Goal: Task Accomplishment & Management: Complete application form

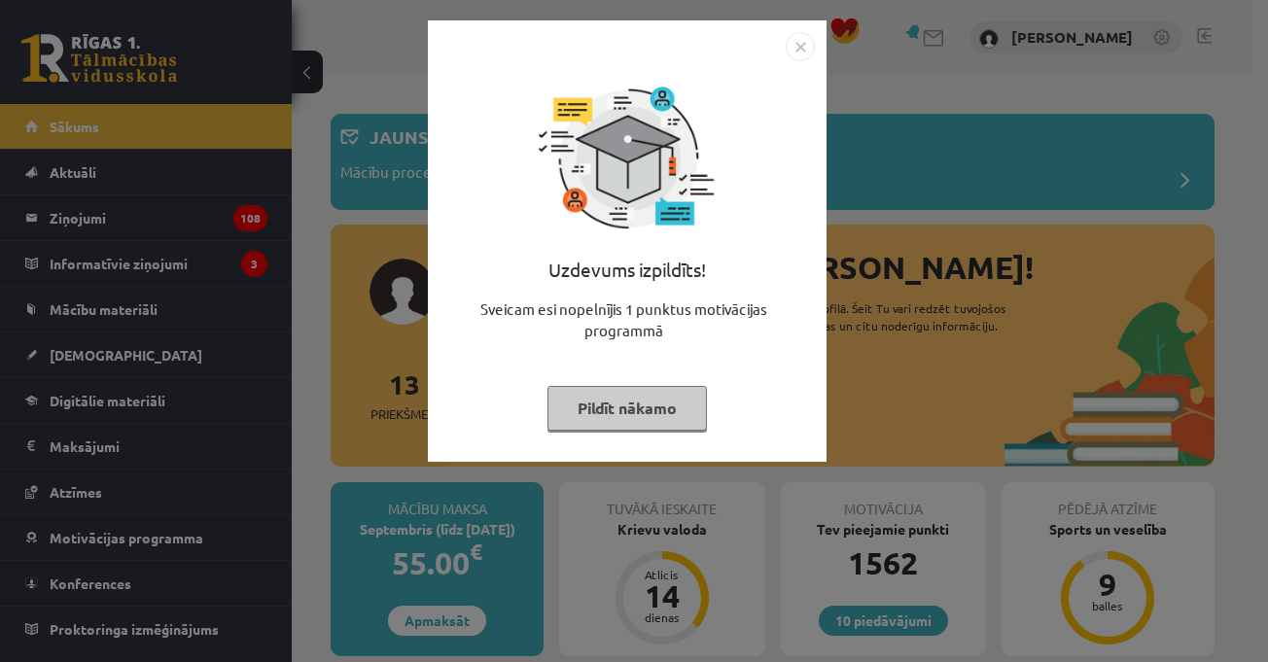
click at [800, 44] on img "Close" at bounding box center [800, 46] width 29 height 29
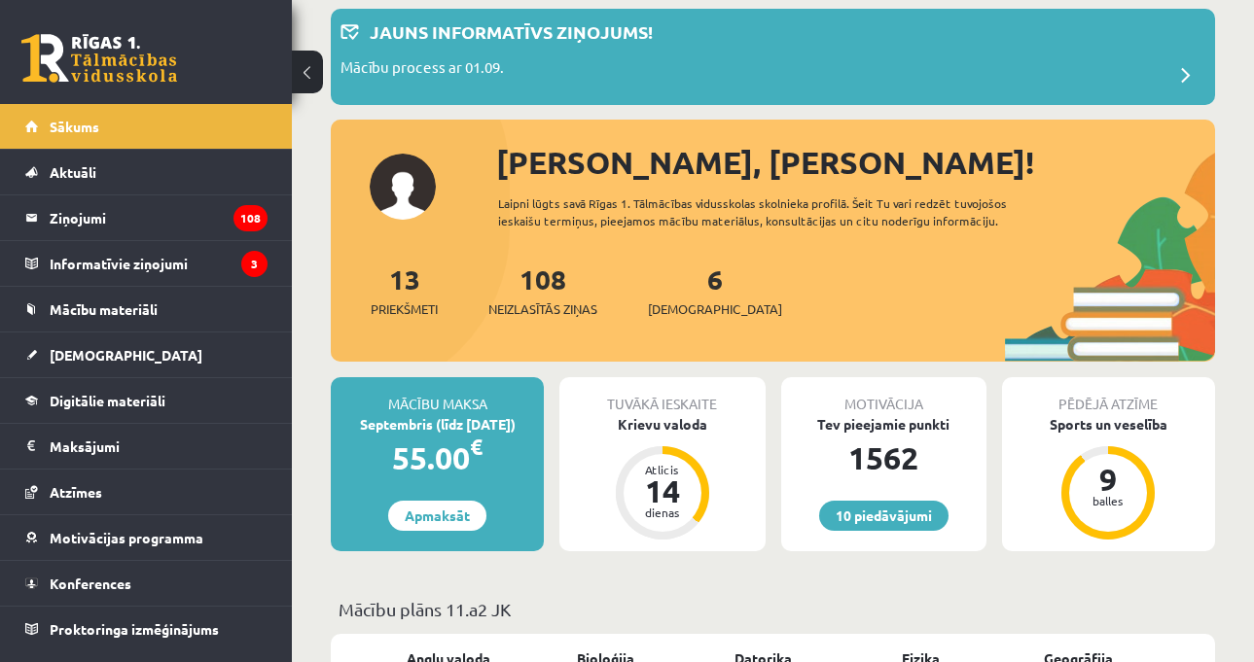
scroll to position [292, 0]
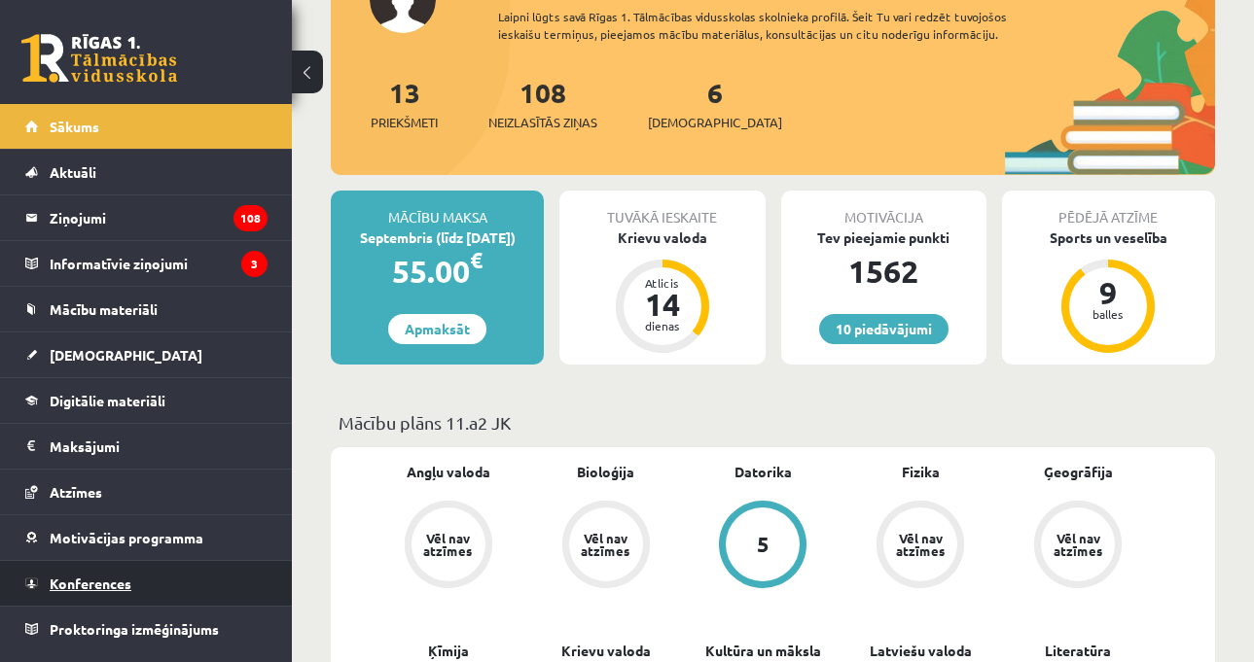
click at [125, 577] on span "Konferences" at bounding box center [91, 584] width 82 height 18
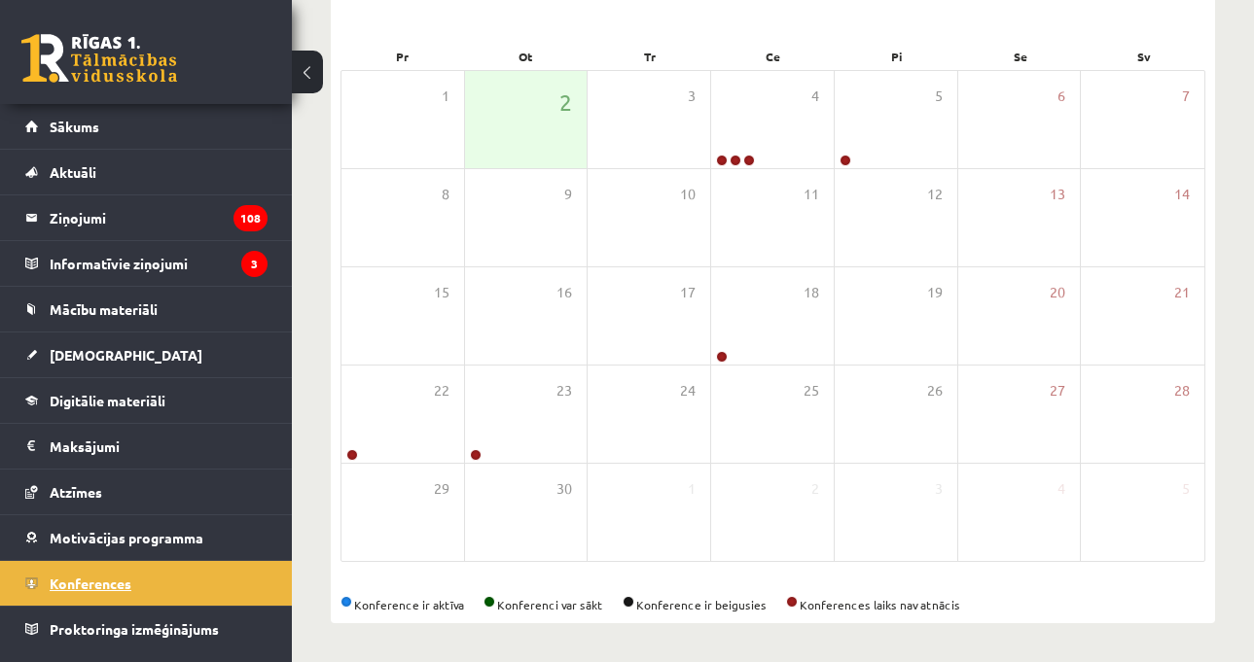
scroll to position [267, 0]
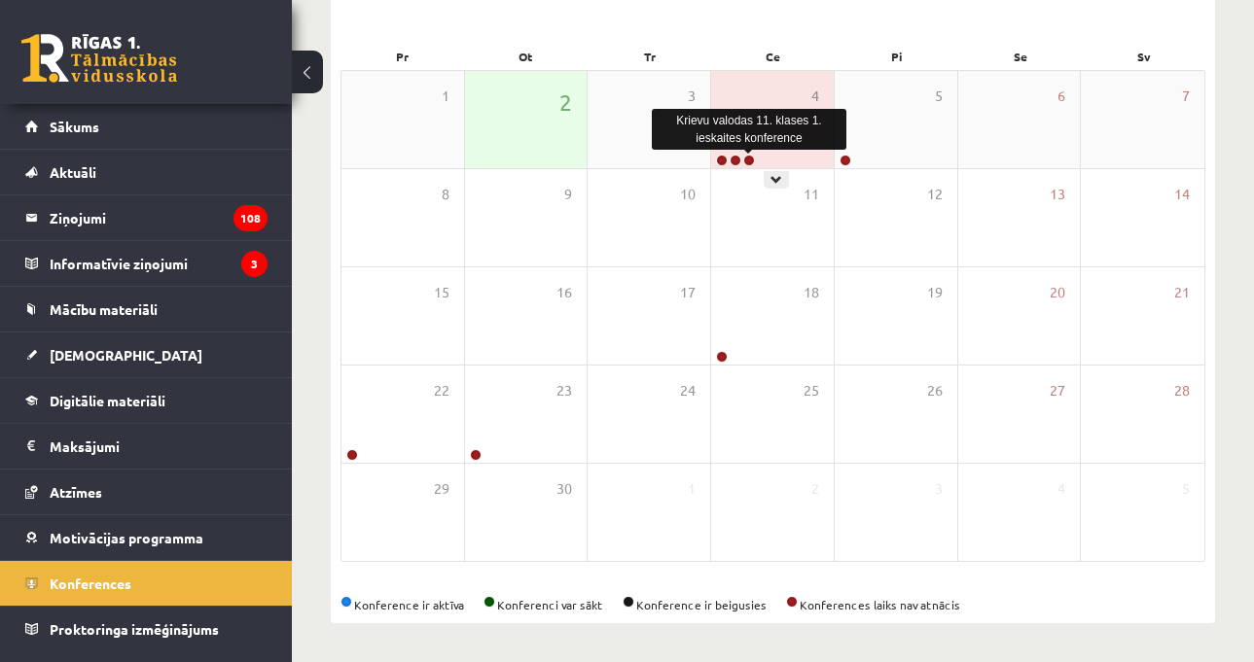
click at [751, 160] on link at bounding box center [749, 161] width 12 height 12
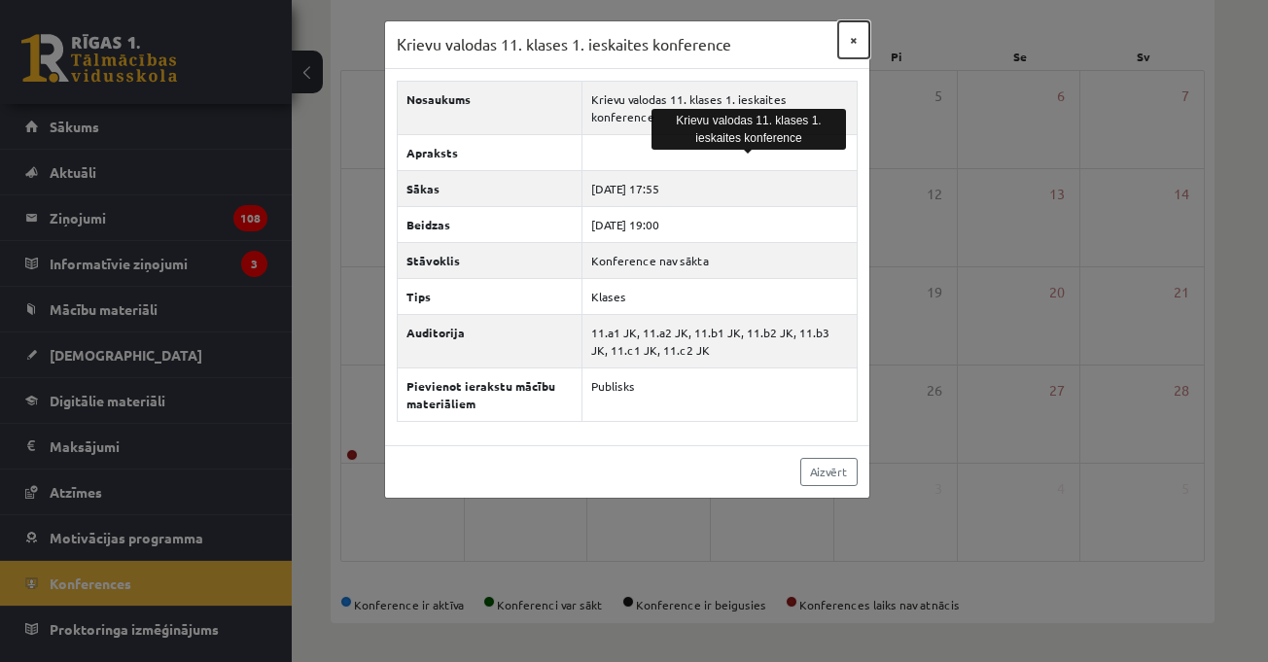
click at [856, 51] on button "×" at bounding box center [853, 39] width 31 height 37
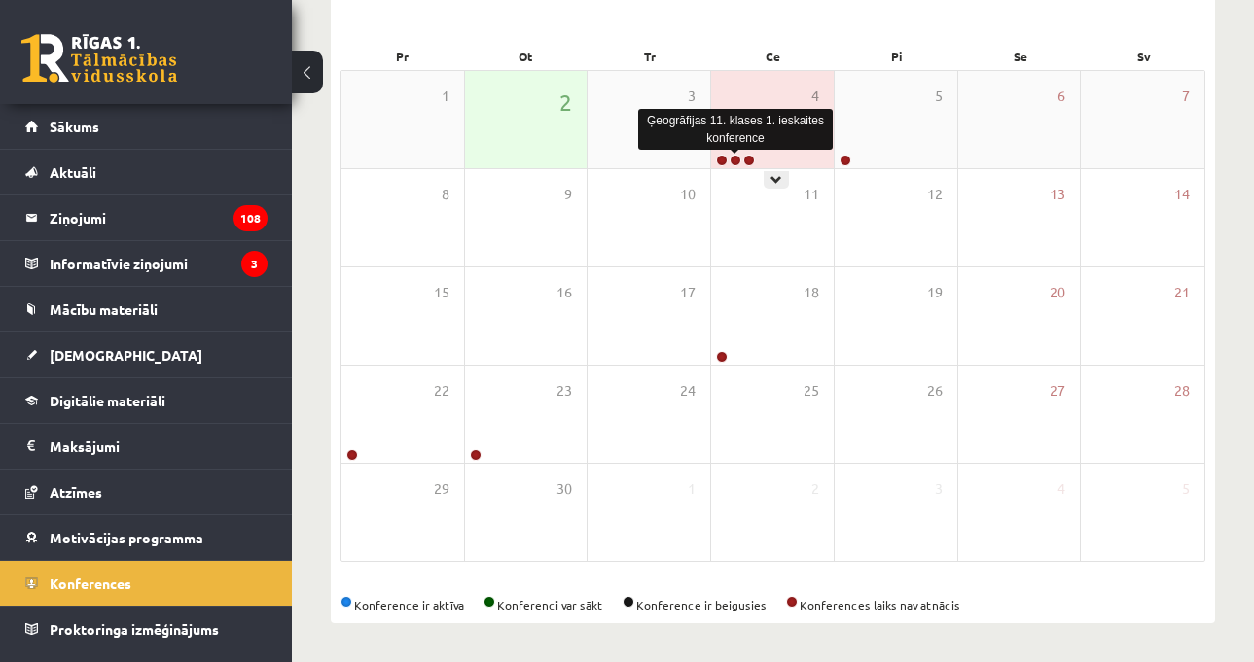
click at [734, 159] on link at bounding box center [736, 161] width 12 height 12
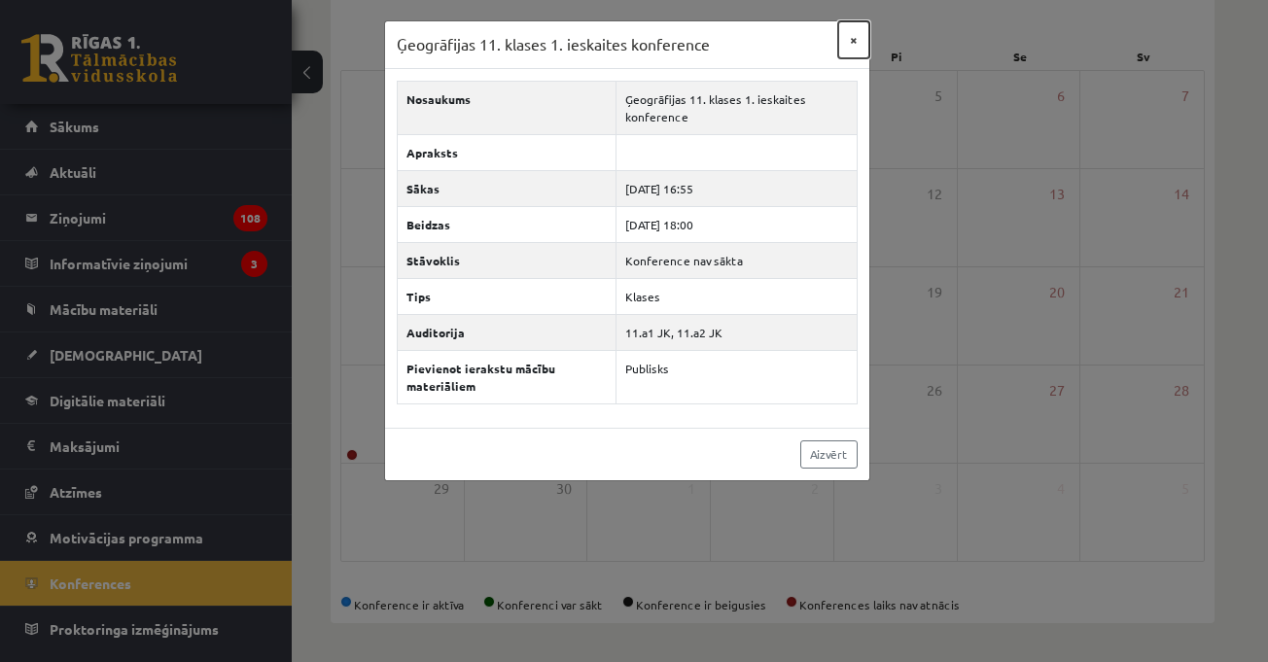
click at [857, 40] on button "×" at bounding box center [853, 39] width 31 height 37
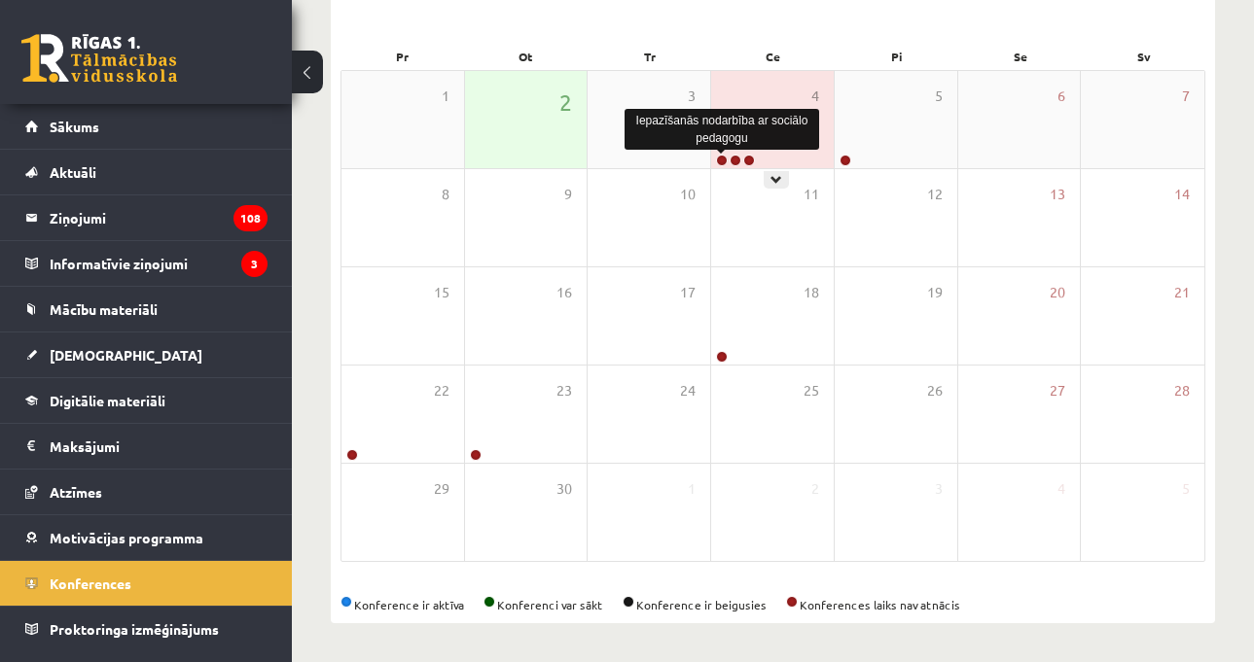
click at [724, 163] on link at bounding box center [722, 161] width 12 height 12
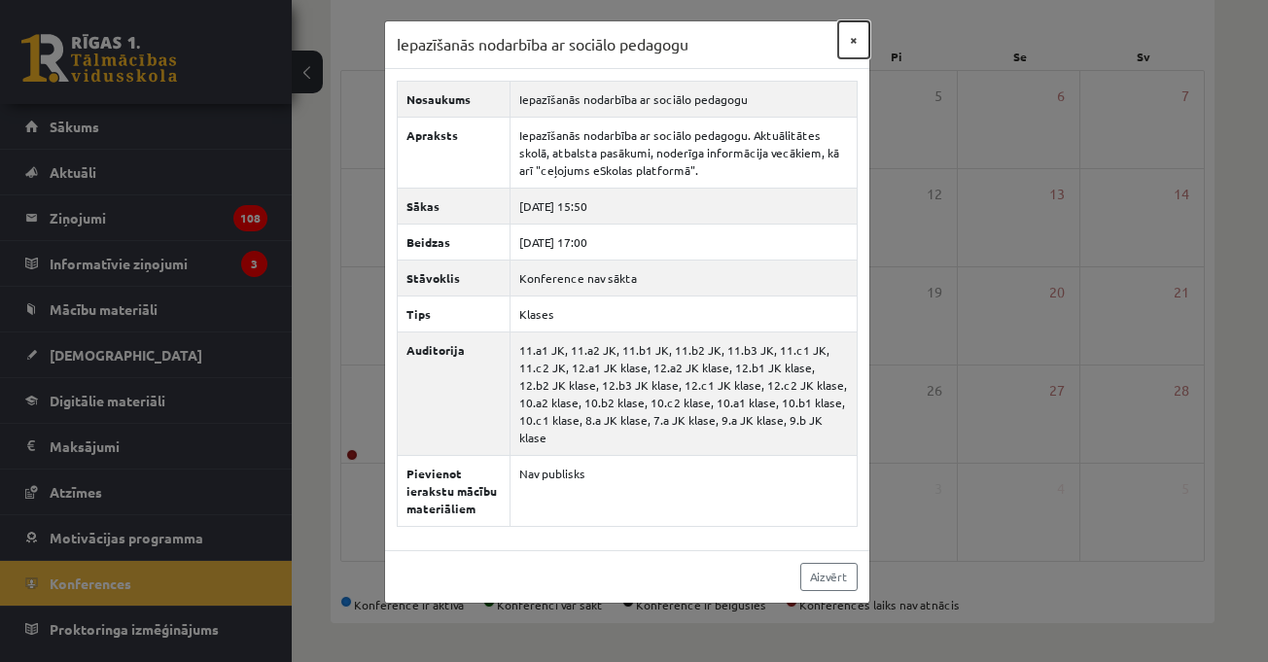
click at [852, 48] on button "×" at bounding box center [853, 39] width 31 height 37
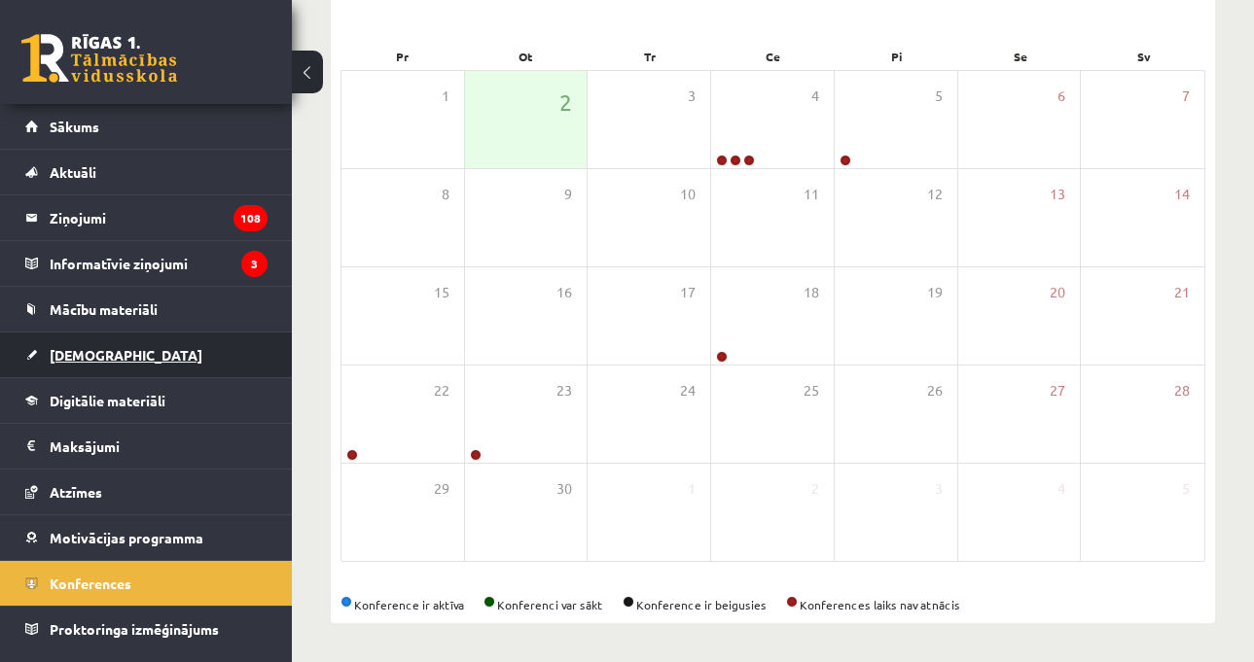
click at [169, 341] on link "[DEMOGRAPHIC_DATA]" at bounding box center [146, 355] width 242 height 45
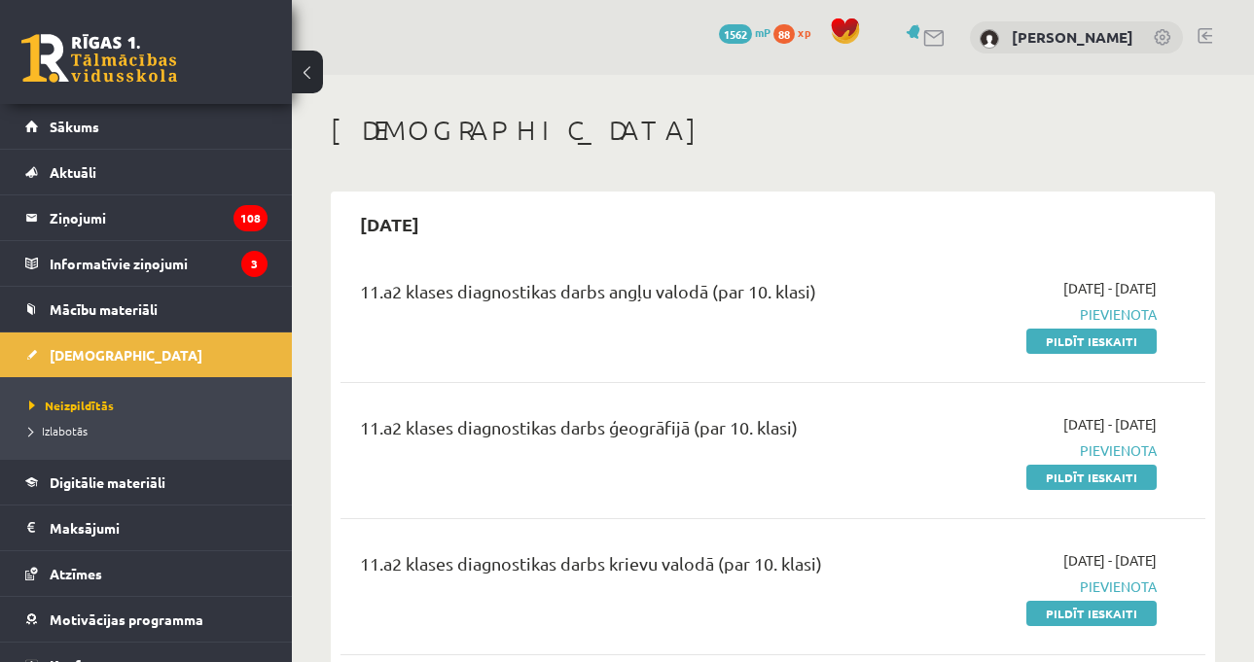
click at [966, 236] on div "2025-09-15" at bounding box center [772, 224] width 865 height 46
drag, startPoint x: 1096, startPoint y: 340, endPoint x: 719, endPoint y: 89, distance: 453.8
click at [1097, 340] on link "Pildīt ieskaiti" at bounding box center [1091, 341] width 130 height 25
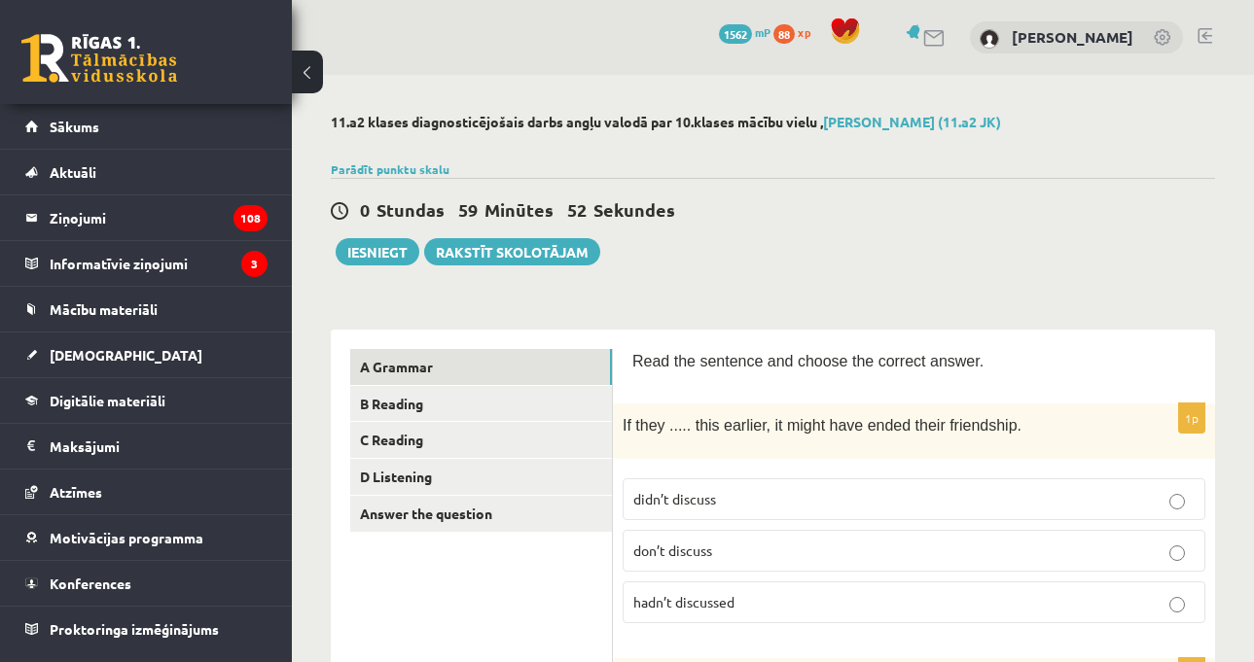
click at [974, 250] on div "0 Stundas 59 Minūtes 52 Sekundes Iesniegt Rakstīt skolotājam" at bounding box center [773, 222] width 884 height 88
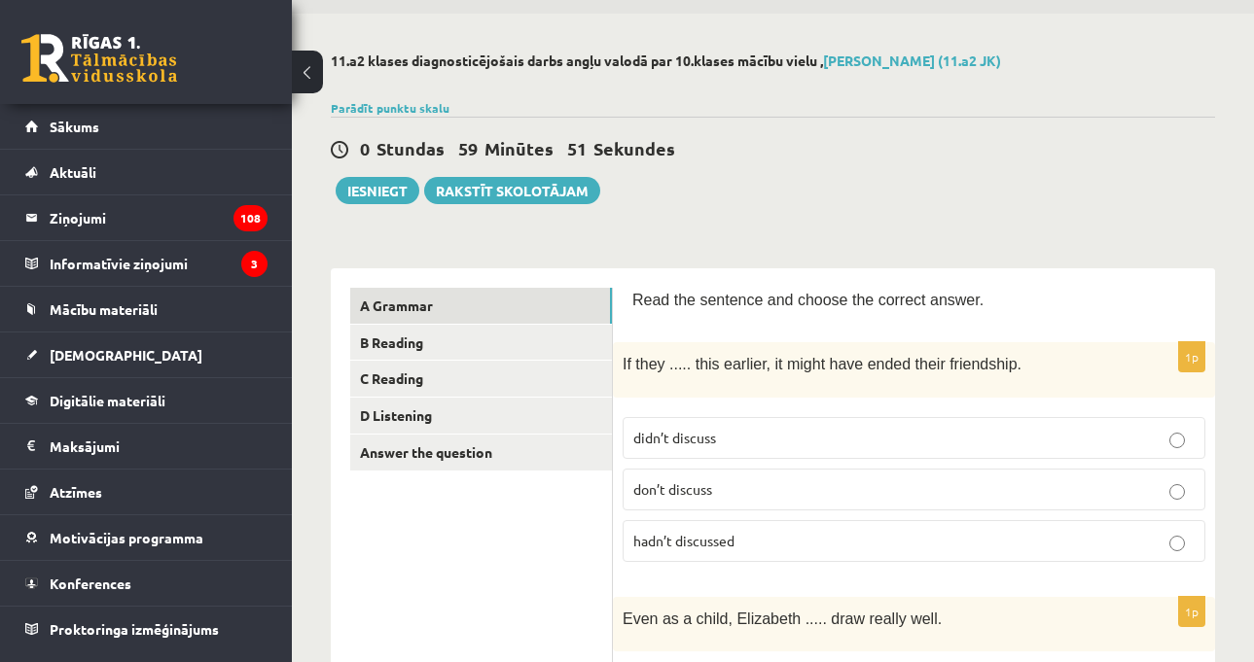
scroll to position [195, 0]
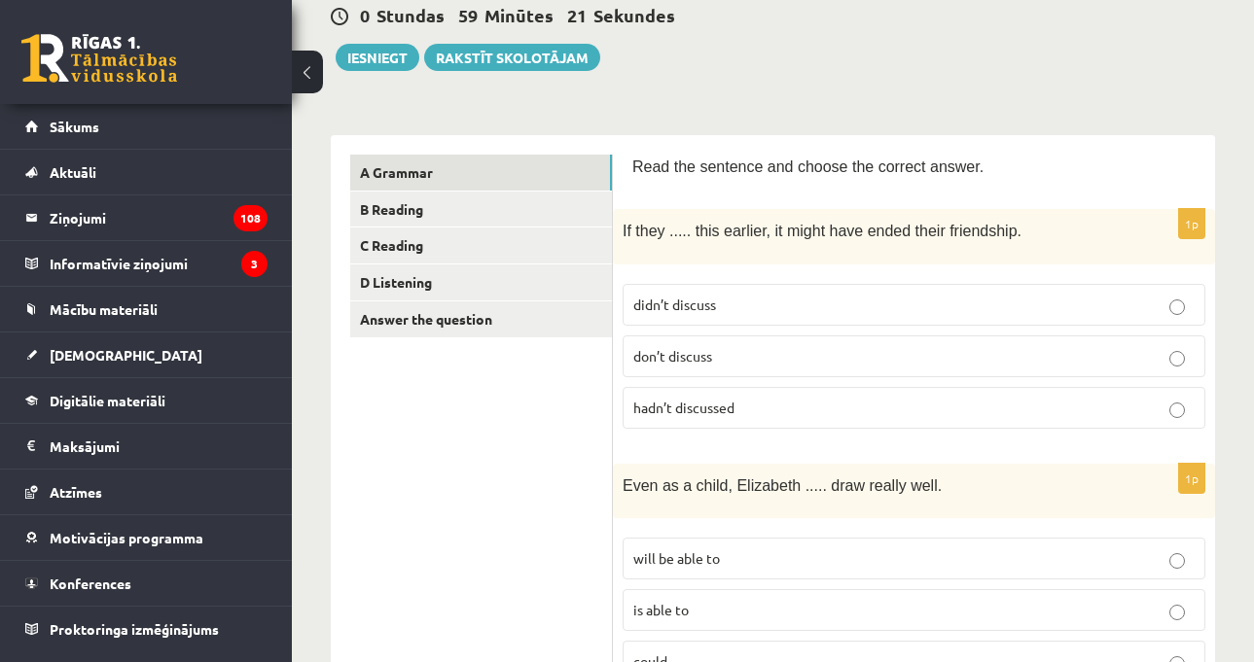
click at [1033, 155] on p "Read the sentence and choose the correct answer." at bounding box center [913, 166] width 563 height 23
click at [732, 357] on p "don’t discuss" at bounding box center [913, 356] width 561 height 20
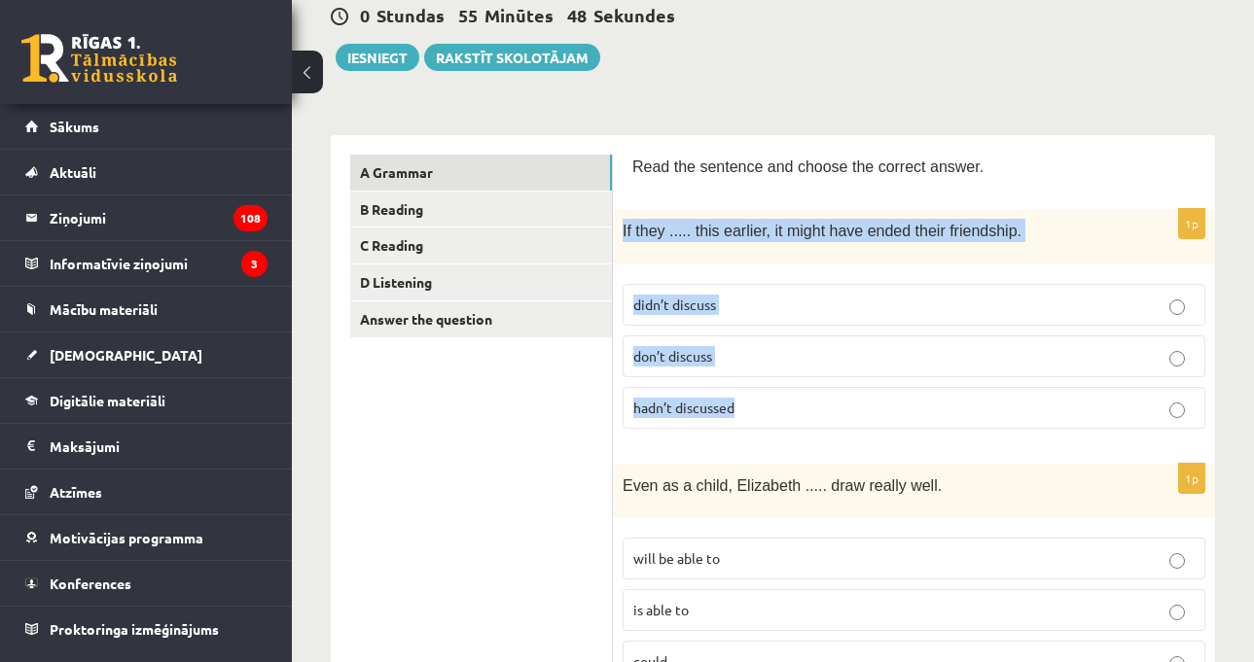
drag, startPoint x: 622, startPoint y: 231, endPoint x: 768, endPoint y: 403, distance: 226.3
click at [768, 403] on div "1p If they ..... this earlier, it might have ended their friendship. didn’t dis…" at bounding box center [914, 326] width 602 height 234
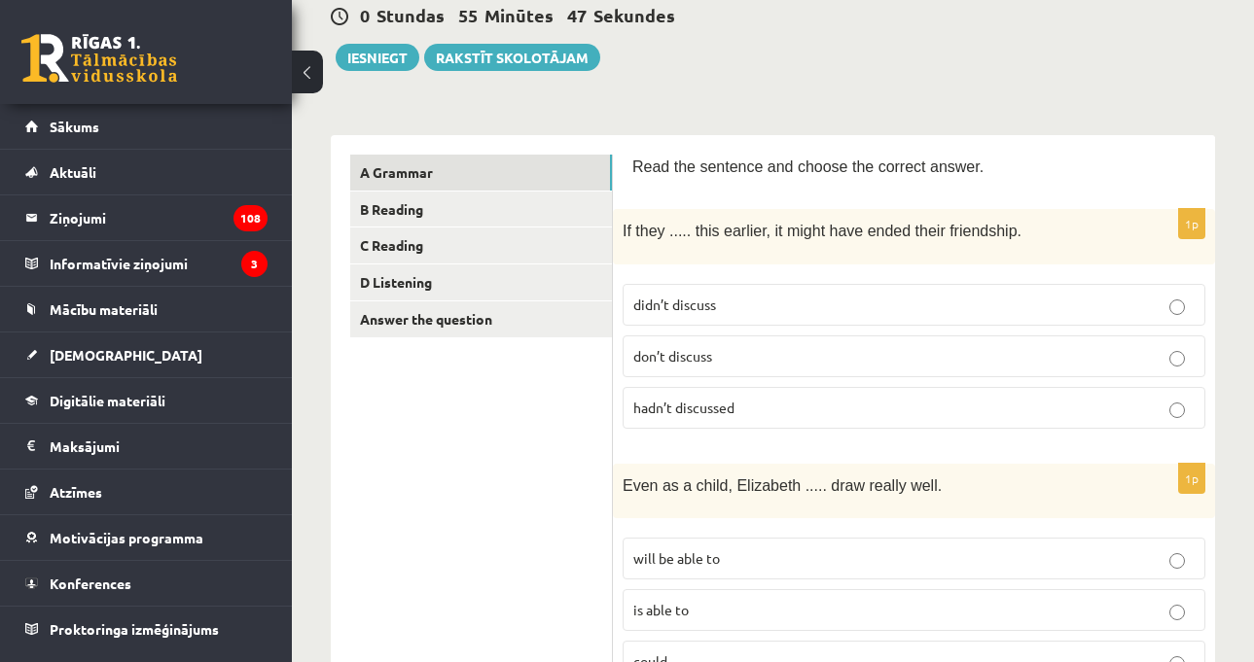
click at [751, 176] on p "Read the sentence and choose the correct answer." at bounding box center [913, 166] width 563 height 23
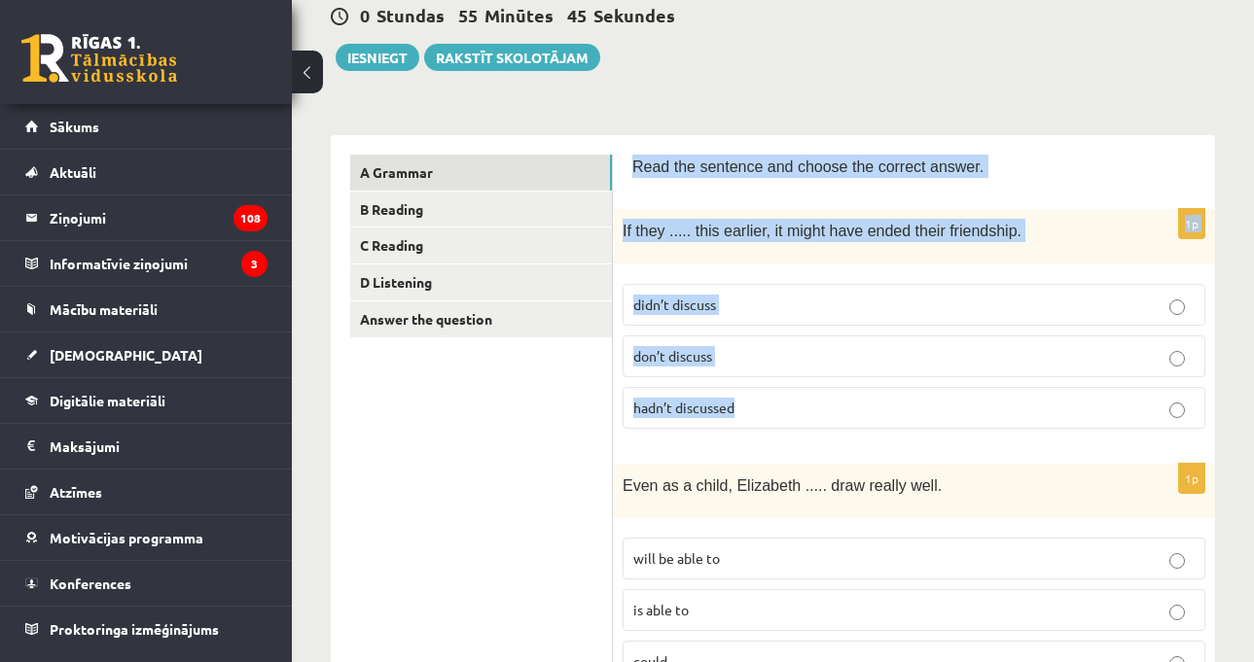
drag, startPoint x: 633, startPoint y: 168, endPoint x: 813, endPoint y: 387, distance: 283.3
copy form "Read the sentence and choose the correct answer. 1p If they ..... this earlier,…"
click at [790, 393] on label "hadn’t discussed" at bounding box center [914, 408] width 583 height 42
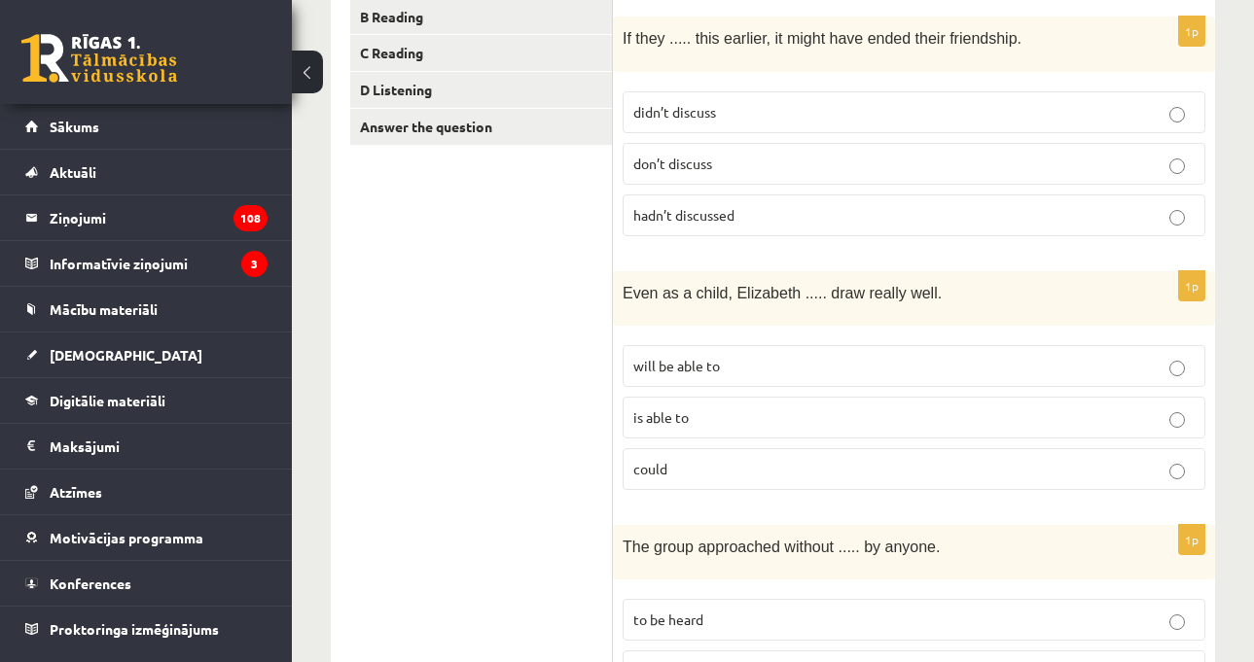
scroll to position [389, 0]
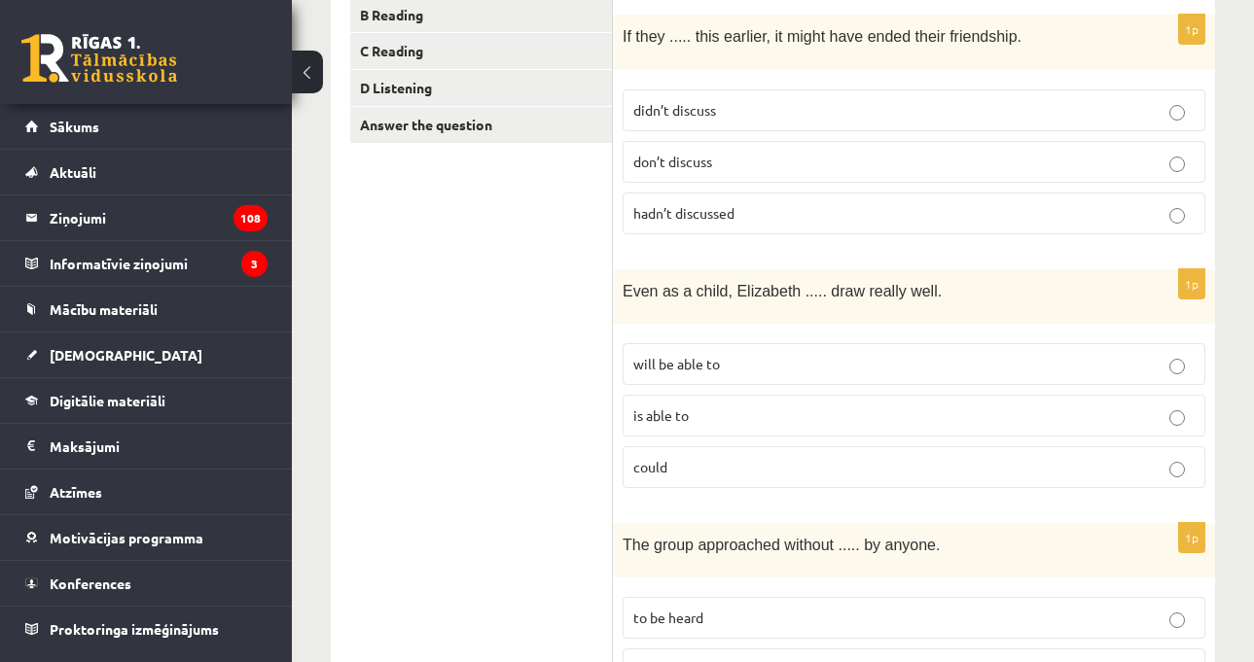
click at [700, 473] on p "could" at bounding box center [913, 467] width 561 height 20
click at [765, 396] on label "is able to" at bounding box center [914, 416] width 583 height 42
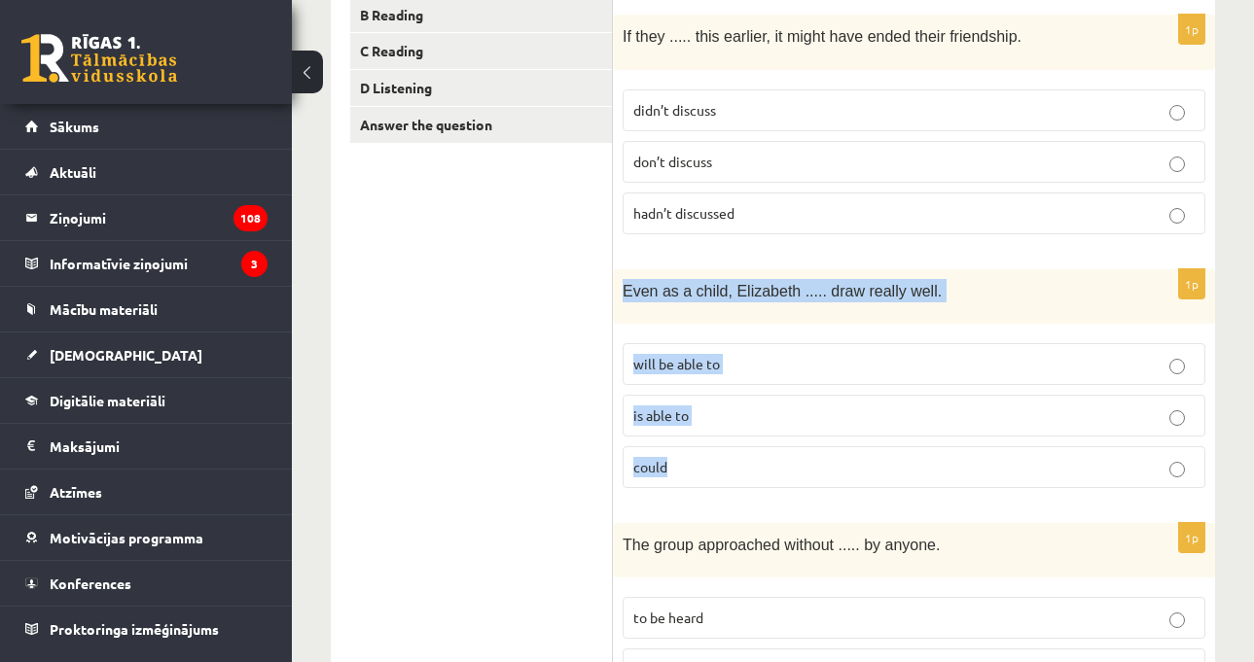
drag, startPoint x: 623, startPoint y: 291, endPoint x: 761, endPoint y: 466, distance: 222.4
click at [761, 466] on div "1p Even as a child, [PERSON_NAME] ..... draw really well. will be able to is ab…" at bounding box center [914, 386] width 602 height 234
copy div "Even as a child, Elizabeth ..... draw really well. will be able to is able to c…"
click at [735, 457] on p "could" at bounding box center [913, 467] width 561 height 20
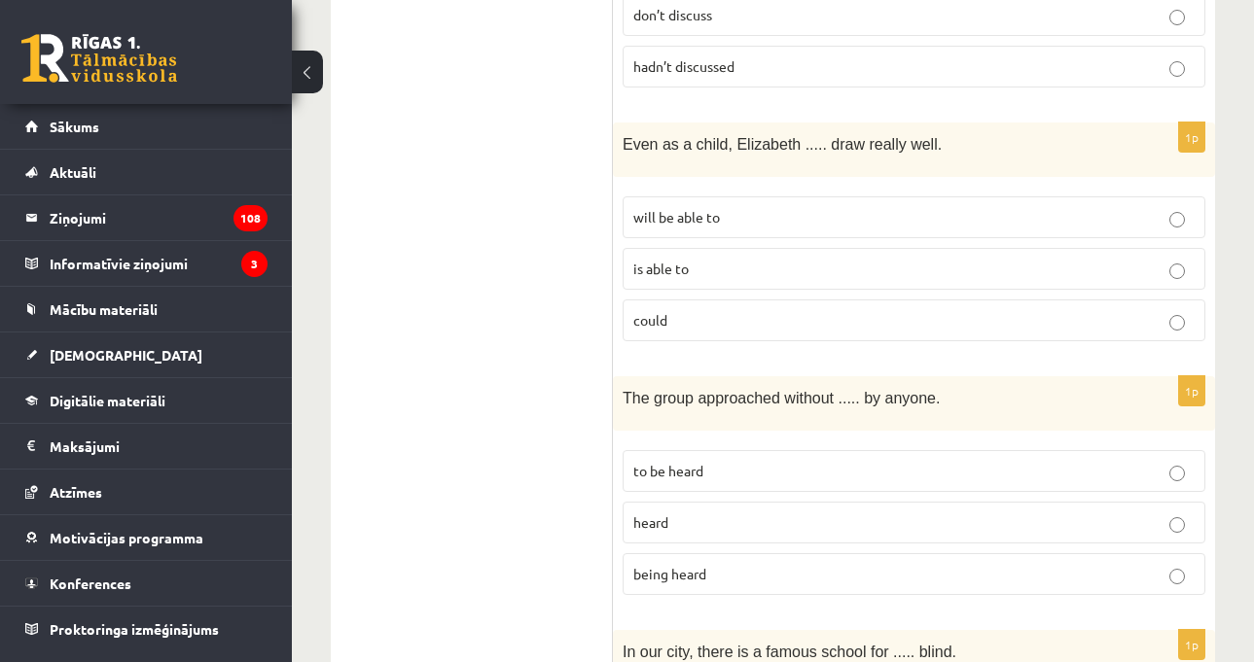
scroll to position [681, 0]
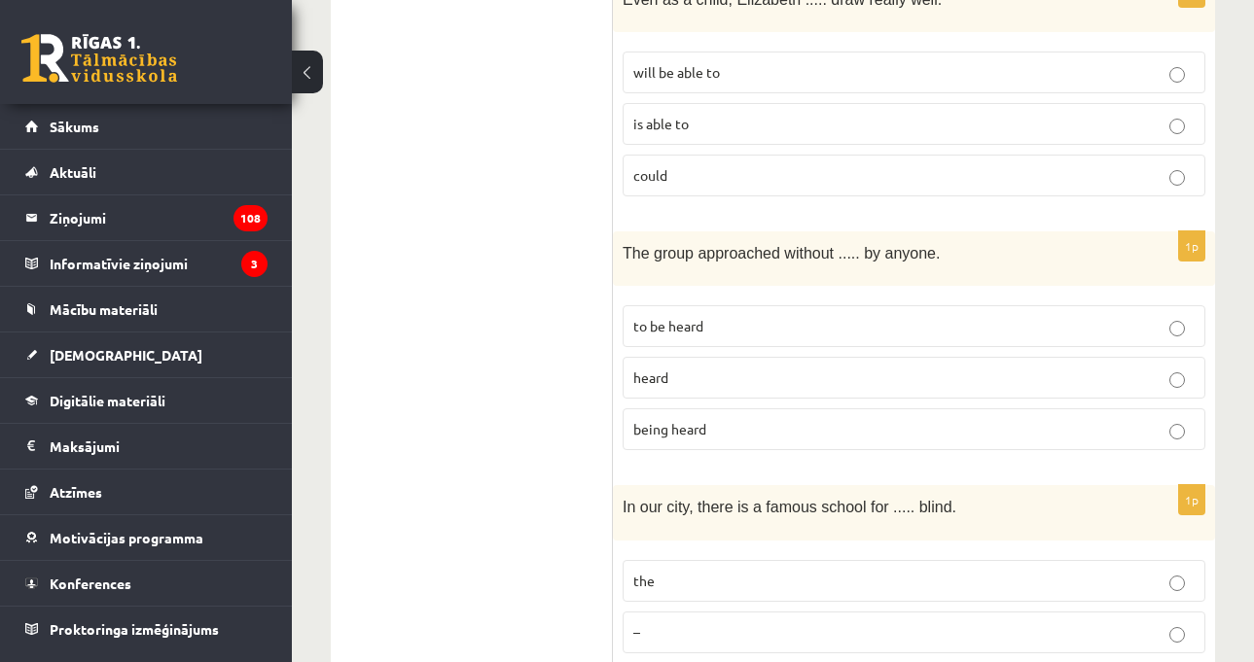
click at [703, 373] on p "heard" at bounding box center [913, 378] width 561 height 20
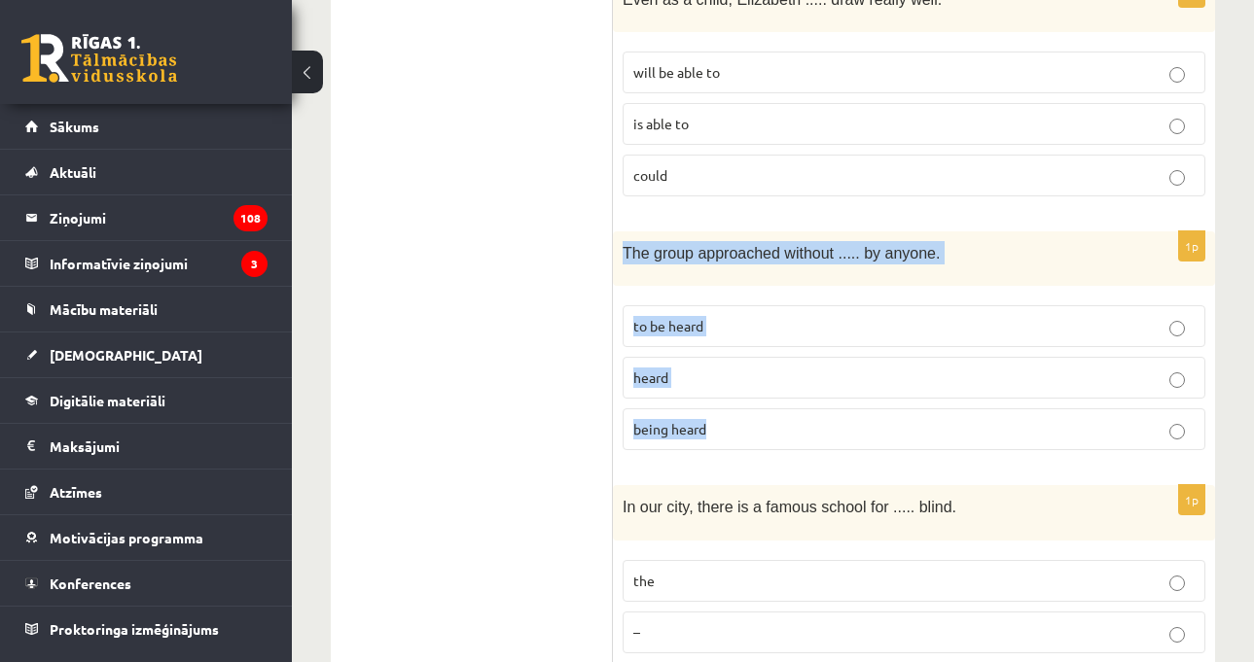
drag, startPoint x: 621, startPoint y: 241, endPoint x: 792, endPoint y: 417, distance: 245.6
click at [792, 417] on div "1p The group approached without ..... by anyone. to be heard heard being heard" at bounding box center [914, 348] width 602 height 234
copy div "The group approached without ..... by anyone. to be heard heard being heard"
click at [712, 419] on p "being heard" at bounding box center [913, 429] width 561 height 20
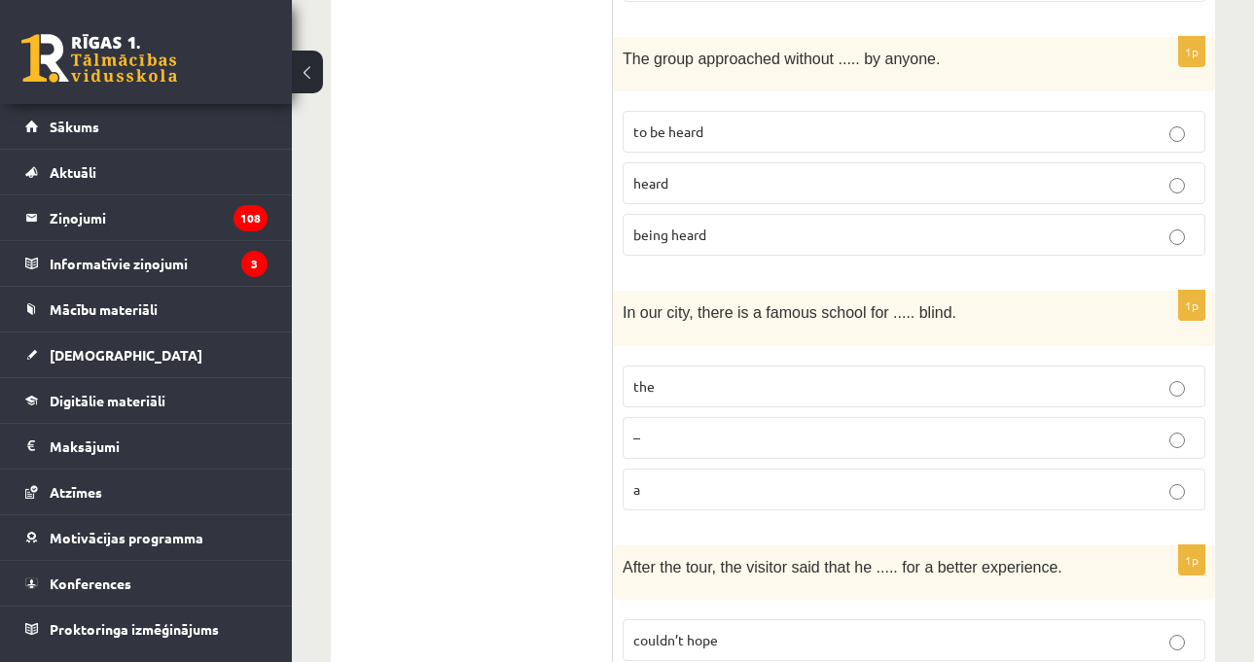
scroll to position [973, 0]
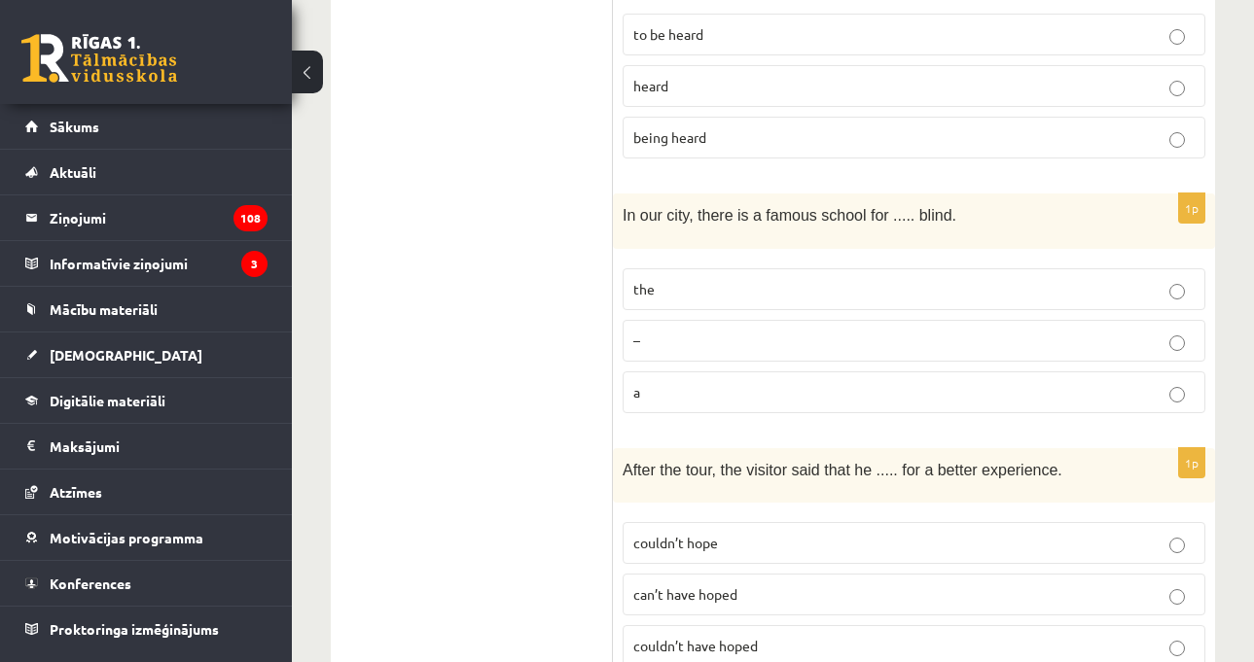
click at [745, 263] on fieldset "the – a" at bounding box center [914, 339] width 583 height 160
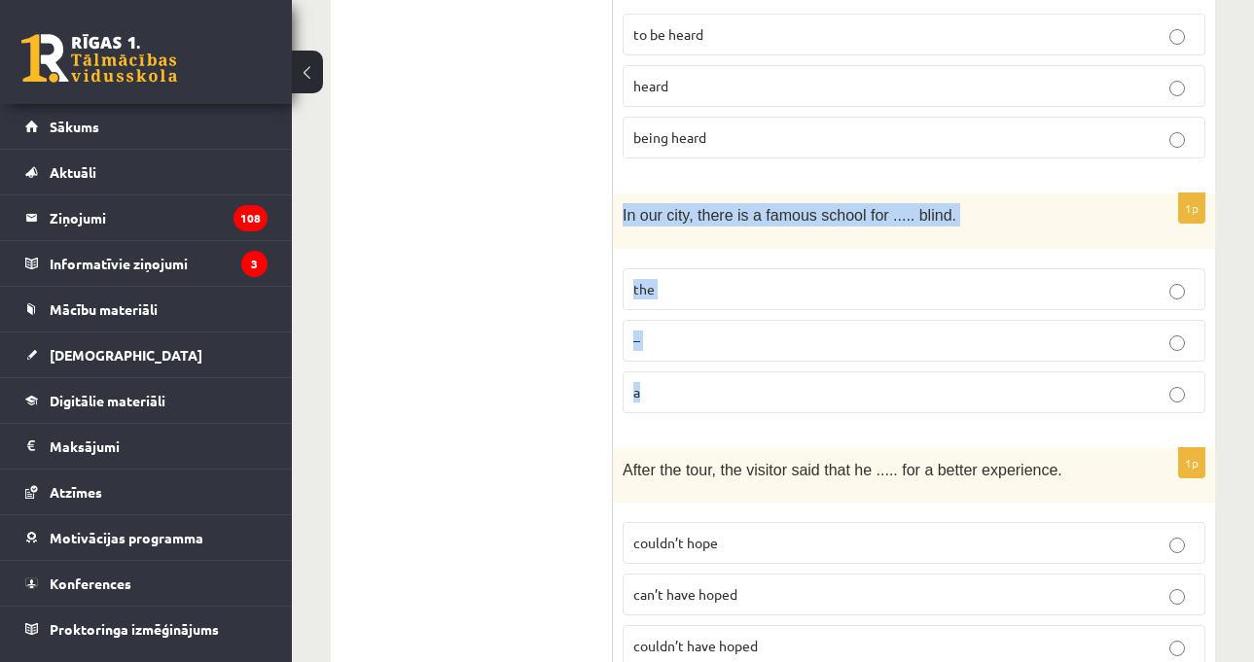
drag, startPoint x: 614, startPoint y: 213, endPoint x: 708, endPoint y: 382, distance: 193.8
click at [708, 382] on div "1p In our city, there is a famous school for ..... blind. the – a" at bounding box center [914, 311] width 602 height 234
copy div "In our city, there is a famous school for ..... blind. the – a"
click at [649, 306] on fieldset "the – a" at bounding box center [914, 339] width 583 height 160
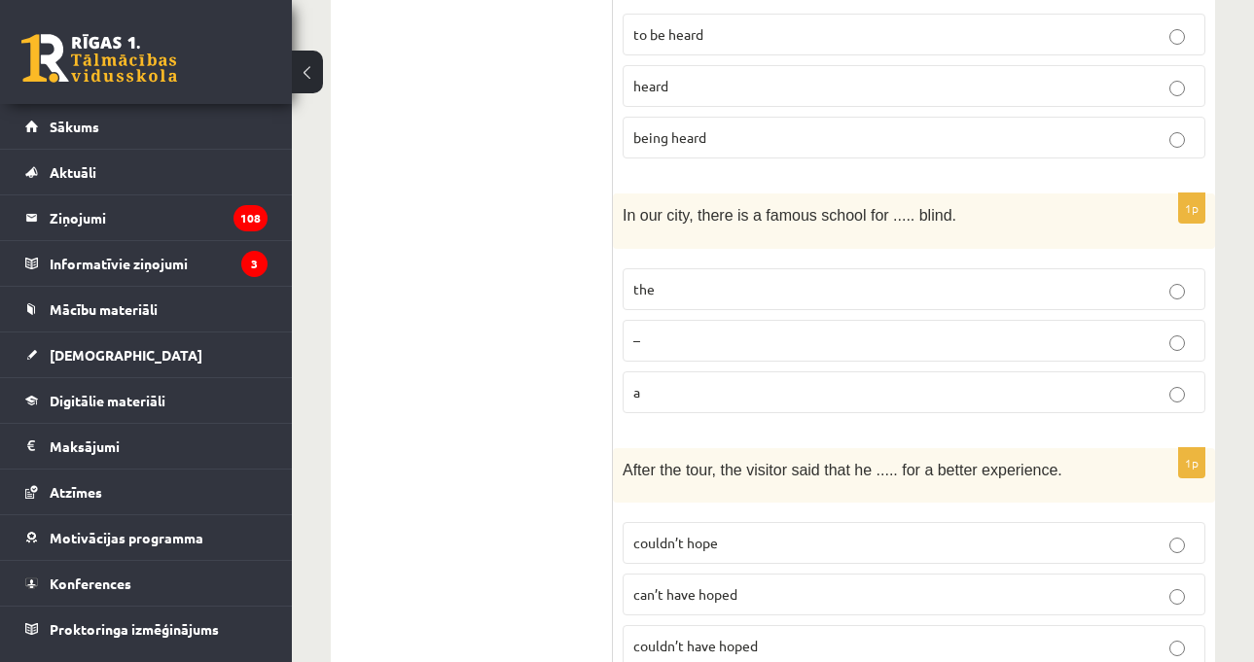
click at [1172, 296] on label "the" at bounding box center [914, 289] width 583 height 42
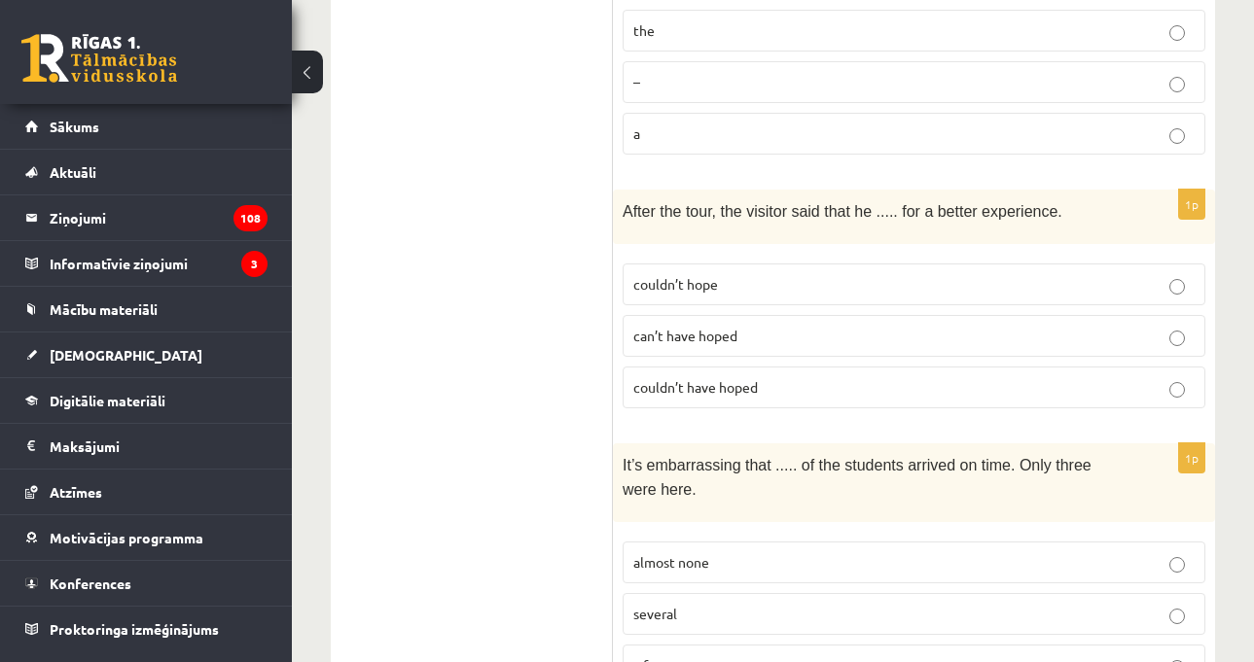
scroll to position [1264, 0]
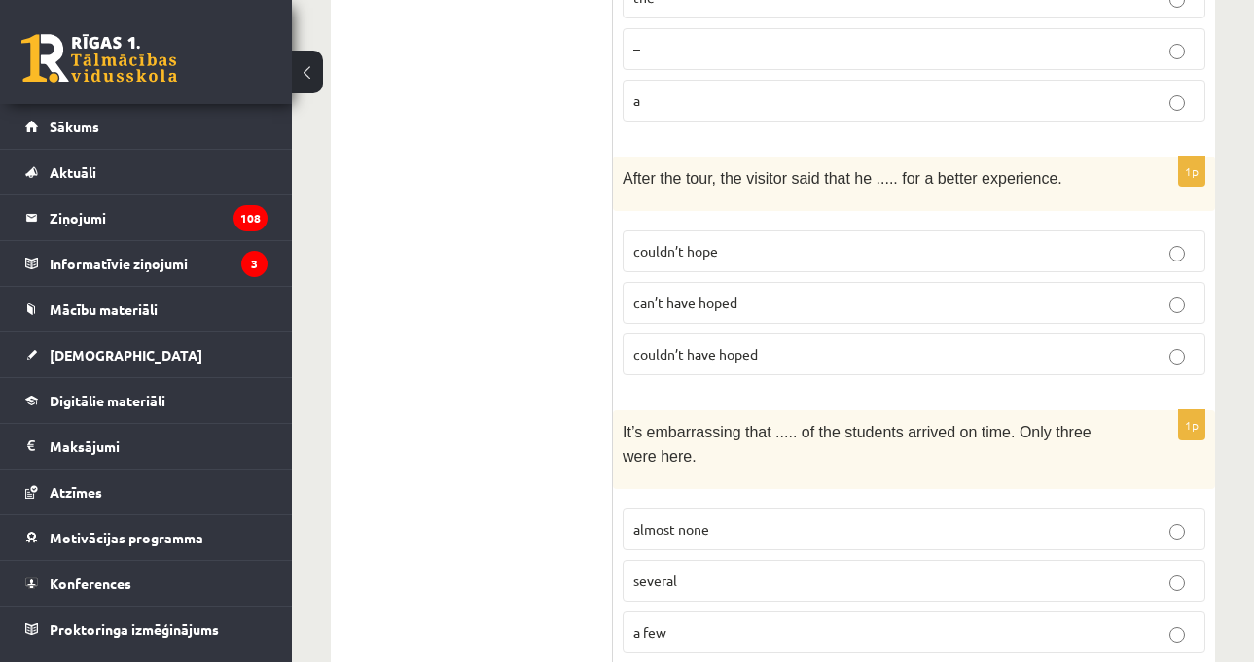
click at [765, 241] on p "couldn’t hope" at bounding box center [913, 251] width 561 height 20
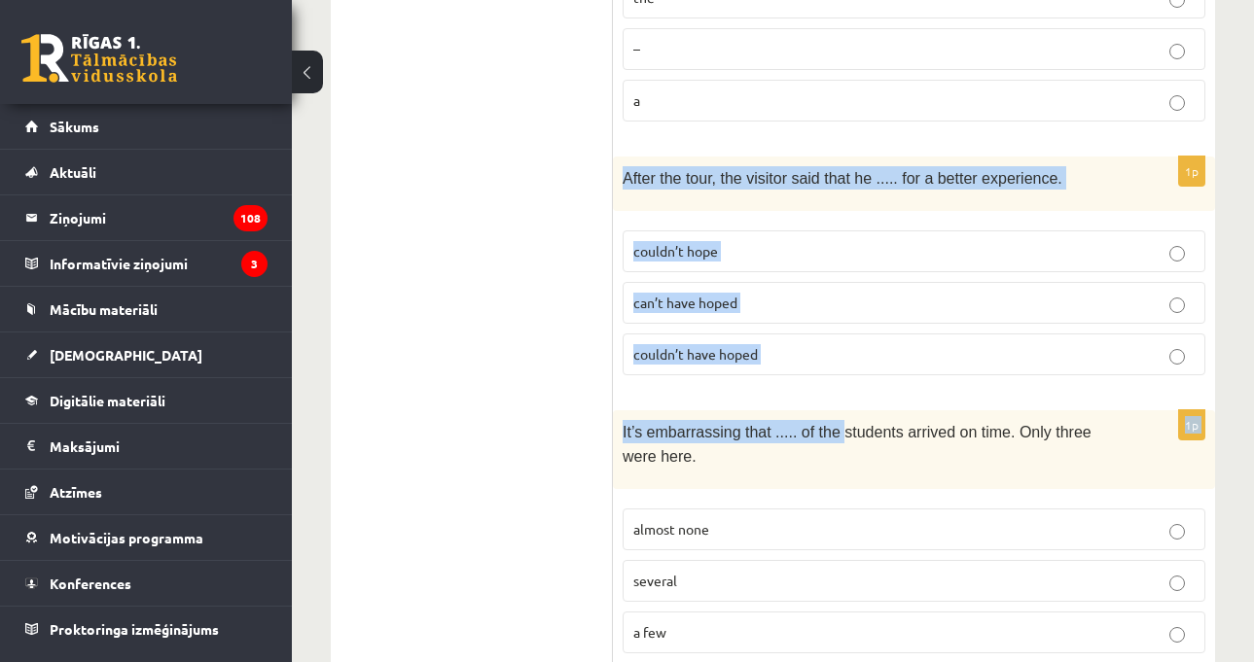
drag, startPoint x: 617, startPoint y: 180, endPoint x: 831, endPoint y: 389, distance: 299.2
click at [820, 357] on p "couldn’t have hoped" at bounding box center [913, 354] width 561 height 20
click at [802, 231] on label "couldn’t hope" at bounding box center [914, 252] width 583 height 42
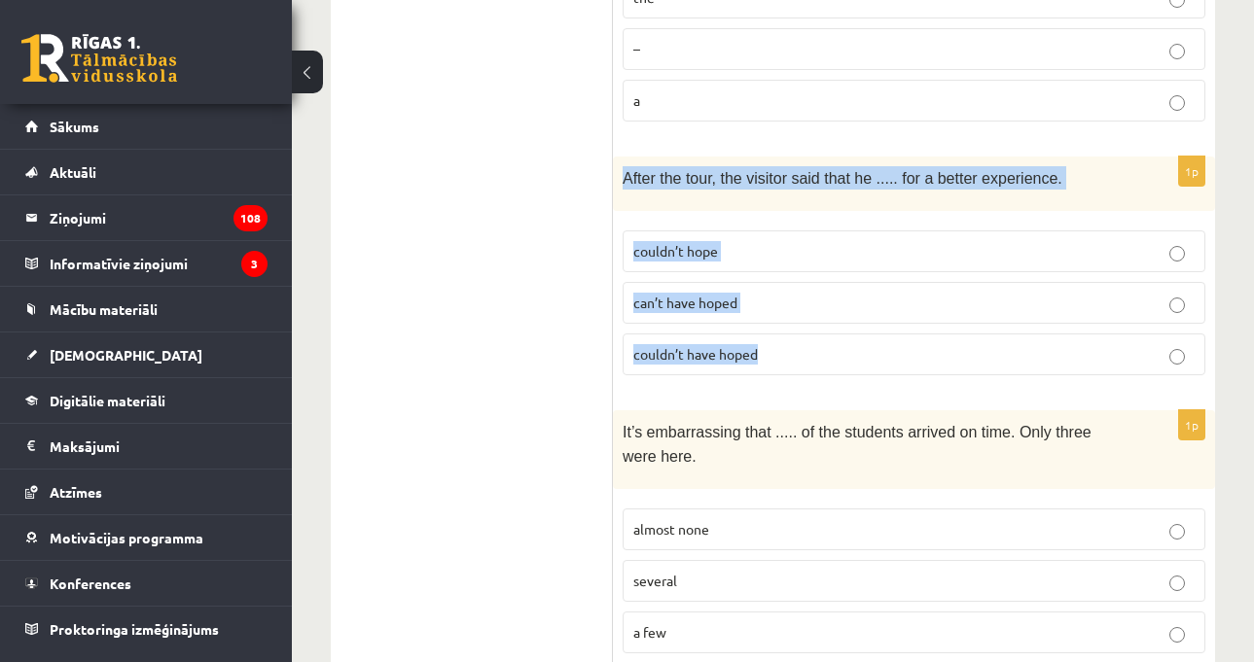
drag, startPoint x: 618, startPoint y: 174, endPoint x: 824, endPoint y: 337, distance: 262.5
click at [824, 337] on div "1p After the tour, the visitor said that he ..... for a better experience. coul…" at bounding box center [914, 274] width 602 height 234
copy div "After the tour, the visitor said that he ..... for a better experience. couldn’…"
click at [739, 346] on span "couldn’t have hoped" at bounding box center [695, 354] width 125 height 18
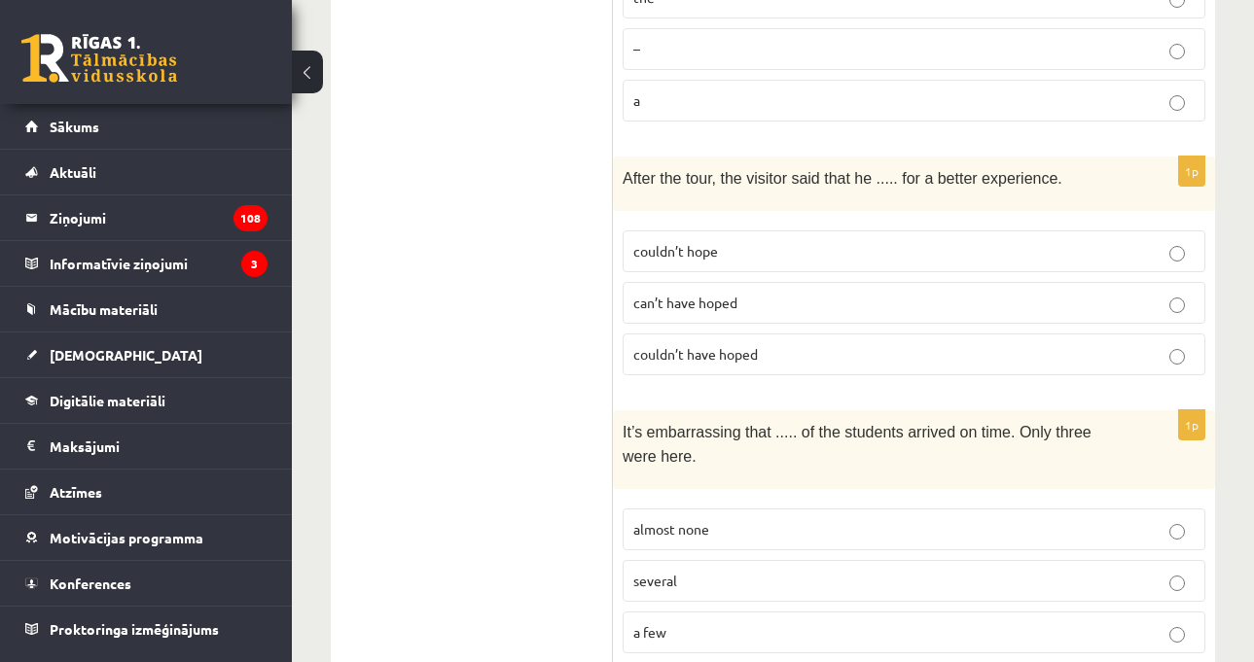
click at [872, 410] on div "It’s embarrassing that ..... of the students arrived on time. Only three were h…" at bounding box center [914, 449] width 602 height 79
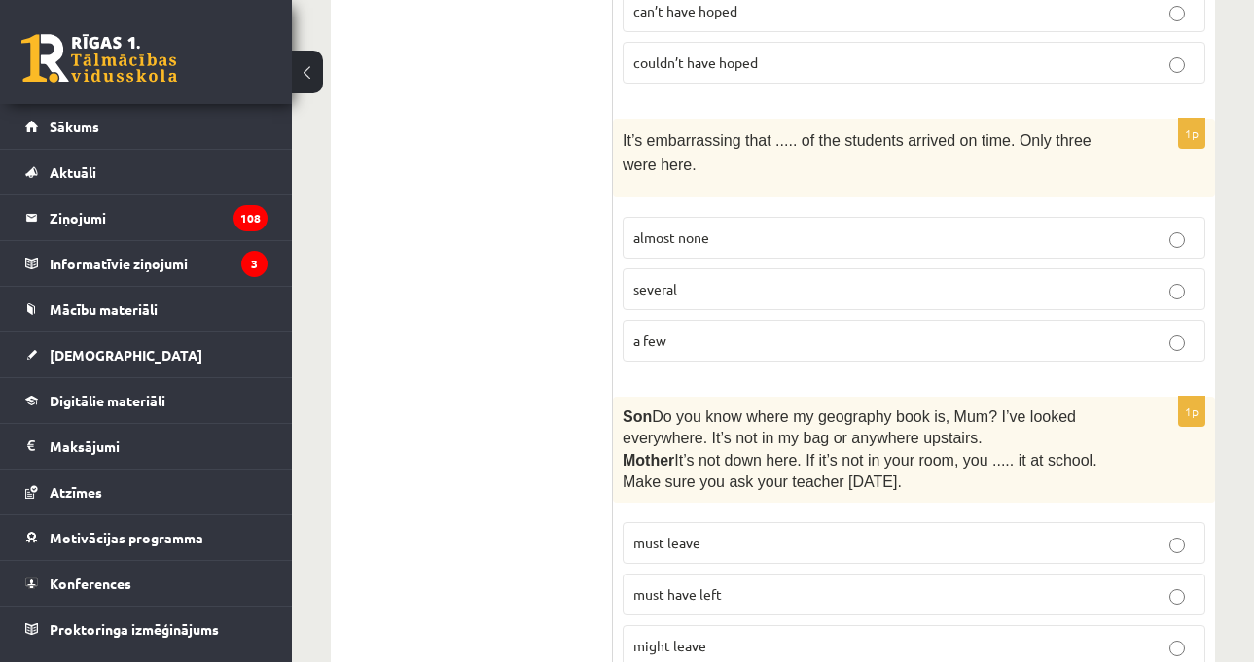
scroll to position [1573, 0]
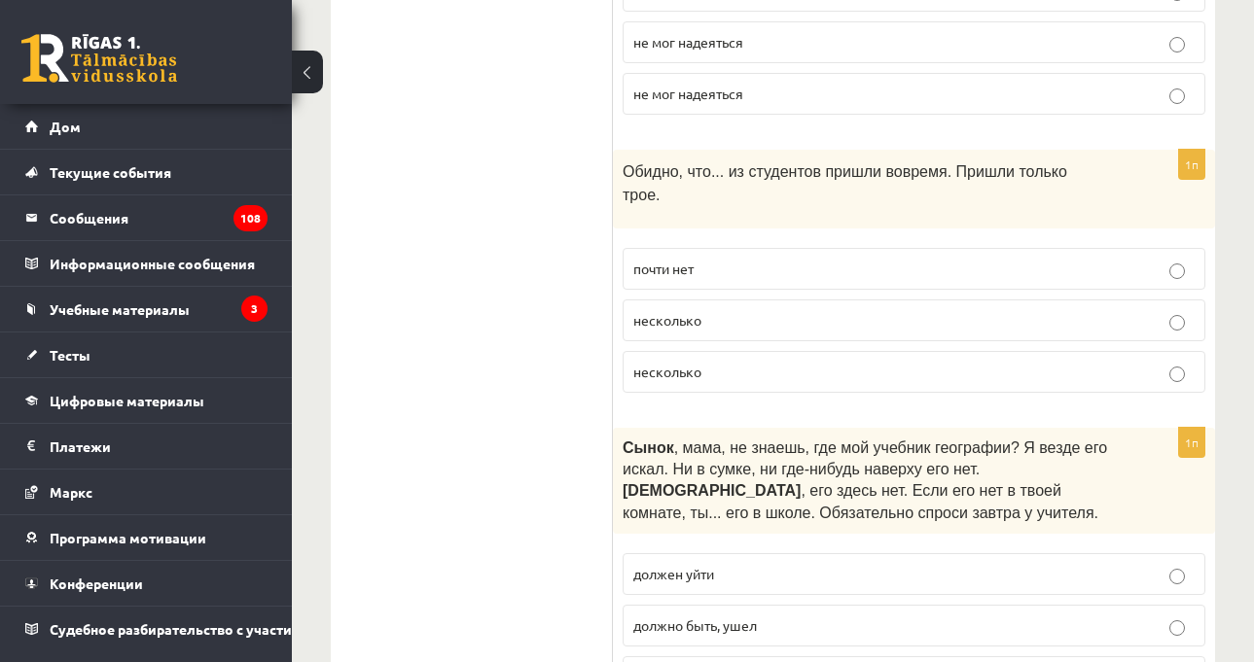
click at [785, 351] on label "несколько" at bounding box center [914, 372] width 583 height 42
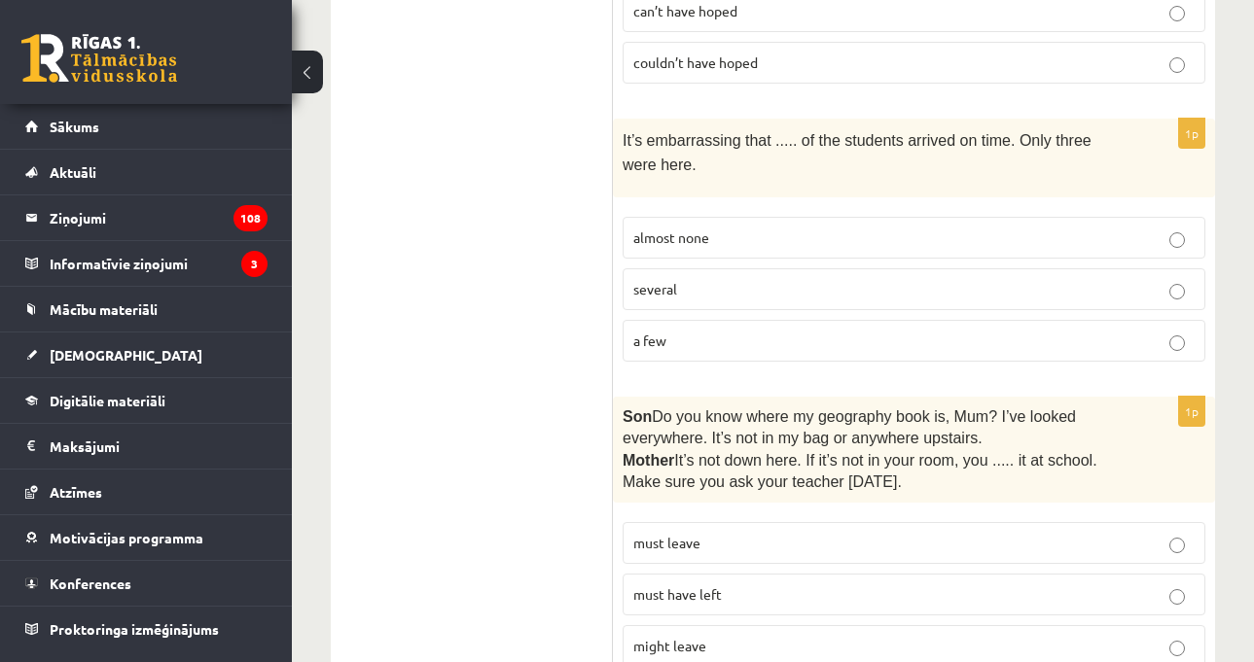
click at [793, 177] on div "It’s embarrassing that ..... of the students arrived on time. Only three were h…" at bounding box center [914, 158] width 602 height 79
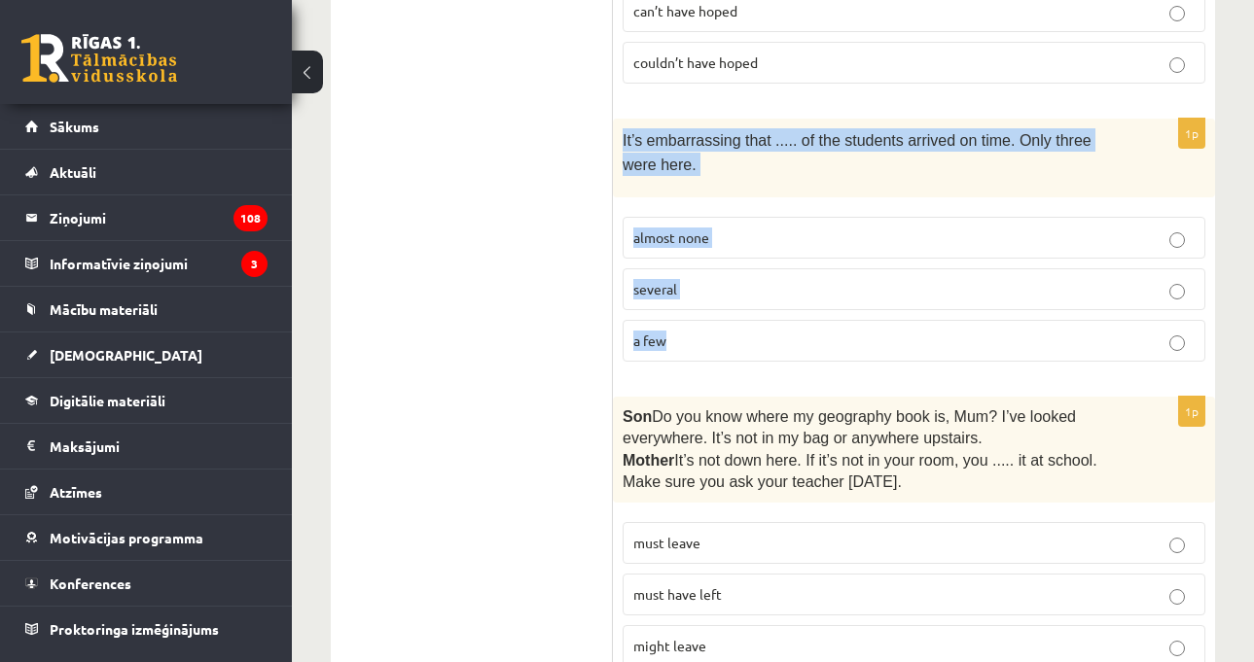
drag, startPoint x: 620, startPoint y: 133, endPoint x: 729, endPoint y: 338, distance: 231.5
click at [729, 338] on div "1p It’s embarrassing that ..... of the students arrived on time. Only three wer…" at bounding box center [914, 248] width 602 height 259
copy div "It’s embarrassing that ..... of the students arrived on time. Only three were h…"
click at [752, 236] on p "almost none" at bounding box center [913, 238] width 561 height 20
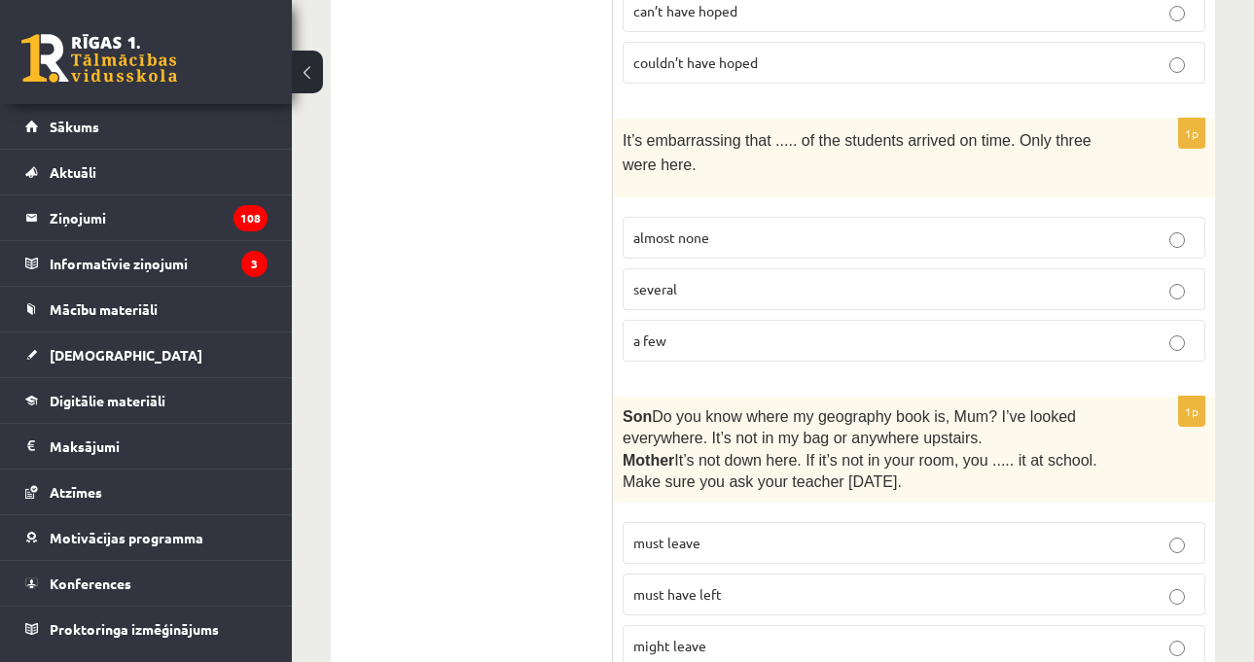
click at [820, 165] on p "It’s embarrassing that ..... of the students arrived on time. Only three were h…" at bounding box center [865, 152] width 485 height 48
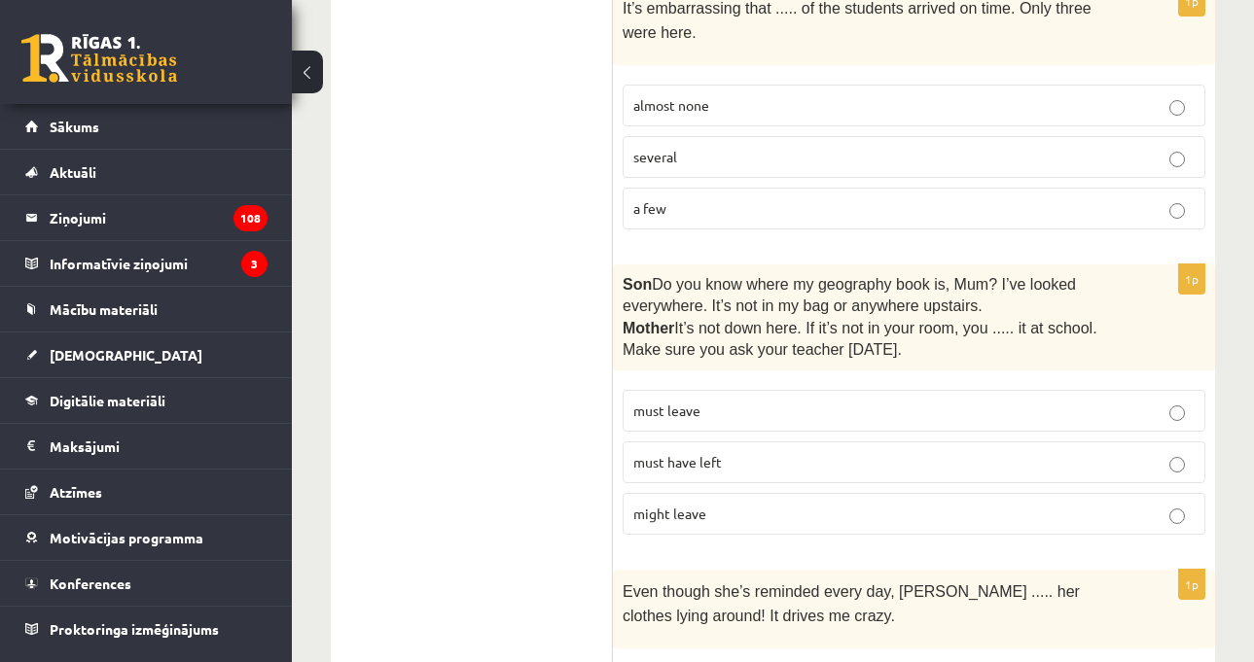
scroll to position [1848, 0]
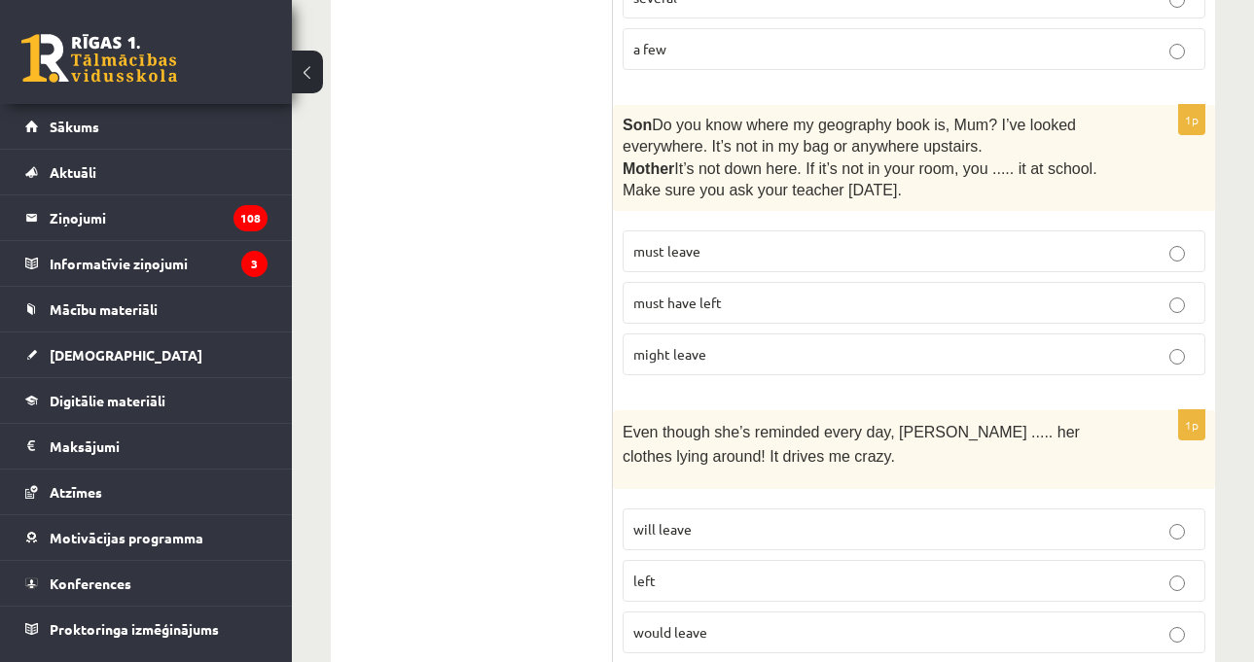
click at [753, 379] on div "1p Son  Do you know where my geography book is, Mum? I’ve looked everywhere. It…" at bounding box center [914, 248] width 602 height 287
click at [748, 351] on p "might leave" at bounding box center [913, 354] width 561 height 20
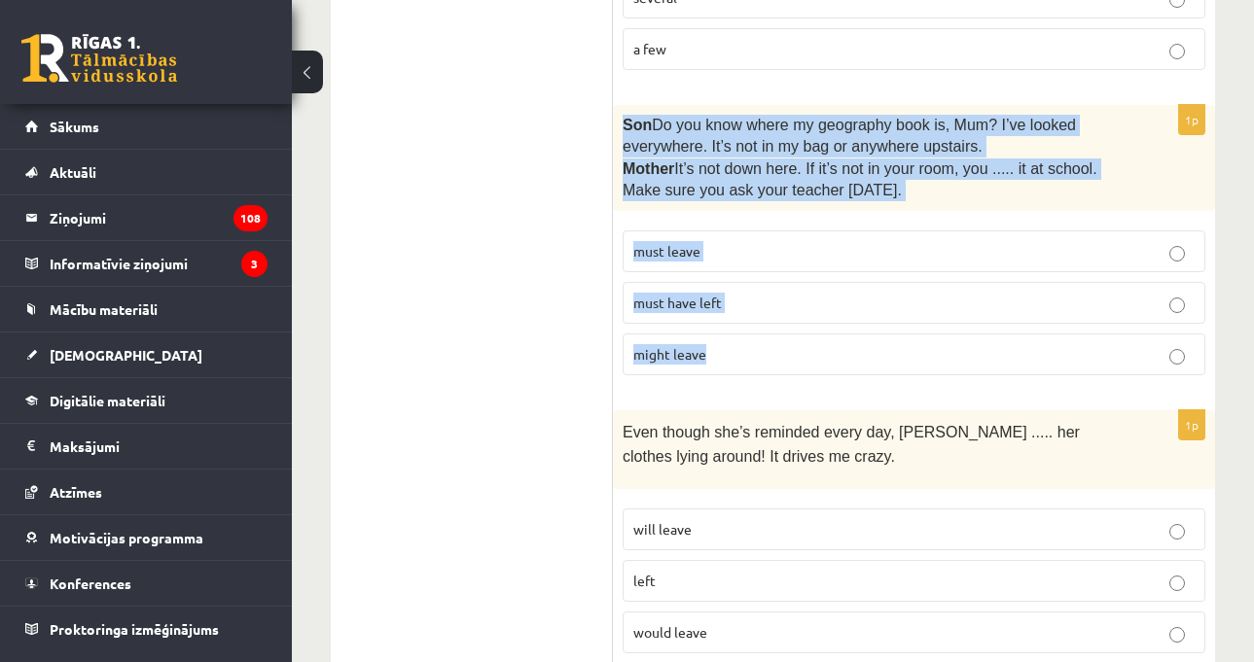
drag, startPoint x: 620, startPoint y: 118, endPoint x: 840, endPoint y: 335, distance: 309.5
click at [840, 335] on div "1p Son  Do you know where my geography book is, Mum? I’ve looked everywhere. It…" at bounding box center [914, 248] width 602 height 287
copy div "Son  Do you know where my geography book is, Mum? I’ve looked everywhere. It’s …"
click at [771, 293] on p "must have left" at bounding box center [913, 303] width 561 height 20
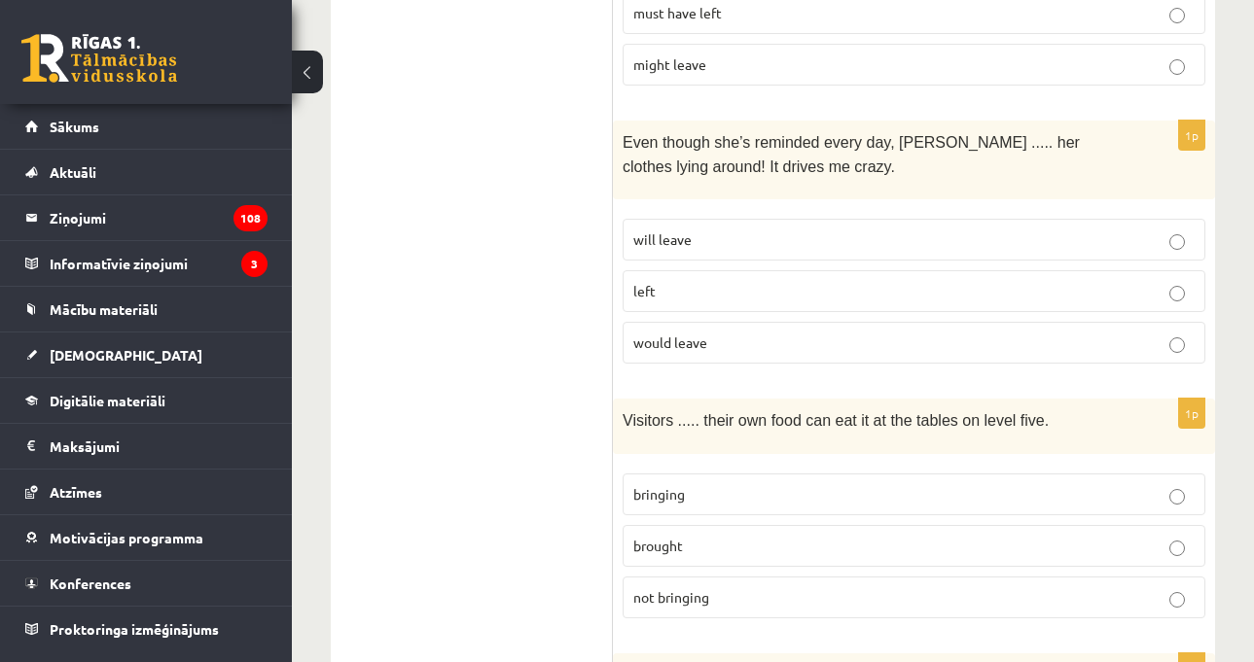
scroll to position [2140, 0]
click at [858, 279] on p "left" at bounding box center [913, 289] width 561 height 20
click at [991, 172] on div "Even though she’s reminded every day, [PERSON_NAME] ..... her clothes lying aro…" at bounding box center [914, 158] width 602 height 79
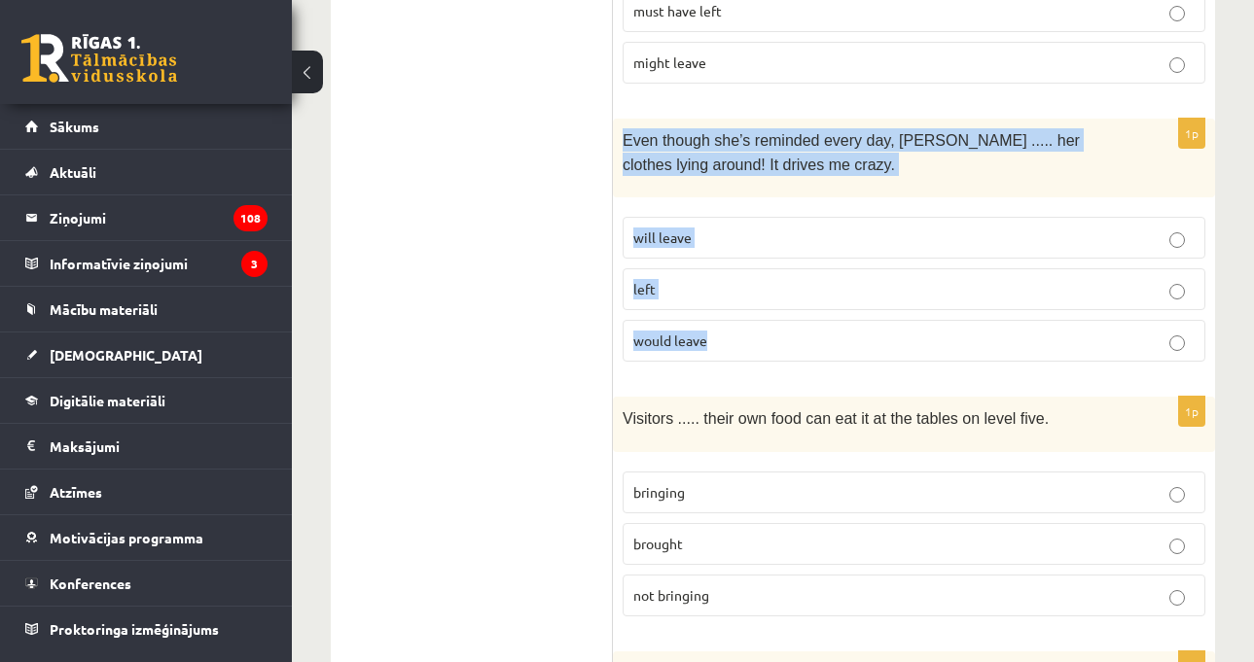
drag, startPoint x: 624, startPoint y: 129, endPoint x: 760, endPoint y: 331, distance: 242.5
click at [760, 331] on div "1p Even though she’s reminded every day, [PERSON_NAME] ..... her clothes lying …" at bounding box center [914, 248] width 602 height 259
copy div "Even though she’s reminded every day, [PERSON_NAME] ..... her clothes lying aro…"
click at [694, 228] on p "will leave" at bounding box center [913, 238] width 561 height 20
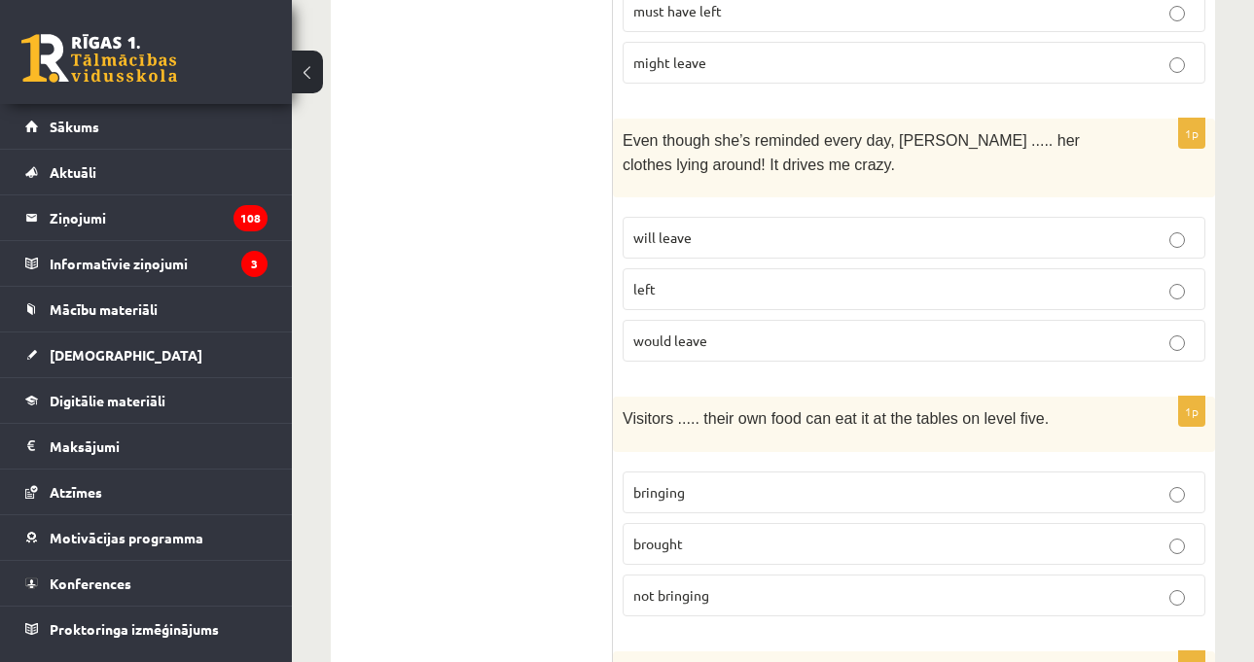
click at [776, 179] on div "Even though she’s reminded every day, [PERSON_NAME] ..... her clothes lying aro…" at bounding box center [914, 158] width 602 height 79
click at [1166, 174] on div "Even though she’s reminded every day, [PERSON_NAME] ..... her clothes lying aro…" at bounding box center [914, 158] width 602 height 79
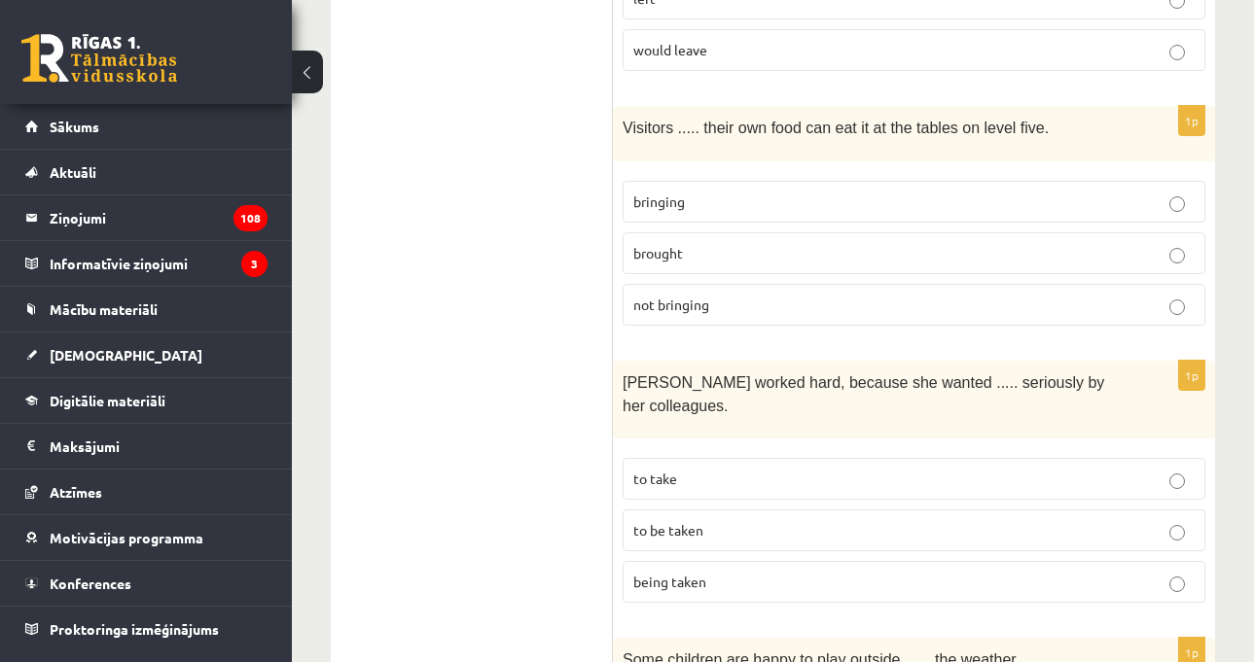
scroll to position [2432, 0]
click at [724, 203] on label "bringing" at bounding box center [914, 201] width 583 height 42
click at [1220, 179] on div "11.a2 klases diagnosticējošais darbs angļu valodā par 10.klases mācību vielu , …" at bounding box center [773, 538] width 962 height 5790
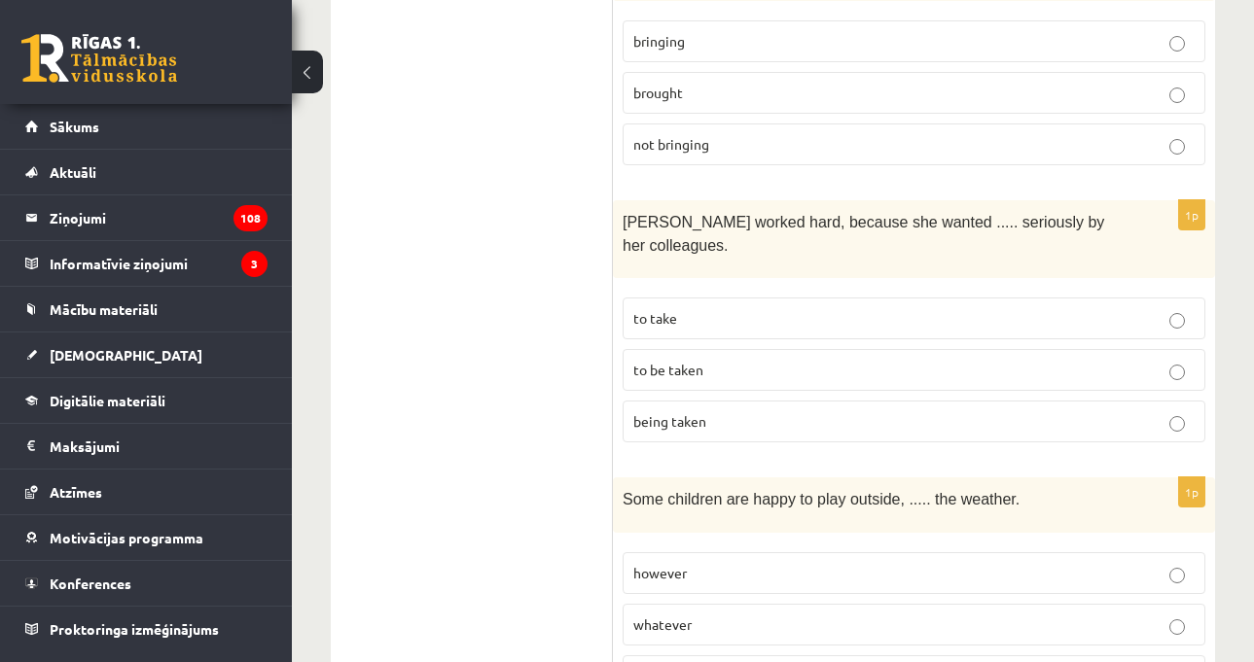
scroll to position [2626, 0]
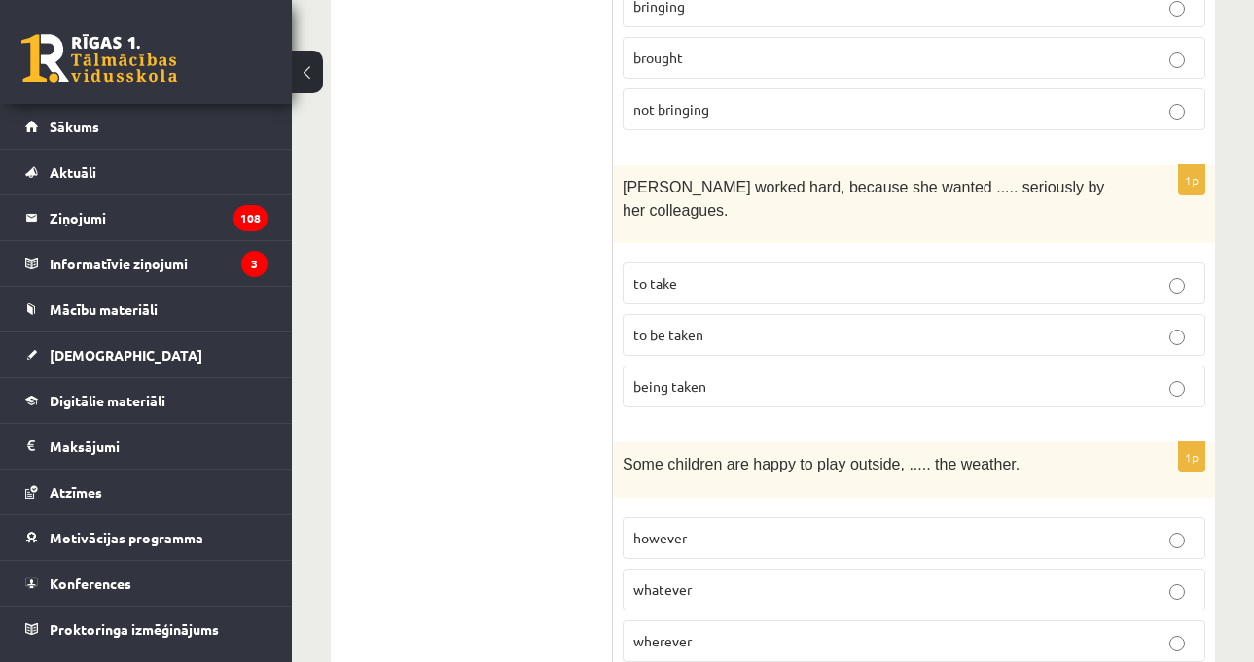
click at [1117, 325] on p "to be taken" at bounding box center [913, 335] width 561 height 20
click at [1235, 256] on div "11.a2 klases diagnosticējošais darbs angļu valodā par 10.klases mācību vielu , …" at bounding box center [773, 344] width 962 height 5790
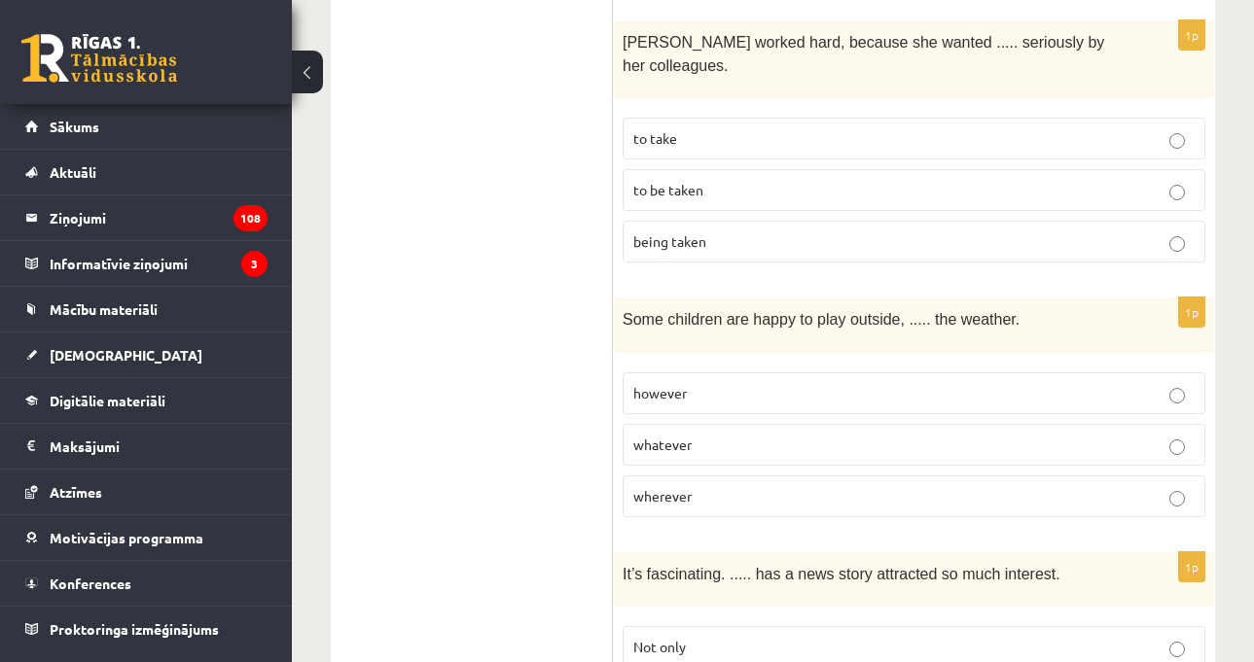
scroll to position [2723, 0]
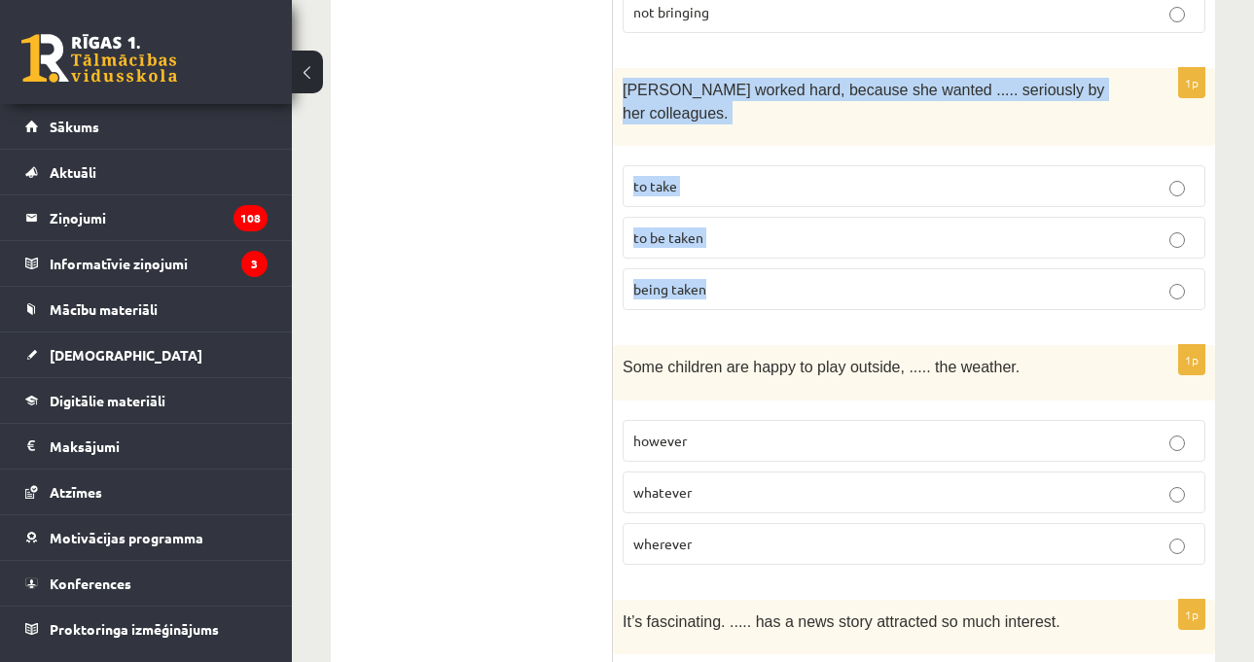
drag, startPoint x: 636, startPoint y: 110, endPoint x: 735, endPoint y: 245, distance: 167.7
click at [735, 245] on div "1p [PERSON_NAME] worked hard, because she wanted ..... seriously by her colleag…" at bounding box center [914, 197] width 602 height 259
copy div "[PERSON_NAME] worked hard, because she wanted ..... seriously by her colleagues…"
click at [1225, 255] on div "11.a2 klases diagnosticējošais darbs angļu valodā par 10.klases mācību vielu , …" at bounding box center [773, 246] width 962 height 5790
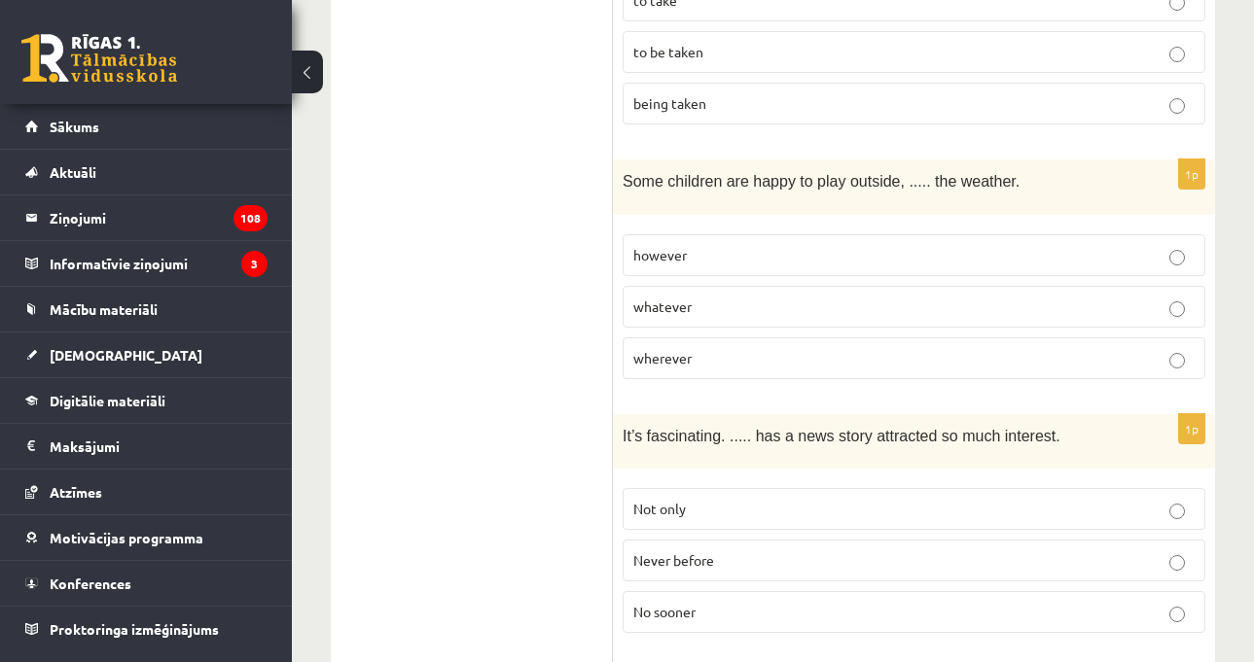
scroll to position [2918, 0]
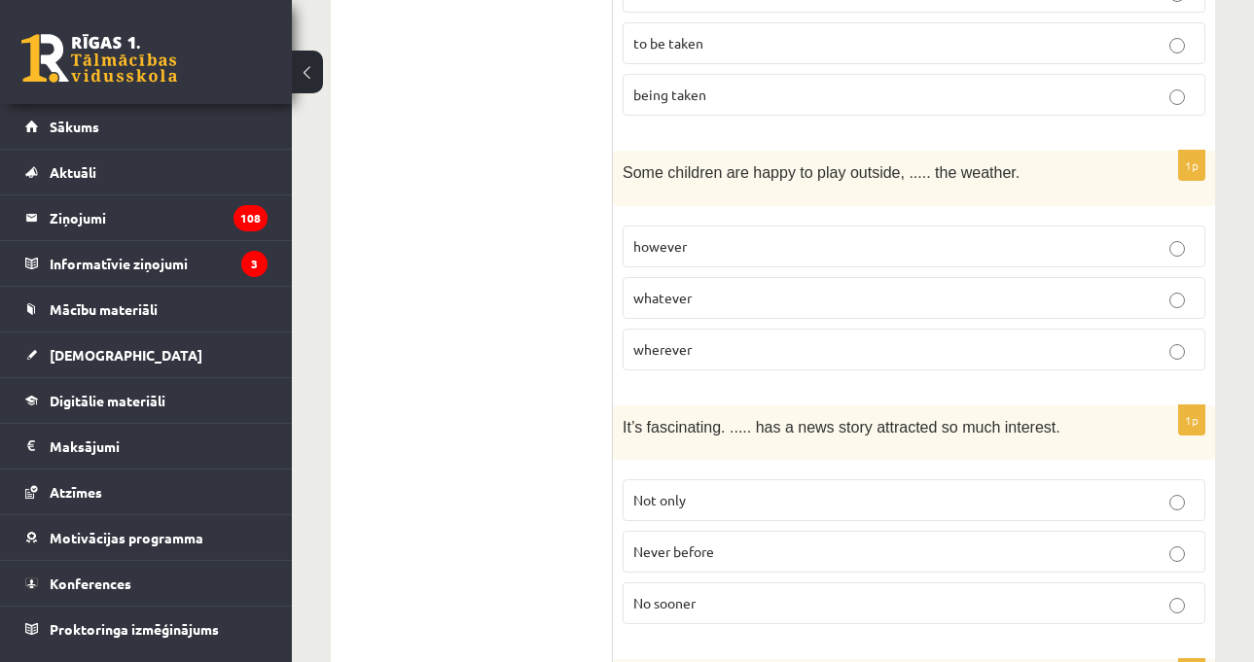
click at [730, 288] on p "whatever" at bounding box center [913, 298] width 561 height 20
click at [1234, 267] on div "11.a2 klases diagnosticējošais darbs angļu valodā par 10.klases mācību vielu , …" at bounding box center [773, 52] width 962 height 5790
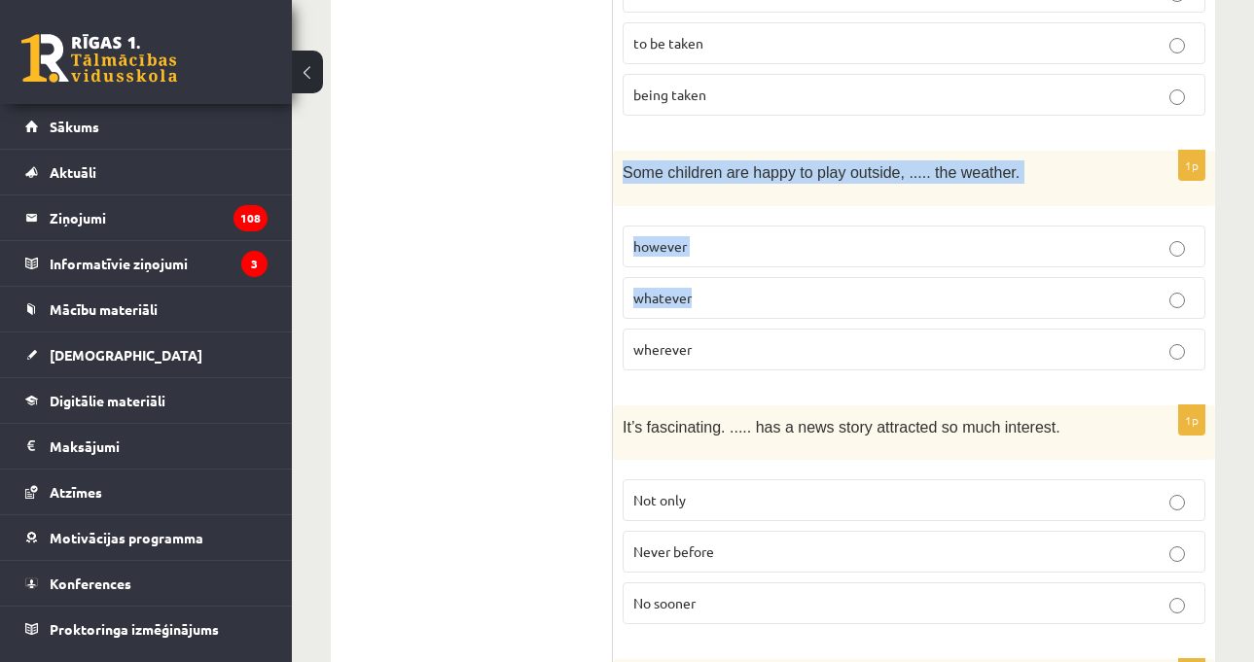
drag, startPoint x: 624, startPoint y: 146, endPoint x: 742, endPoint y: 250, distance: 157.1
click at [742, 250] on div "1p Some children are happy to play outside, ..... the weather. however whatever…" at bounding box center [914, 268] width 602 height 234
click at [771, 112] on form "Read the sentence and choose the correct answer. 1p If they ..... this earlier,…" at bounding box center [913, 160] width 563 height 5458
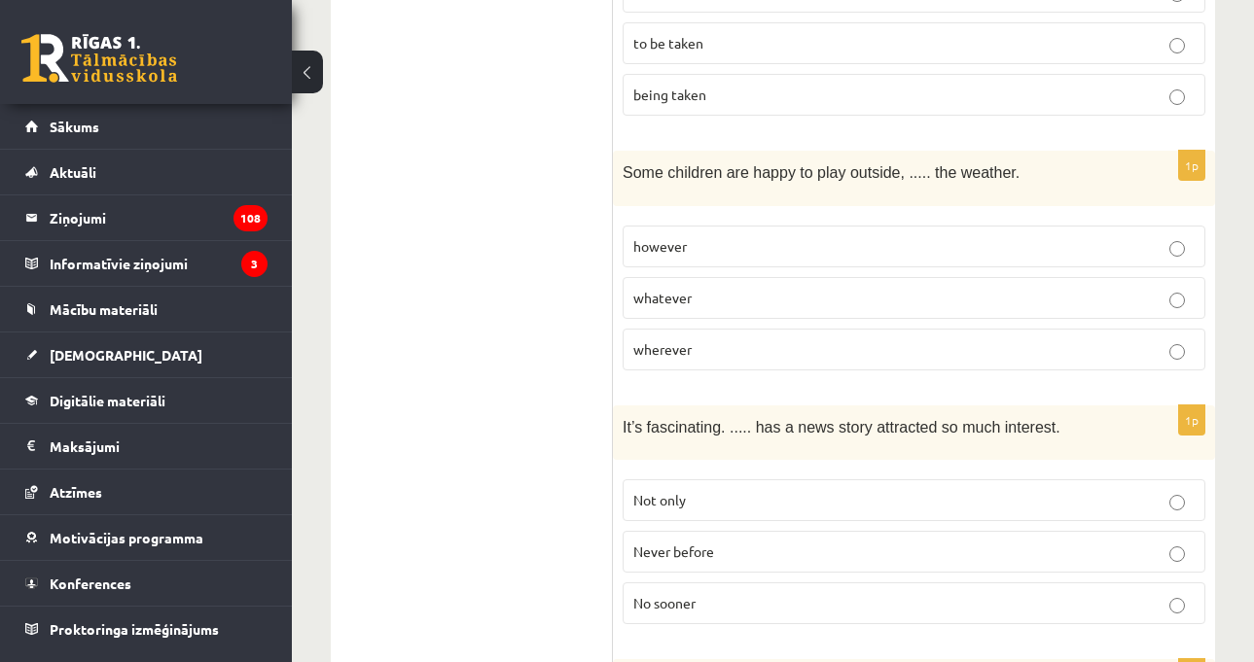
click at [1243, 173] on div "11.a2 klases diagnosticējošais darbs angļu valodā par 10.klases mācību vielu , …" at bounding box center [773, 52] width 962 height 5790
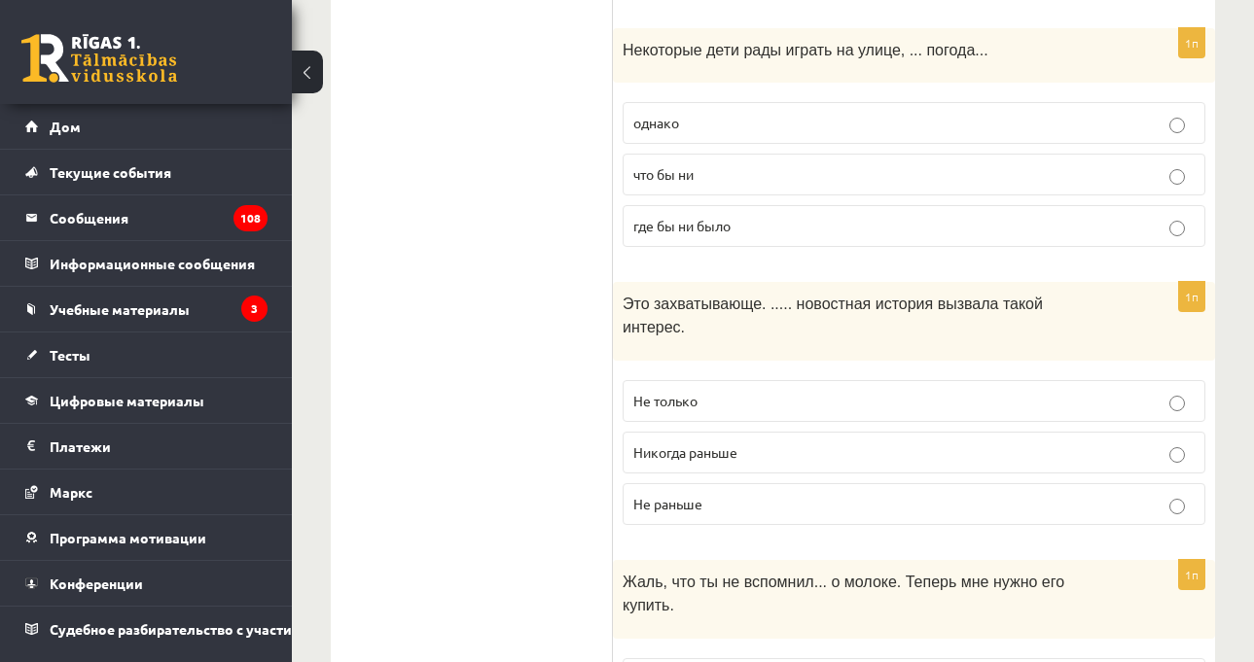
scroll to position [3129, 0]
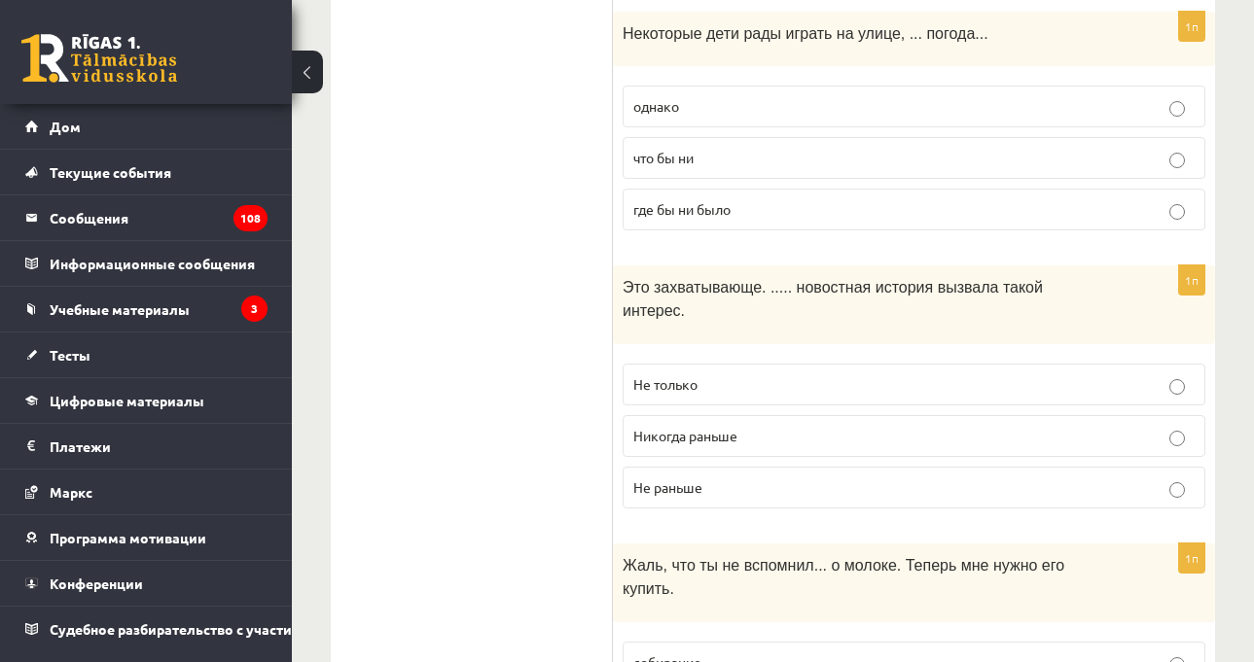
click at [727, 415] on label "Никогда раньше" at bounding box center [914, 436] width 583 height 42
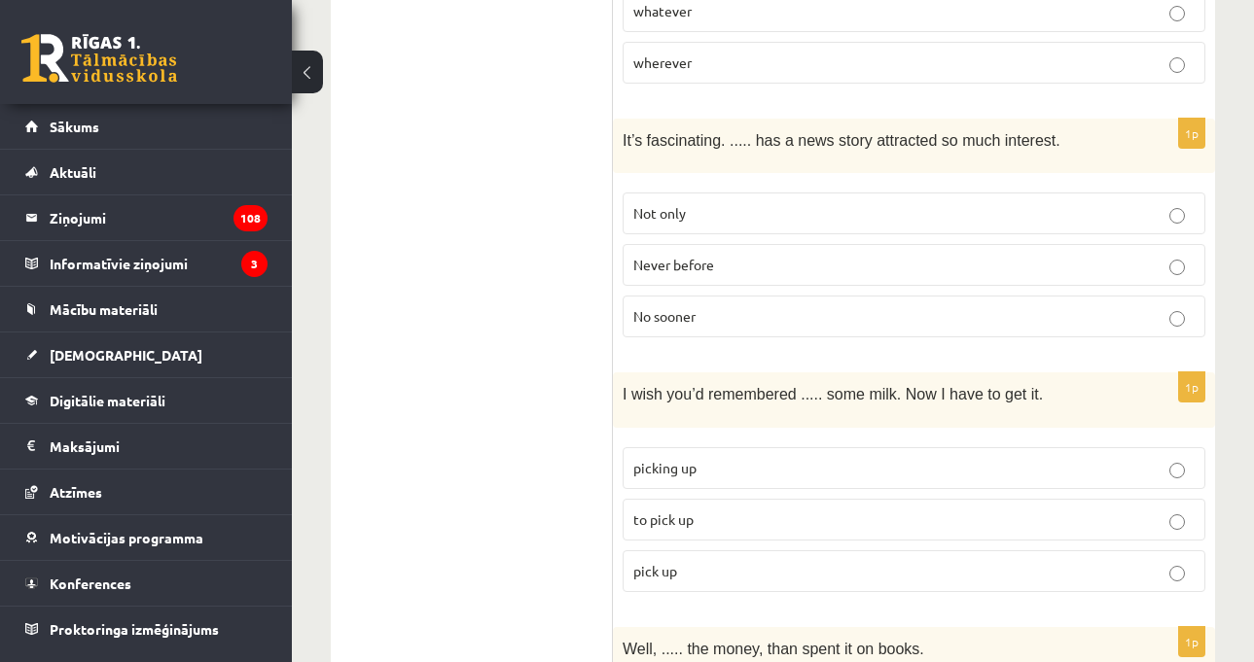
scroll to position [3307, 0]
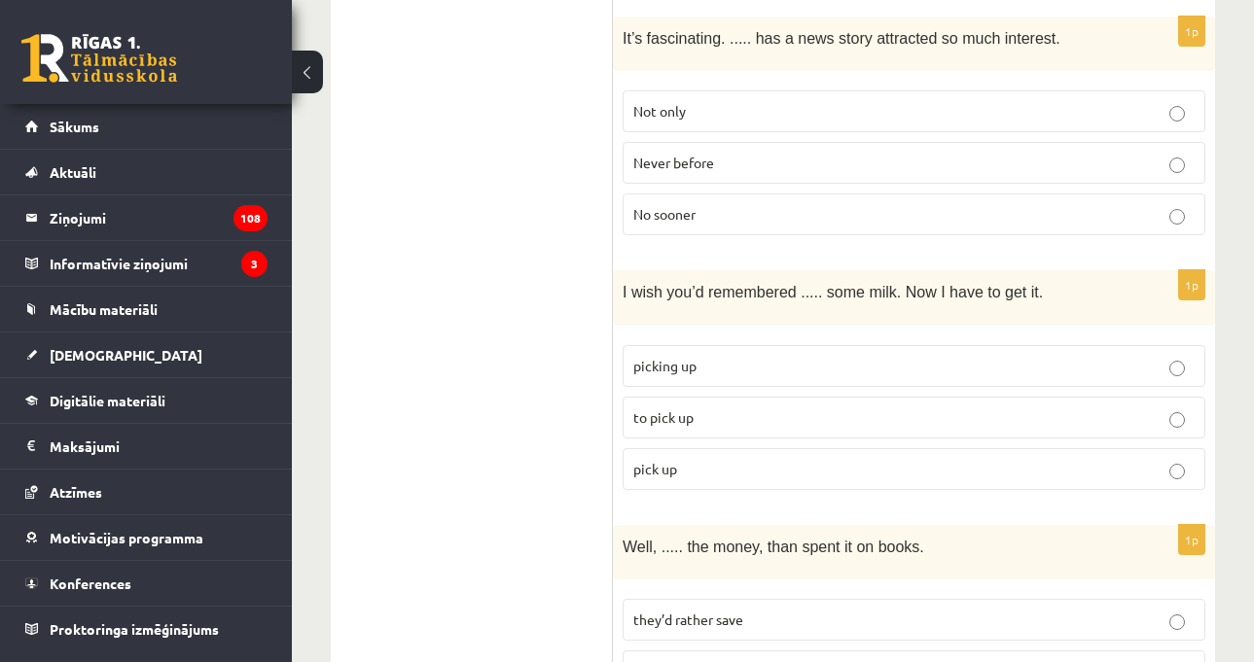
click at [820, 408] on p "to pick up" at bounding box center [913, 418] width 561 height 20
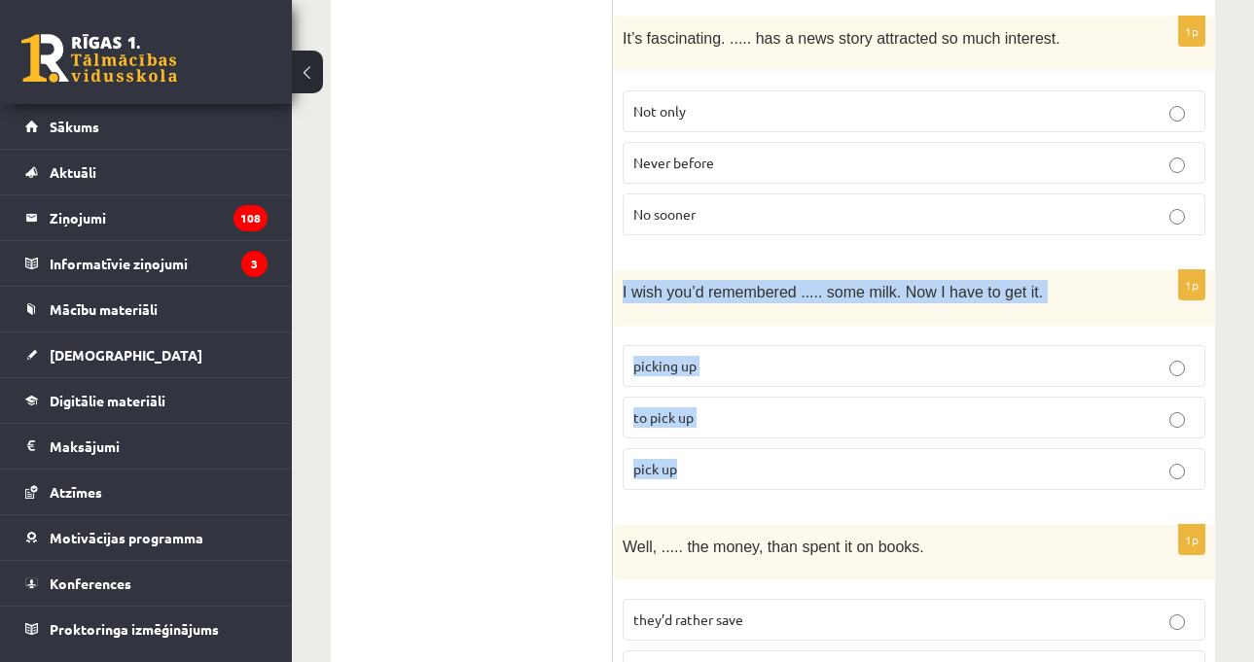
drag, startPoint x: 617, startPoint y: 254, endPoint x: 758, endPoint y: 449, distance: 241.1
click at [758, 449] on div "1p I wish you’d remembered ..... some milk. Now I have to get it. picking up to…" at bounding box center [914, 387] width 602 height 234
drag, startPoint x: 730, startPoint y: 257, endPoint x: 742, endPoint y: 267, distance: 16.0
click at [742, 280] on p "I wish you’d remembered ..... some milk. Now I have to get it." at bounding box center [865, 291] width 485 height 23
drag, startPoint x: 622, startPoint y: 262, endPoint x: 730, endPoint y: 445, distance: 212.9
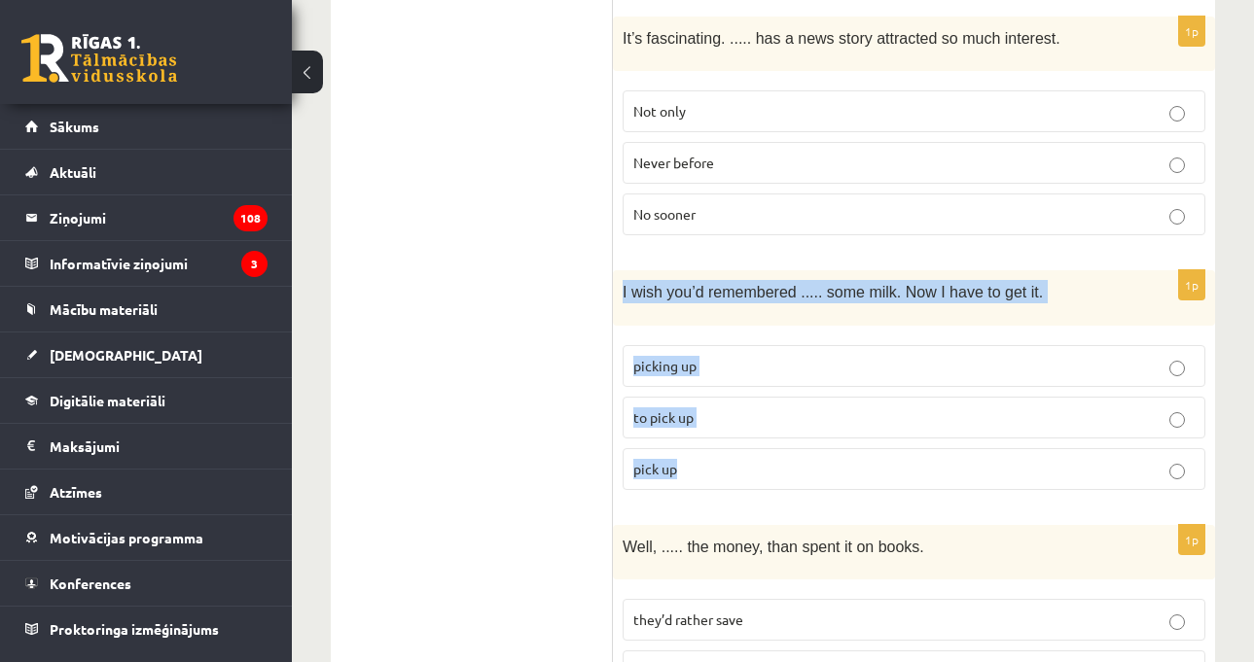
click at [730, 445] on div "1p I wish you’d remembered ..... some milk. Now I have to get it. picking up to…" at bounding box center [914, 387] width 602 height 234
copy div "I wish you’d remembered ..... some milk. Now I have to get it. picking up to pi…"
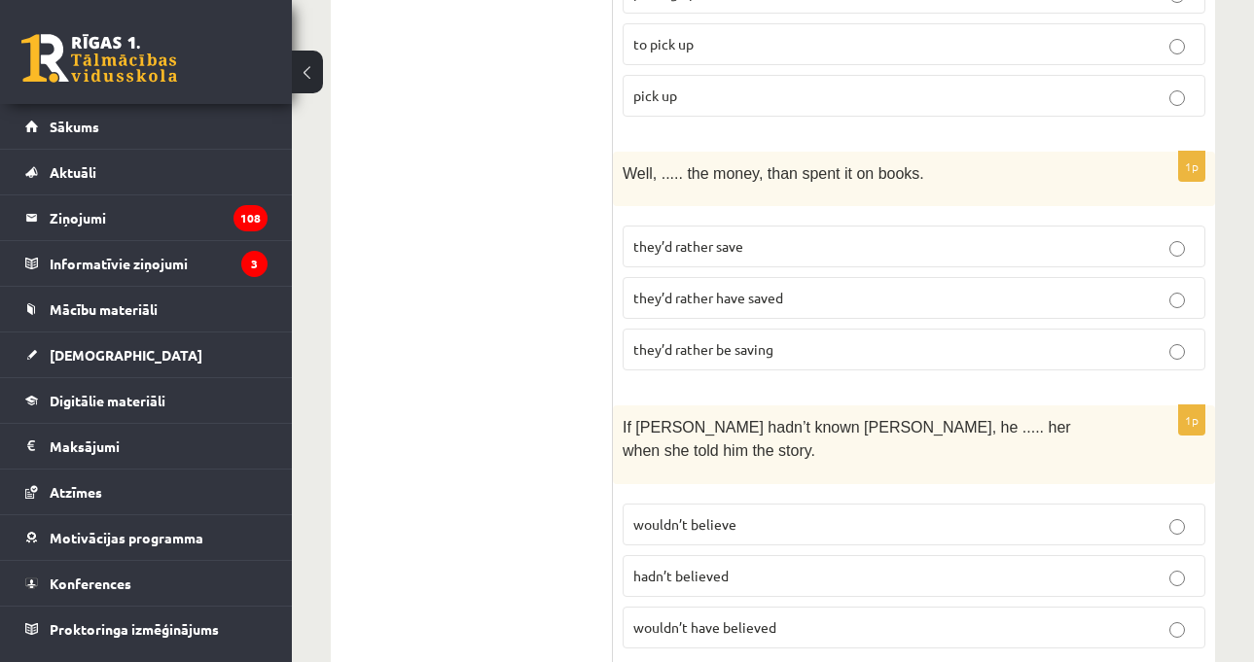
scroll to position [3696, 0]
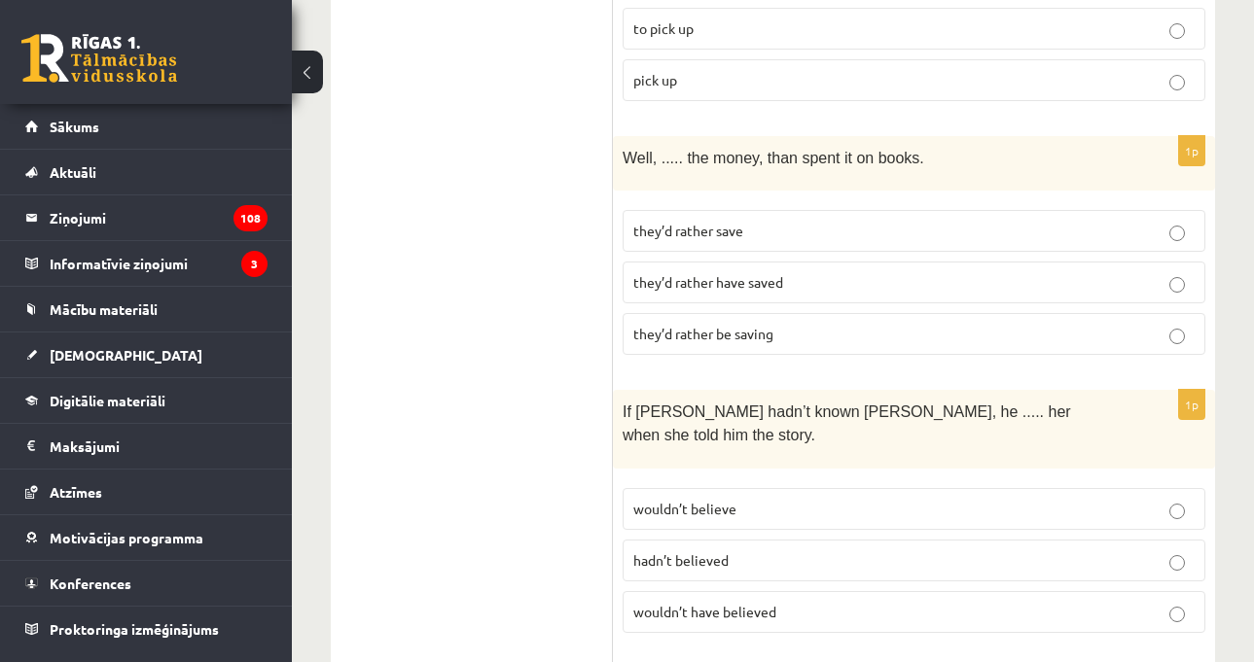
click at [751, 327] on div "1p Well, ..... the money, than spent it on books. they’d rather save they’d rat…" at bounding box center [914, 253] width 602 height 234
click at [742, 273] on span "they’d rather have saved" at bounding box center [708, 282] width 150 height 18
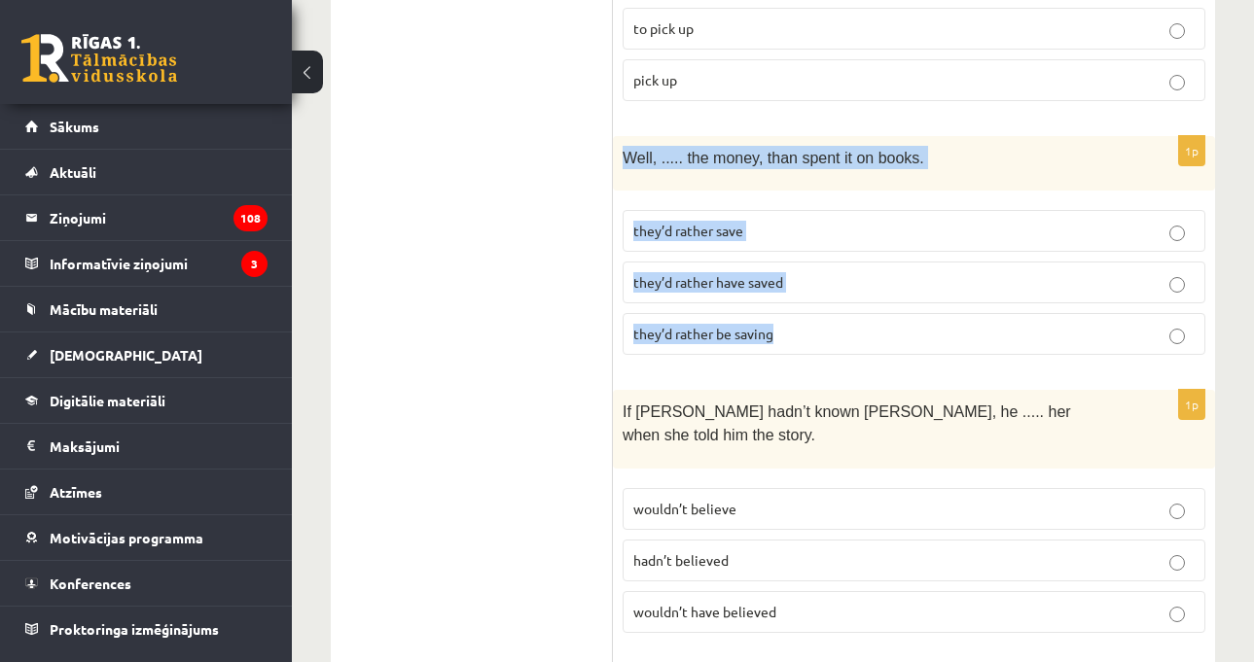
drag, startPoint x: 616, startPoint y: 109, endPoint x: 840, endPoint y: 300, distance: 294.7
click at [840, 300] on div "1p Well, ..... the money, than spent it on books. they’d rather save they’d rat…" at bounding box center [914, 253] width 602 height 234
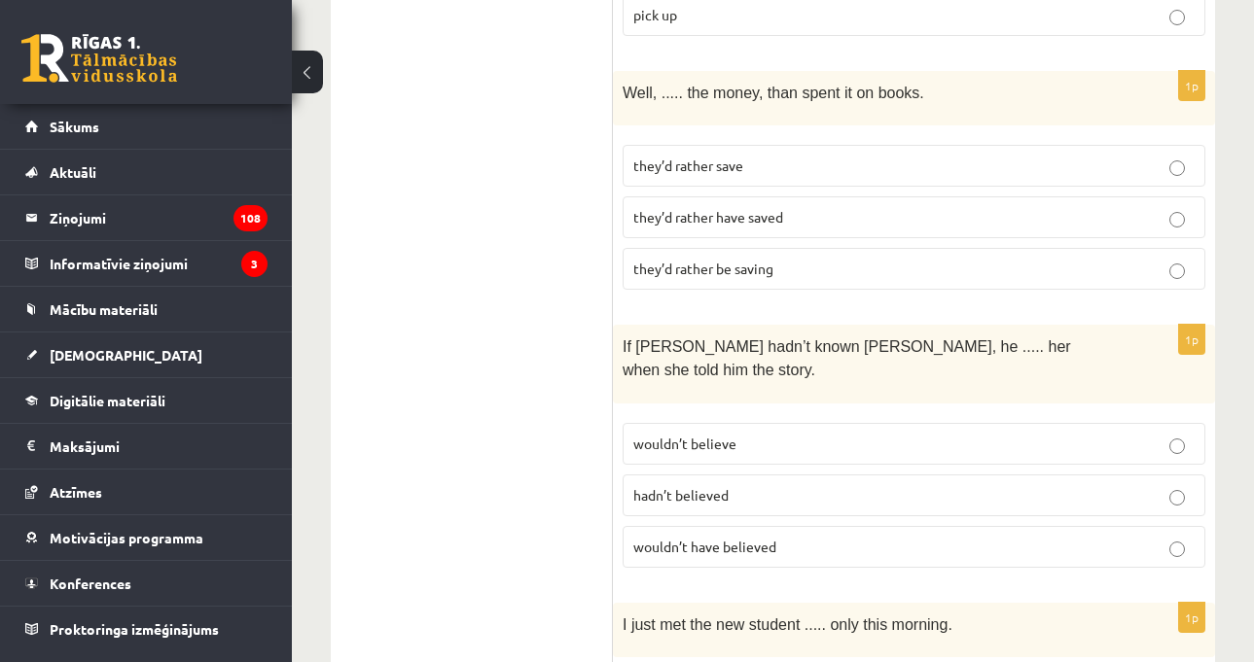
scroll to position [3793, 0]
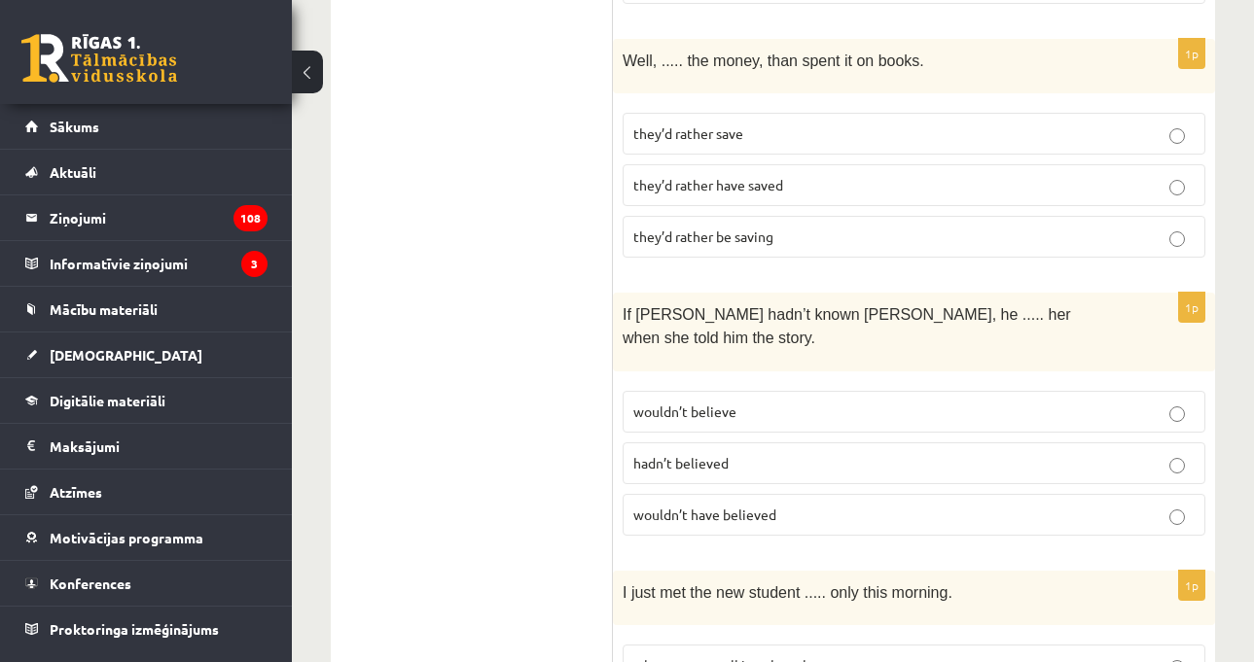
click at [790, 505] on p "wouldn’t have believed" at bounding box center [913, 515] width 561 height 20
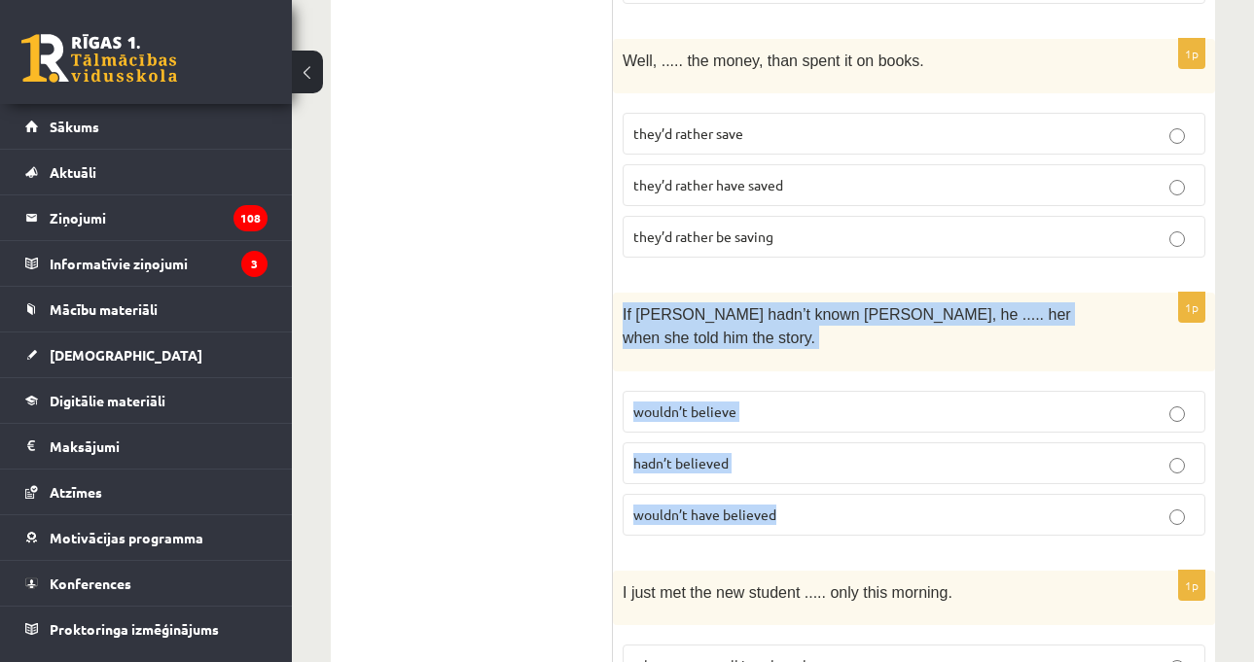
drag, startPoint x: 619, startPoint y: 272, endPoint x: 808, endPoint y: 445, distance: 256.8
click at [808, 445] on div "1p If [PERSON_NAME] hadn’t known [PERSON_NAME], he ..... her when she told him …" at bounding box center [914, 422] width 602 height 259
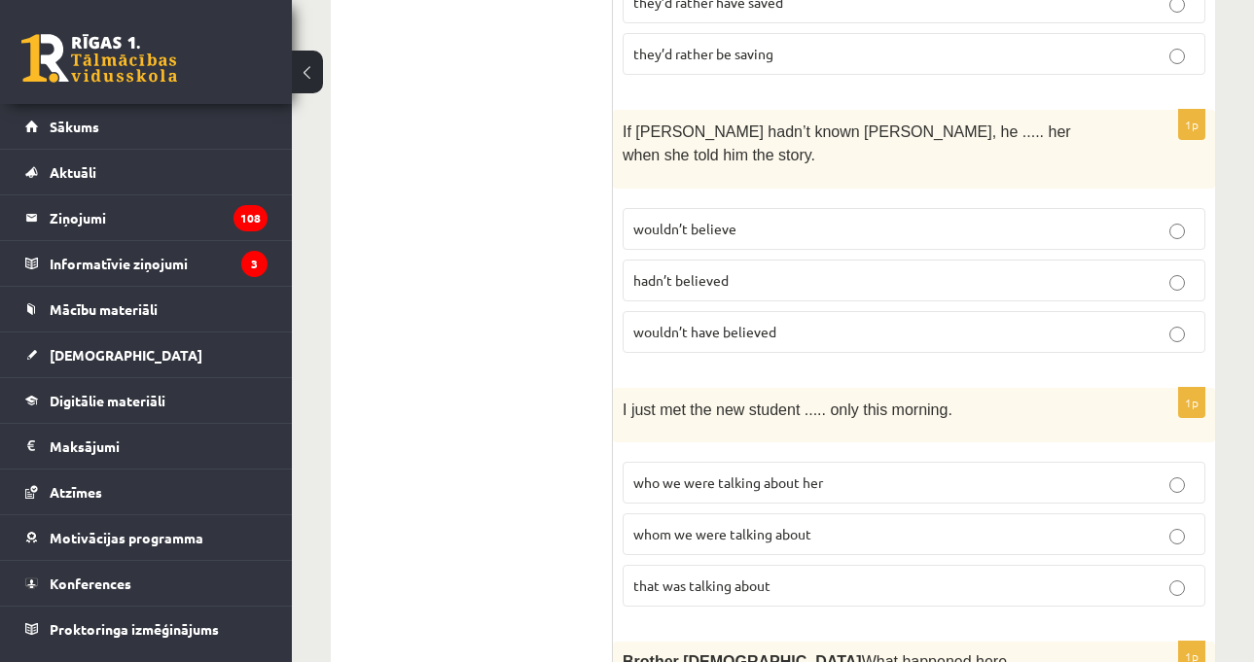
scroll to position [4085, 0]
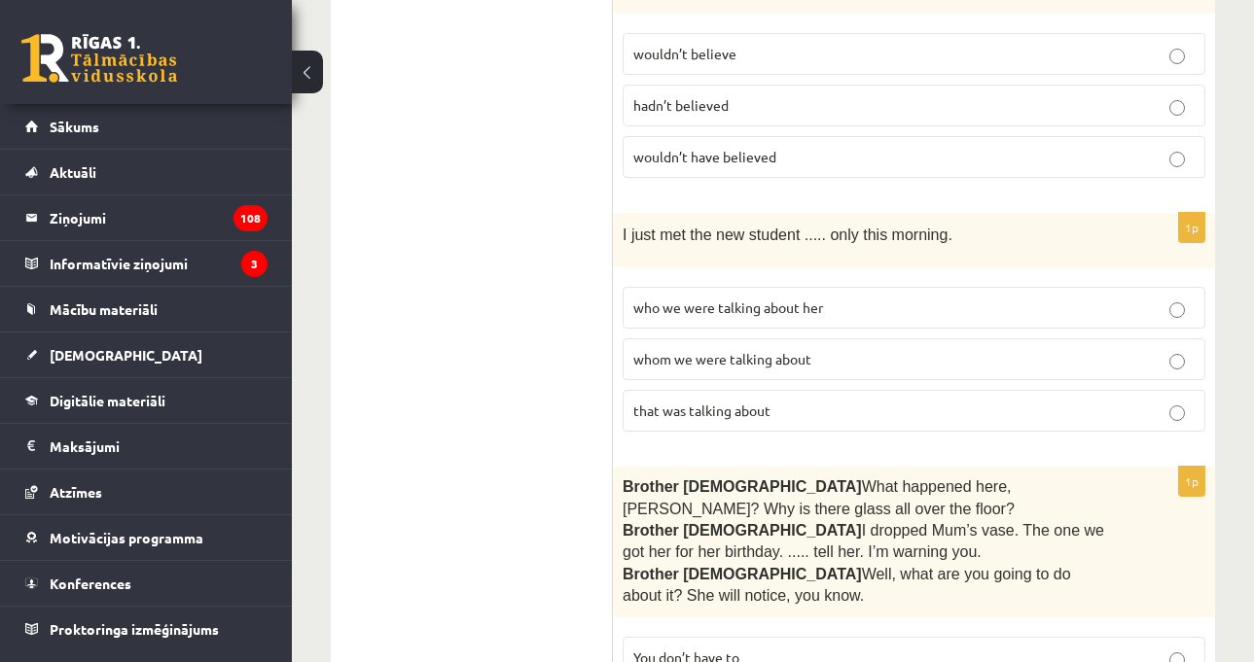
scroll to position [4182, 0]
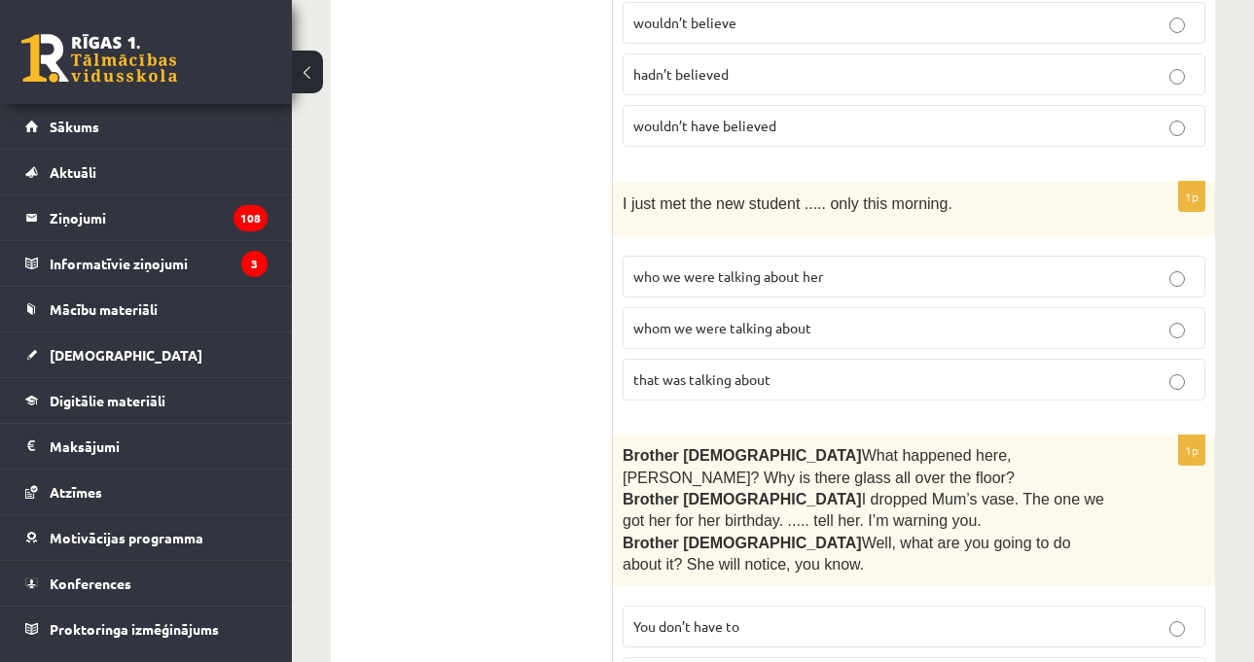
click at [759, 318] on p "whom we were talking about" at bounding box center [913, 328] width 561 height 20
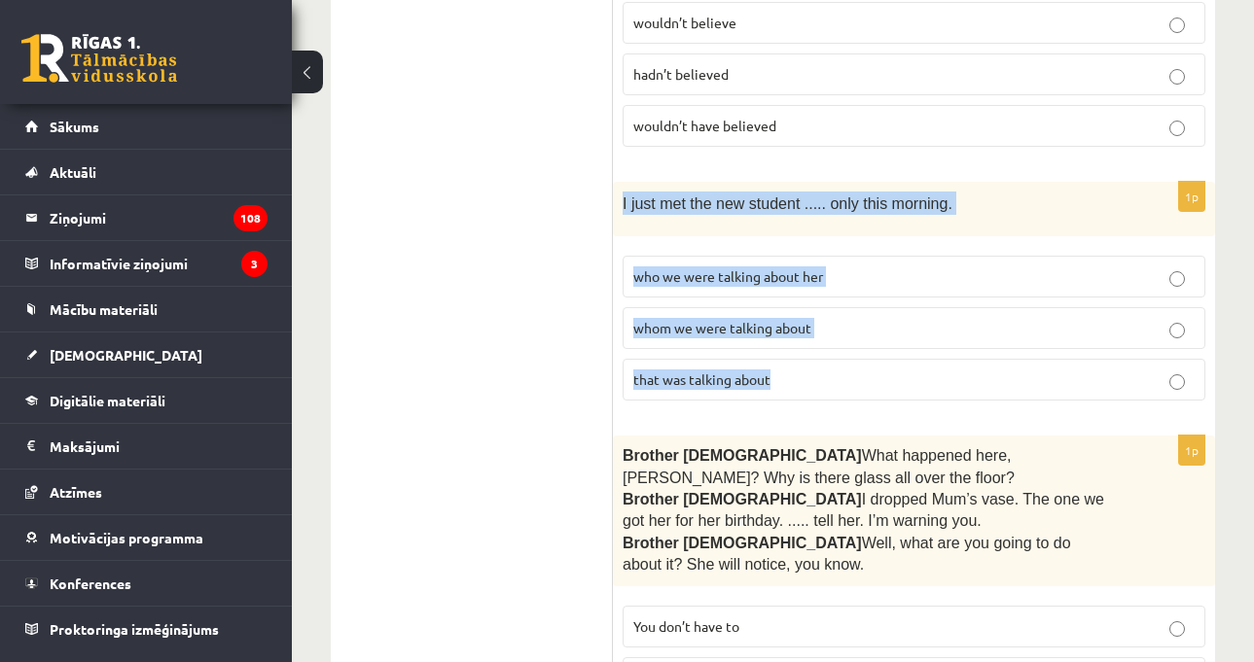
drag, startPoint x: 621, startPoint y: 137, endPoint x: 792, endPoint y: 327, distance: 255.5
click at [792, 327] on div "1p I just met the new student ..... only this morning. who we were talking abou…" at bounding box center [914, 299] width 602 height 234
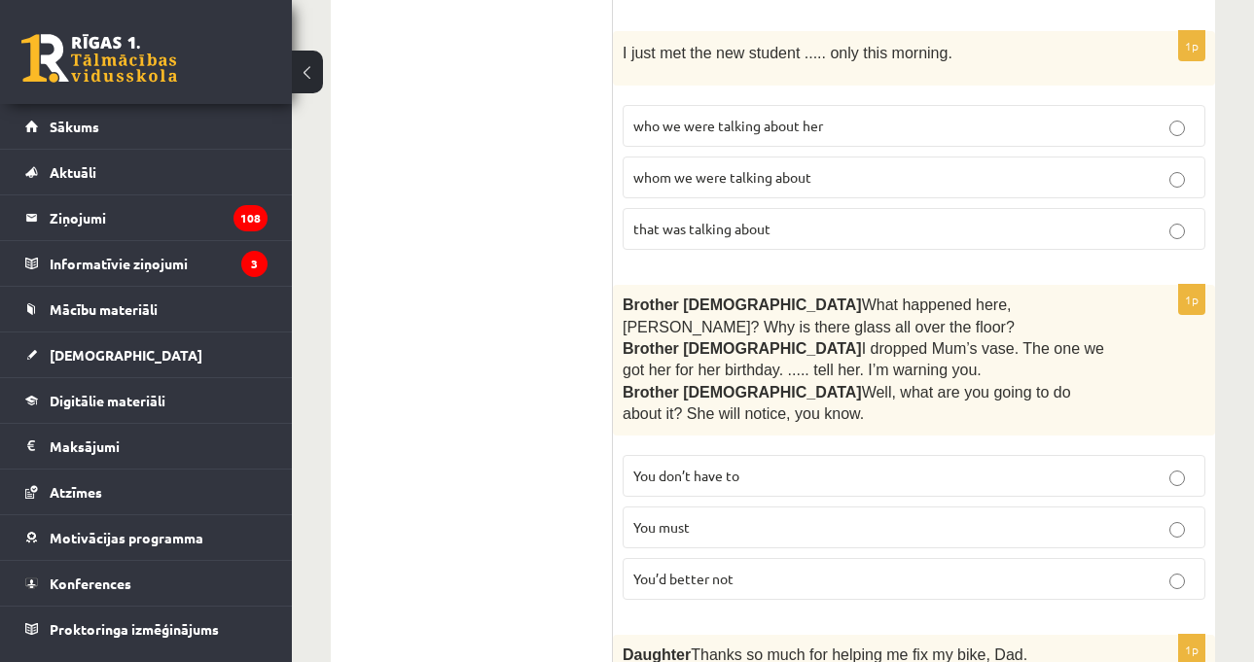
scroll to position [4377, 0]
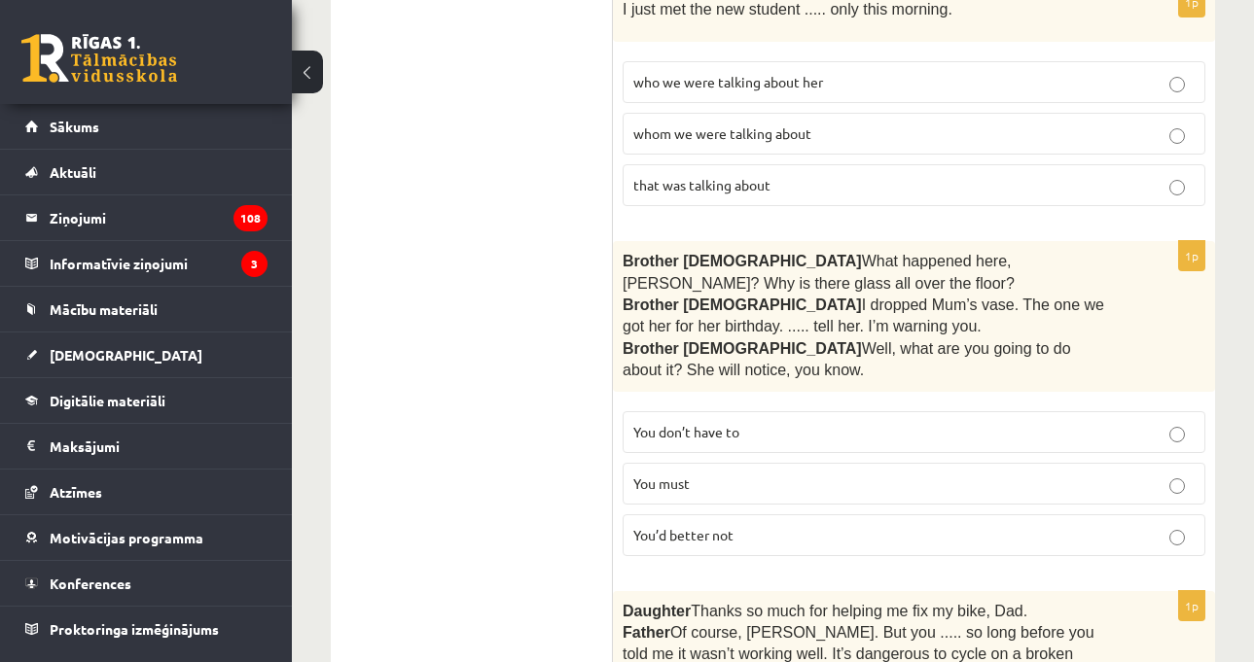
click at [753, 338] on p "Brother [DEMOGRAPHIC_DATA]  Well, what are you going to do about it? She will n…" at bounding box center [865, 360] width 485 height 44
click at [749, 525] on p "You’d better not" at bounding box center [913, 535] width 561 height 20
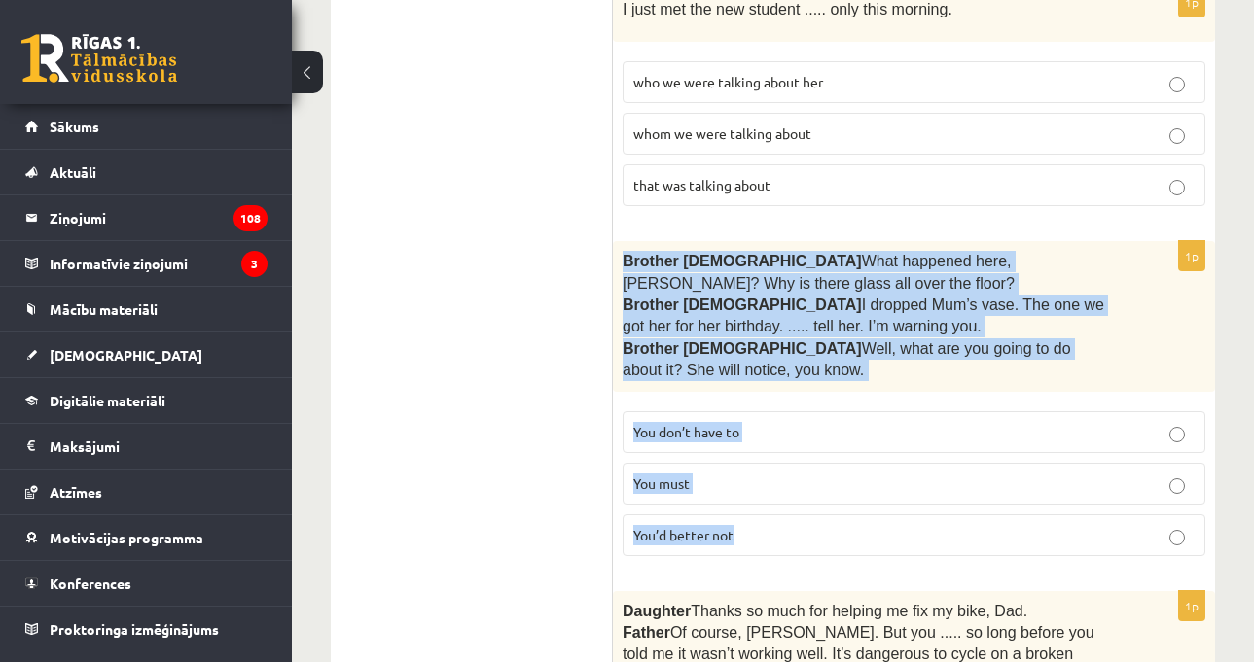
drag, startPoint x: 648, startPoint y: 240, endPoint x: 780, endPoint y: 444, distance: 242.5
click at [780, 444] on div "1p Brother [DEMOGRAPHIC_DATA]  What happened here, [PERSON_NAME]? Why is there …" at bounding box center [914, 406] width 602 height 330
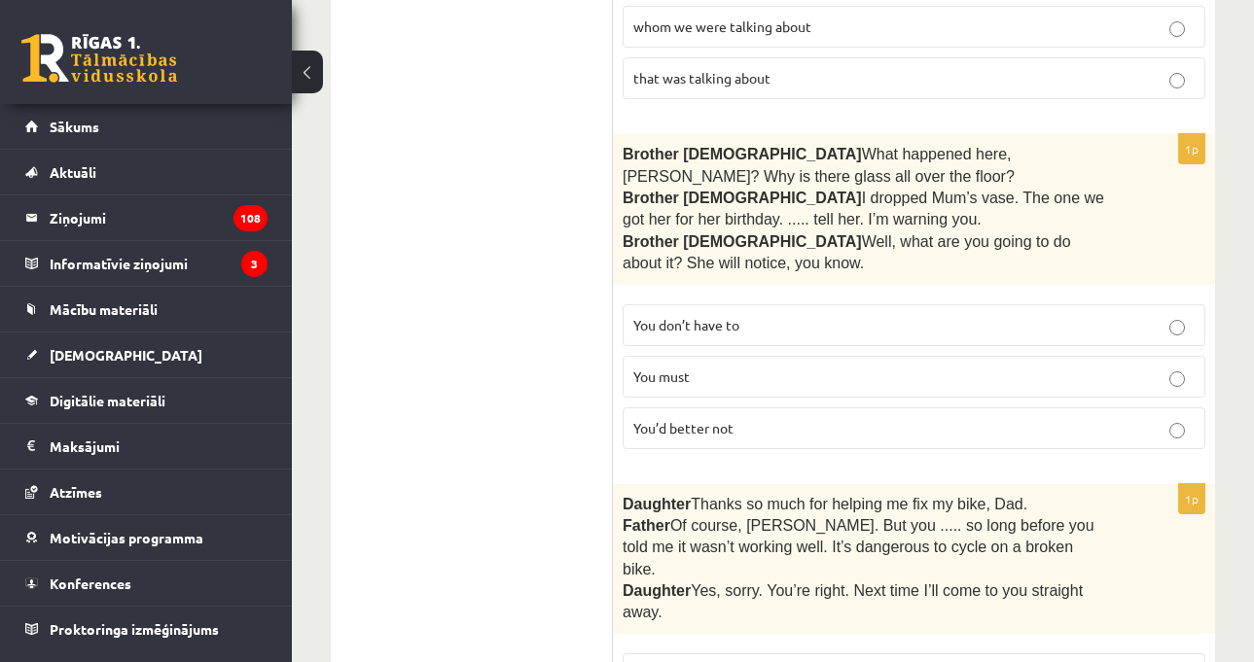
scroll to position [4669, 0]
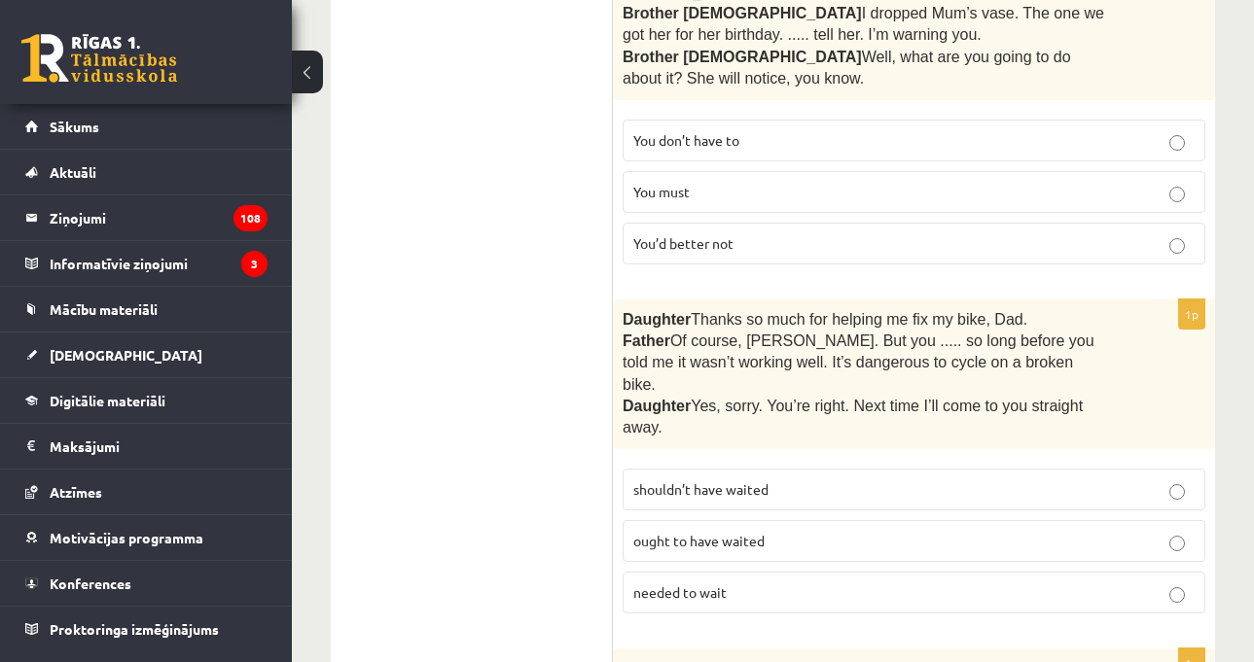
click at [754, 480] on p "shouldn’t have waited" at bounding box center [913, 490] width 561 height 20
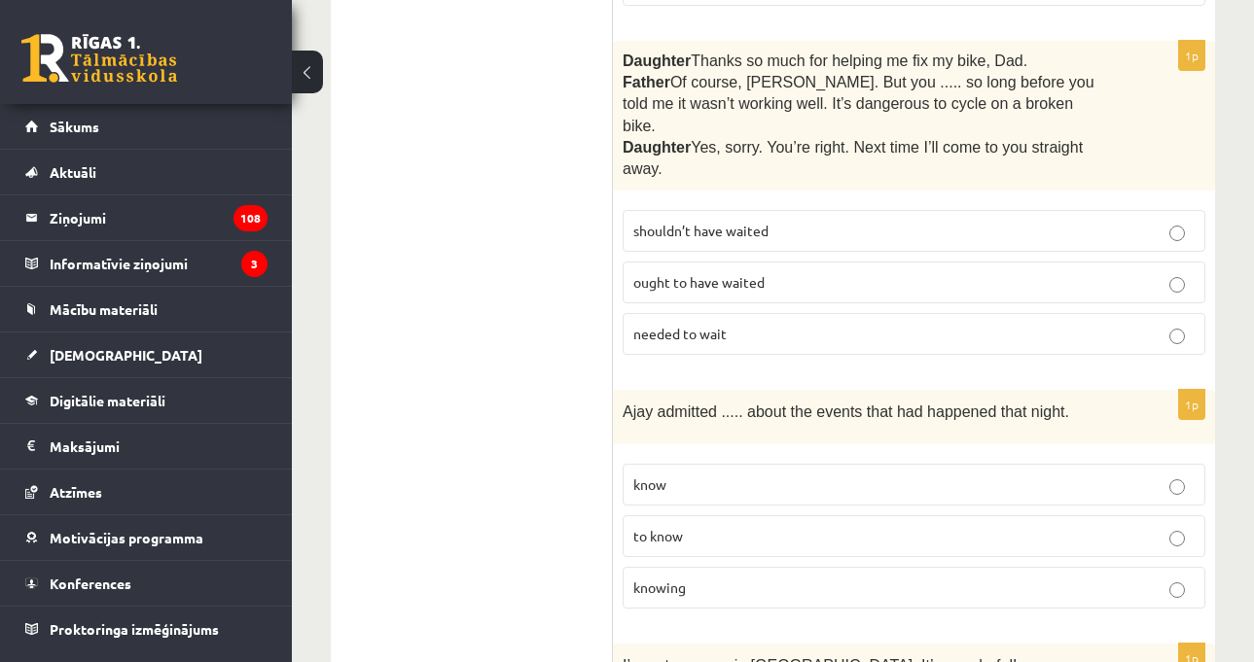
scroll to position [5058, 0]
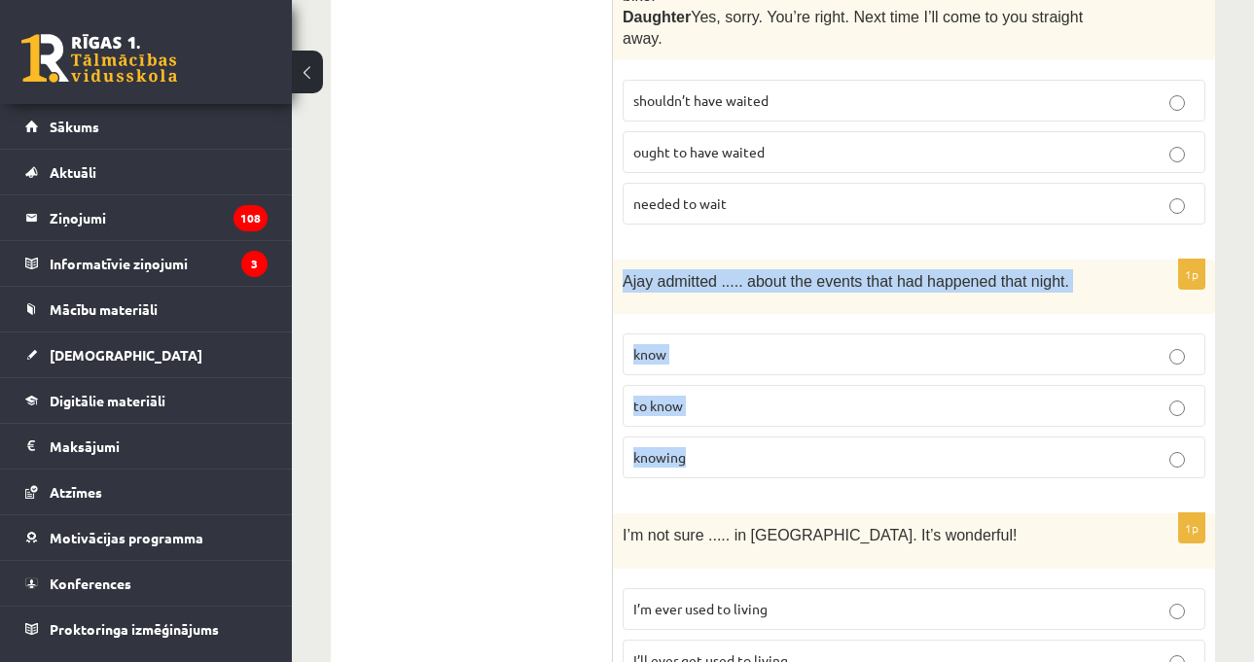
drag, startPoint x: 613, startPoint y: 151, endPoint x: 717, endPoint y: 317, distance: 196.2
click at [719, 319] on div "1p [PERSON_NAME] admitted ..... about the events that had happened that night. …" at bounding box center [914, 377] width 602 height 234
click at [689, 437] on label "knowing" at bounding box center [914, 458] width 583 height 42
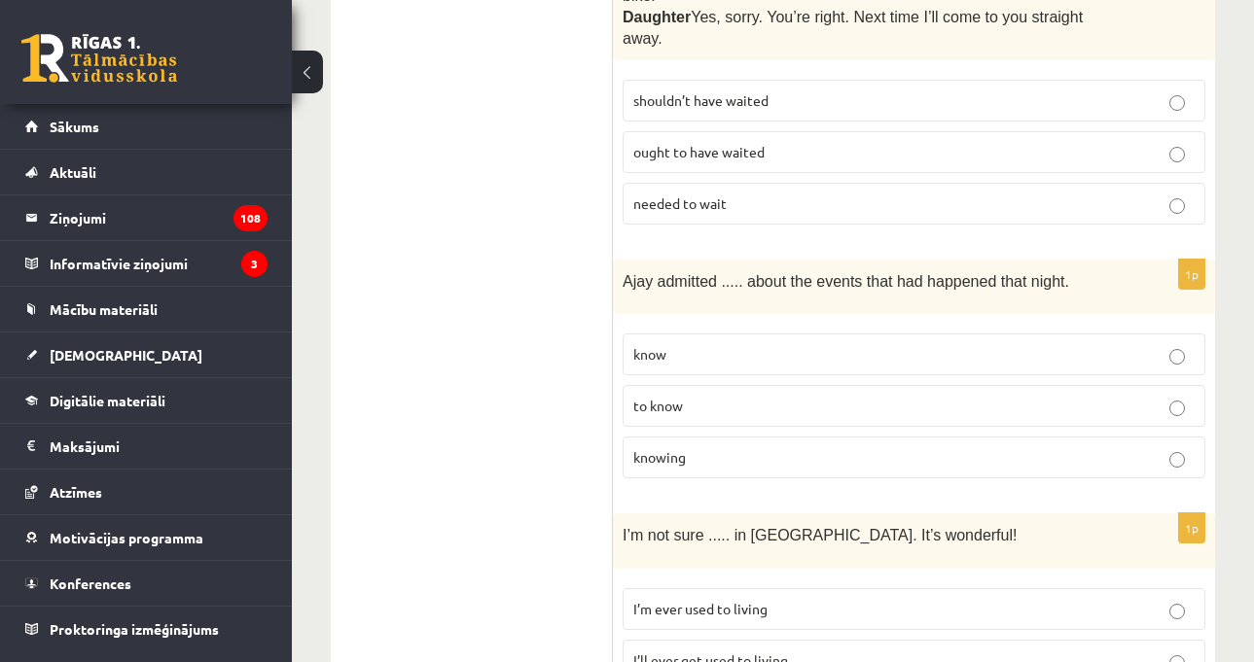
click at [750, 344] on p "know" at bounding box center [913, 354] width 561 height 20
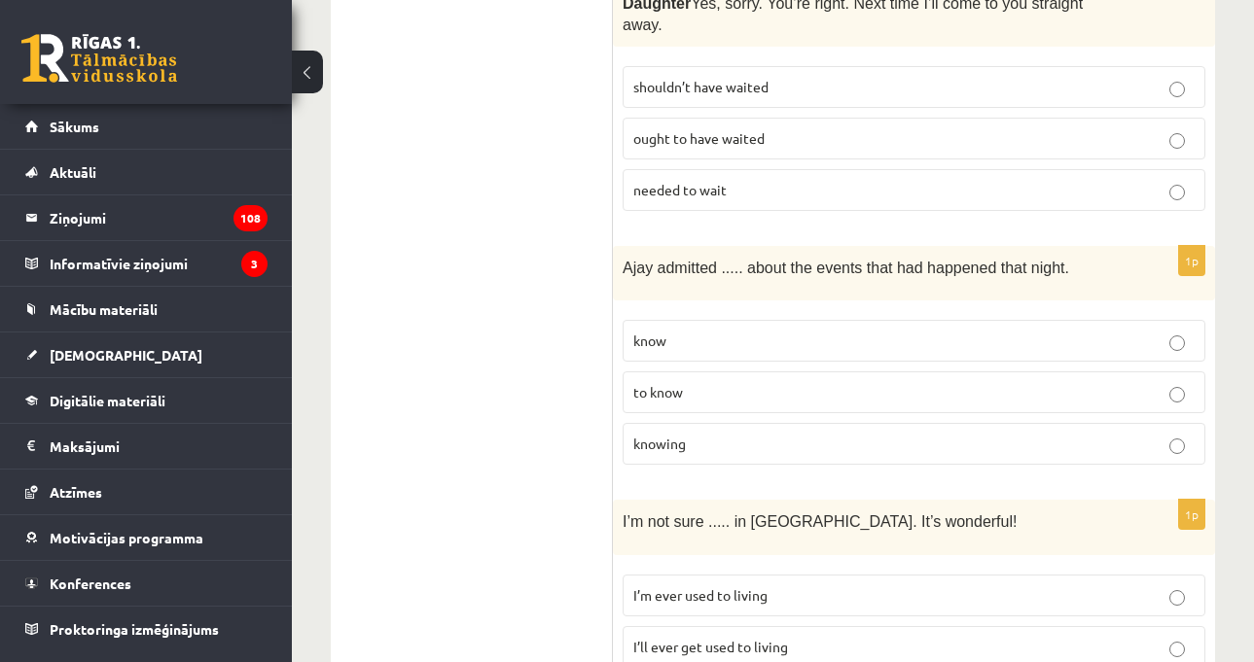
click at [715, 587] on span "I’m ever used to living" at bounding box center [700, 596] width 134 height 18
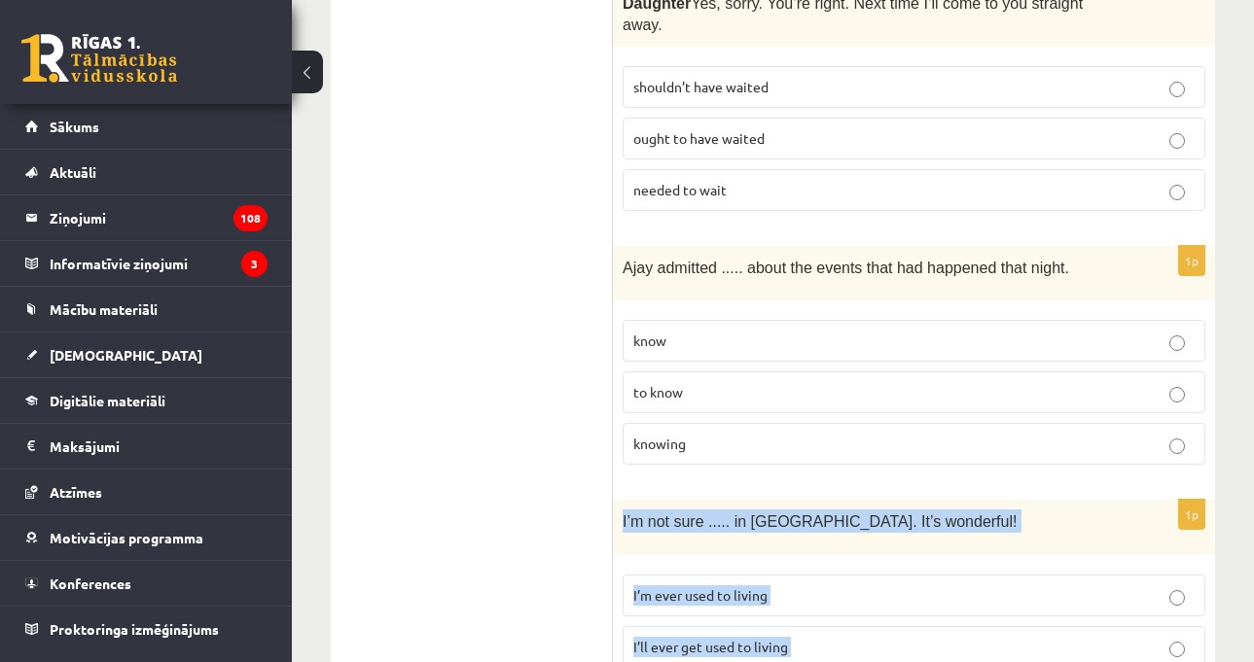
drag, startPoint x: 618, startPoint y: 389, endPoint x: 801, endPoint y: 555, distance: 247.9
click at [801, 555] on div "1p I’m not sure ..... in [GEOGRAPHIC_DATA]. It’s wonderful! I’m ever used to li…" at bounding box center [914, 617] width 602 height 234
click at [760, 638] on span "I’ll ever get used to living" at bounding box center [710, 647] width 155 height 18
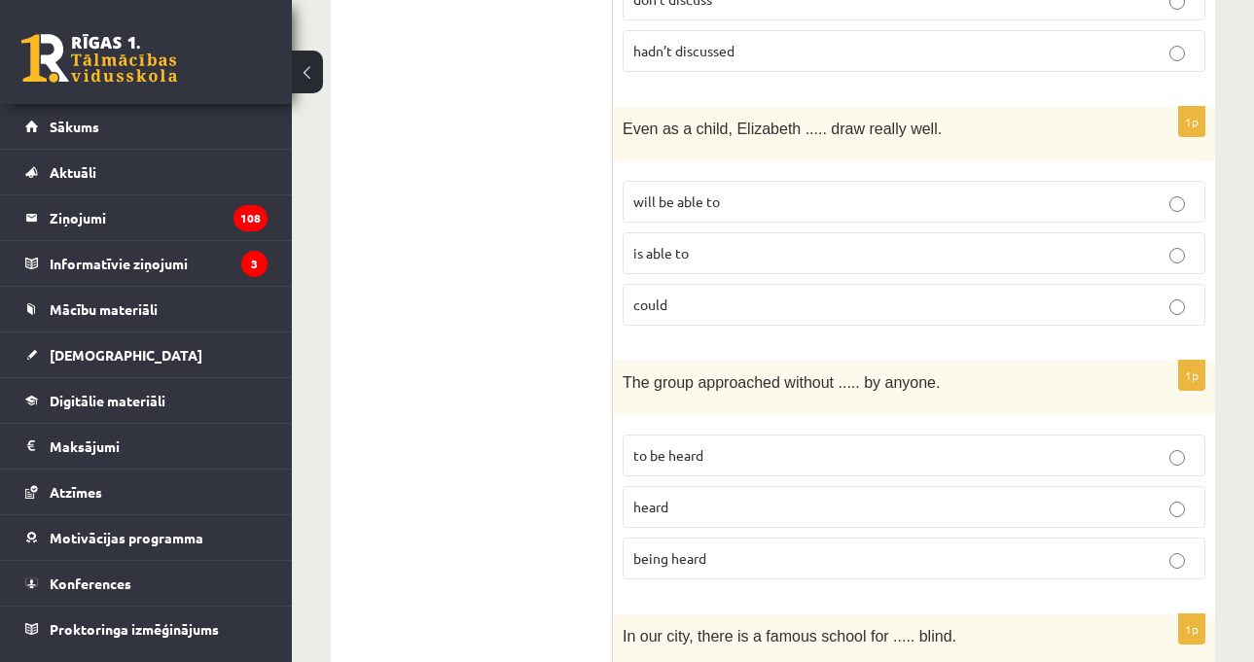
scroll to position [178, 0]
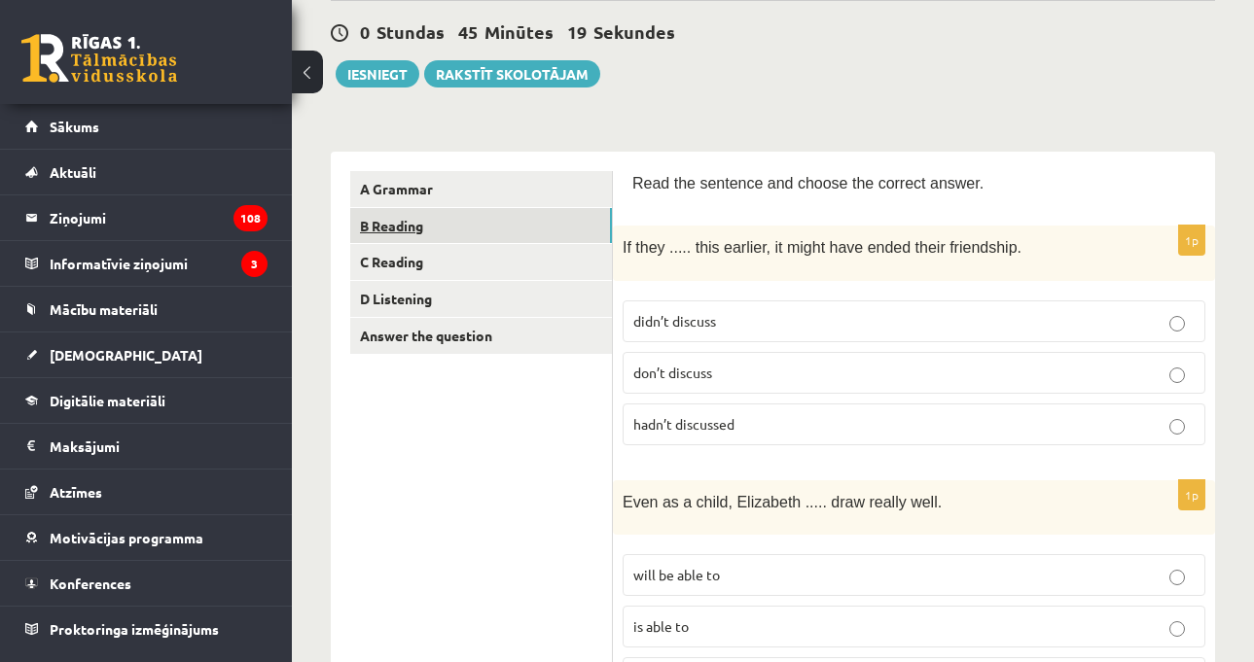
click at [439, 237] on link "B Reading" at bounding box center [481, 226] width 262 height 36
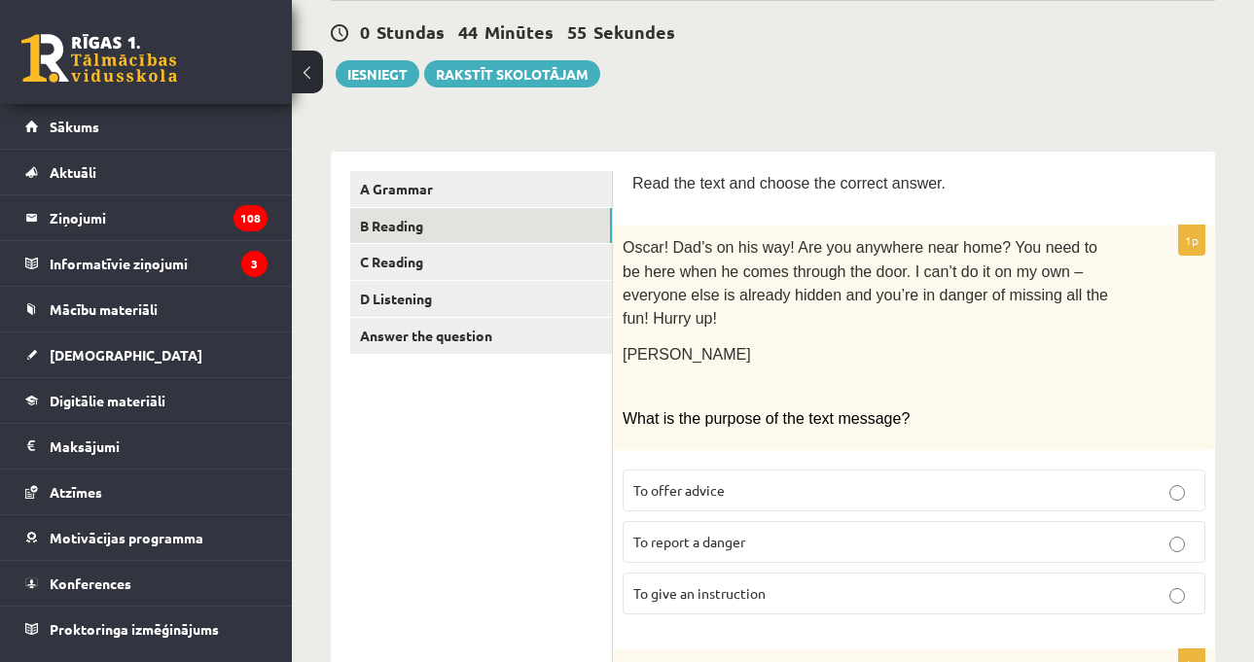
click at [733, 377] on p at bounding box center [865, 386] width 485 height 19
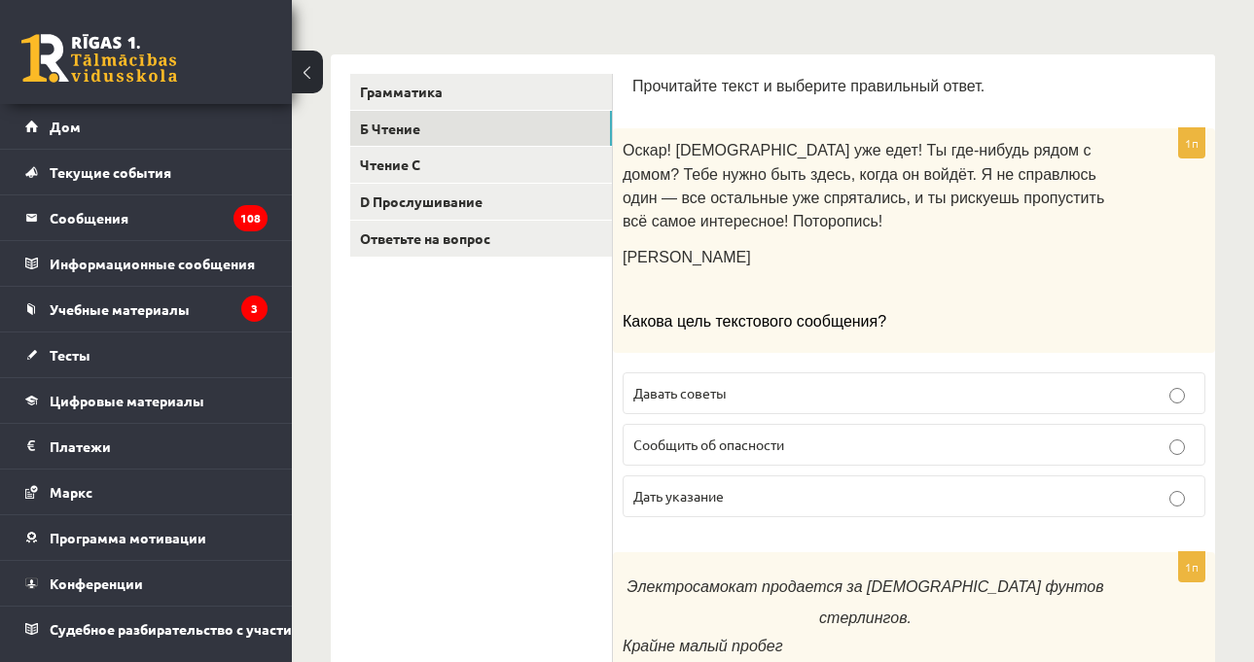
scroll to position [292, 0]
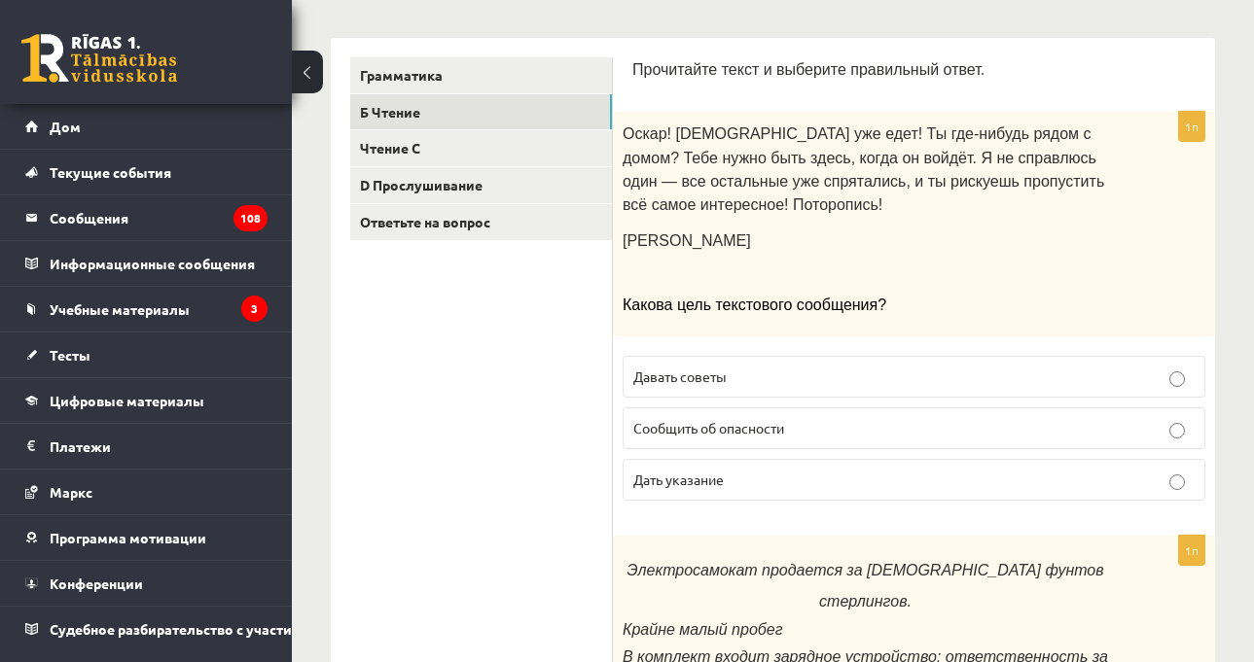
click at [751, 437] on font "Сообщить об опасности" at bounding box center [708, 428] width 151 height 18
click at [866, 490] on p "Дать указание" at bounding box center [913, 480] width 561 height 20
click at [825, 387] on p "Давать советы" at bounding box center [913, 377] width 561 height 20
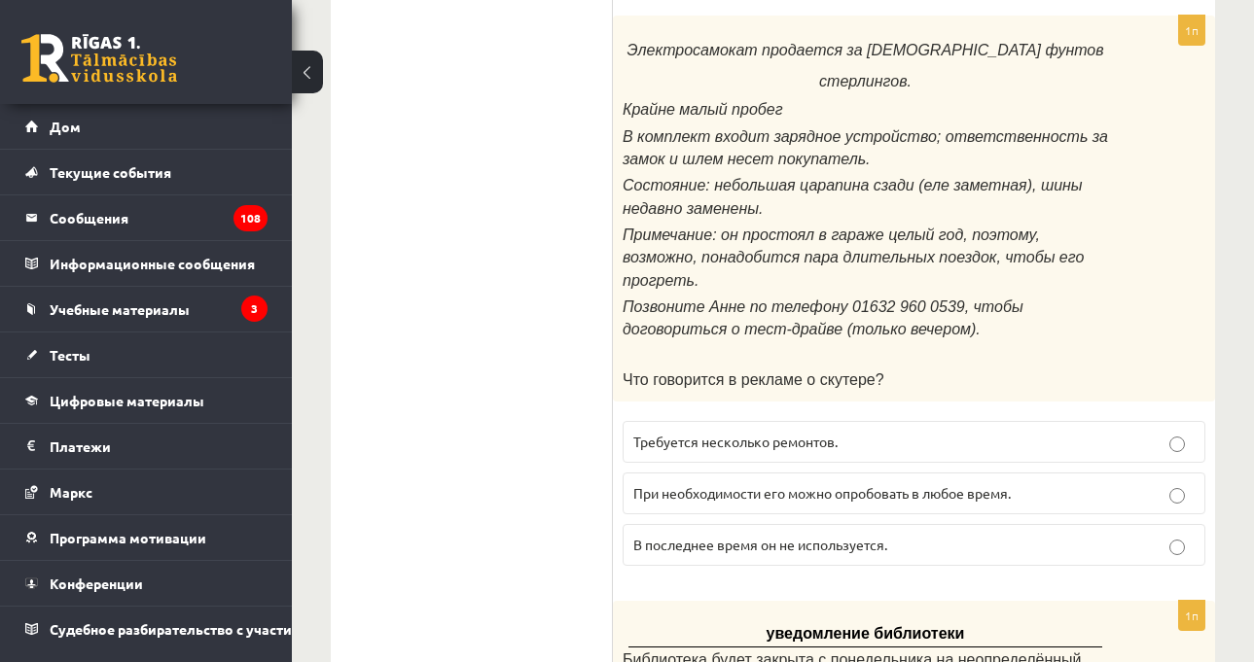
scroll to position [778, 0]
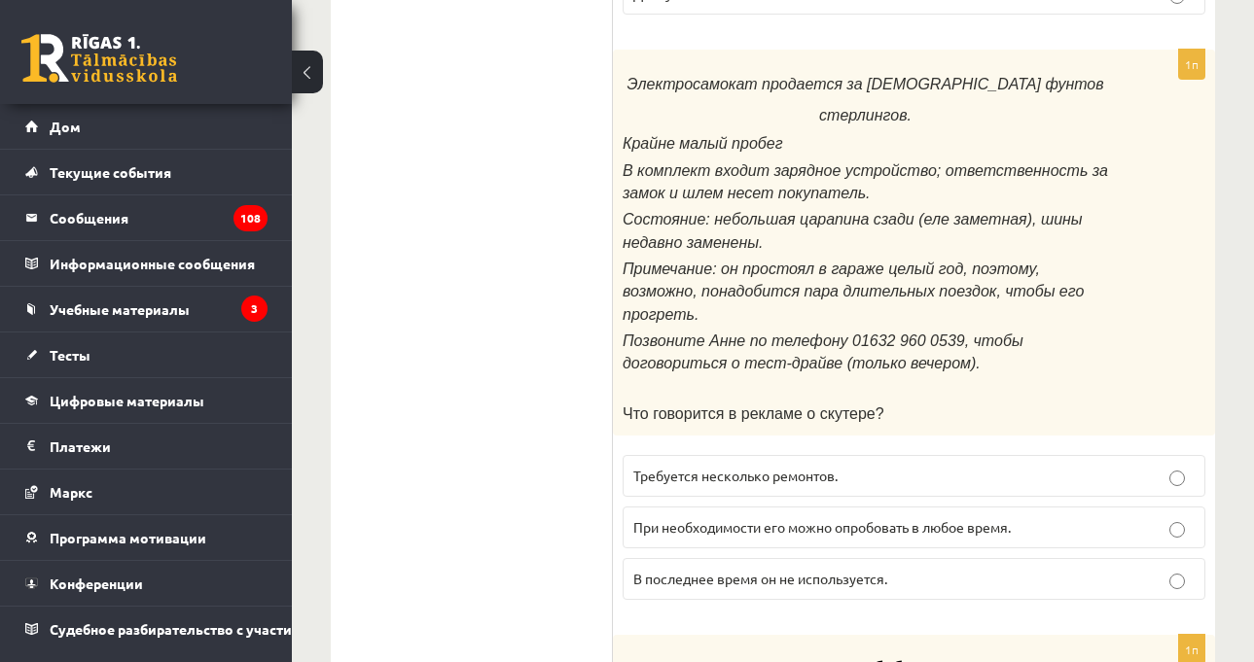
click at [743, 213] on p "Состояние: небольшая царапина сзади (еле заметная), шины недавно заменены." at bounding box center [865, 231] width 485 height 46
click at [872, 570] on font "В последнее время он не используется." at bounding box center [760, 579] width 254 height 18
click at [908, 507] on label "При необходимости его можно опробовать в любое время." at bounding box center [914, 528] width 583 height 42
click at [911, 518] on font "При необходимости его можно опробовать в любое время." at bounding box center [821, 527] width 377 height 18
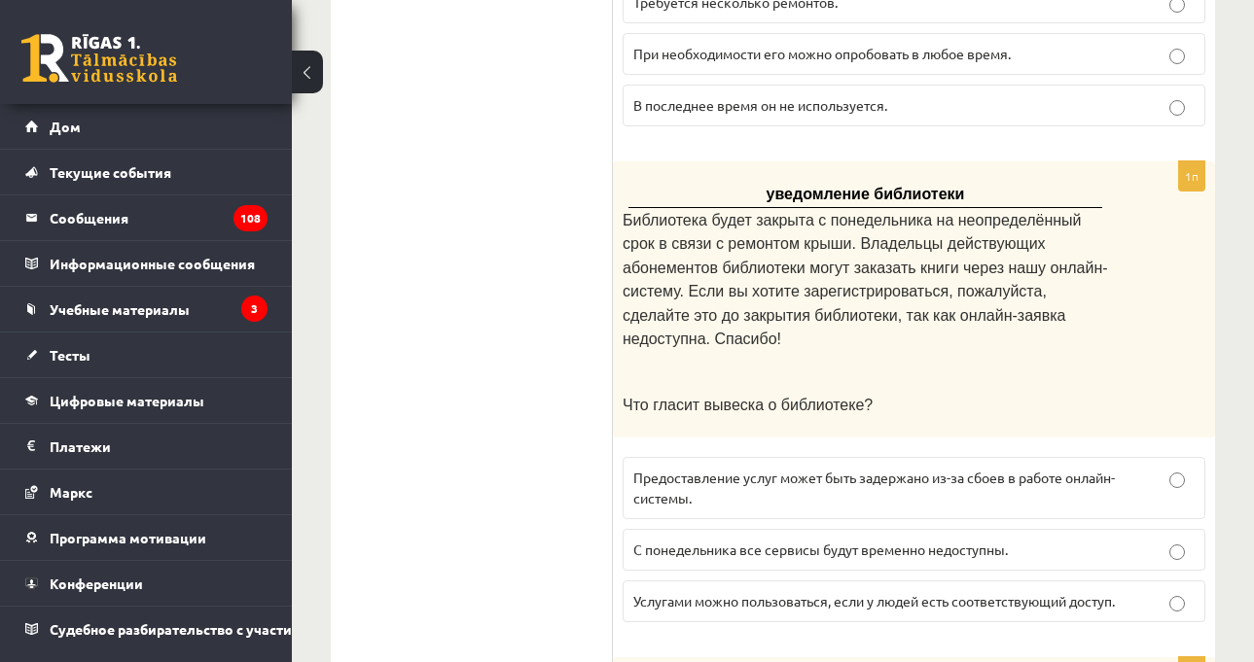
scroll to position [1167, 0]
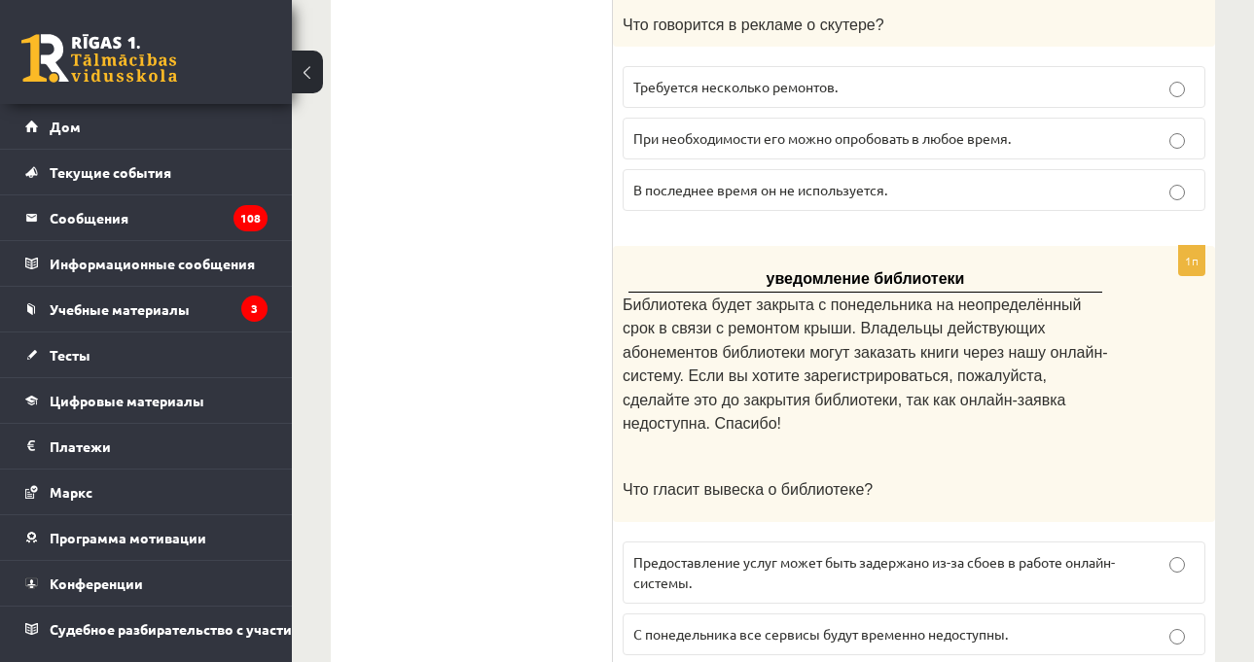
click at [980, 446] on p at bounding box center [865, 455] width 485 height 19
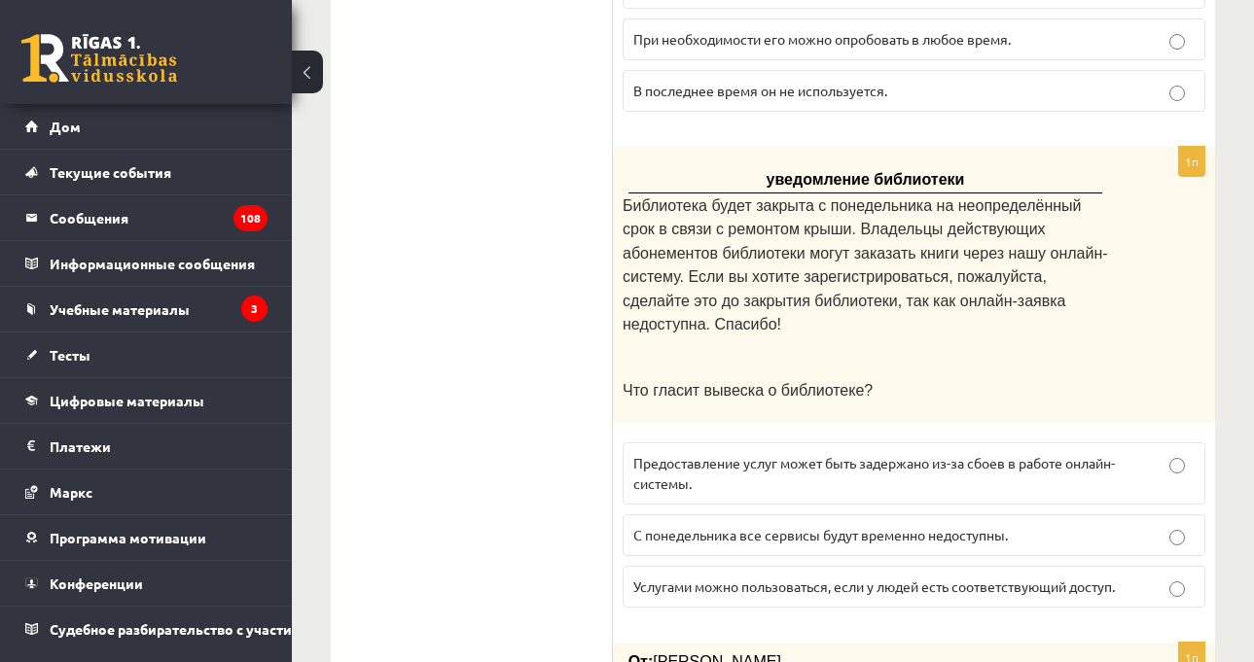
scroll to position [1362, 0]
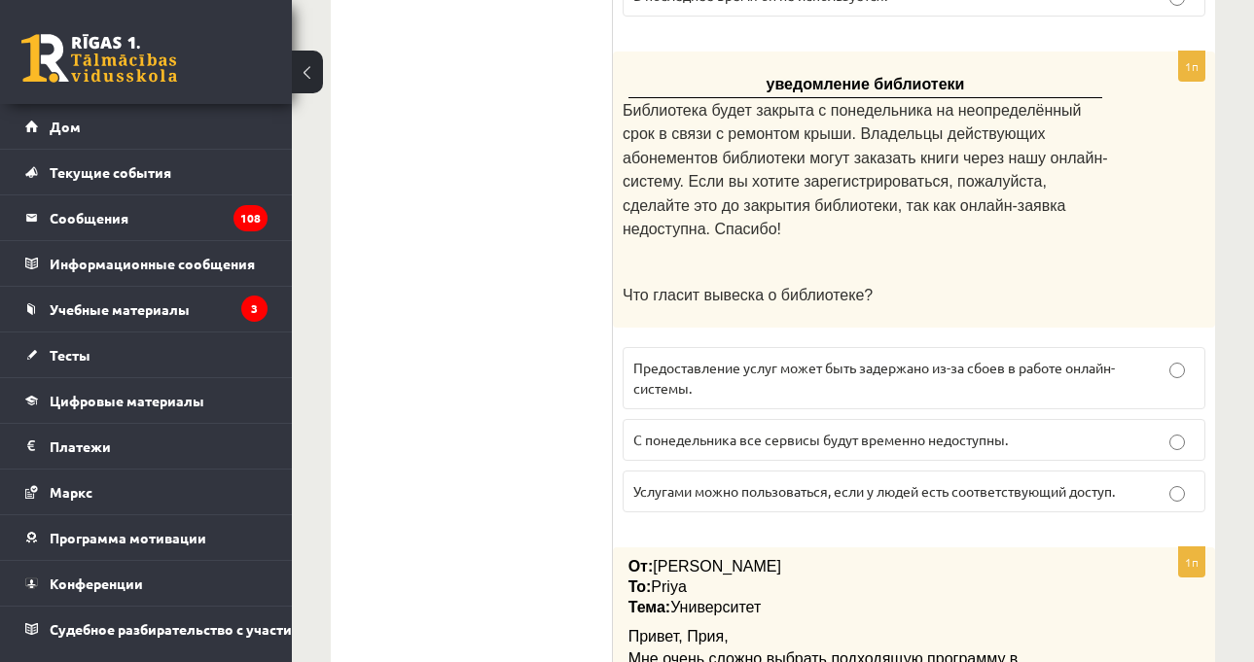
click at [815, 430] on p "С понедельника все сервисы будут временно недоступны." at bounding box center [913, 440] width 561 height 20
click at [889, 456] on form "Прочитайте текст и выберите правильный ответ. 1п Оскар! [DEMOGRAPHIC_DATA] уже …" at bounding box center [913, 579] width 563 height 3184
click at [888, 451] on form "Прочитайте текст и выберите правильный ответ. 1п Оскар! [DEMOGRAPHIC_DATA] уже …" at bounding box center [913, 579] width 563 height 3184
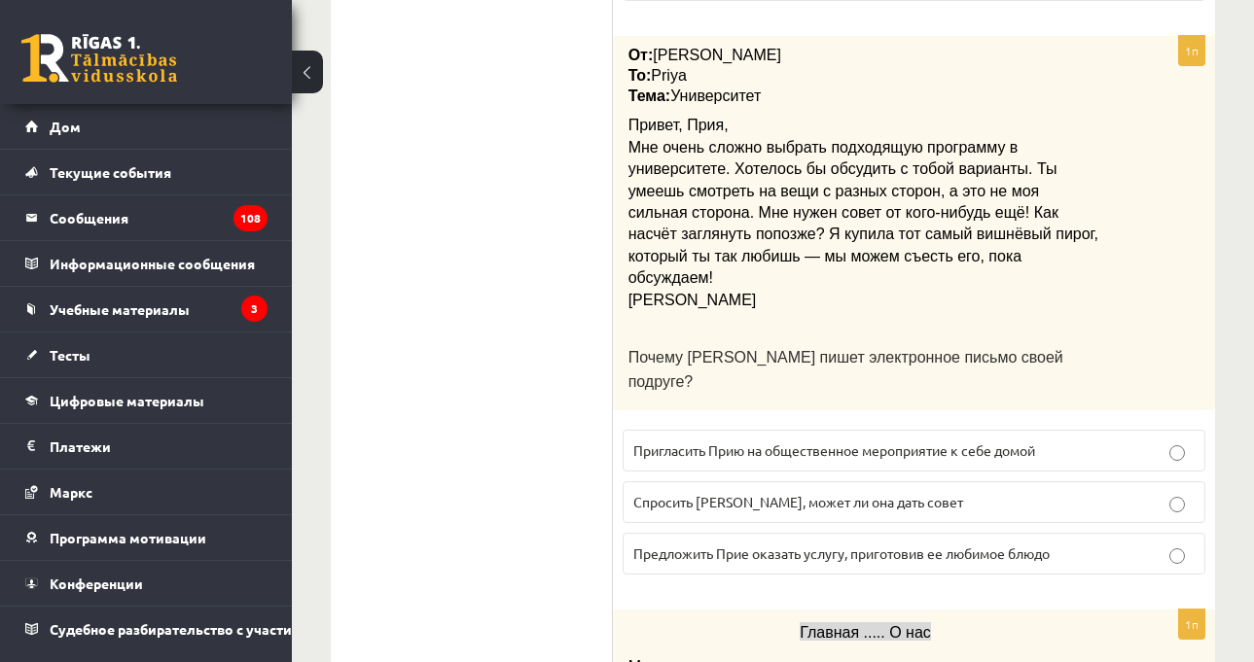
scroll to position [2043, 0]
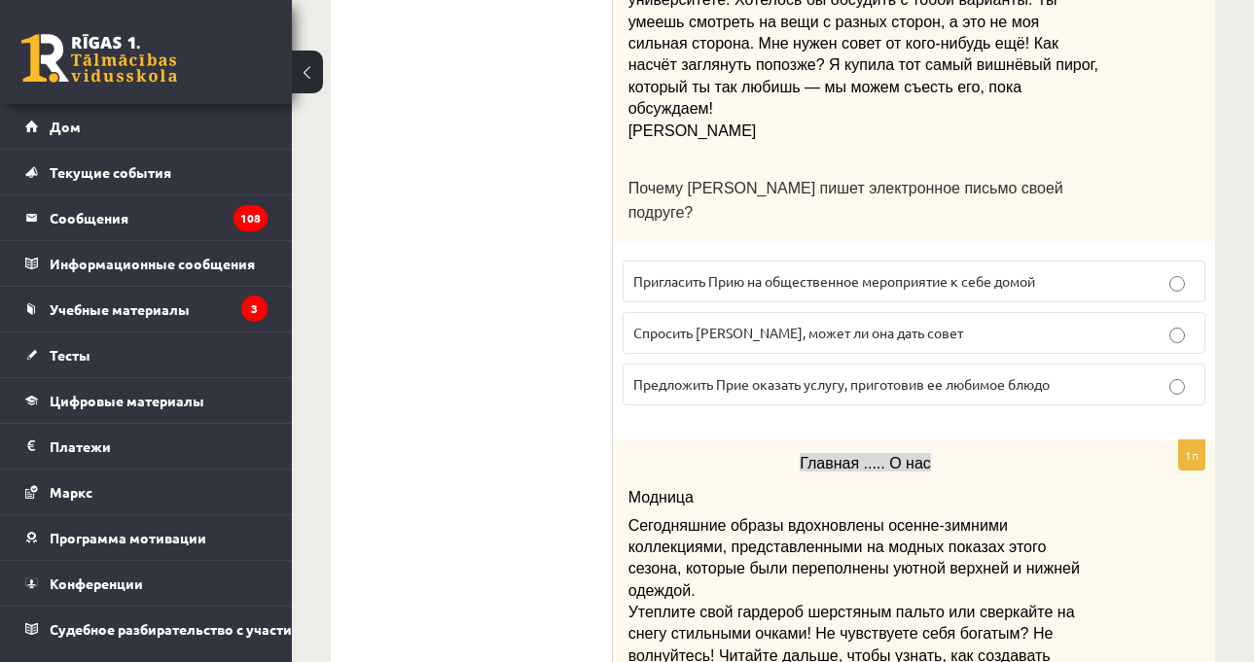
click at [811, 364] on label "Предложить Прие оказать услугу, приготовив ее любимое блюдо" at bounding box center [914, 385] width 583 height 42
click at [1065, 441] on div "Главная ..... О нас [GEOGRAPHIC_DATA] Сегодняшние образы вдохновлены осенне-зим…" at bounding box center [914, 614] width 602 height 346
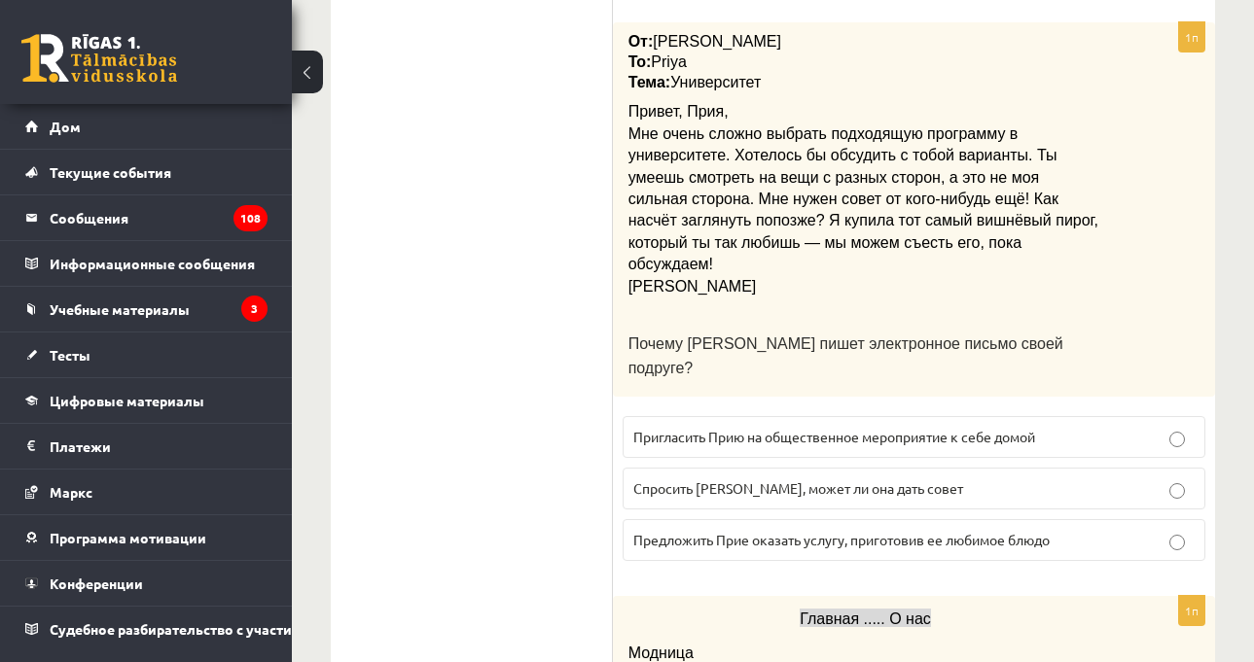
scroll to position [1848, 0]
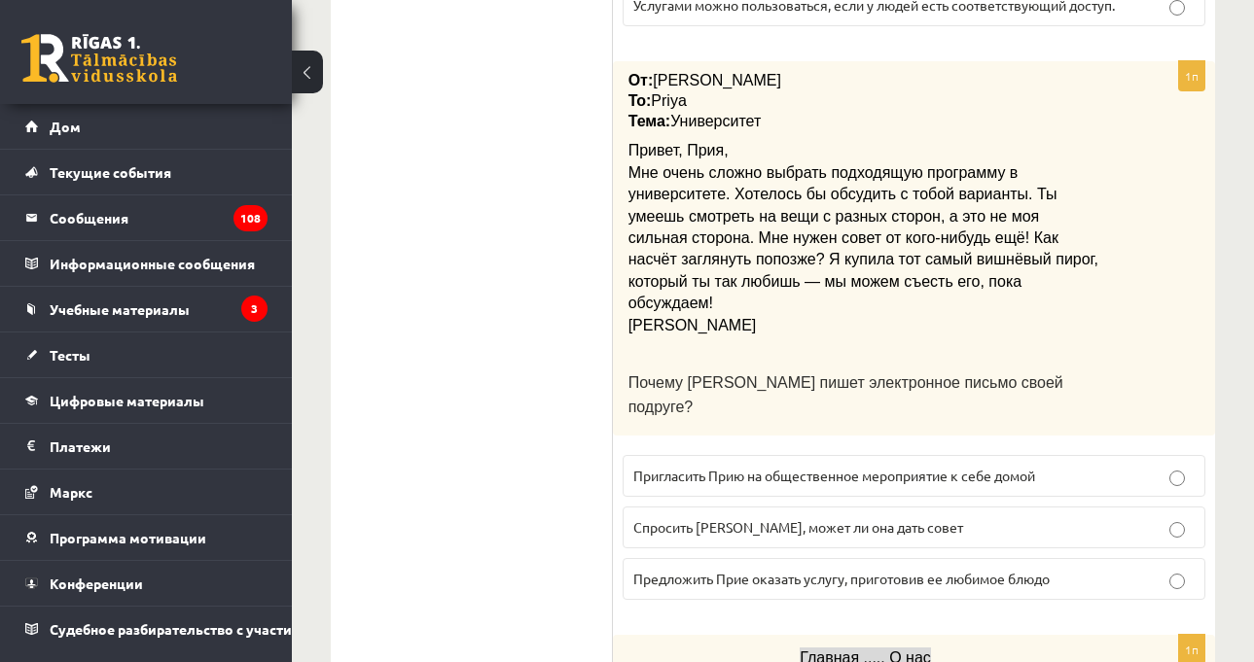
click at [1031, 517] on p "Спросить [PERSON_NAME], может ли она дать совет" at bounding box center [913, 527] width 561 height 20
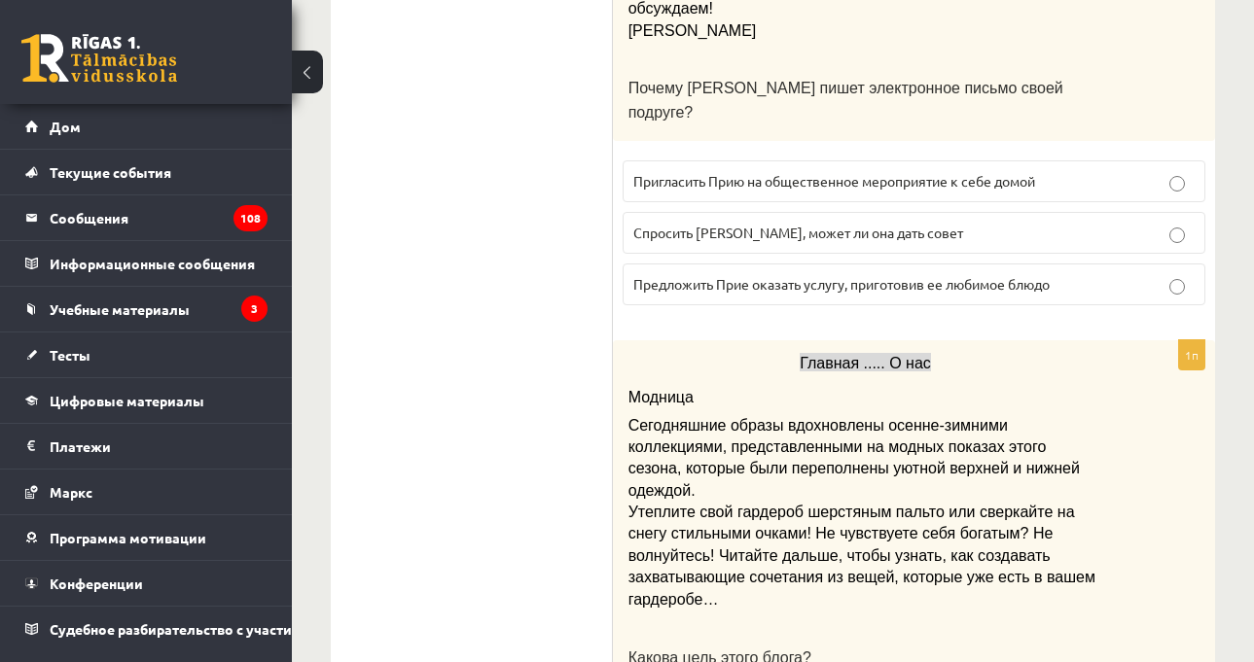
scroll to position [2237, 0]
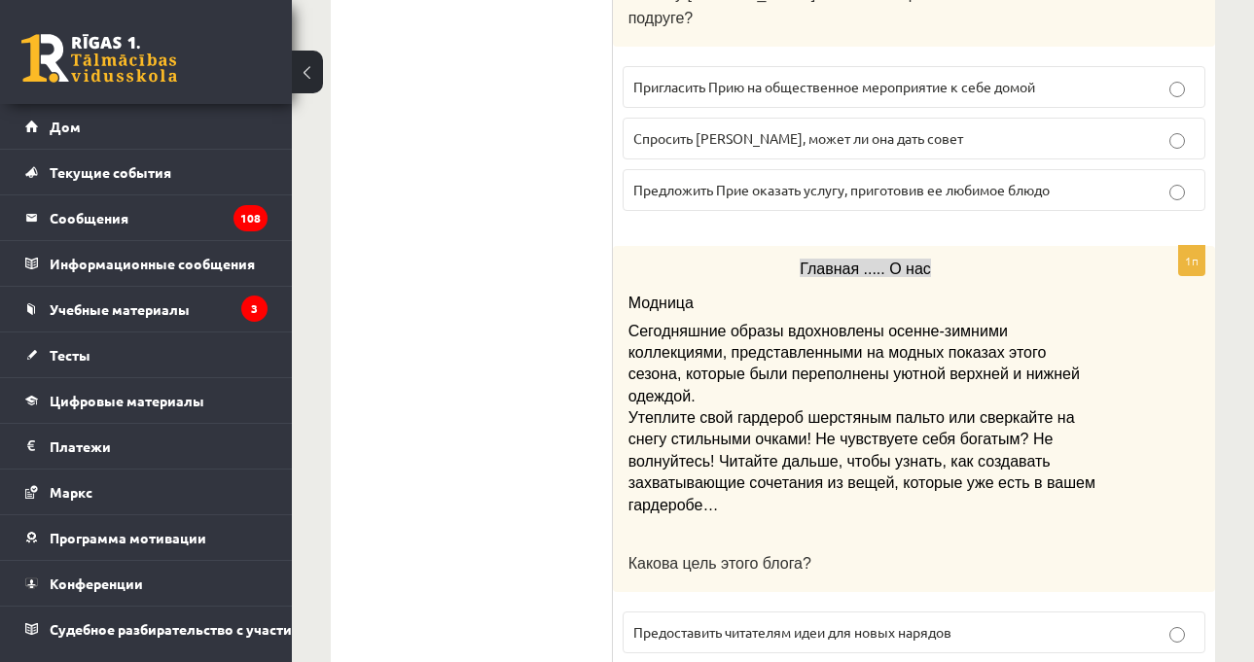
click at [1101, 345] on div "Главная ..... О нас [GEOGRAPHIC_DATA] Сегодняшние образы вдохновлены осенне-зим…" at bounding box center [914, 419] width 602 height 346
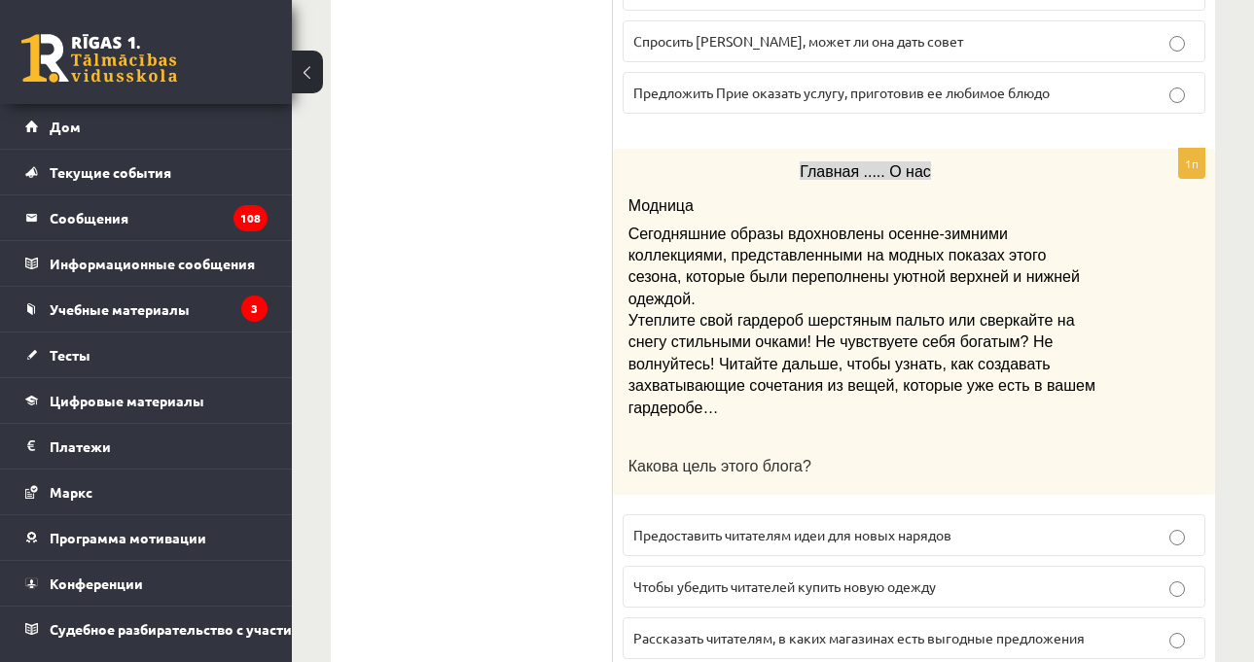
click at [979, 525] on p "Предоставить читателям идеи для новых нарядов" at bounding box center [913, 535] width 561 height 20
click at [1088, 427] on p at bounding box center [865, 436] width 475 height 19
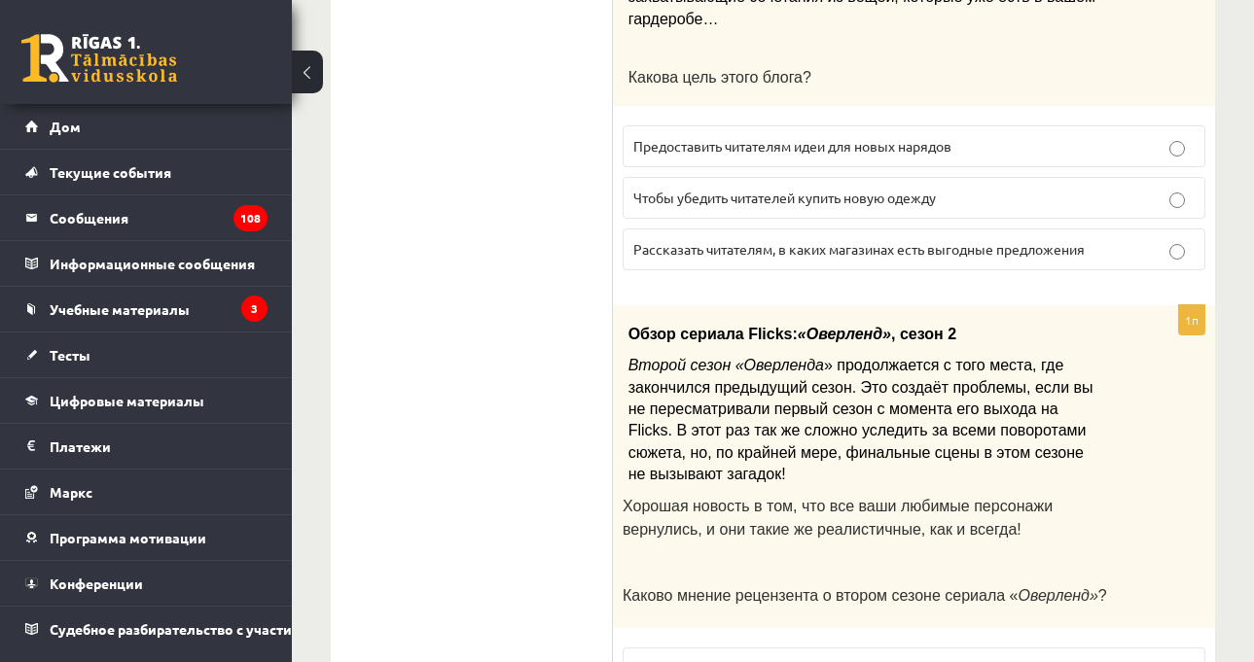
drag, startPoint x: 937, startPoint y: 508, endPoint x: 961, endPoint y: 487, distance: 31.8
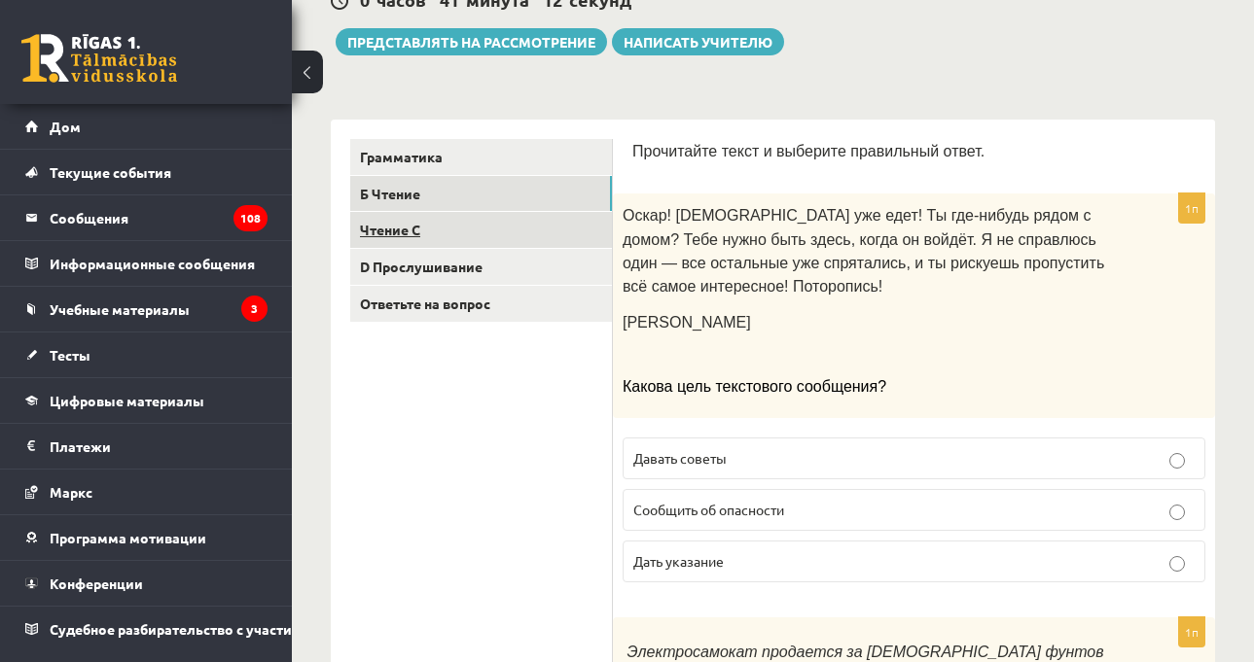
click at [480, 237] on link "Чтение C" at bounding box center [481, 230] width 262 height 36
click at [557, 248] on link "Чтение C" at bounding box center [481, 230] width 262 height 36
click at [558, 210] on link "Б Чтение" at bounding box center [481, 194] width 262 height 36
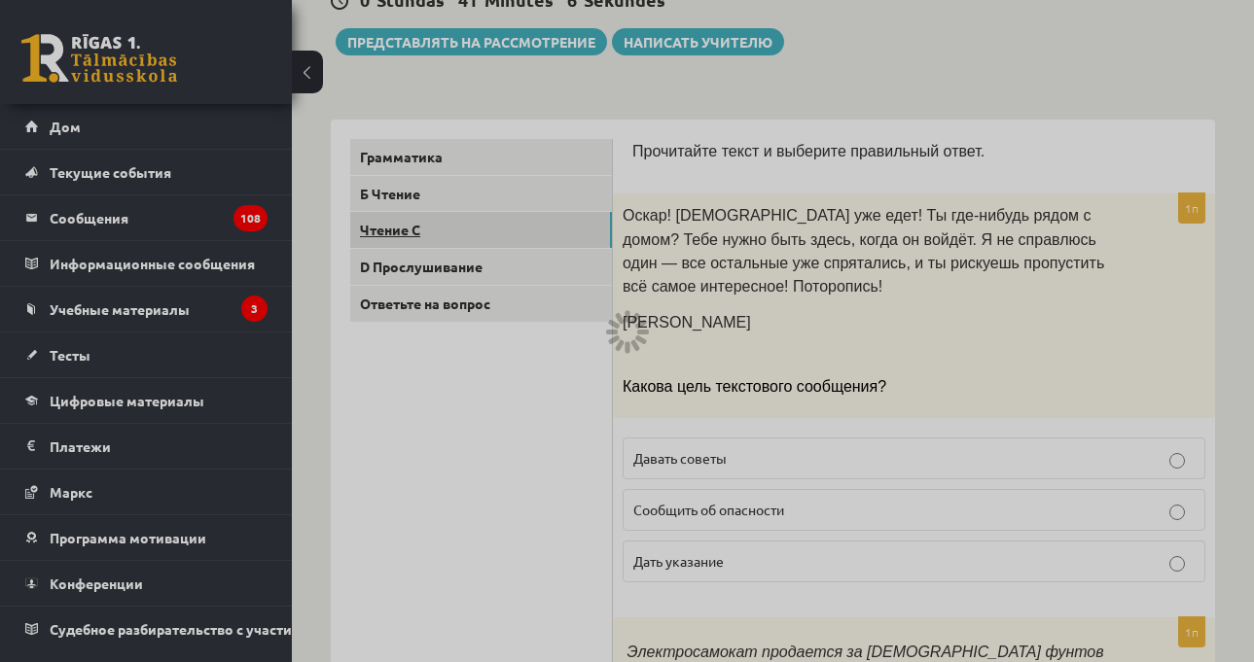
click at [562, 249] on body "0 Подарки 1562 депутат 88 опыт [PERSON_NAME] Дом Текущие события Как учиться в …" at bounding box center [627, 121] width 1254 height 662
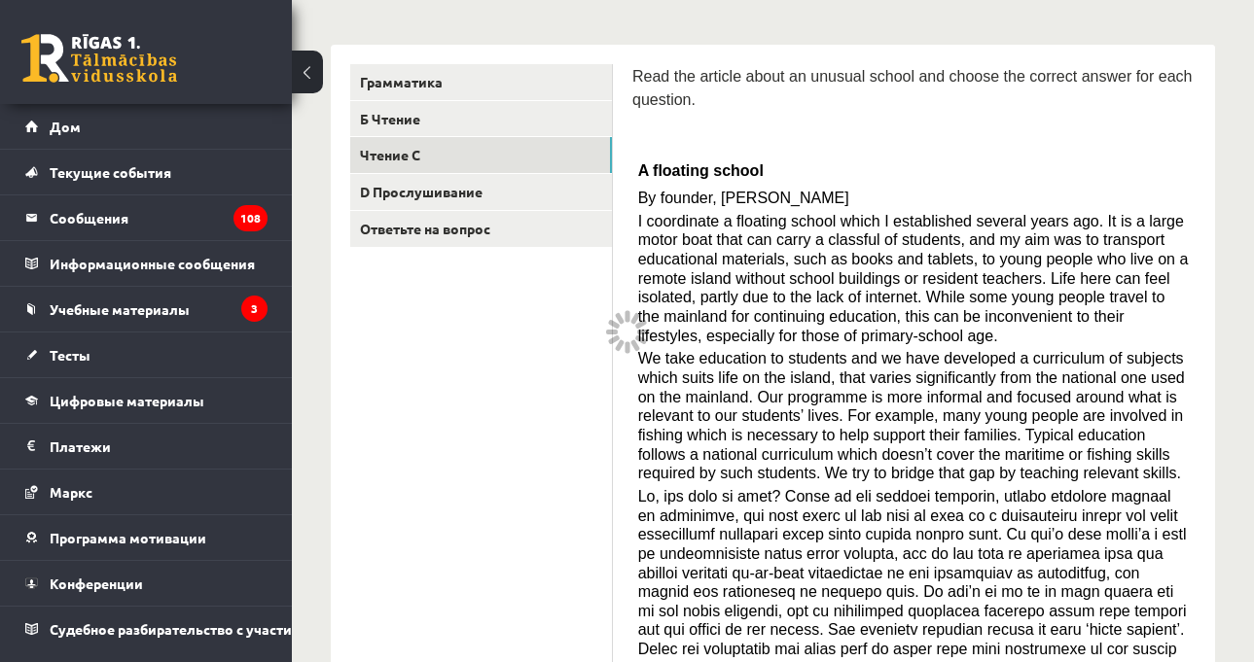
scroll to position [307, 0]
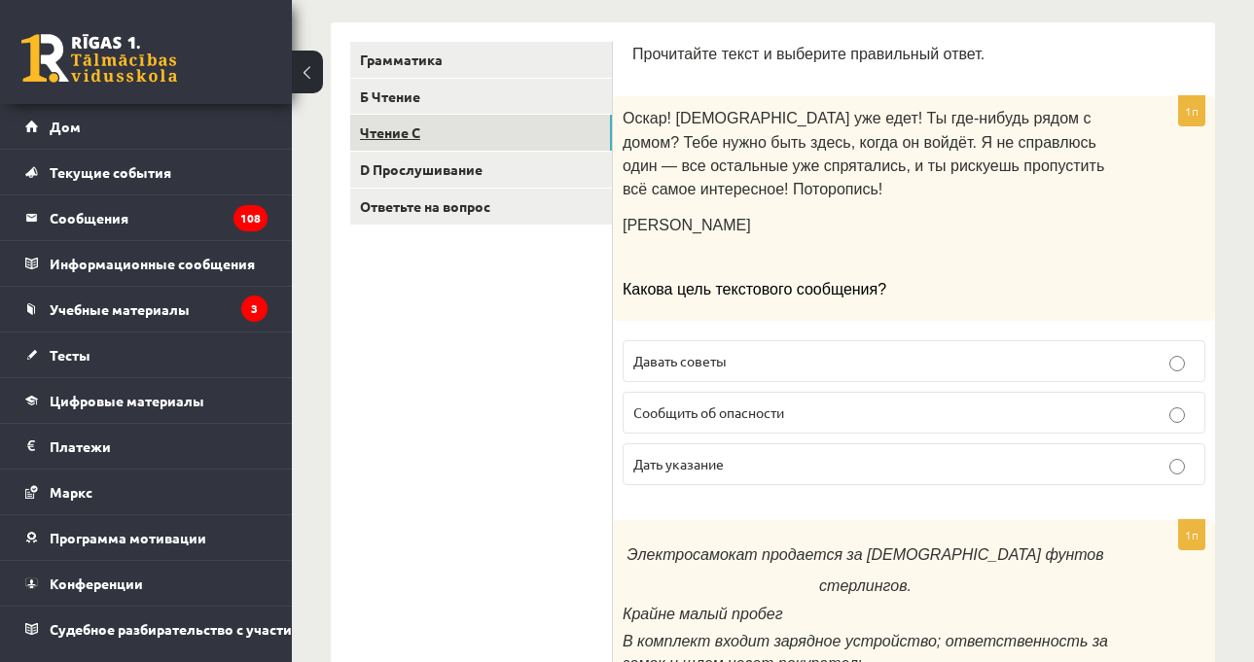
click at [543, 150] on link "Чтение C" at bounding box center [481, 133] width 262 height 36
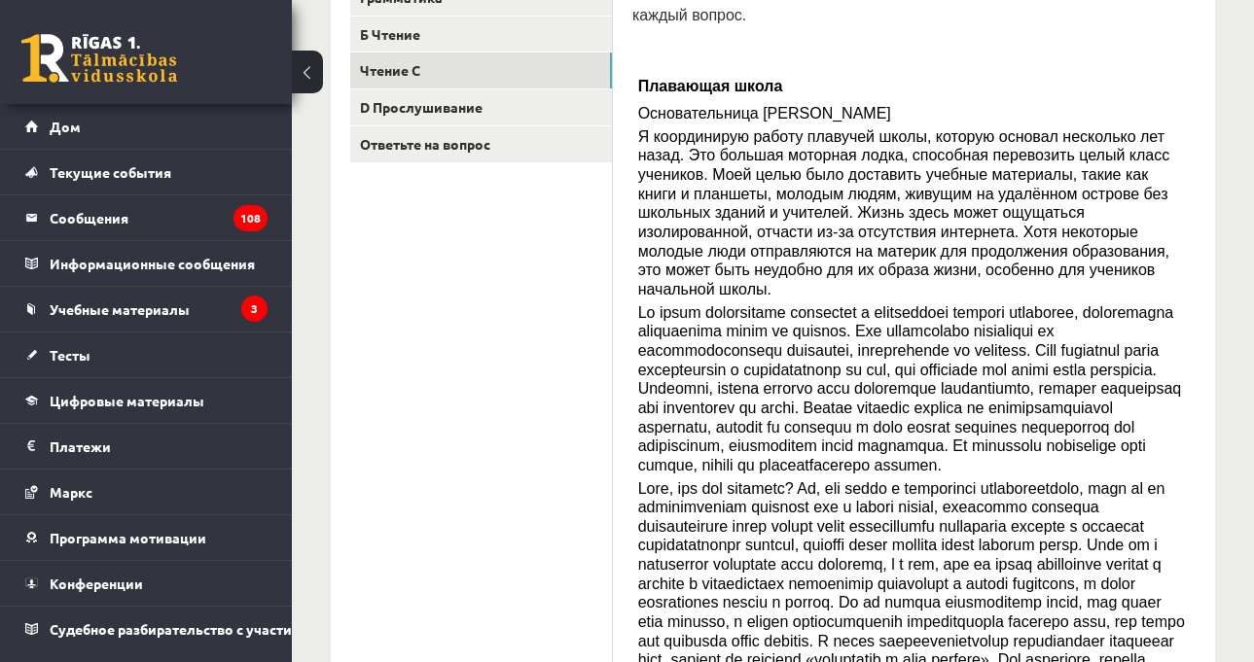
scroll to position [405, 0]
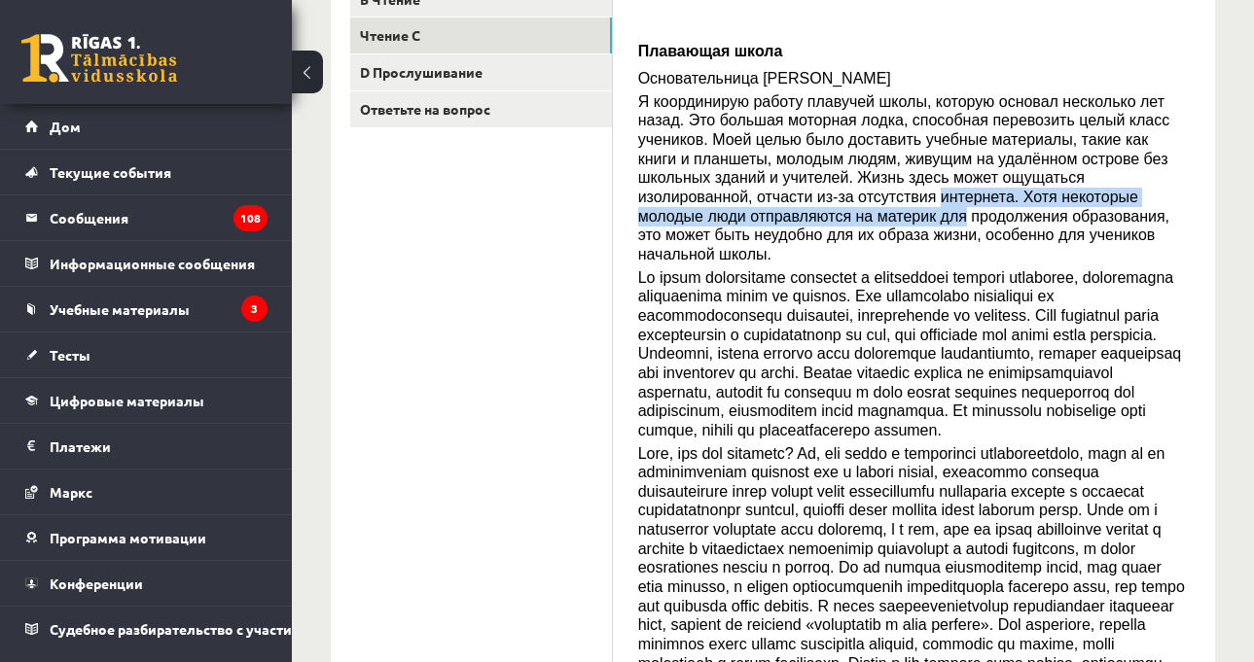
drag, startPoint x: 637, startPoint y: 213, endPoint x: 1140, endPoint y: 211, distance: 502.9
click at [1140, 211] on p "Я координирую работу плавучей школы, которую основал несколько лет назад. Это б…" at bounding box center [914, 178] width 552 height 172
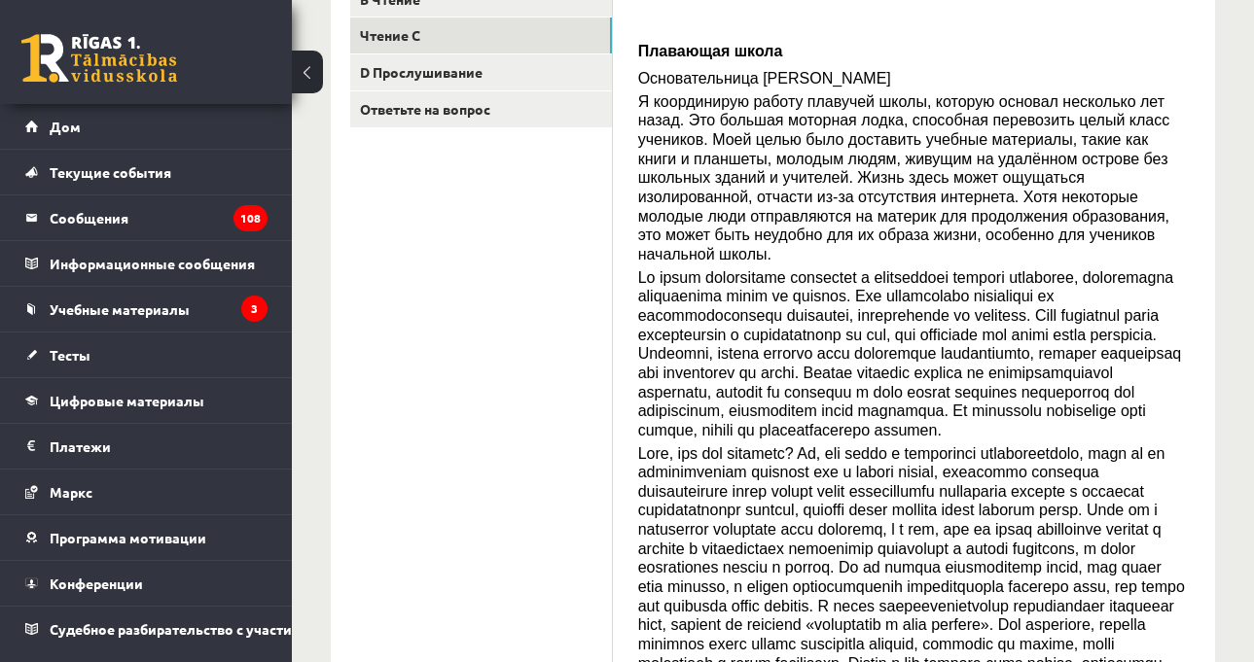
click at [1136, 220] on font "Я координирую работу плавучей школы, которую основал несколько лет назад. Это б…" at bounding box center [904, 177] width 532 height 169
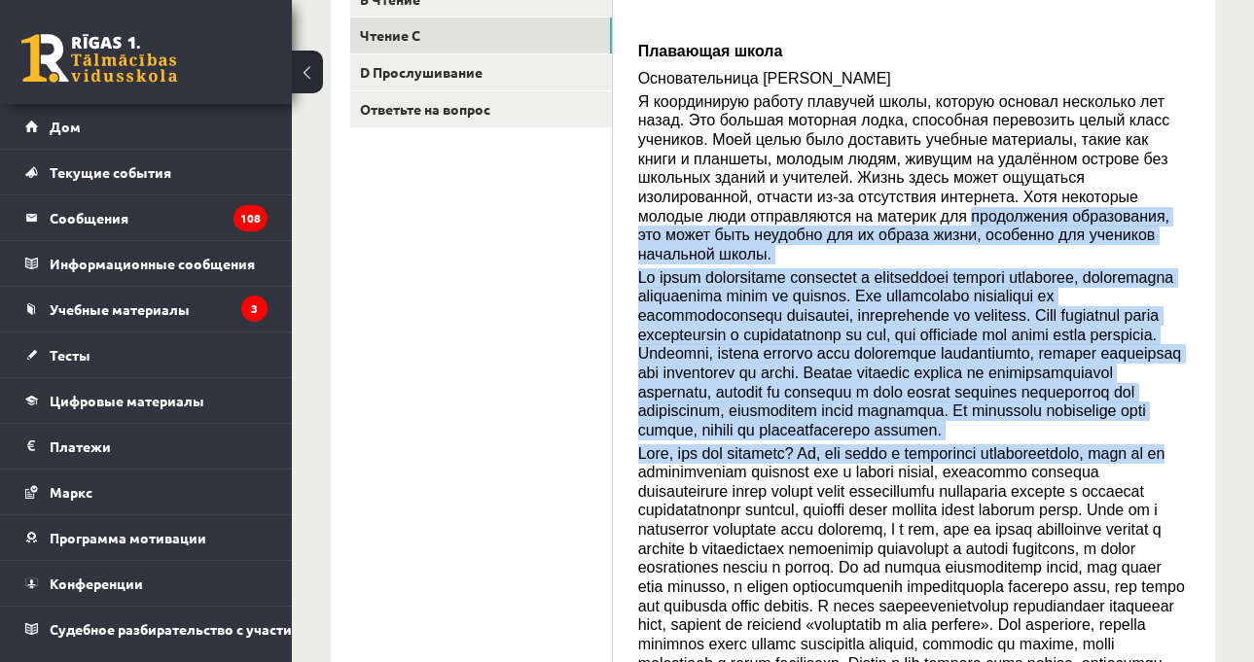
drag, startPoint x: 635, startPoint y: 230, endPoint x: 1201, endPoint y: 440, distance: 603.8
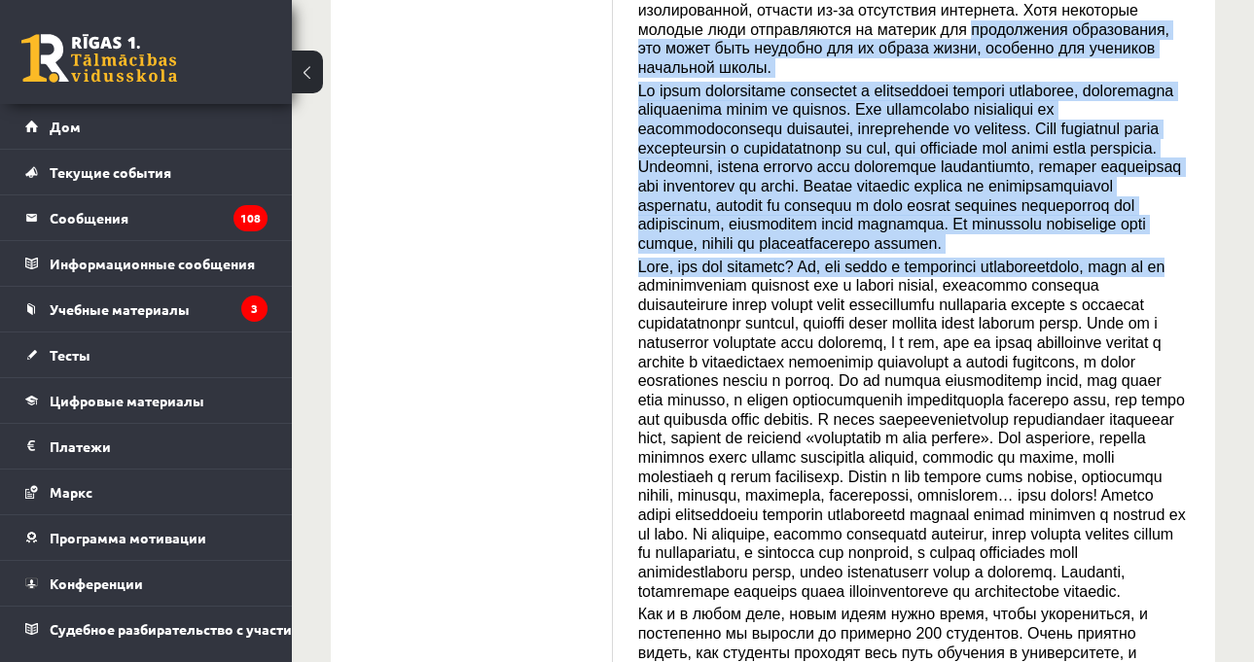
scroll to position [599, 0]
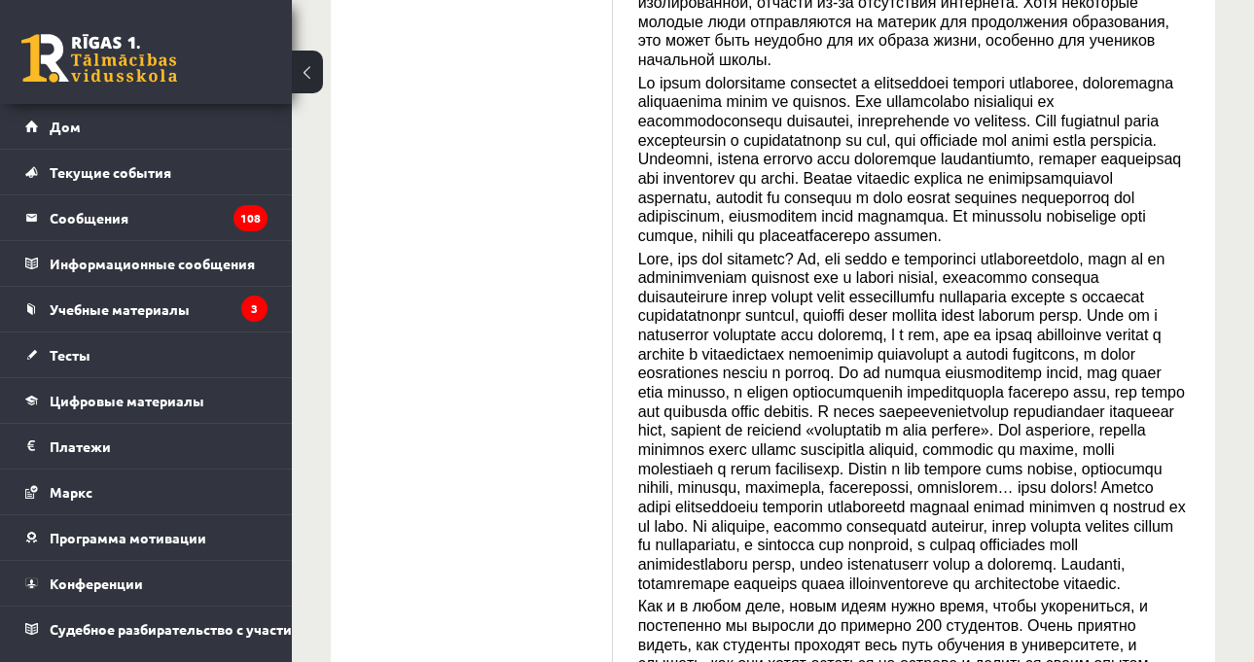
click at [1192, 371] on div "Прочитайте статью о необычной школе и выберите правильный ответ на каждый вопро…" at bounding box center [913, 329] width 563 height 1158
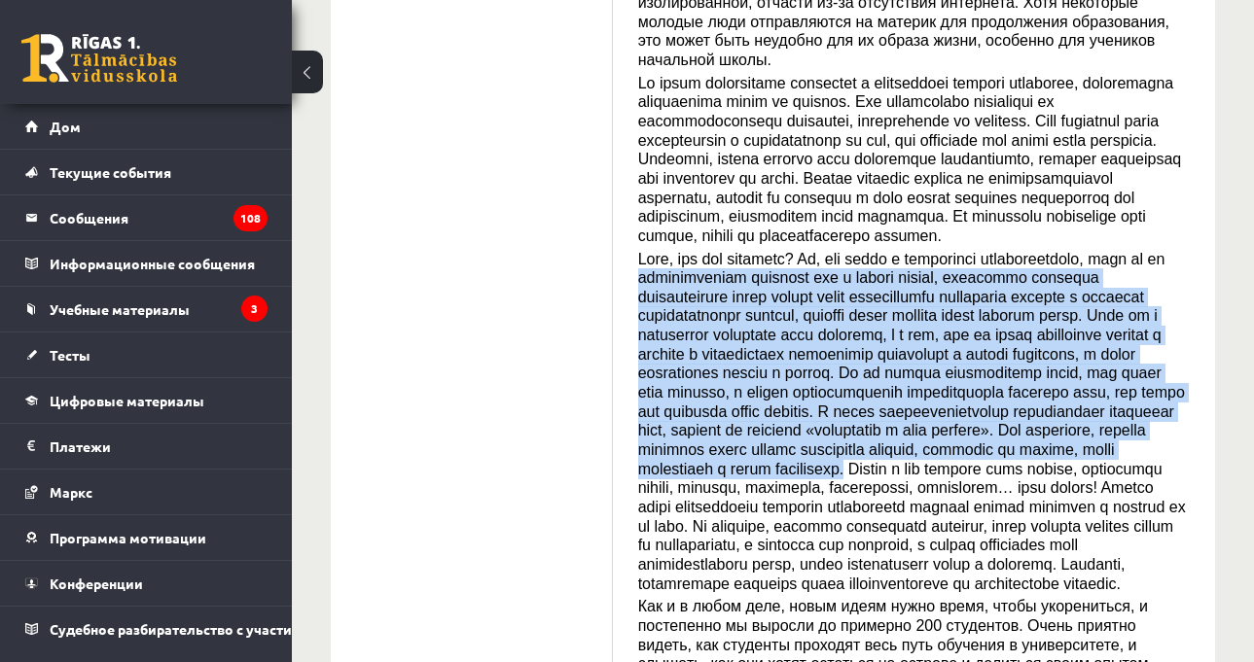
drag, startPoint x: 704, startPoint y: 271, endPoint x: 1235, endPoint y: 455, distance: 562.0
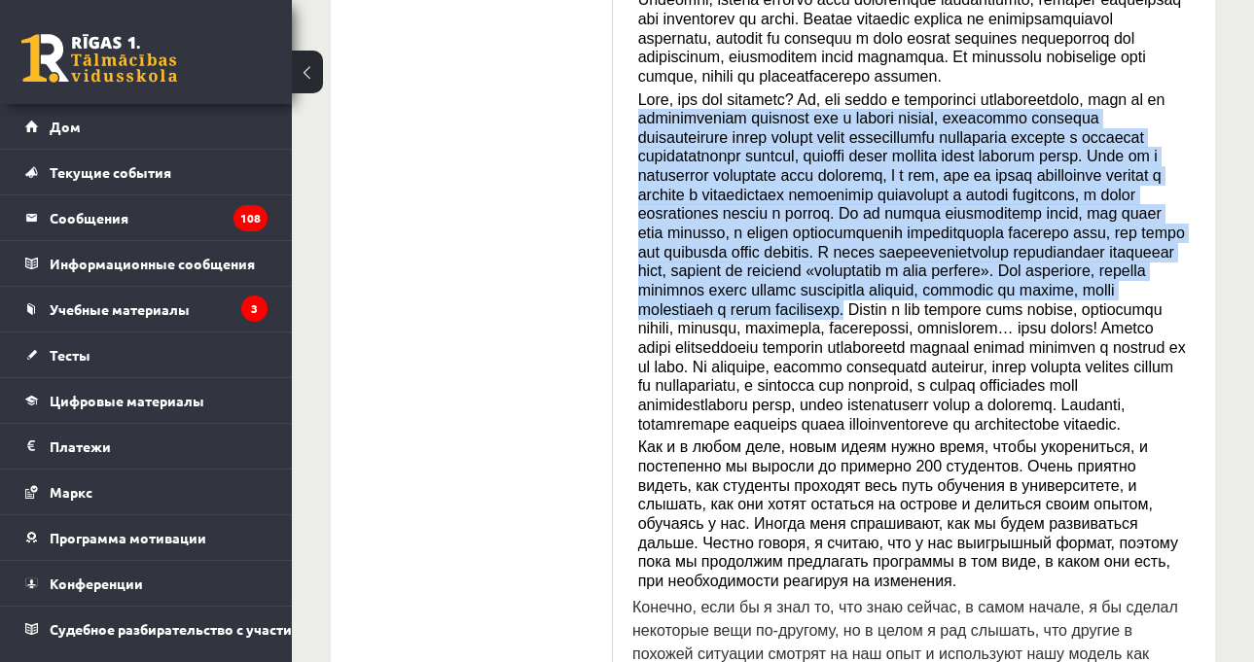
scroll to position [794, 0]
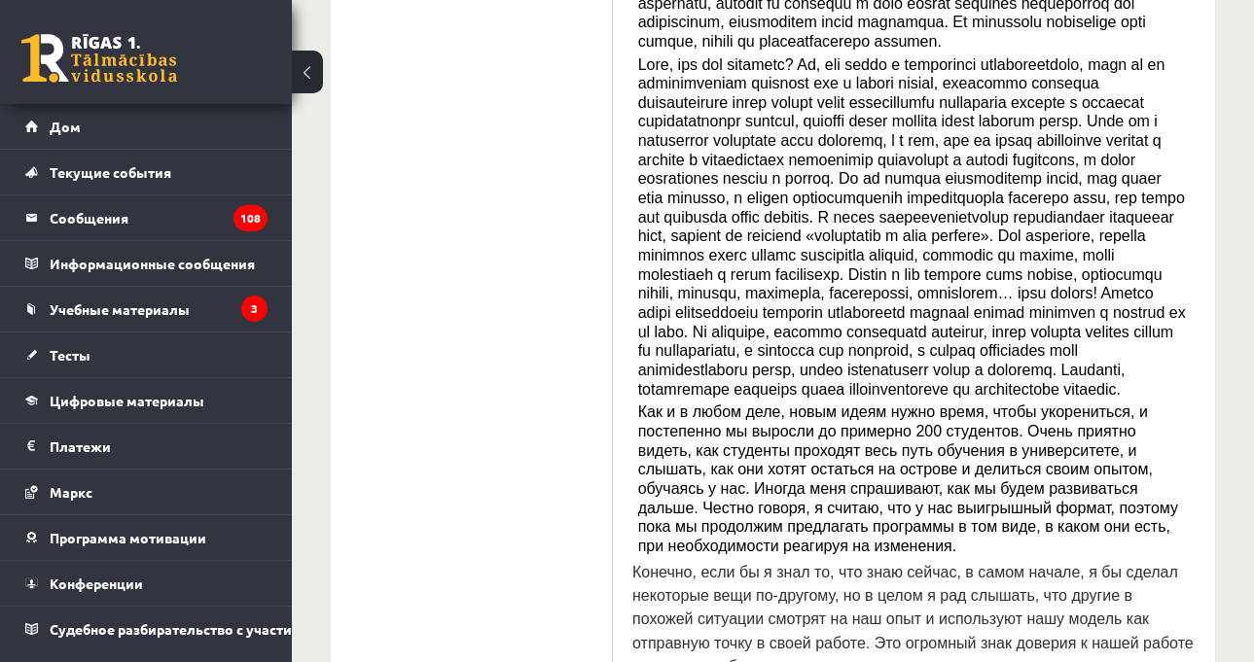
click at [646, 314] on font at bounding box center [912, 226] width 548 height 341
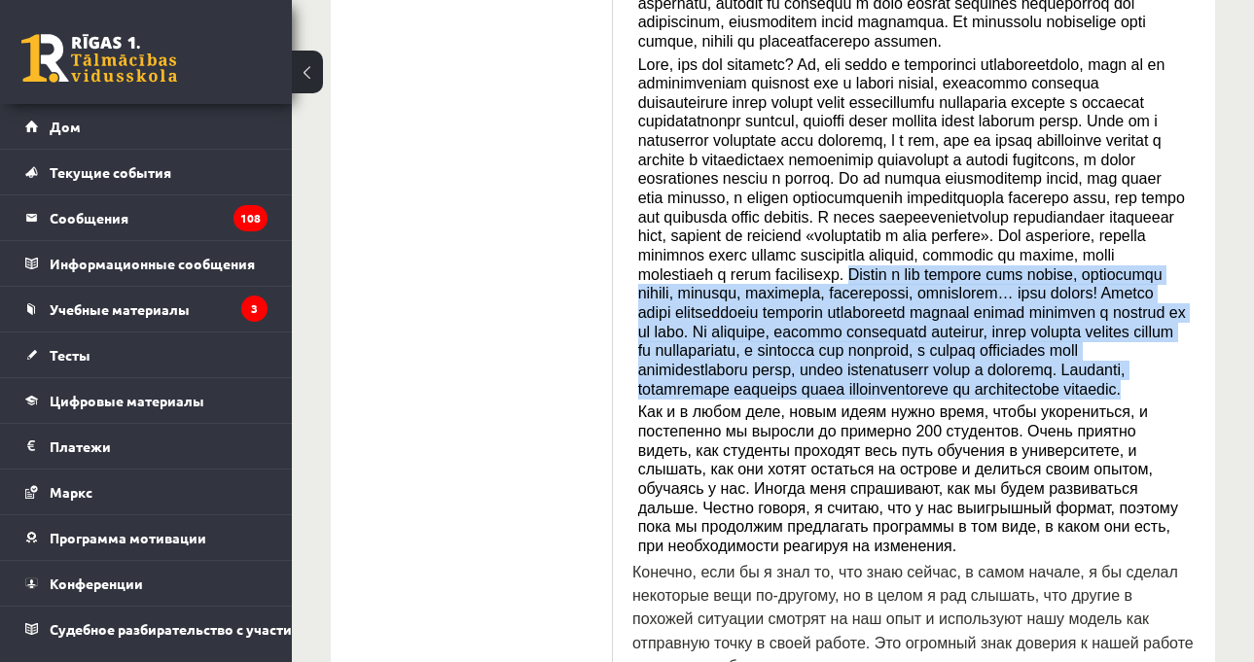
drag, startPoint x: 632, startPoint y: 289, endPoint x: 1186, endPoint y: 395, distance: 563.5
click at [1186, 395] on div "Прочитайте статью о необычной школе и выберите правильный ответ на каждый вопро…" at bounding box center [913, 134] width 563 height 1158
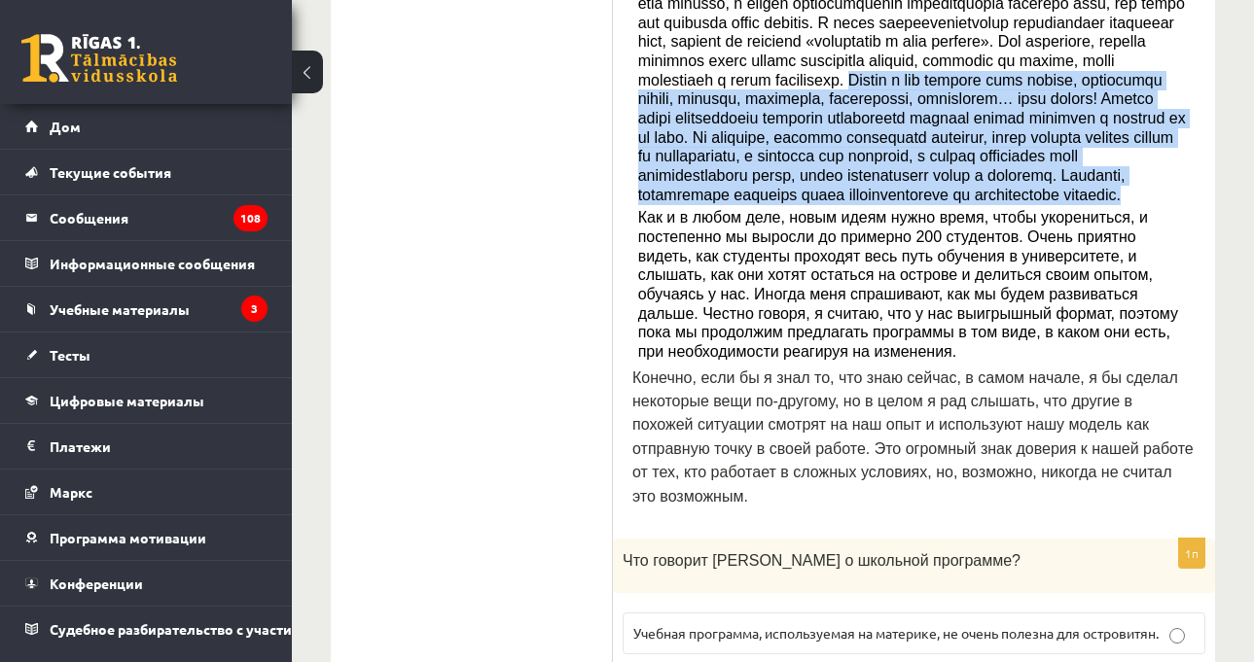
scroll to position [1086, 0]
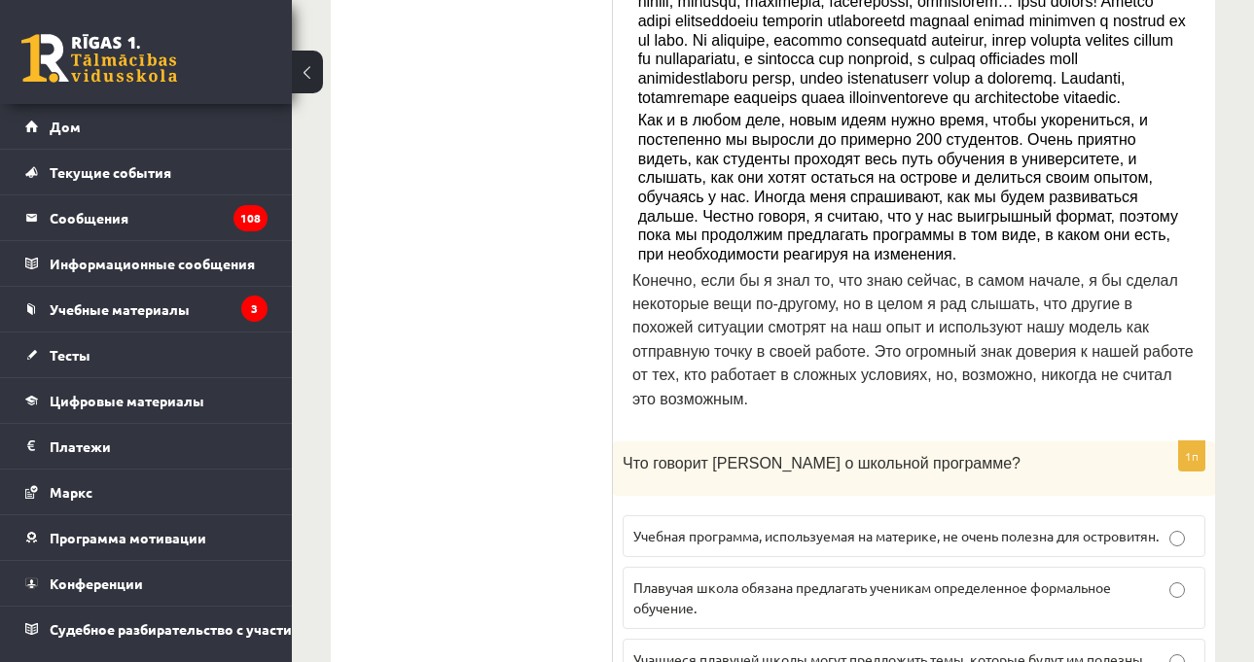
drag, startPoint x: 691, startPoint y: 184, endPoint x: 681, endPoint y: 173, distance: 14.5
click at [684, 177] on font "Как и в любом деле, новым идеям нужно время, чтобы укорениться, и постепенно мы…" at bounding box center [908, 187] width 540 height 151
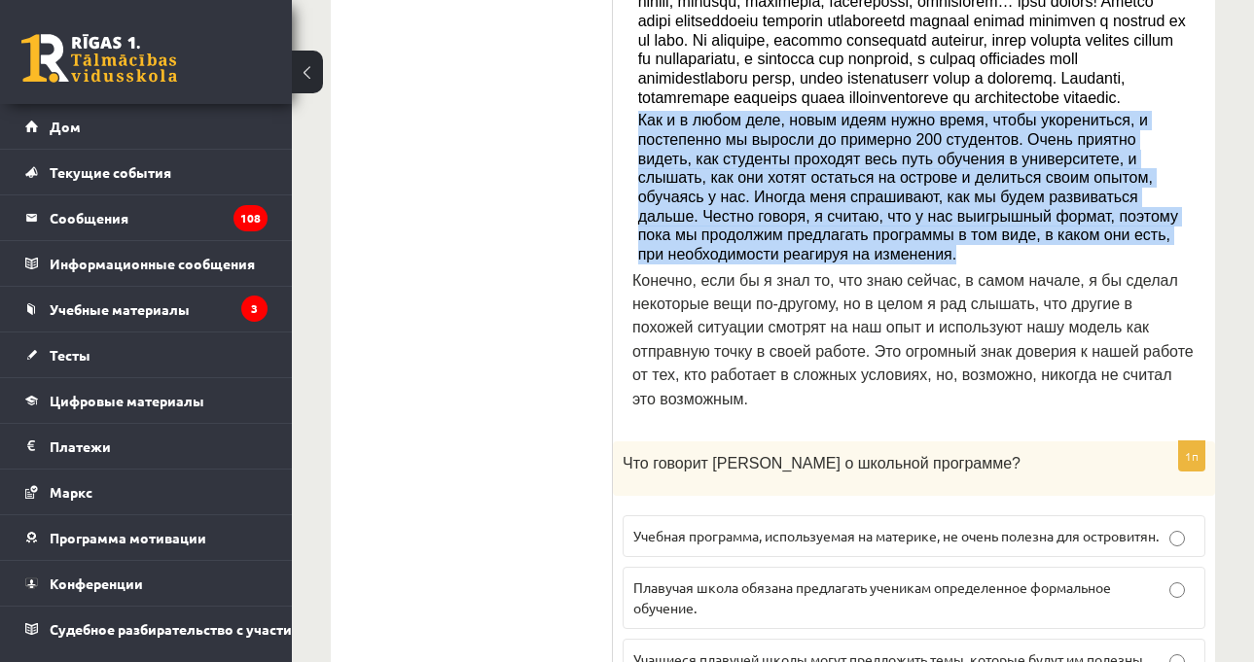
drag, startPoint x: 626, startPoint y: 127, endPoint x: 1178, endPoint y: 253, distance: 565.6
click at [1178, 253] on div "Прочитайте статью о необычной школе и выберите правильный ответ на каждый вопро…" at bounding box center [914, 651] width 602 height 2815
click at [669, 255] on font "Как и в любом деле, новым идеям нужно время, чтобы укорениться, и постепенно мы…" at bounding box center [908, 187] width 540 height 151
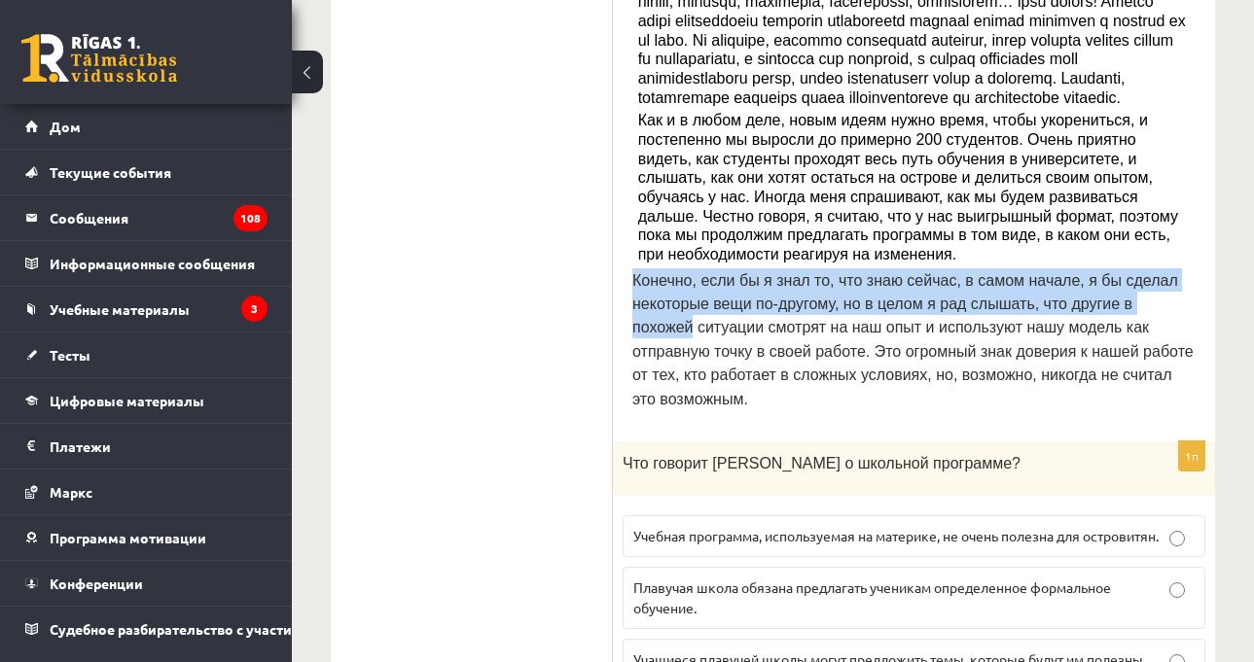
drag, startPoint x: 629, startPoint y: 273, endPoint x: 1181, endPoint y: 299, distance: 552.1
click at [1168, 297] on div "Прочитайте статью о необычной школе и выберите правильный ответ на каждый вопро…" at bounding box center [914, 651] width 602 height 2815
click at [851, 304] on font "Конечно, если бы я знал то, что знаю сейчас, в самом начале, я бы сделал некото…" at bounding box center [912, 339] width 561 height 135
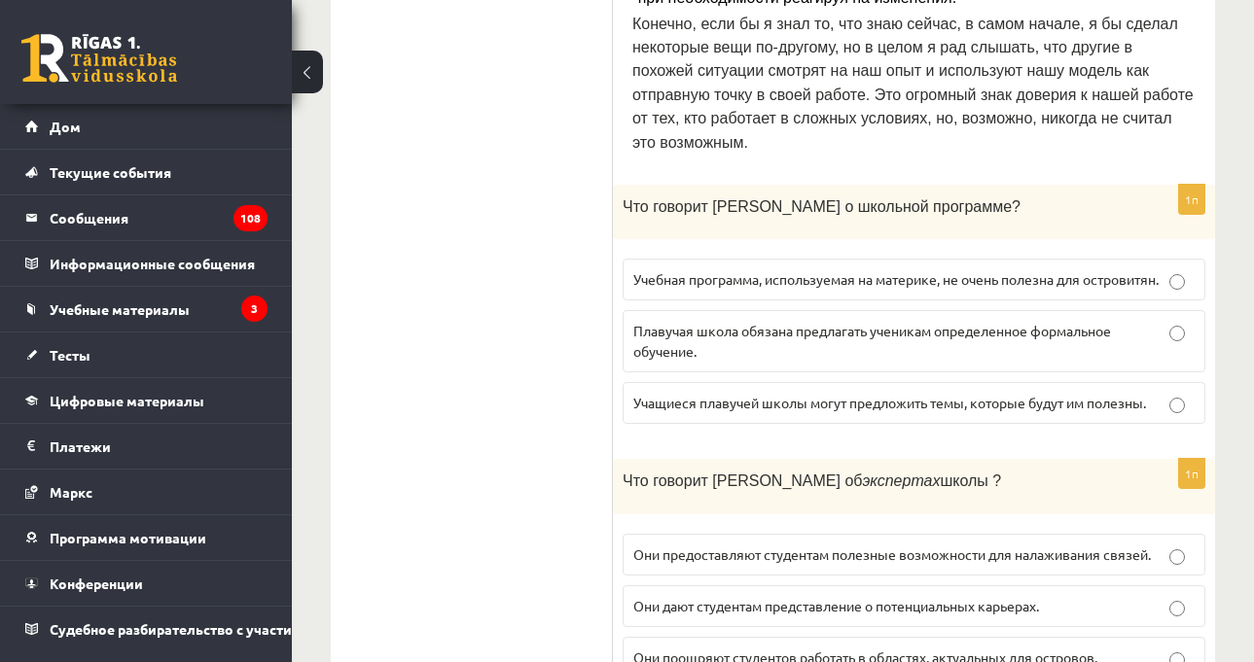
scroll to position [1377, 0]
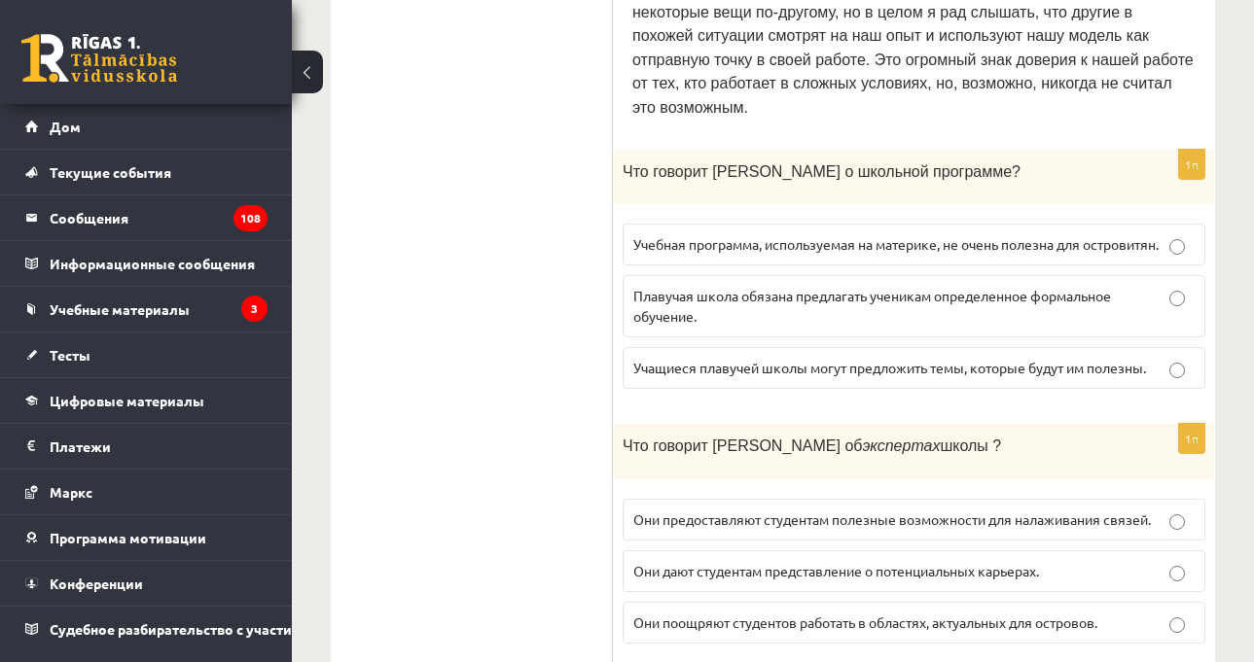
click at [985, 297] on p "Плавучая школа обязана предлагать ученикам определенное формальное обучение." at bounding box center [913, 306] width 561 height 41
click at [1032, 359] on font "Учащиеся плавучей школы могут предложить темы, которые будут им полезны." at bounding box center [889, 368] width 513 height 18
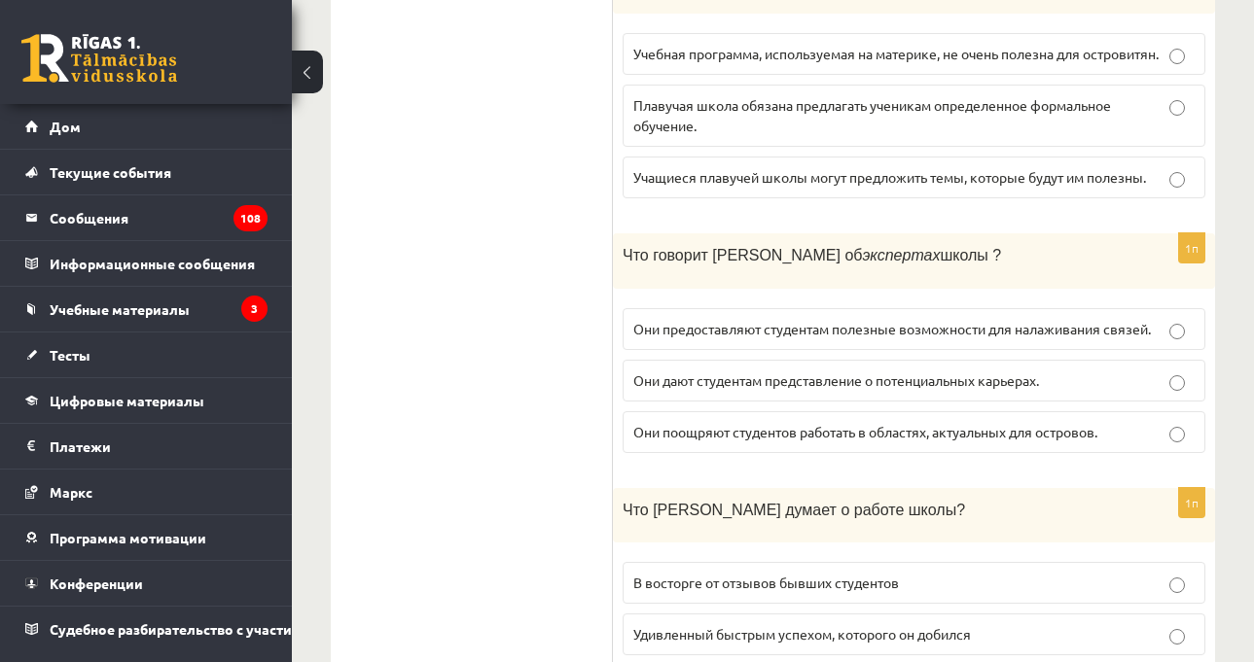
scroll to position [1572, 0]
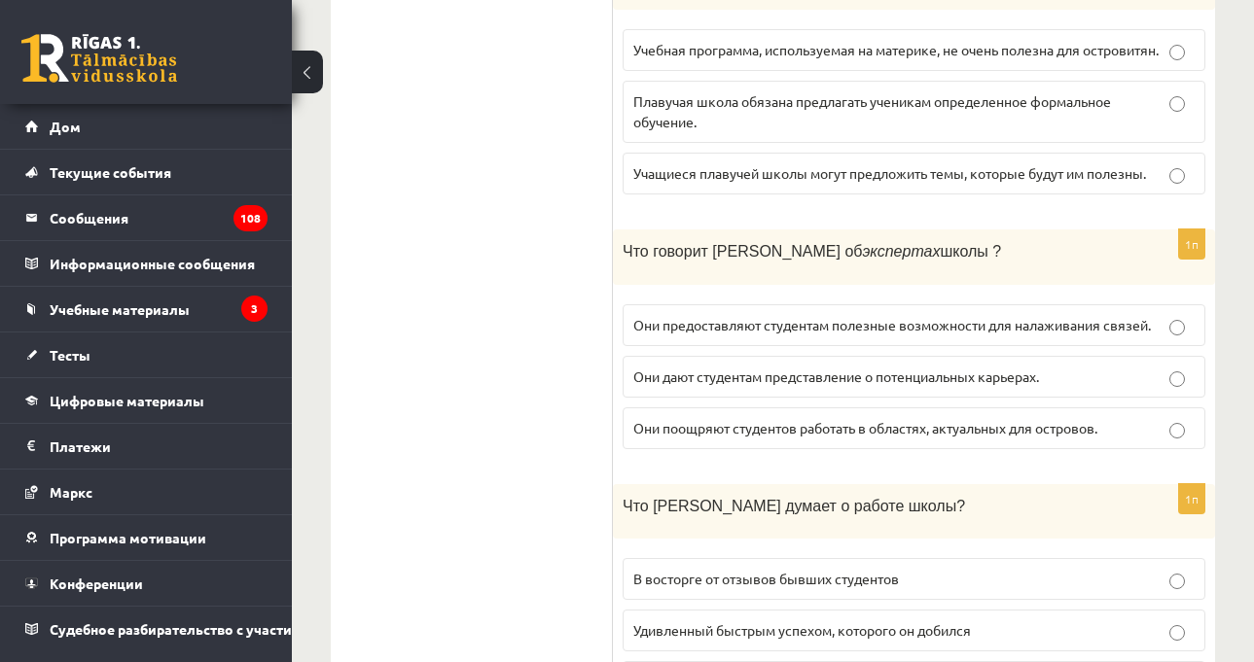
click at [1082, 371] on p "Они дают студентам представление о потенциальных карьерах." at bounding box center [913, 377] width 561 height 20
click at [923, 439] on fieldset "Они предоставляют студентам полезные возможности для налаживания связей. Они да…" at bounding box center [914, 375] width 583 height 160
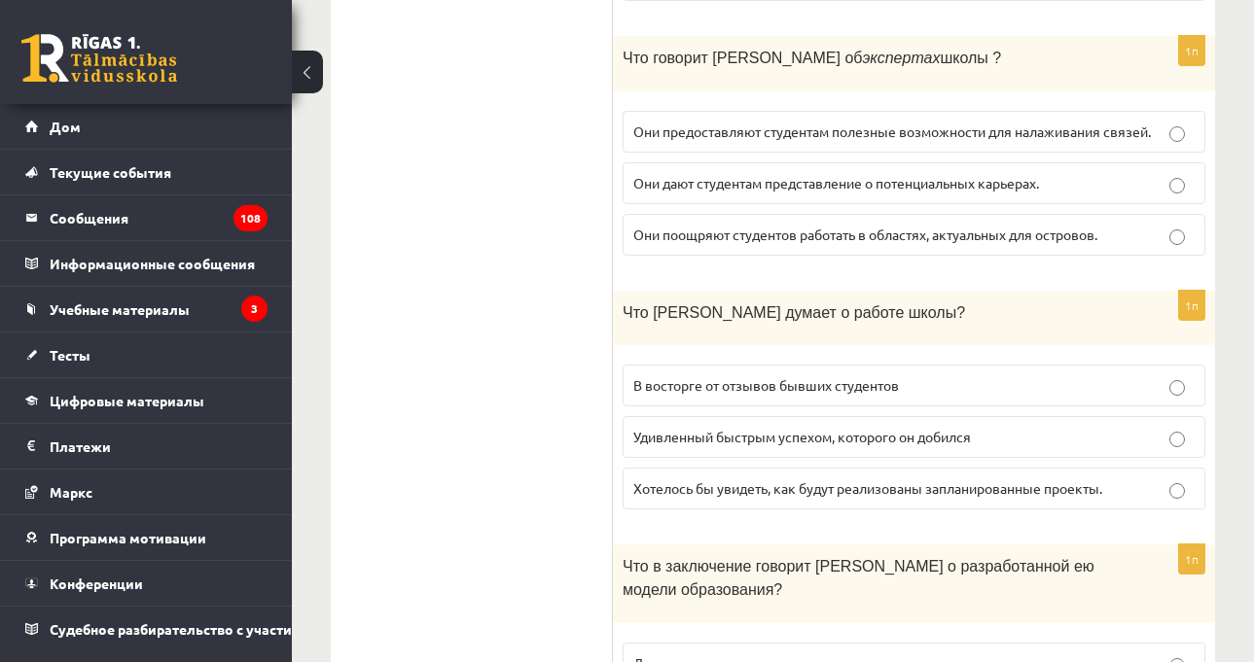
scroll to position [1766, 0]
click at [1043, 426] on p "Удивленный быстрым успехом, которого он добился" at bounding box center [913, 436] width 561 height 20
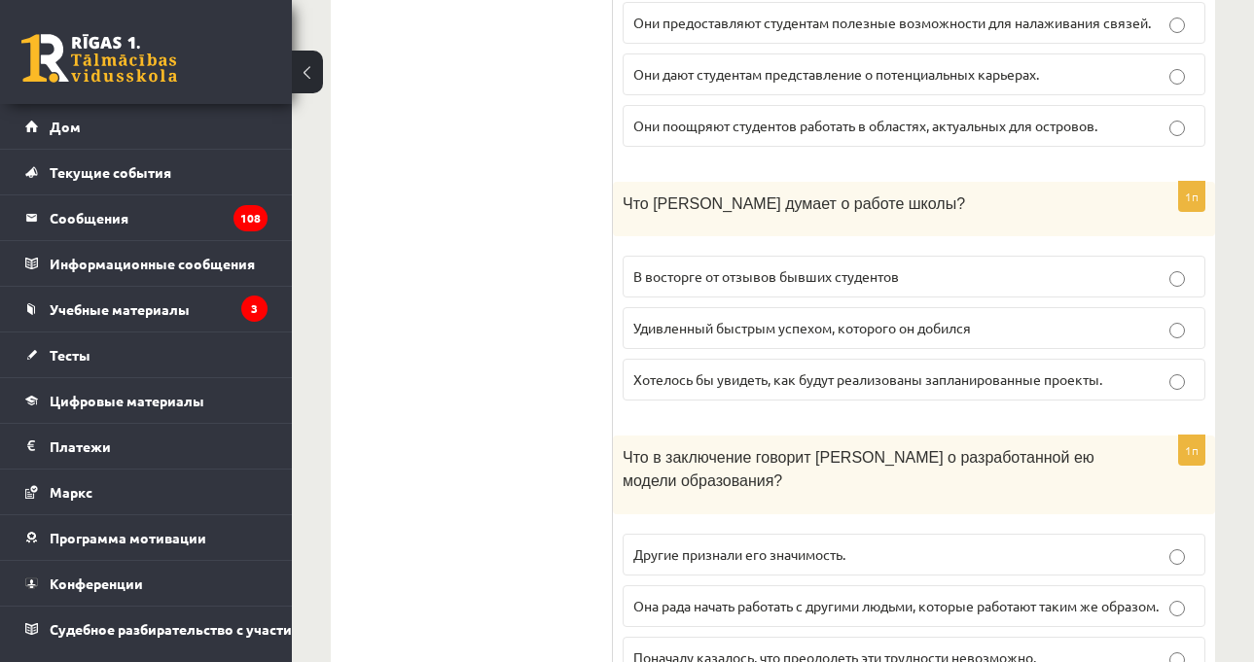
scroll to position [1961, 0]
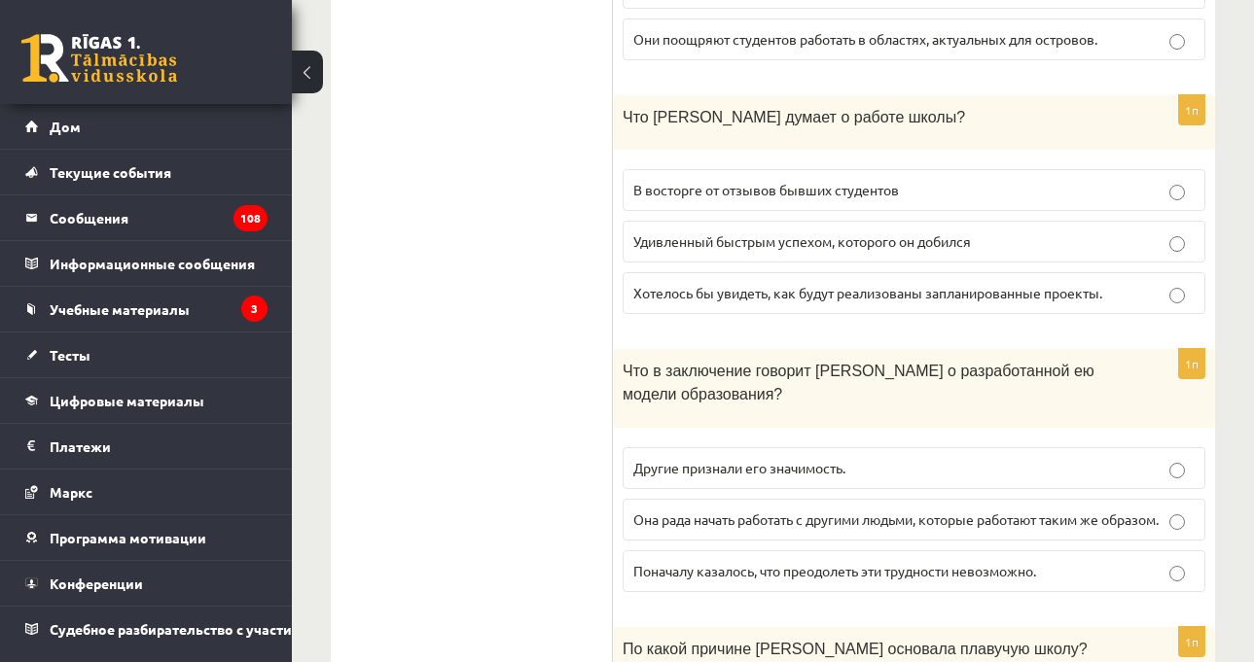
click at [1113, 358] on div "Что в заключение говорит [PERSON_NAME] о разработанной ею модели образования?" at bounding box center [914, 388] width 602 height 79
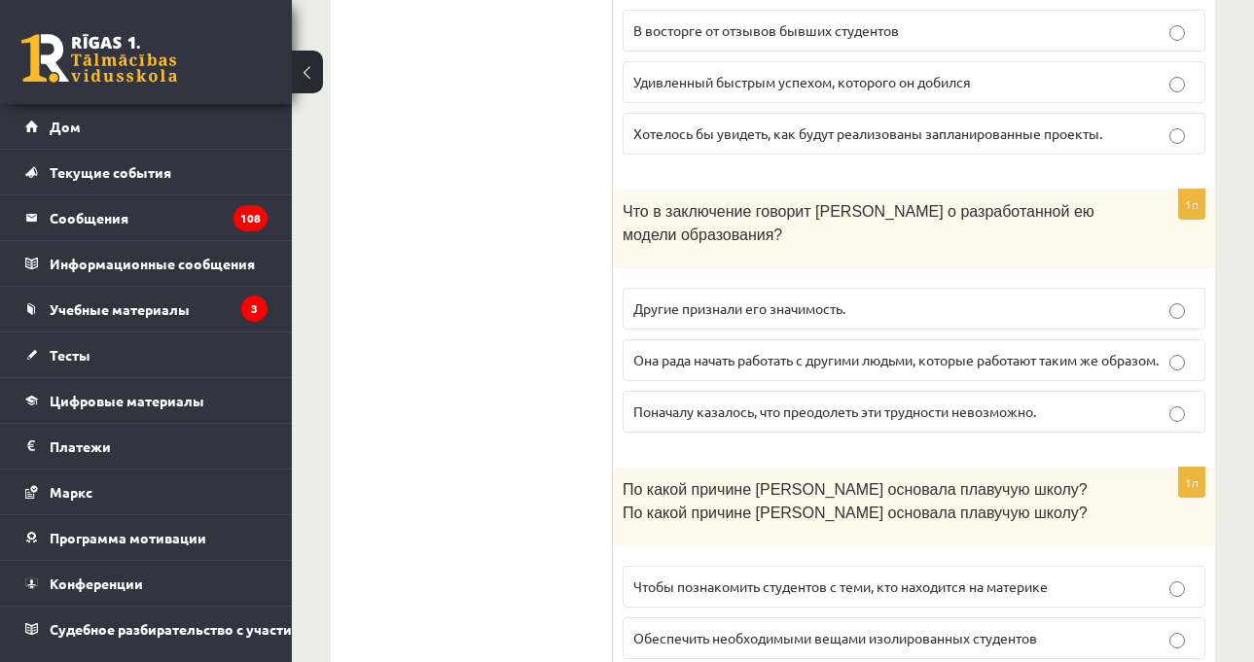
scroll to position [2155, 0]
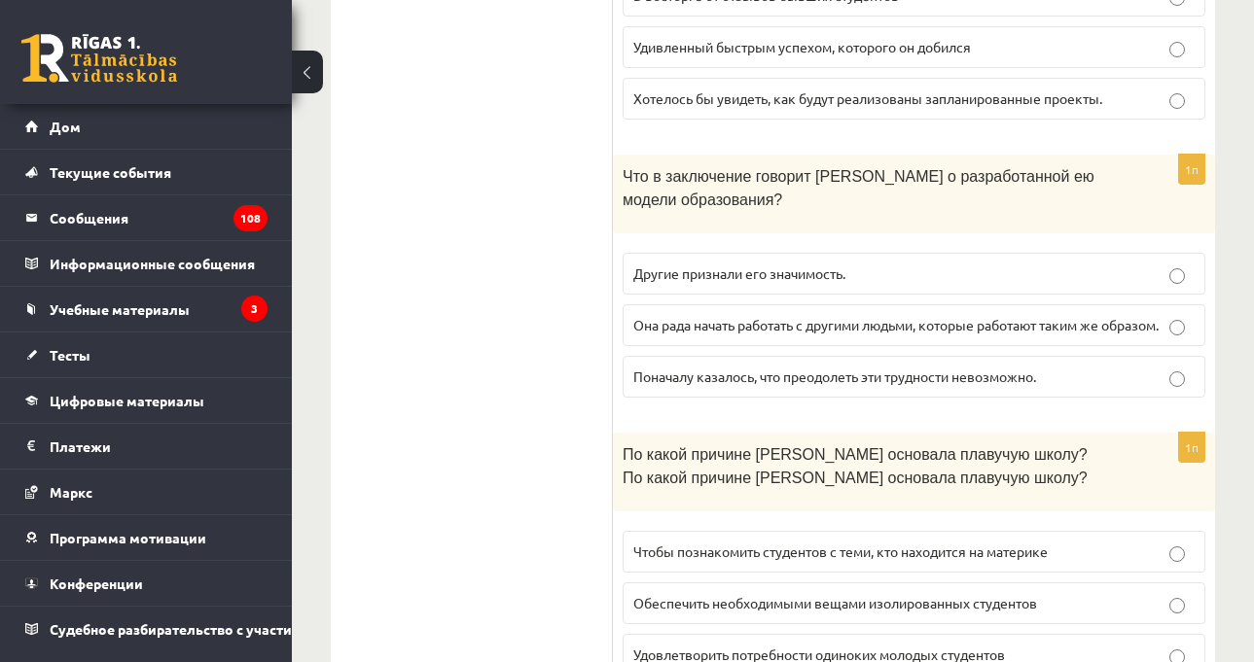
click at [850, 411] on div "1п Что в заключение говорит [PERSON_NAME] о разработанной ею модели образования…" at bounding box center [914, 284] width 602 height 259
click at [820, 265] on font "Другие признали его значимость." at bounding box center [739, 274] width 212 height 18
click at [971, 315] on p "Она рада начать работать с другими людьми, которые работают таким же образом." at bounding box center [913, 325] width 561 height 20
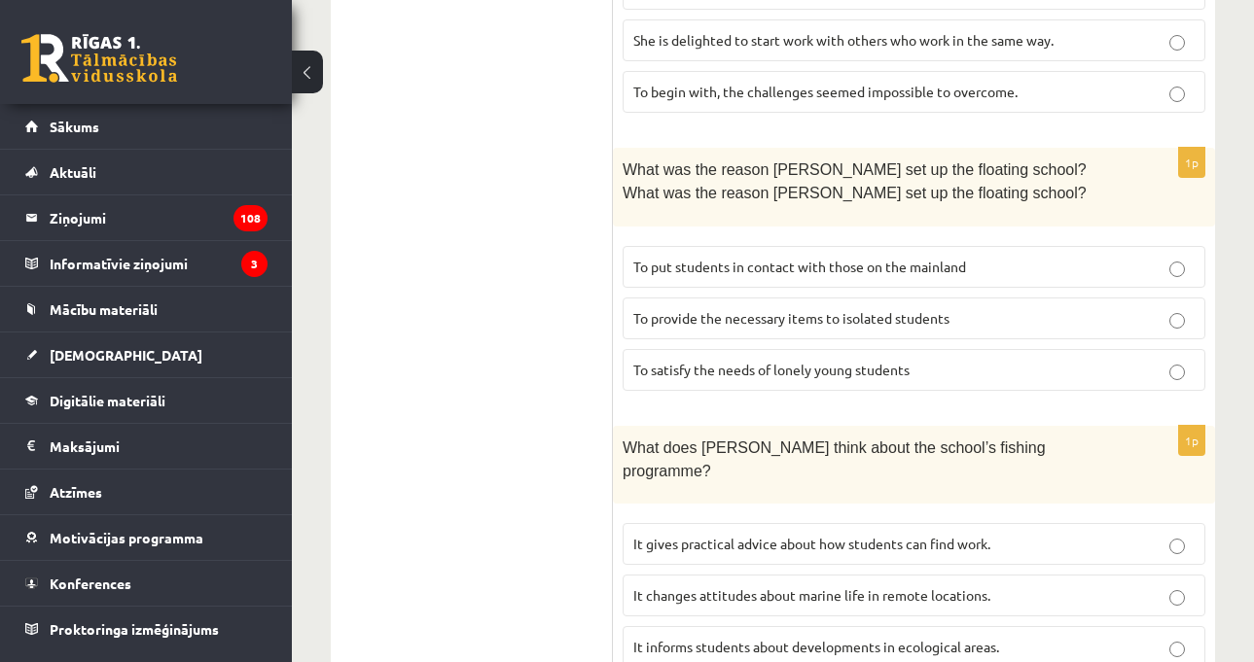
scroll to position [2497, 0]
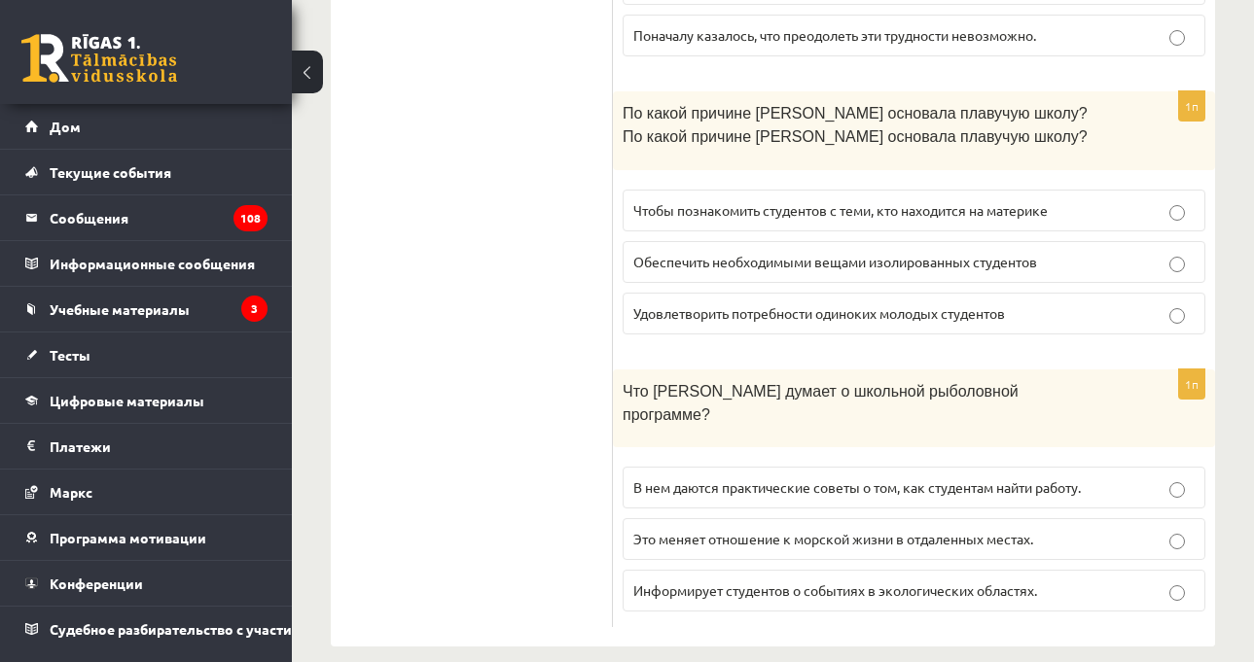
click at [960, 157] on div "По какой причине [PERSON_NAME] основала плавучую школу? По какой причине [PERSO…" at bounding box center [914, 130] width 602 height 79
click at [928, 277] on label "Обеспечить необходимыми вещами изолированных студентов" at bounding box center [914, 262] width 583 height 42
click at [807, 529] on p "Это меняет отношение к морской жизни в отдаленных местах." at bounding box center [913, 539] width 561 height 20
click at [799, 579] on label "Информирует студентов о событиях в экологических областях." at bounding box center [914, 591] width 583 height 42
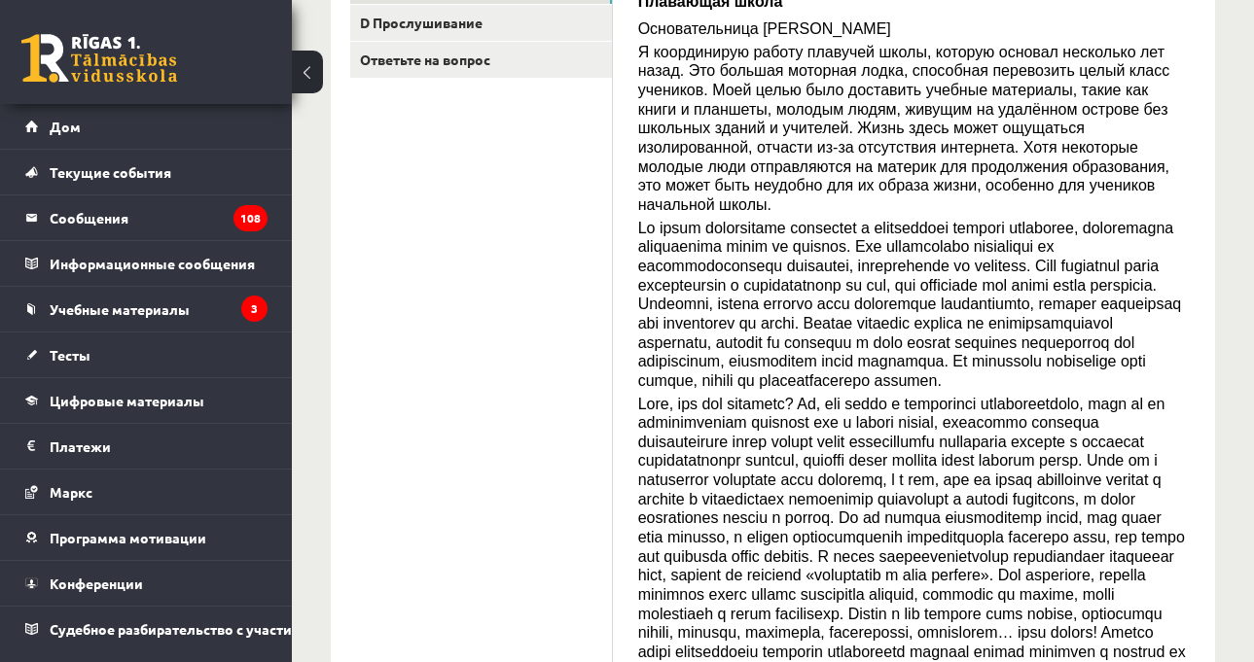
scroll to position [65, 0]
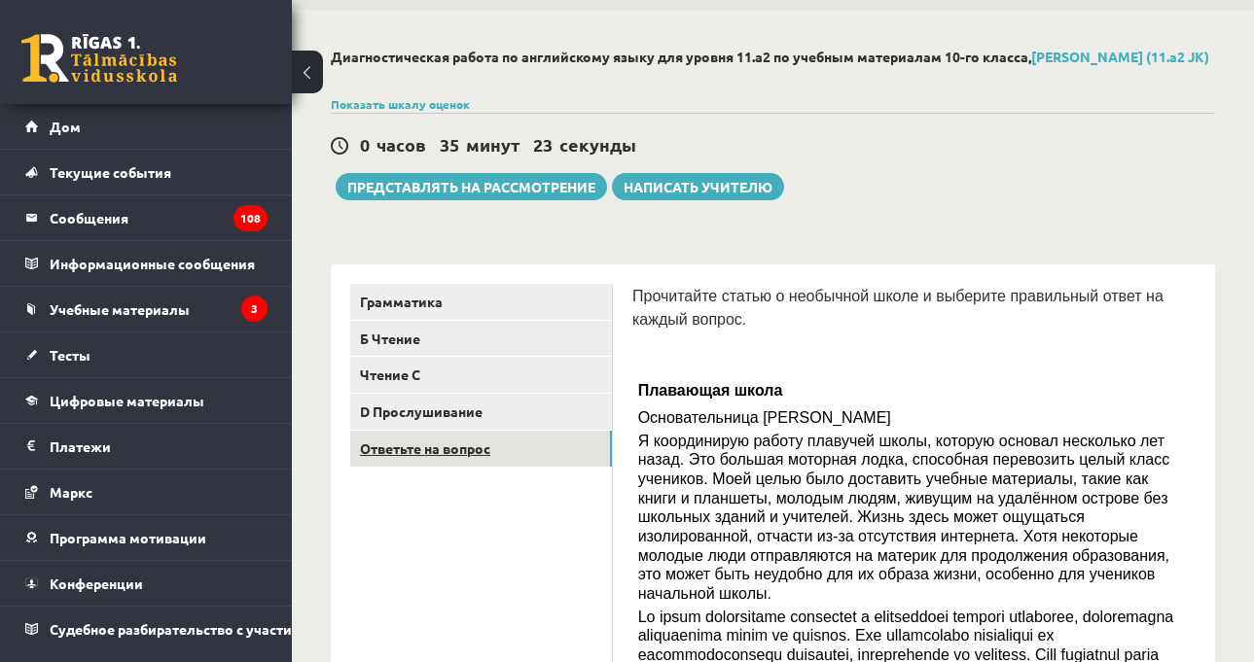
click at [515, 451] on link "Ответьте на вопрос" at bounding box center [481, 449] width 262 height 36
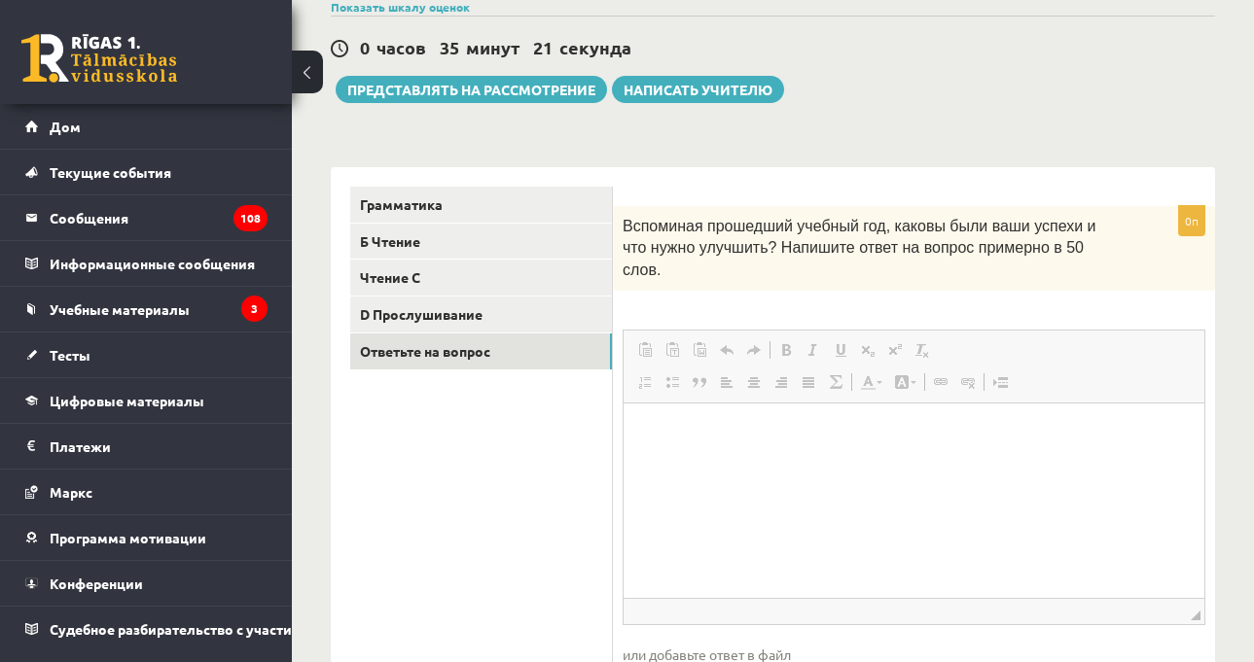
scroll to position [0, 0]
click at [805, 267] on font "Вспоминая прошедший учебный год, каковы были ваши успехи и что нужно улучшить? …" at bounding box center [860, 248] width 474 height 60
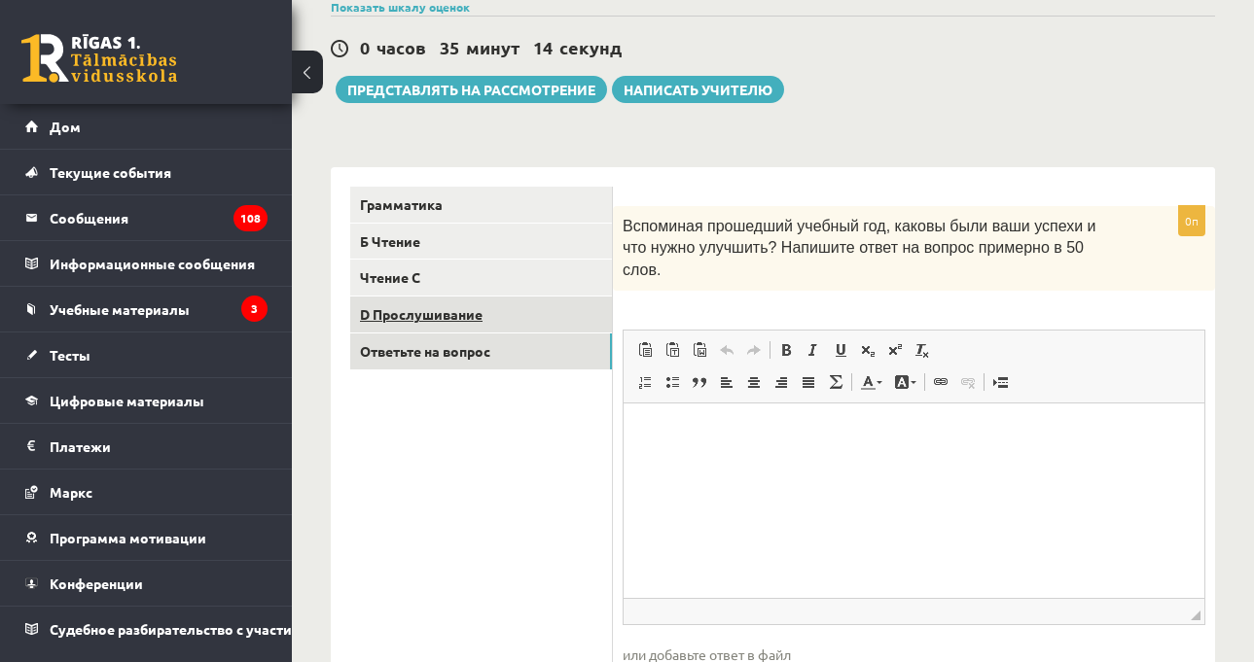
click at [531, 333] on link "D Прослушивание" at bounding box center [481, 315] width 262 height 36
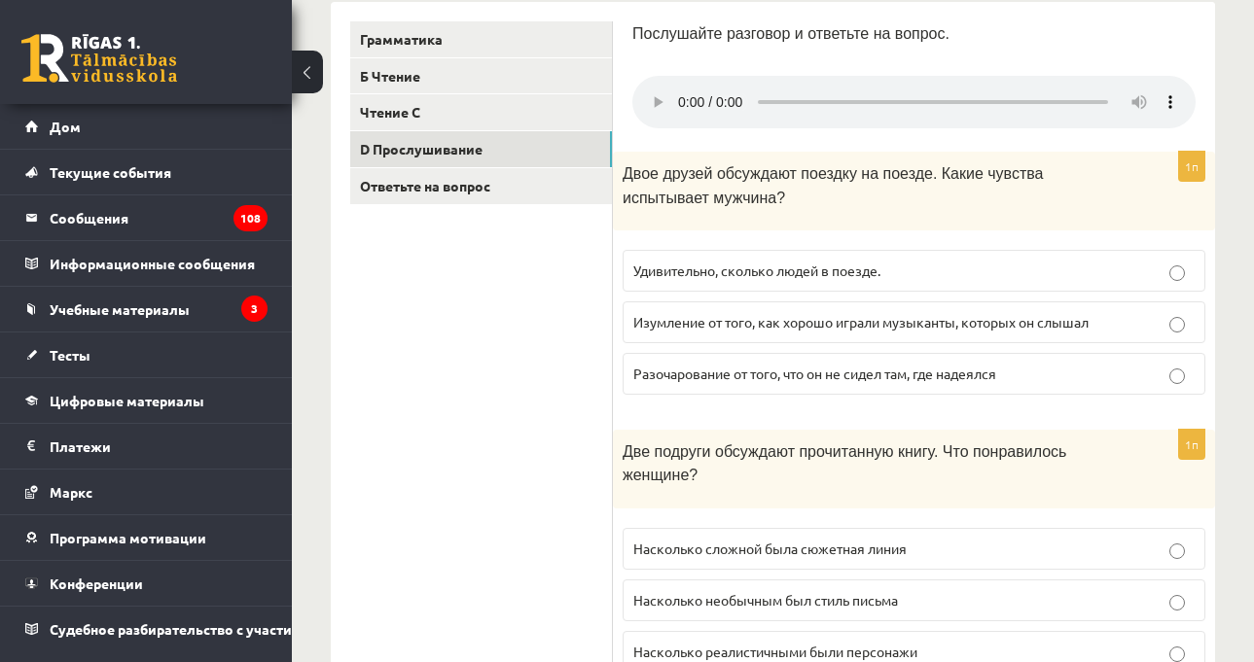
scroll to position [357, 0]
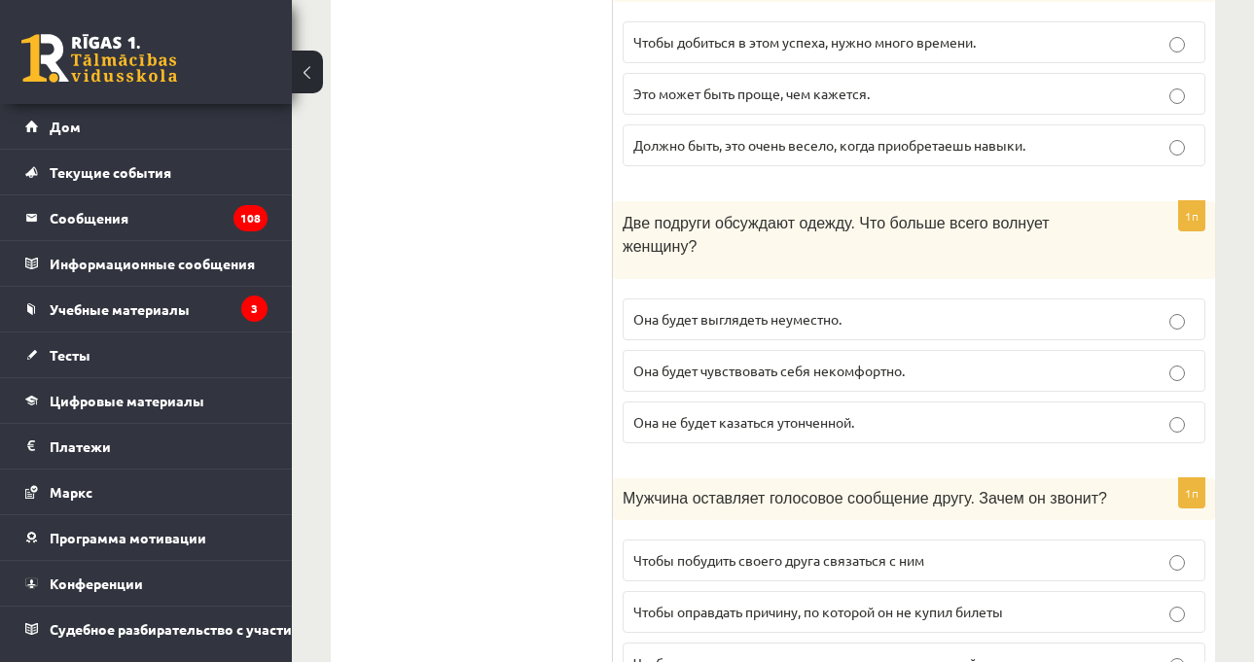
scroll to position [1135, 0]
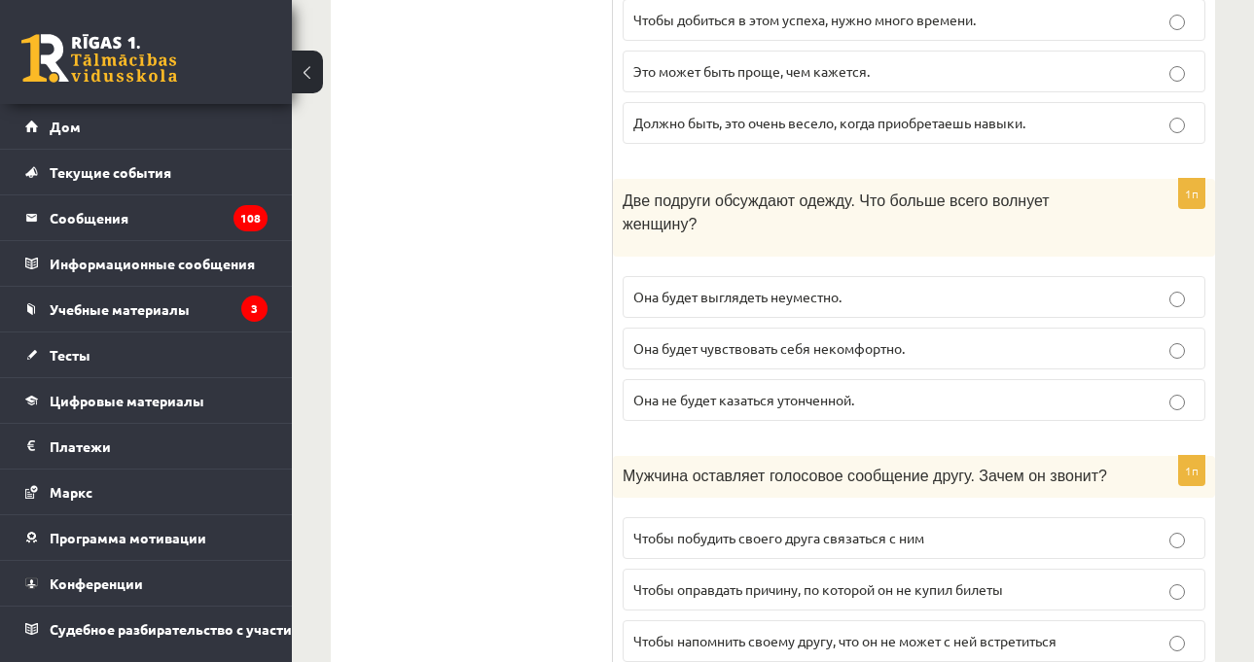
click at [809, 377] on div "1п Две подруги обсуждают одежду. Что больше всего волнует женщину? Она будет вы…" at bounding box center [914, 308] width 602 height 259
click at [819, 339] on font "Она будет чувствовать себя некомфортно." at bounding box center [768, 348] width 271 height 18
click at [854, 380] on form "Послушайте разговор и ответьте на вопрос. 1п Двое друзей обсуждают поездку на п…" at bounding box center [913, 77] width 563 height 1726
click at [861, 379] on label "Она не будет казаться утонченной." at bounding box center [914, 400] width 583 height 42
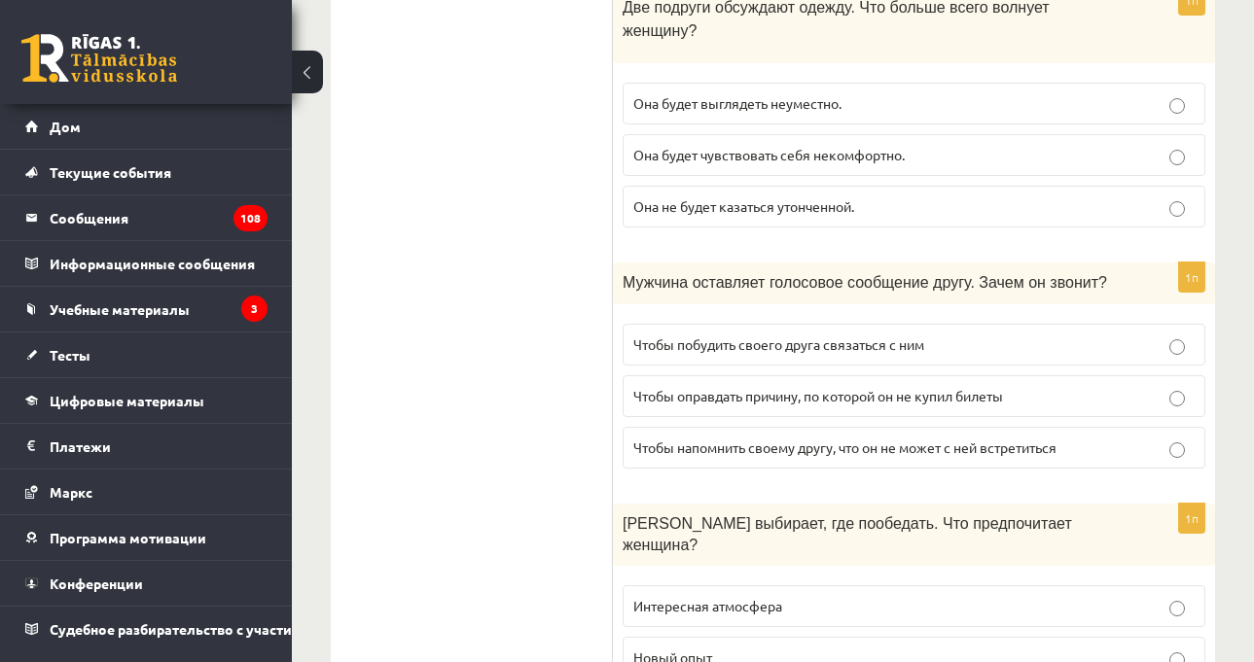
scroll to position [1330, 0]
click at [819, 503] on div "[PERSON_NAME] выбирает, где пообедать. Что предпочитает женщина?" at bounding box center [914, 534] width 602 height 63
click at [879, 438] on font "Чтобы напомнить своему другу, что он не может с ней встретиться" at bounding box center [844, 447] width 423 height 18
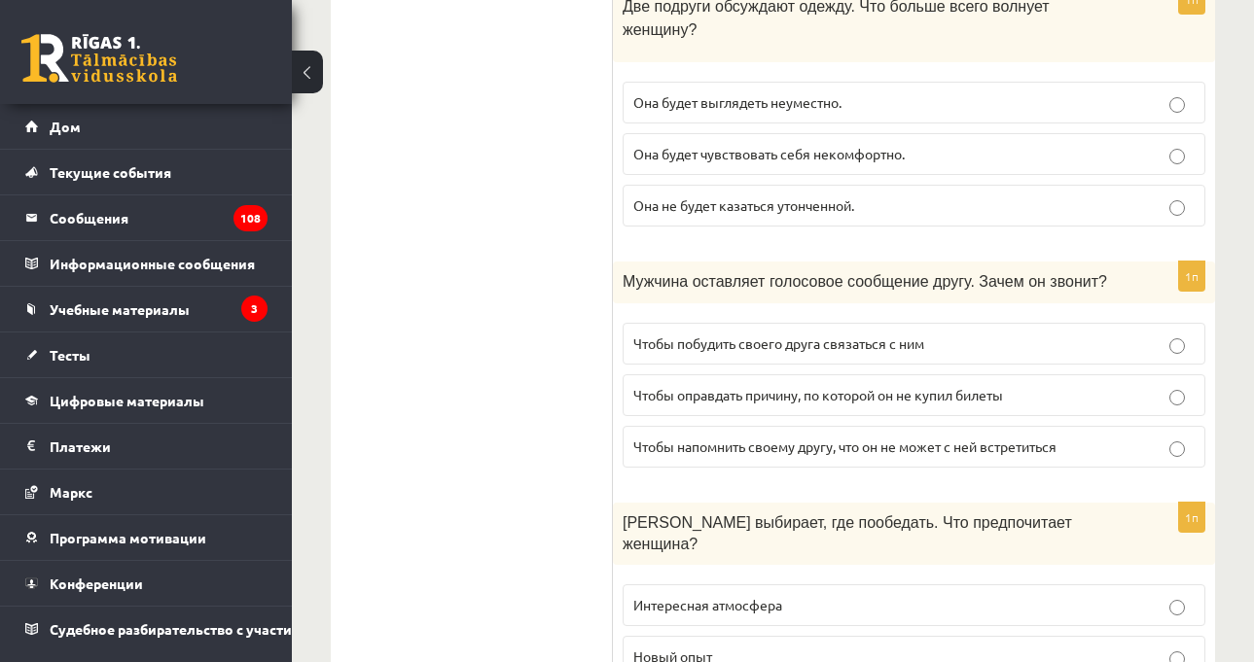
click at [885, 335] on font "Чтобы побудить своего друга связаться с ним" at bounding box center [778, 344] width 291 height 18
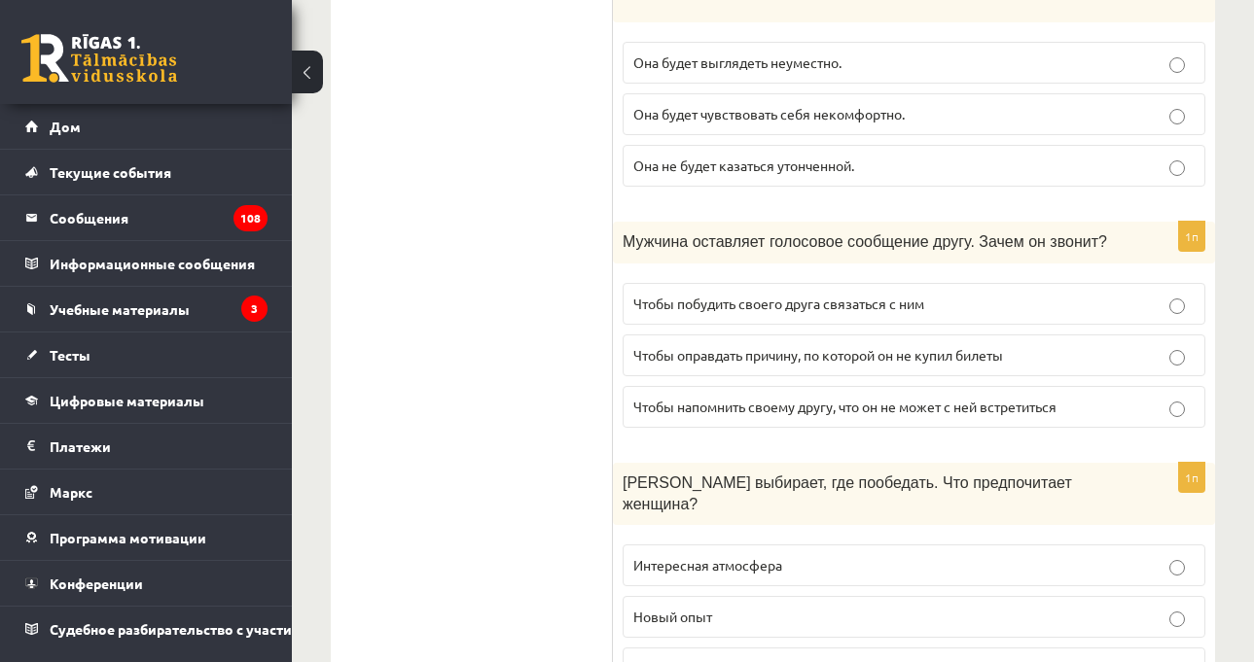
scroll to position [1392, 0]
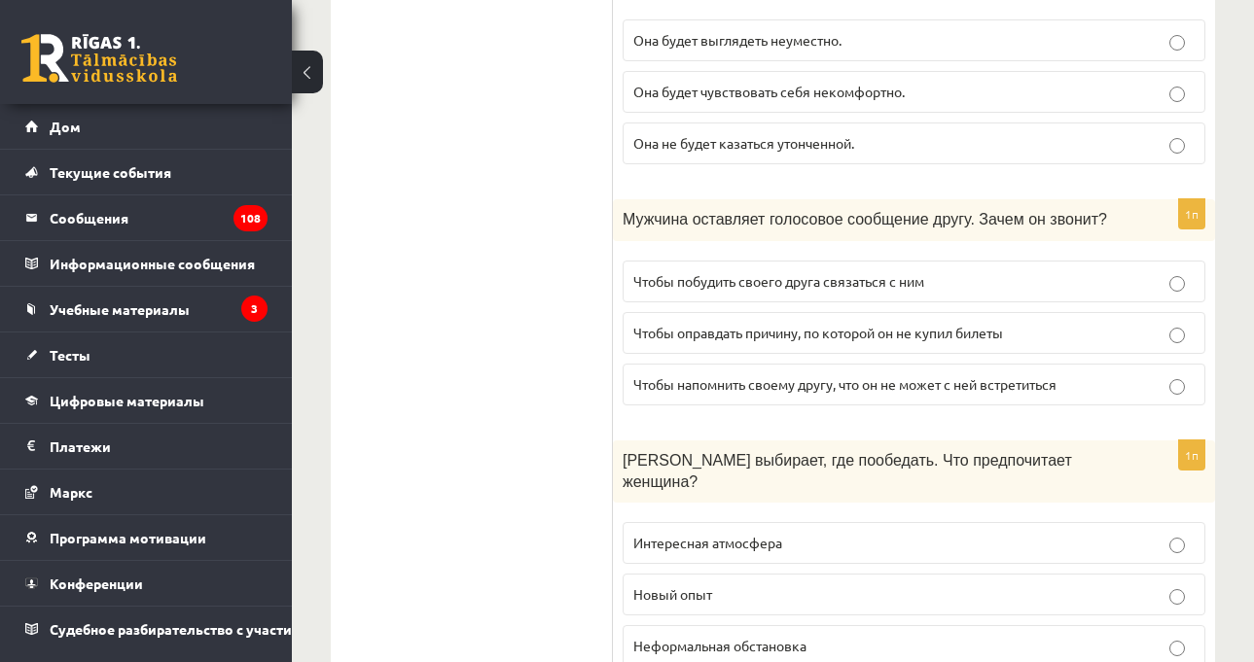
click at [923, 324] on font "Чтобы оправдать причину, по которой он не купил билеты" at bounding box center [818, 333] width 370 height 18
click at [931, 360] on div "1п Мужчина оставляет голосовое сообщение другу. Зачем он звонит? Чтобы побудить…" at bounding box center [914, 309] width 602 height 221
click at [805, 533] on p "Интересная атмосфера" at bounding box center [913, 543] width 561 height 20
click at [770, 585] on p "Новый опыт" at bounding box center [913, 595] width 561 height 20
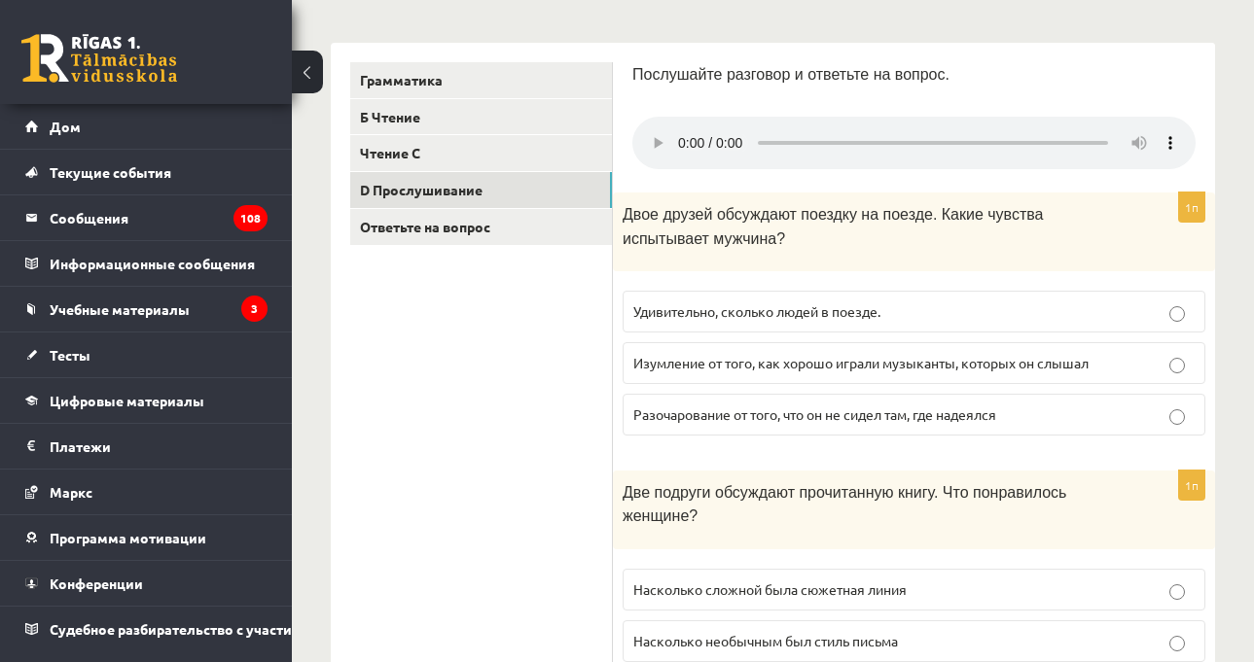
scroll to position [255, 0]
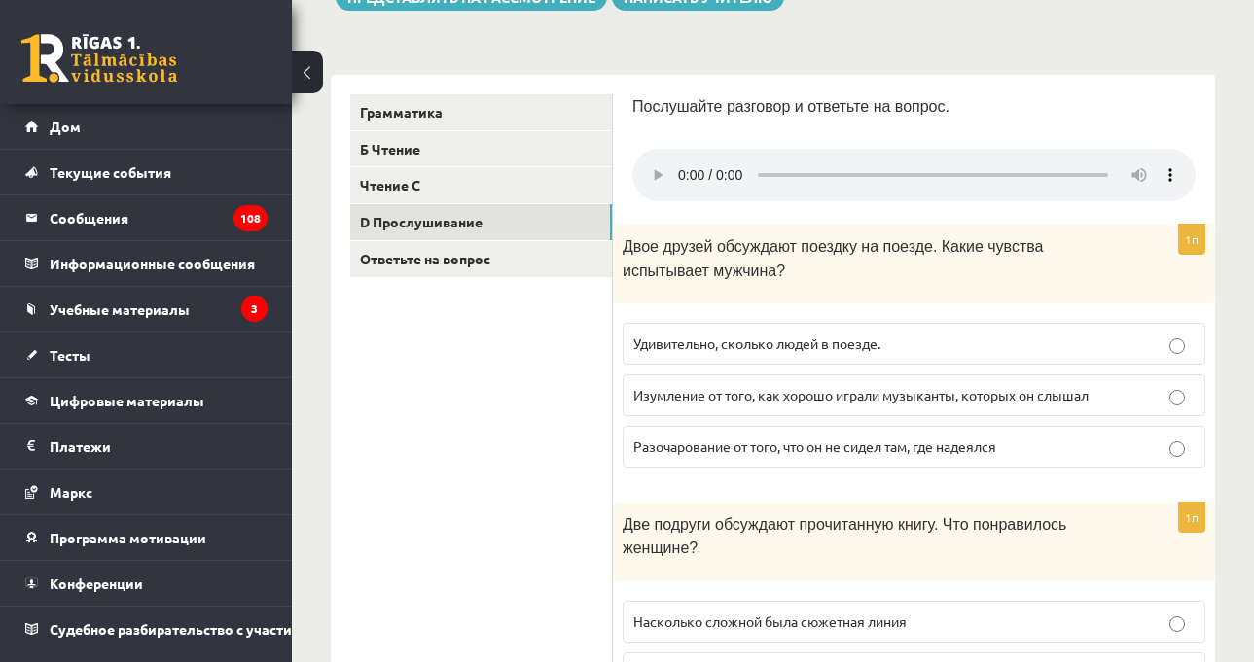
click at [980, 277] on p "Двое друзей обсуждают поездку на поезде. Какие чувства испытывает мужчина?" at bounding box center [865, 258] width 485 height 48
click at [935, 348] on p "Удивительно, сколько людей в поезде." at bounding box center [913, 344] width 561 height 20
click at [993, 404] on font "Изумление от того, как хорошо играли музыканты, которых он слышал" at bounding box center [860, 395] width 455 height 18
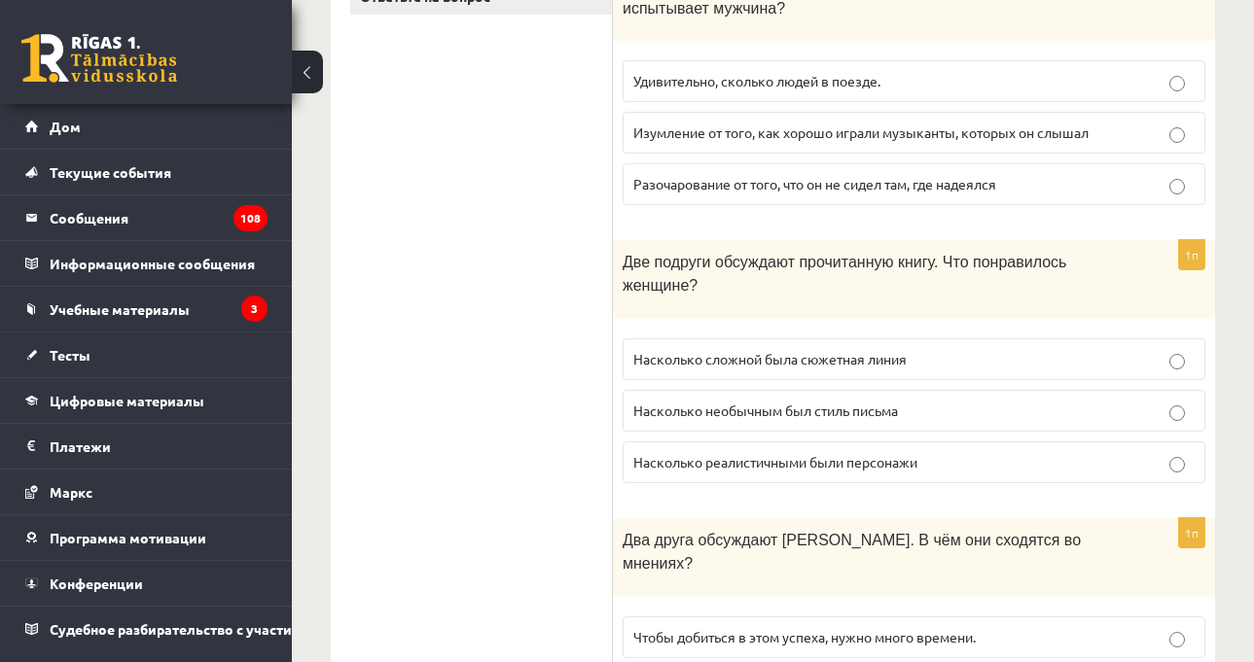
scroll to position [547, 0]
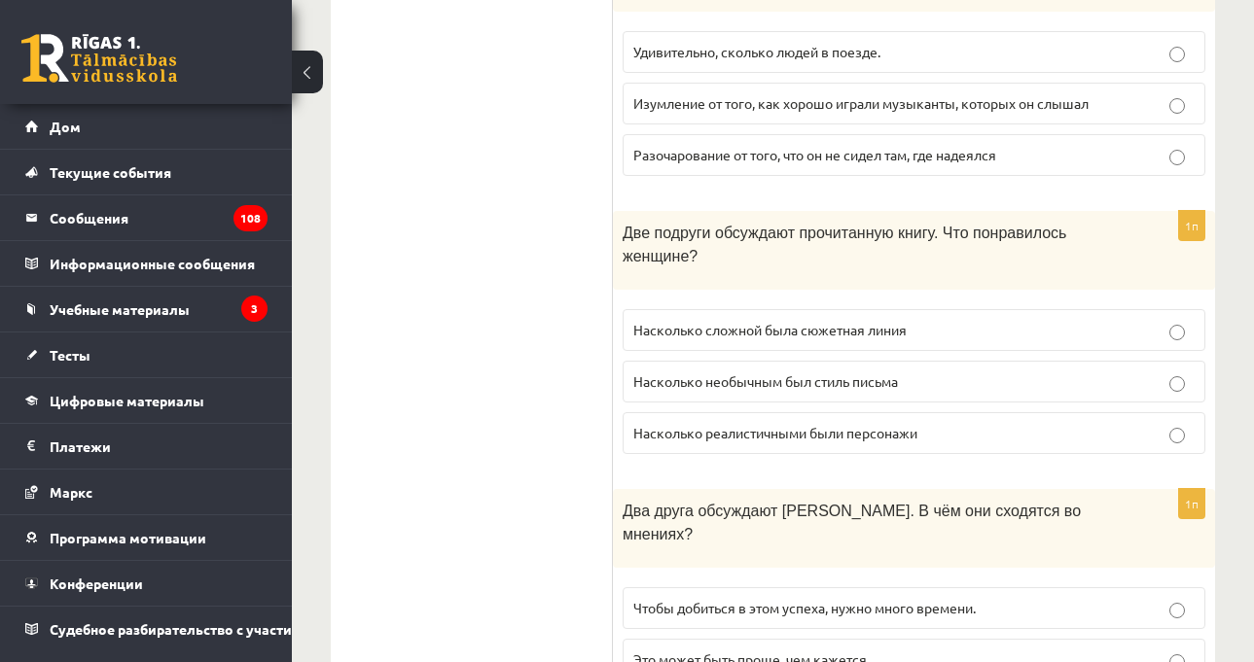
click at [920, 434] on p "Насколько реалистичными были персонажи" at bounding box center [913, 433] width 561 height 20
click at [953, 334] on label "Насколько сложной была сюжетная линия" at bounding box center [914, 330] width 583 height 42
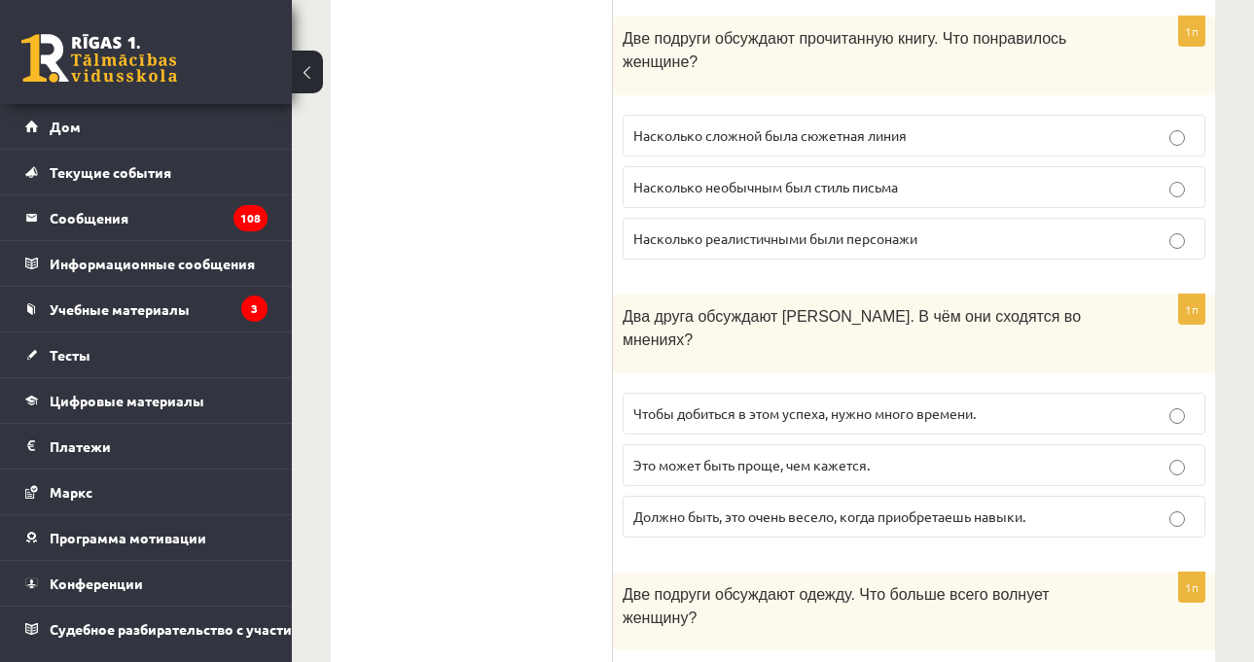
click at [942, 396] on label "Чтобы добиться в этом успеха, нужно много времени." at bounding box center [914, 414] width 583 height 42
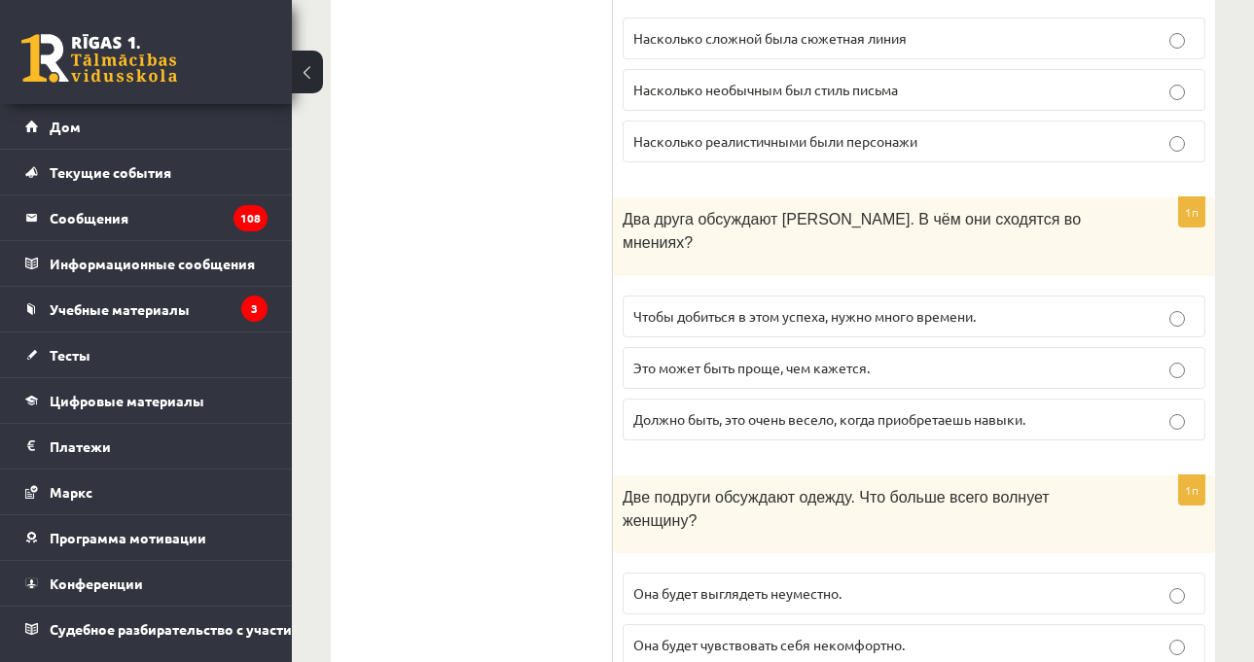
click at [991, 409] on p "Должно быть, это очень весело, когда приобретаешь навыки." at bounding box center [913, 419] width 561 height 20
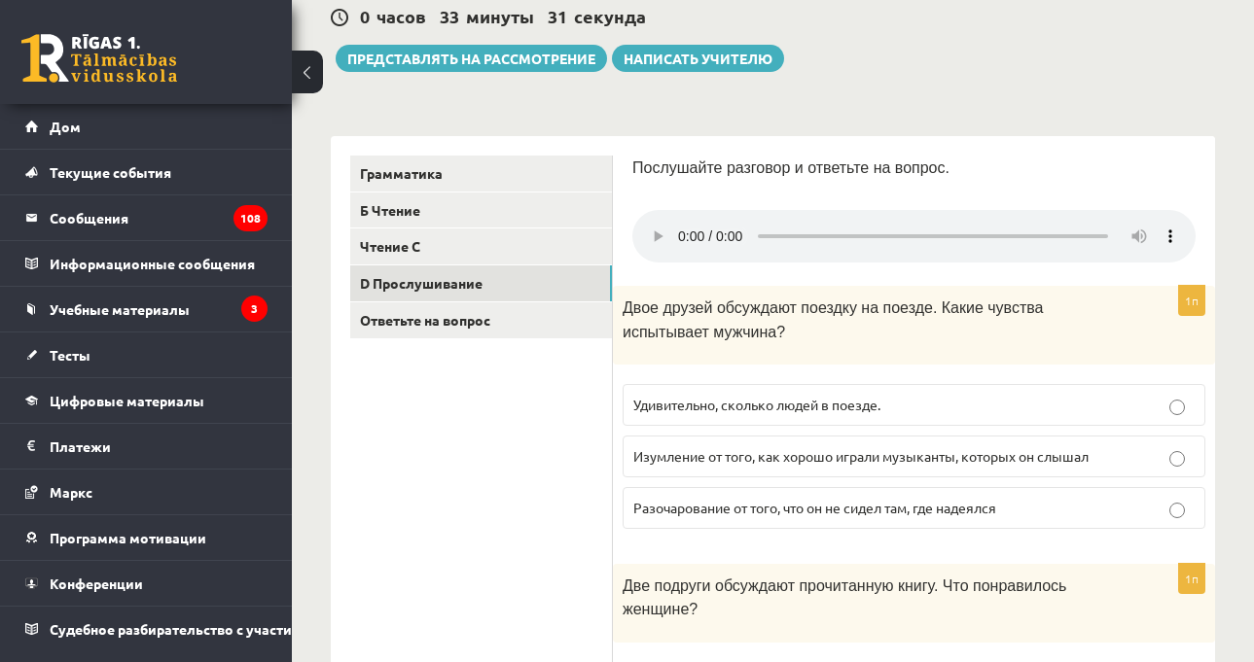
scroll to position [195, 0]
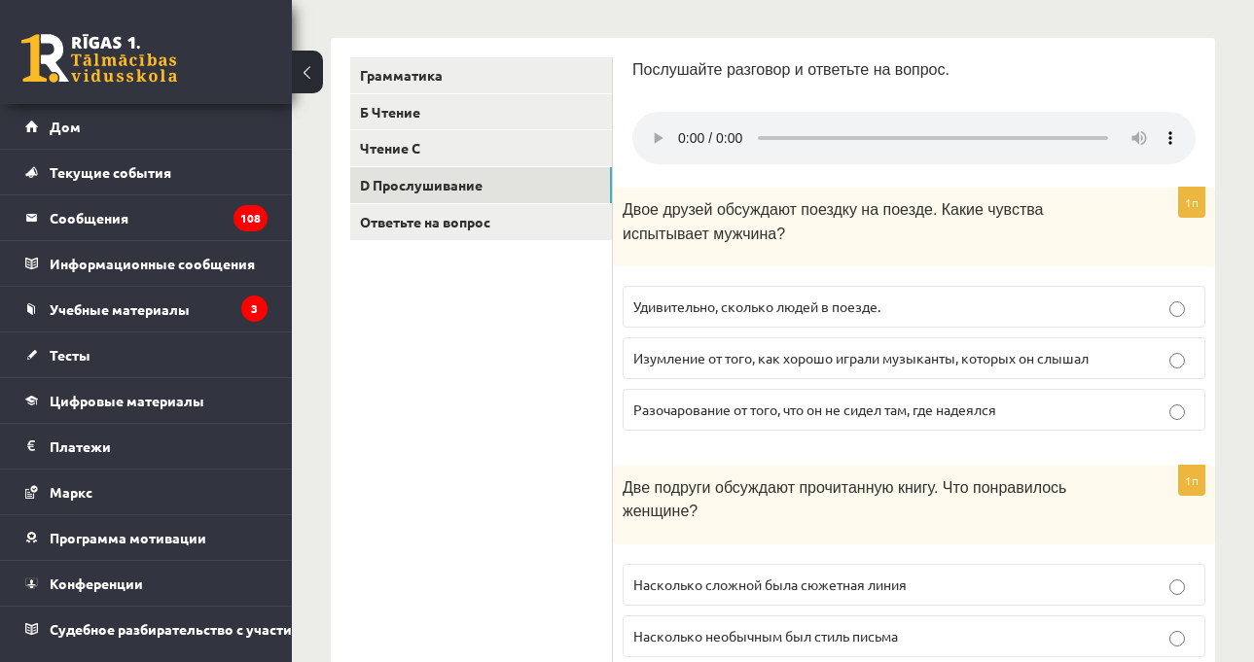
scroll to position [4, 0]
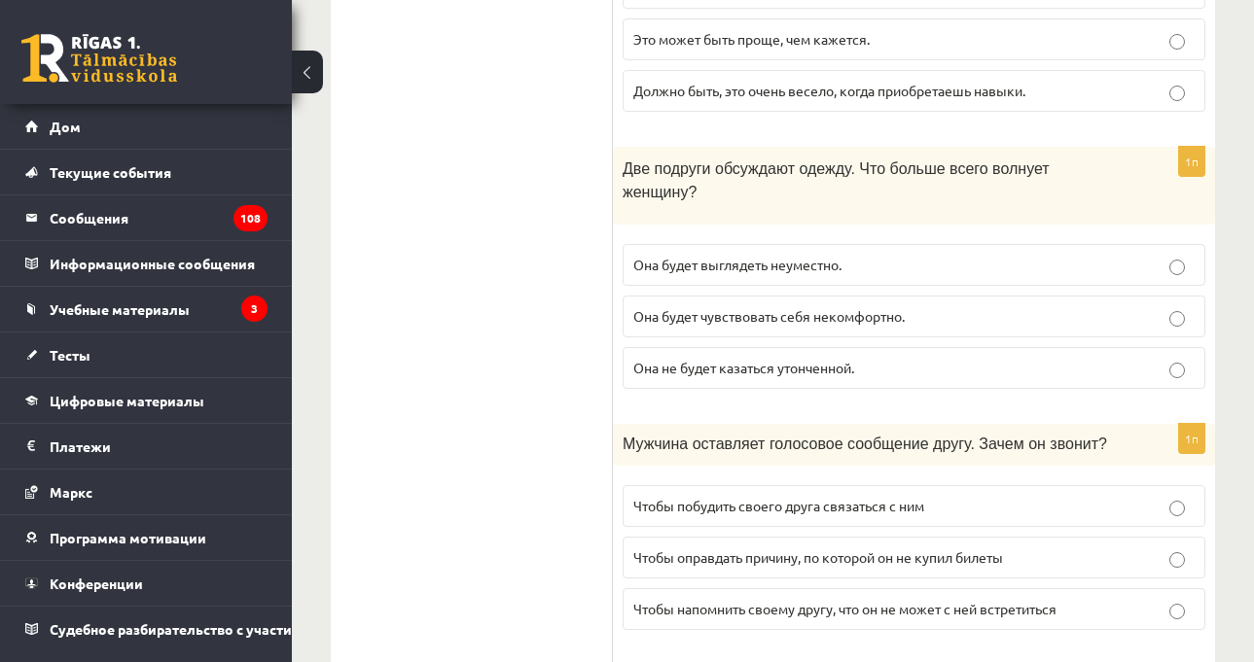
scroll to position [1392, 0]
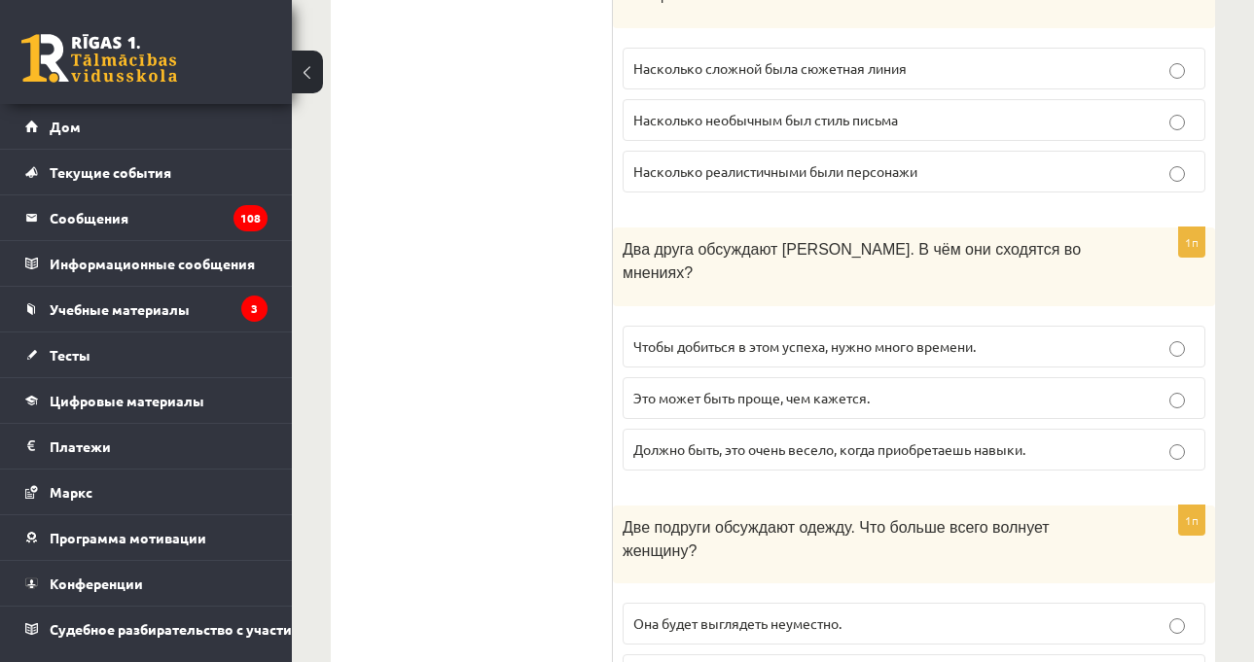
scroll to position [322, 0]
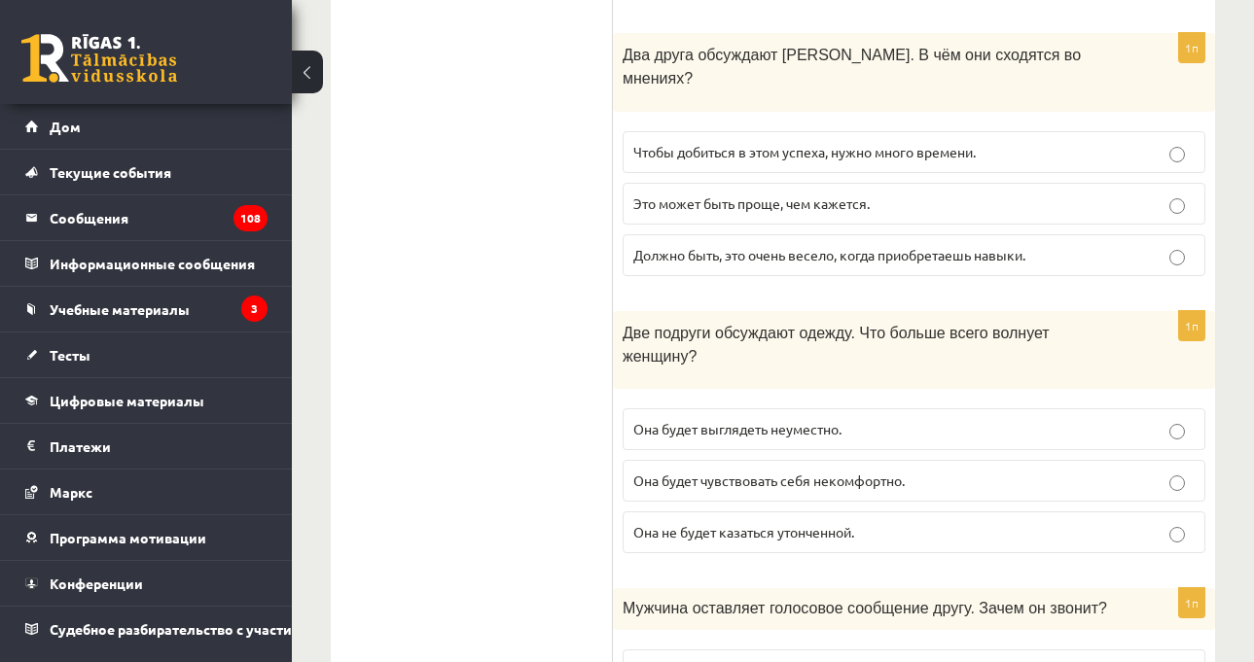
scroll to position [906, 0]
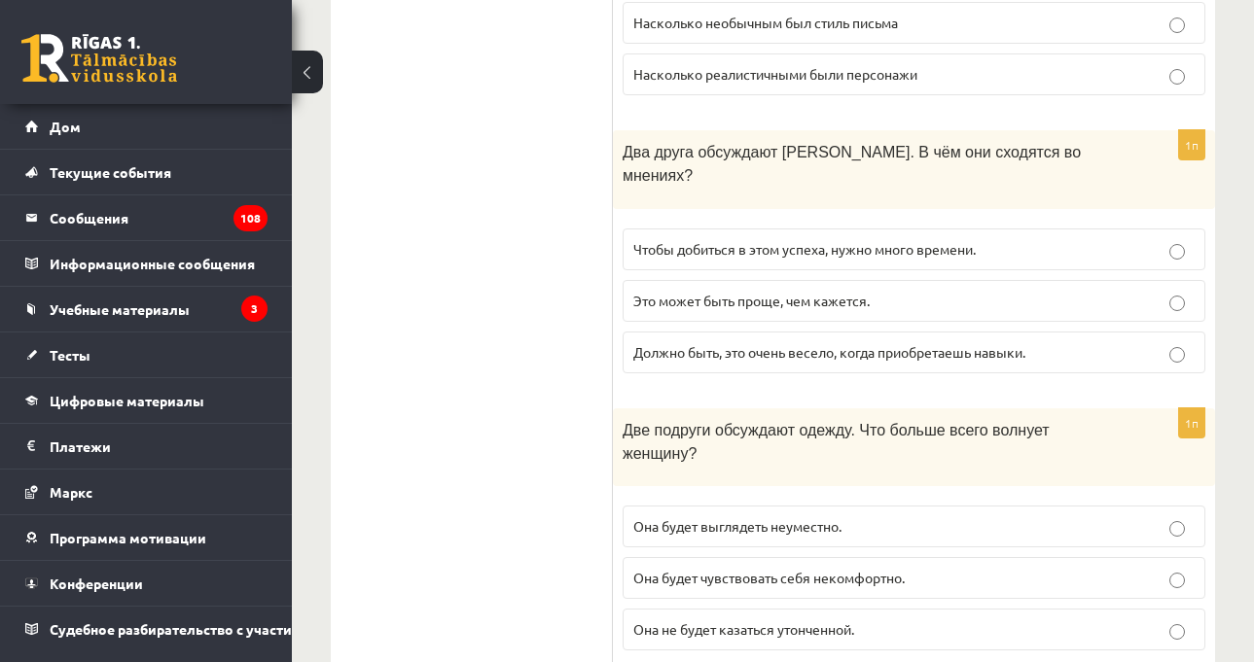
click at [556, 410] on ul "Грамматика Б Чтение Чтение C D Прослушивание Ответьте на вопрос" at bounding box center [481, 307] width 263 height 1726
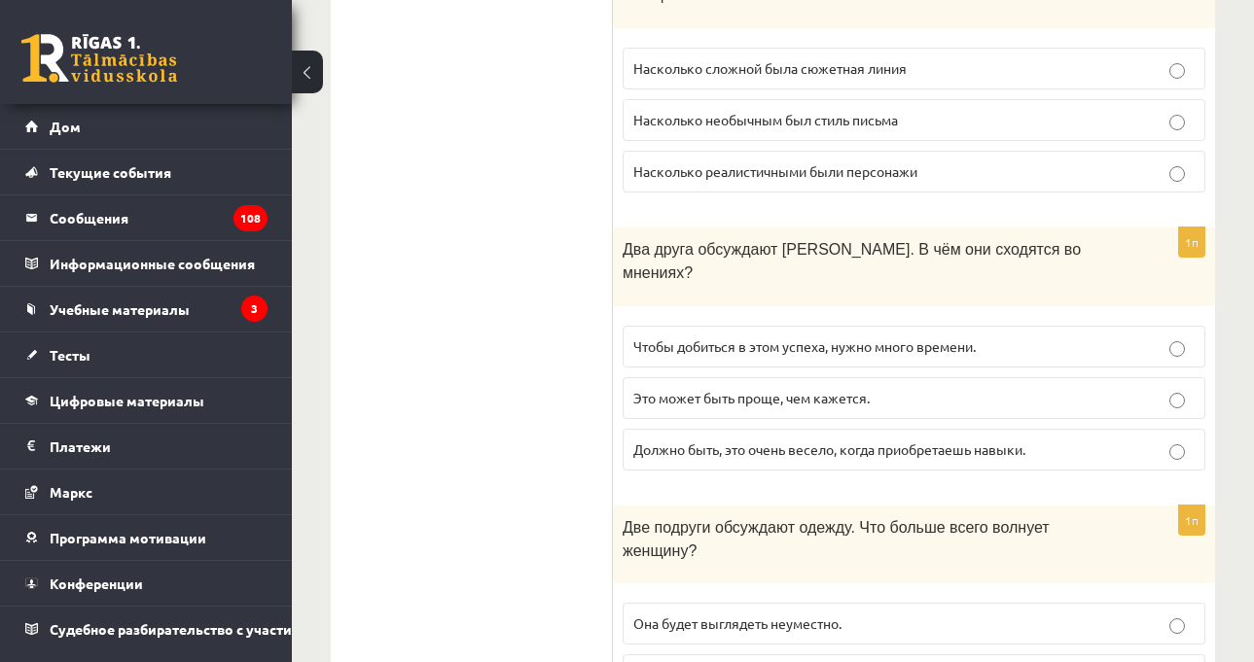
click at [683, 338] on font "Чтобы добиться в этом успеха, нужно много времени." at bounding box center [804, 347] width 342 height 18
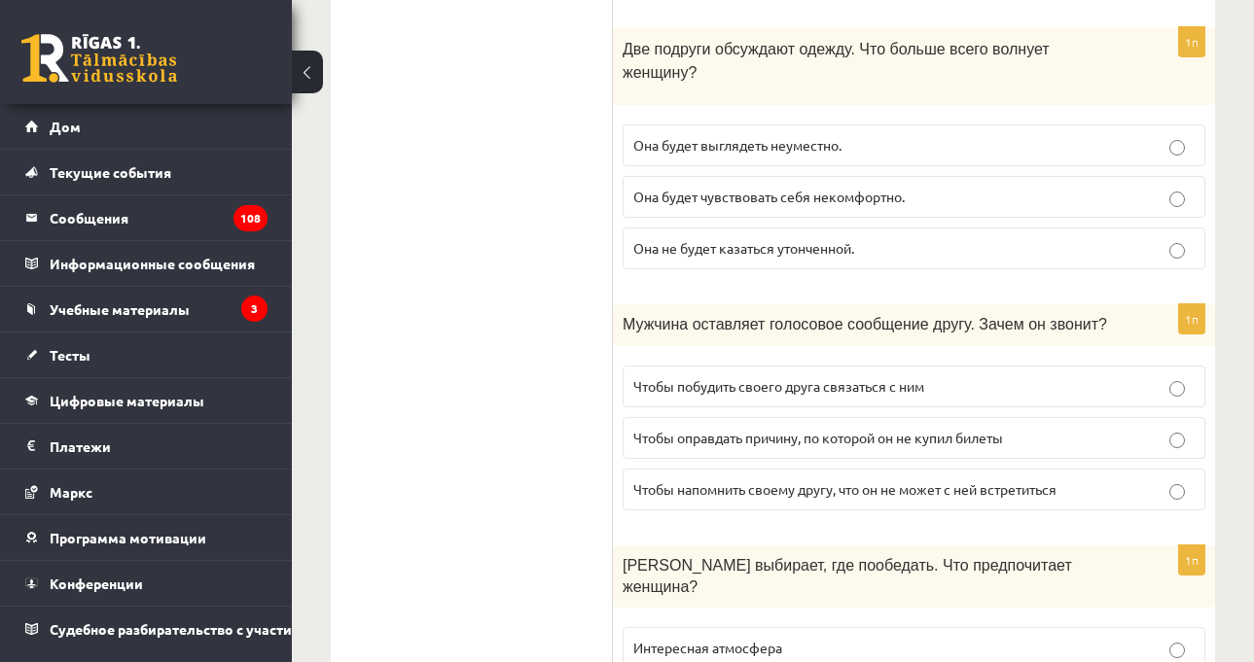
scroll to position [1295, 0]
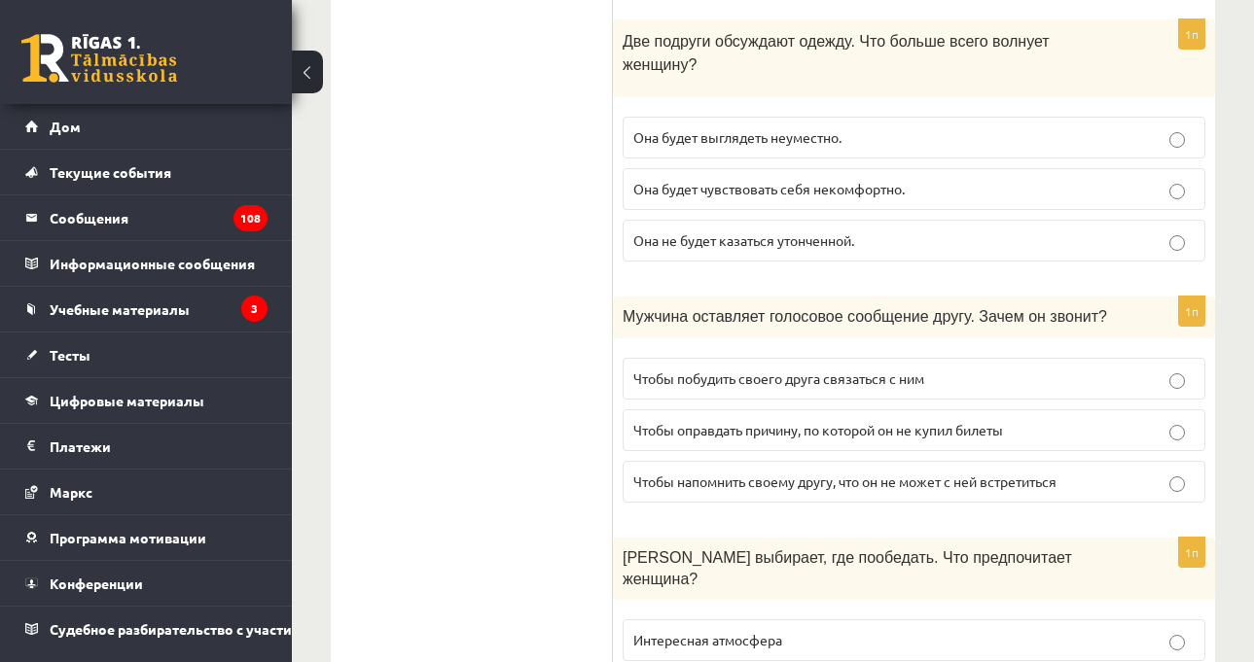
click at [750, 370] on font "Чтобы побудить своего друга связаться с ним" at bounding box center [778, 379] width 291 height 18
click at [641, 421] on font "Чтобы оправдать причину, по которой он не купил билеты" at bounding box center [818, 430] width 370 height 18
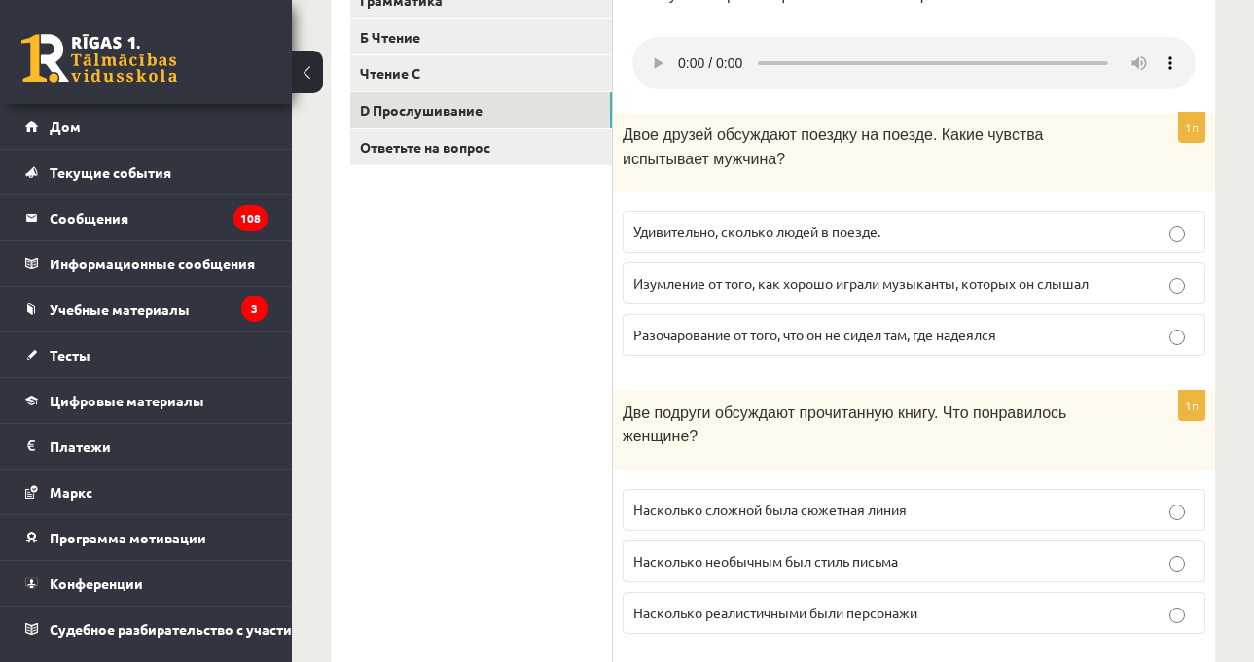
scroll to position [322, 0]
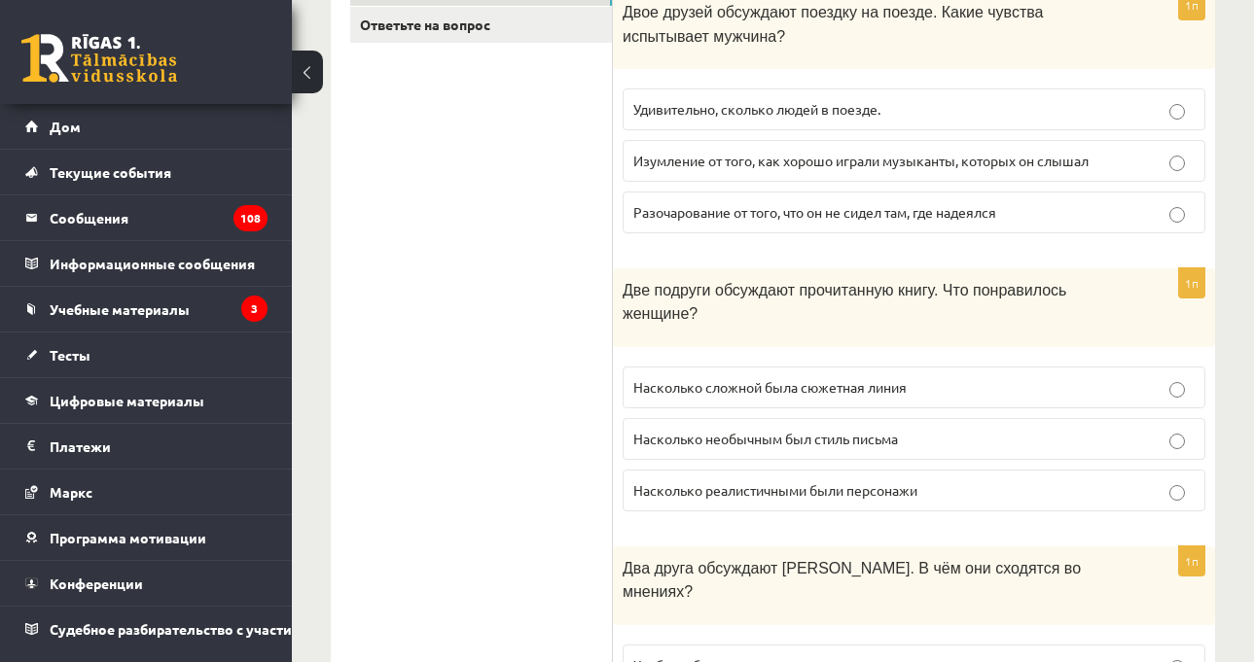
scroll to position [614, 0]
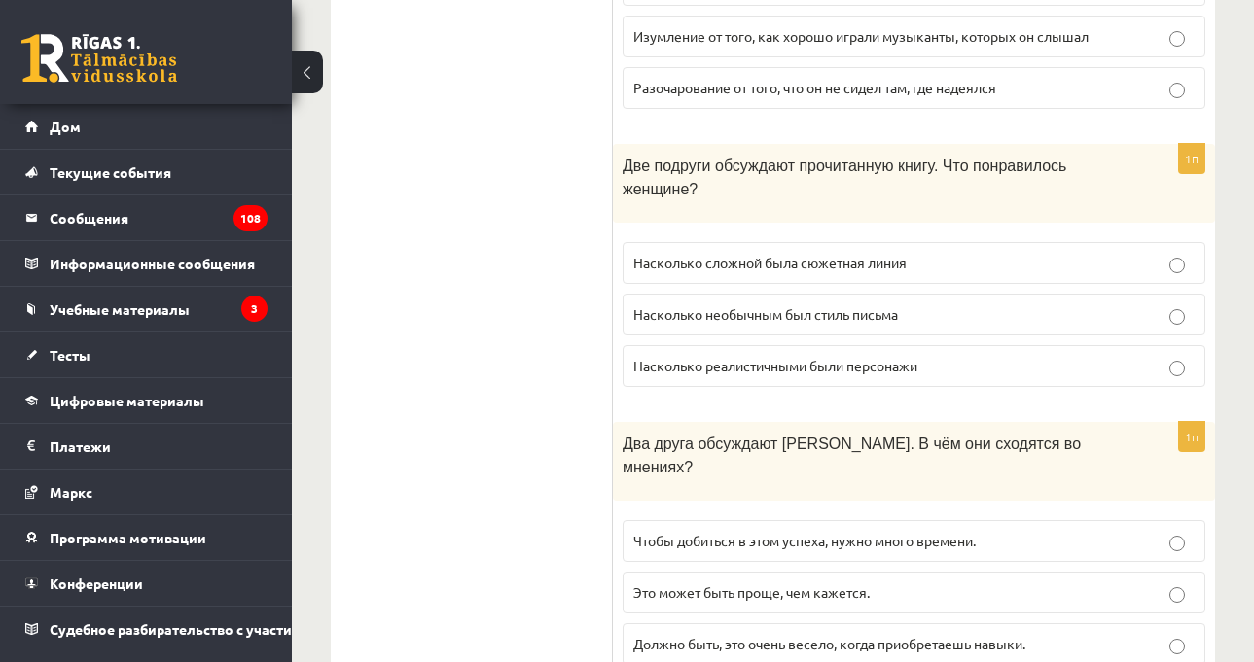
click at [630, 374] on label "Насколько реалистичными были персонажи" at bounding box center [914, 366] width 583 height 42
click at [507, 332] on ul "Грамматика Б Чтение Чтение C D Прослушивание Ответьте на вопрос" at bounding box center [481, 598] width 263 height 1726
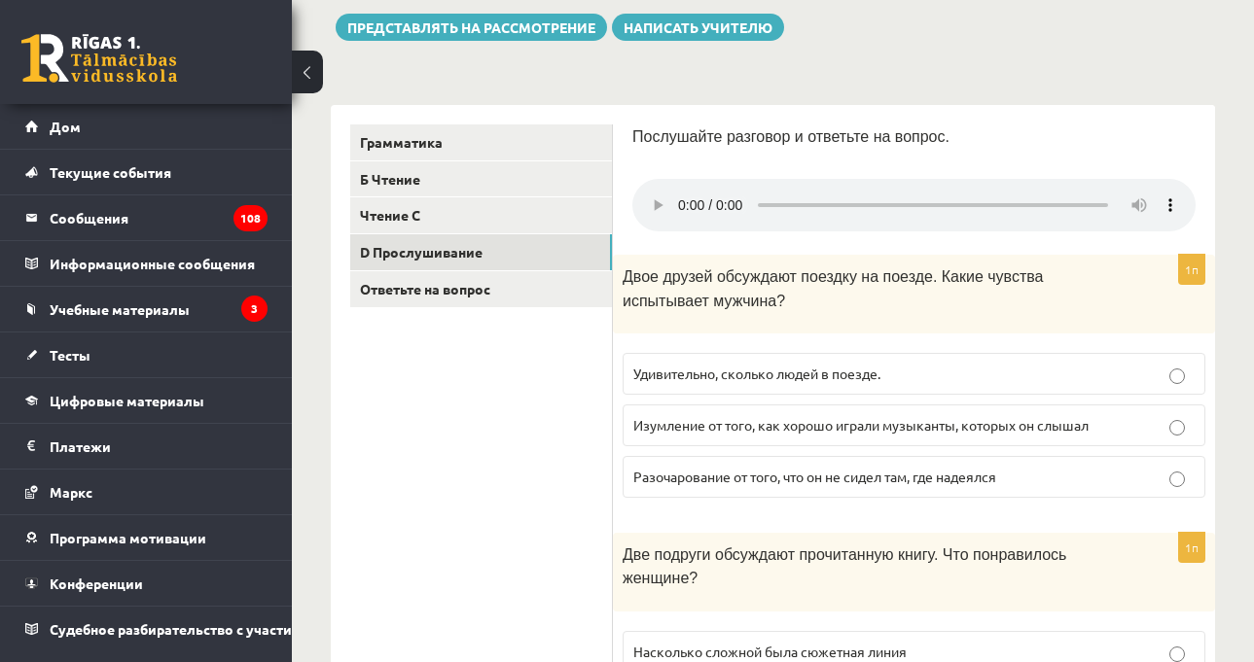
scroll to position [322, 0]
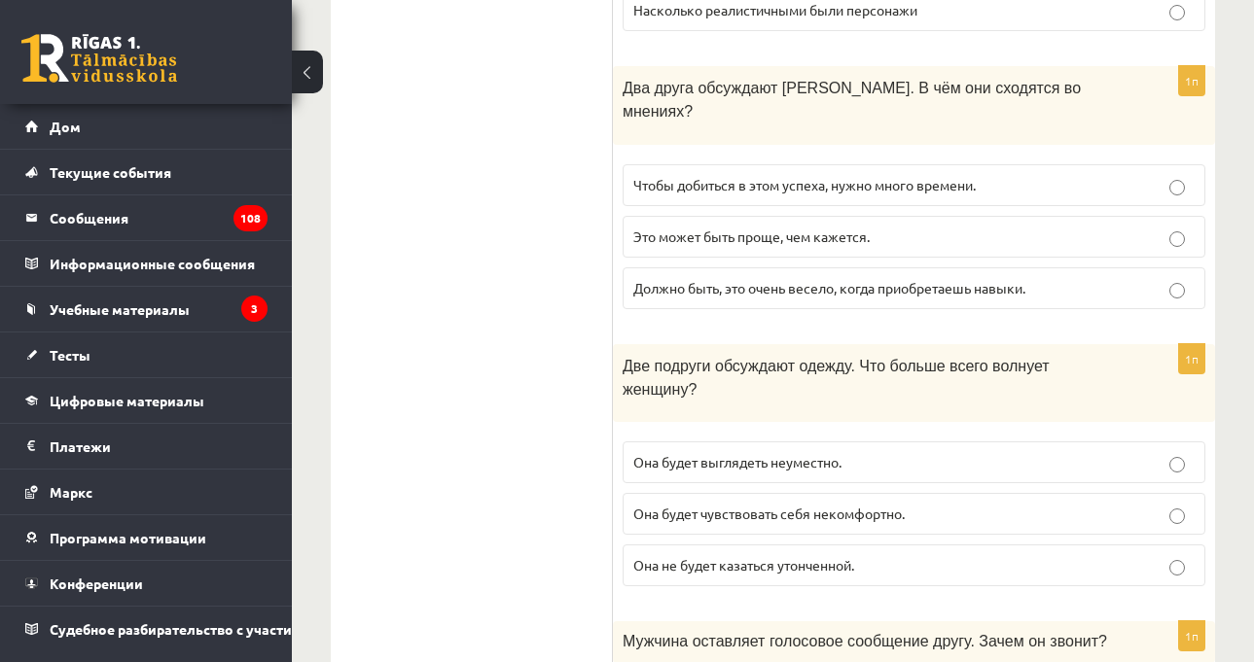
scroll to position [1100, 0]
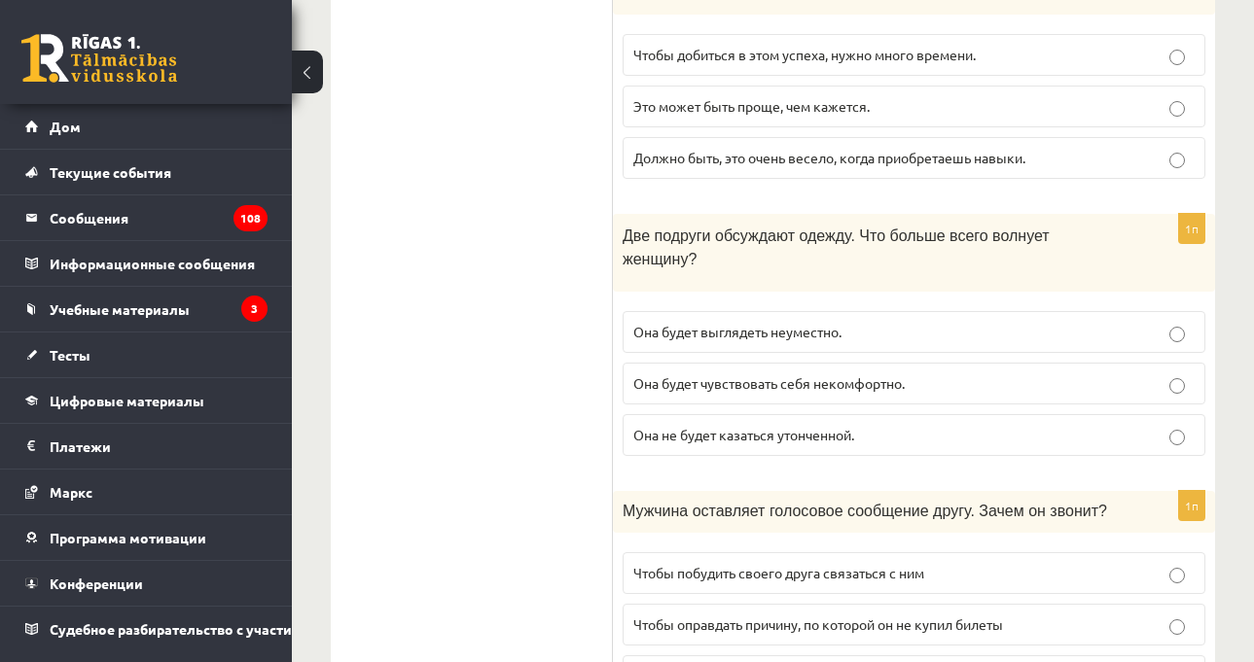
click at [683, 323] on font "Она будет выглядеть неуместно." at bounding box center [737, 332] width 208 height 18
click at [556, 288] on ul "Грамматика Б Чтение Чтение C D Прослушивание Ответьте на вопрос" at bounding box center [481, 112] width 263 height 1726
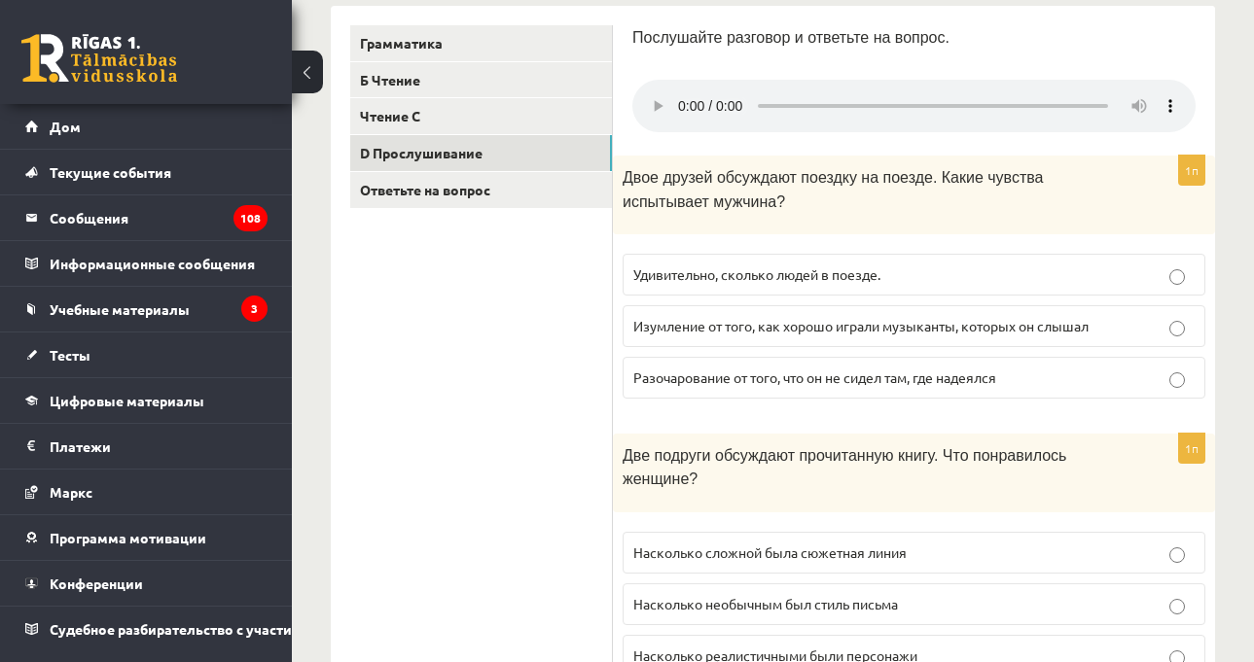
scroll to position [322, 0]
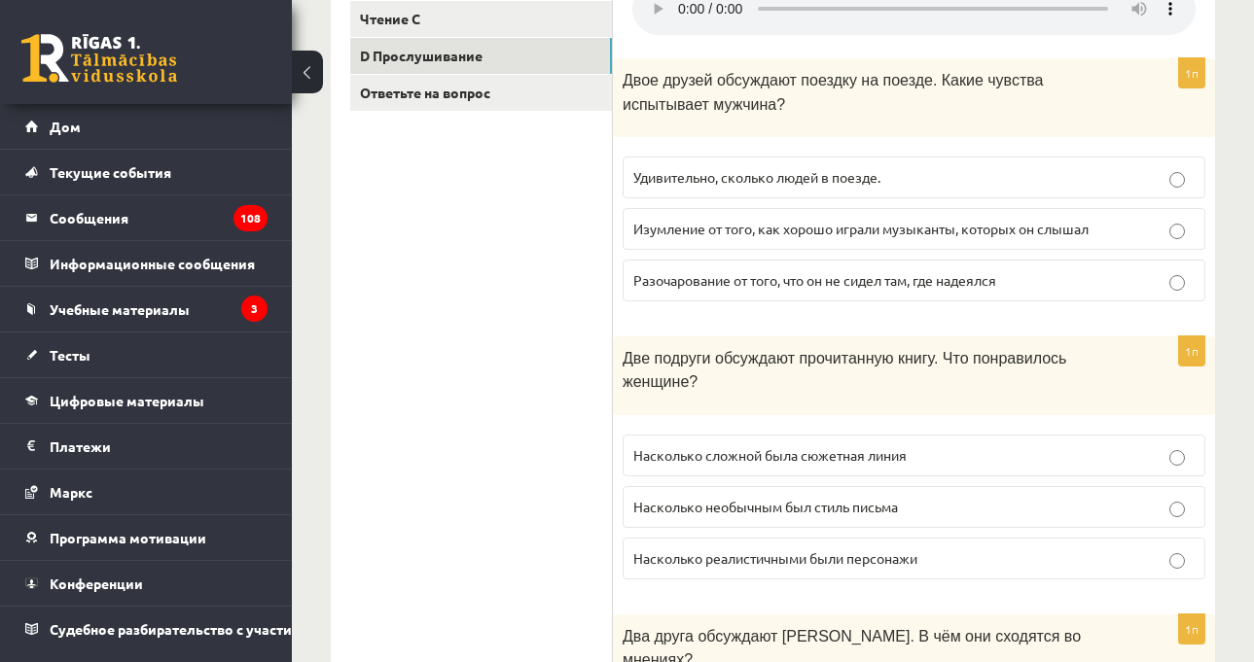
scroll to position [419, 0]
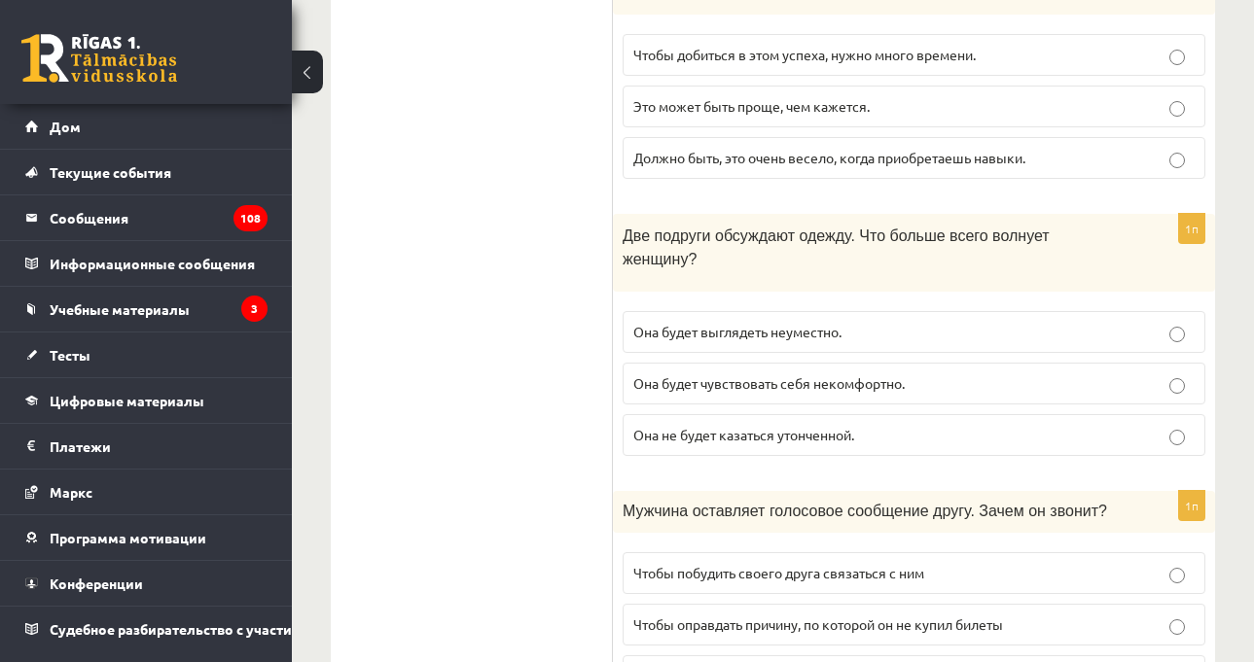
scroll to position [1392, 0]
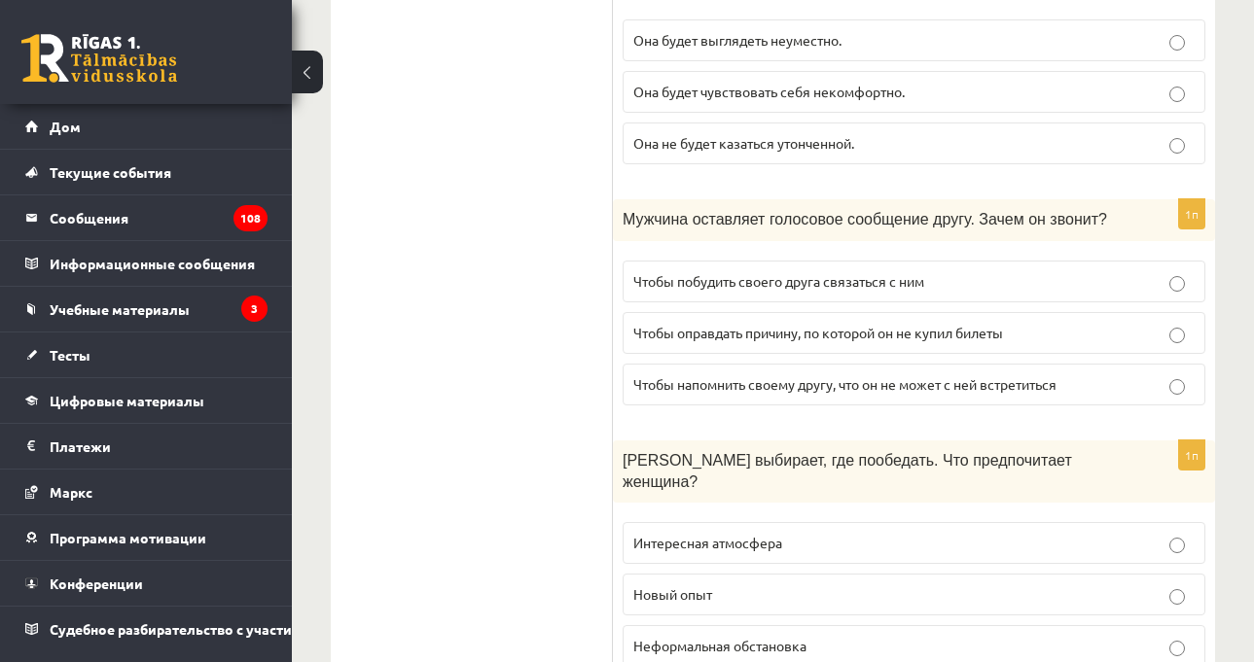
click at [819, 636] on p "Неформальная обстановка" at bounding box center [913, 646] width 561 height 20
click at [814, 533] on p "Интересная атмосфера" at bounding box center [913, 543] width 561 height 20
click at [656, 586] on font "Новый опыт" at bounding box center [672, 595] width 79 height 18
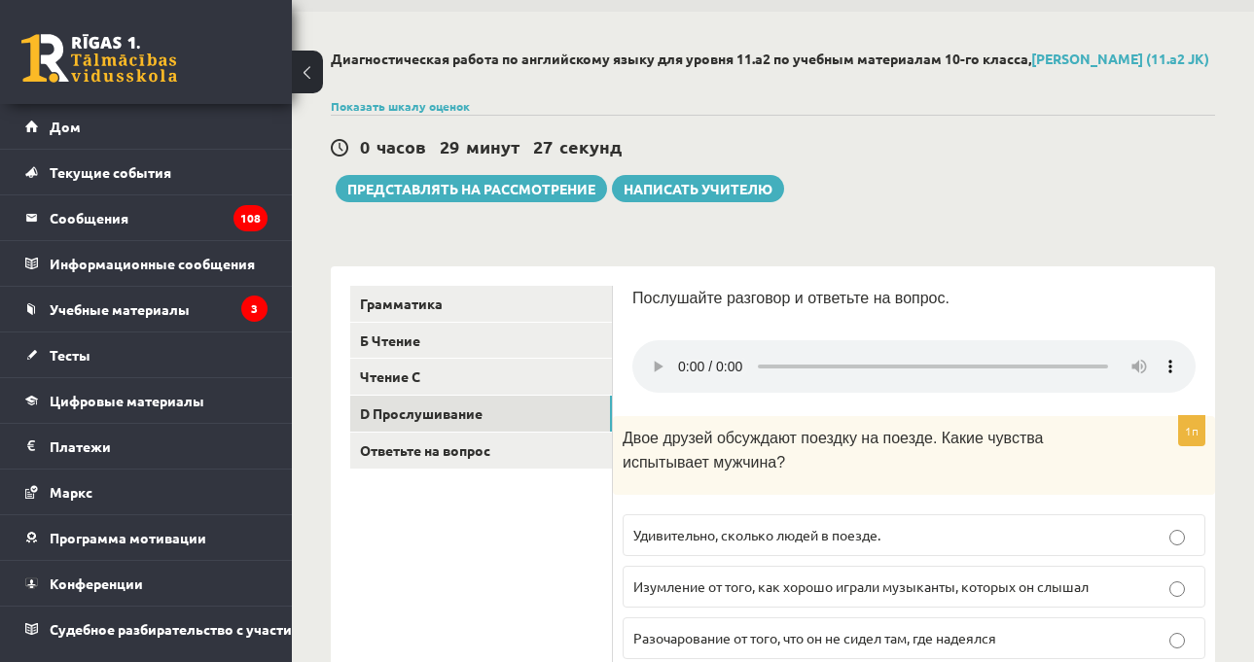
scroll to position [0, 0]
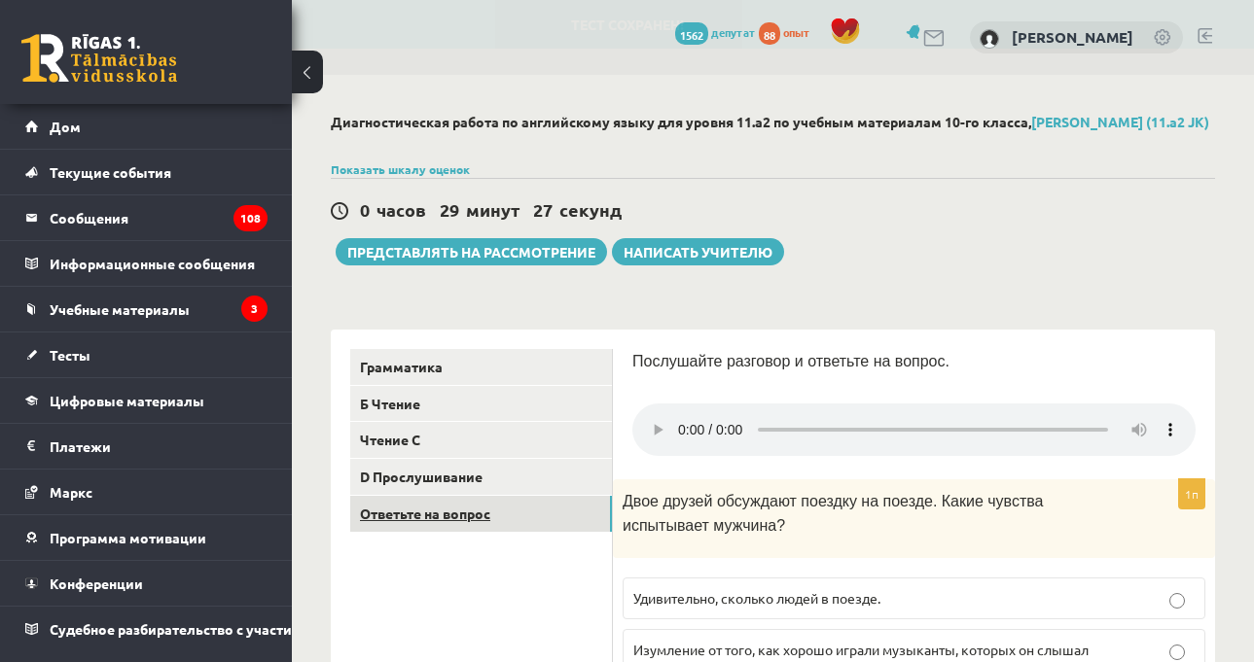
click at [562, 528] on link "Ответьте на вопрос" at bounding box center [481, 514] width 262 height 36
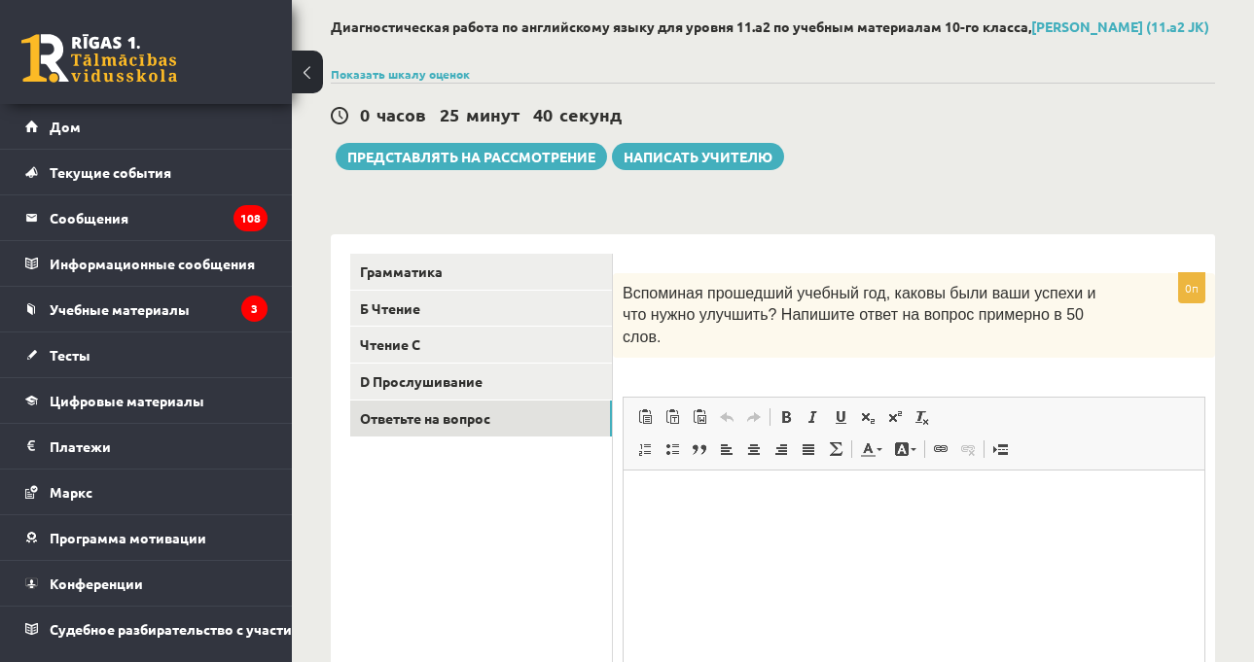
click at [881, 529] on html at bounding box center [913, 499] width 581 height 59
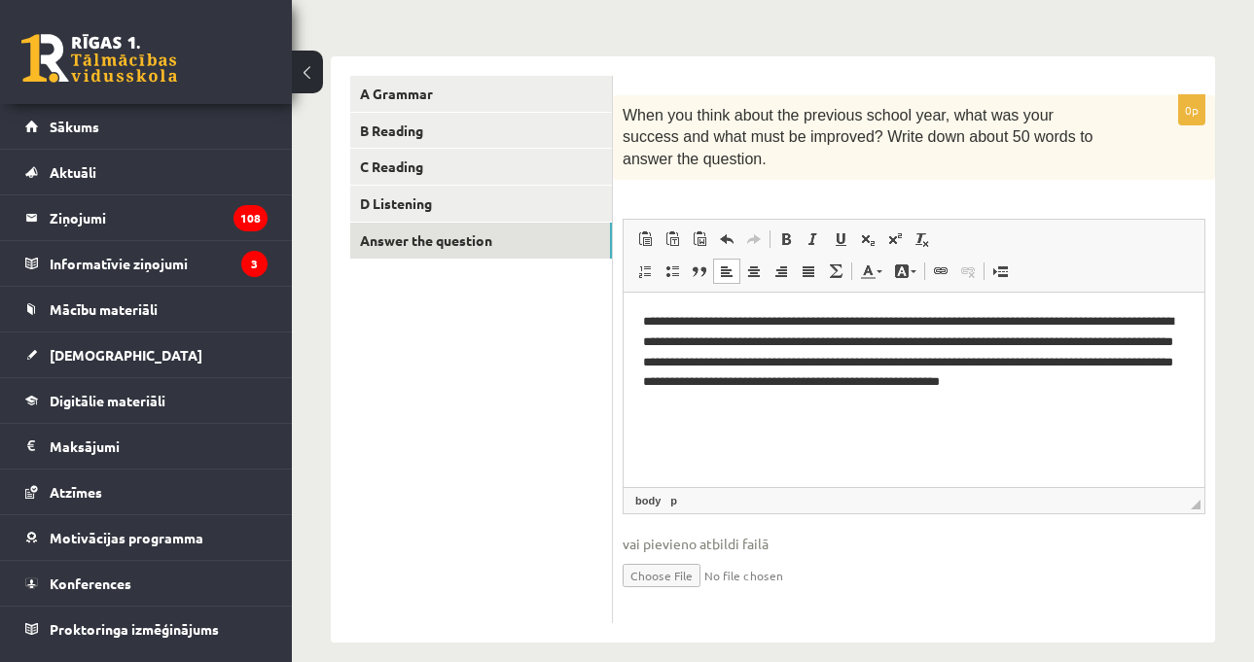
click at [724, 144] on span "When you think about the previous school year, what was your success and what m…" at bounding box center [858, 137] width 471 height 60
click at [978, 54] on div "**********" at bounding box center [773, 340] width 884 height 606
click at [1011, 93] on form "**********" at bounding box center [913, 350] width 563 height 548
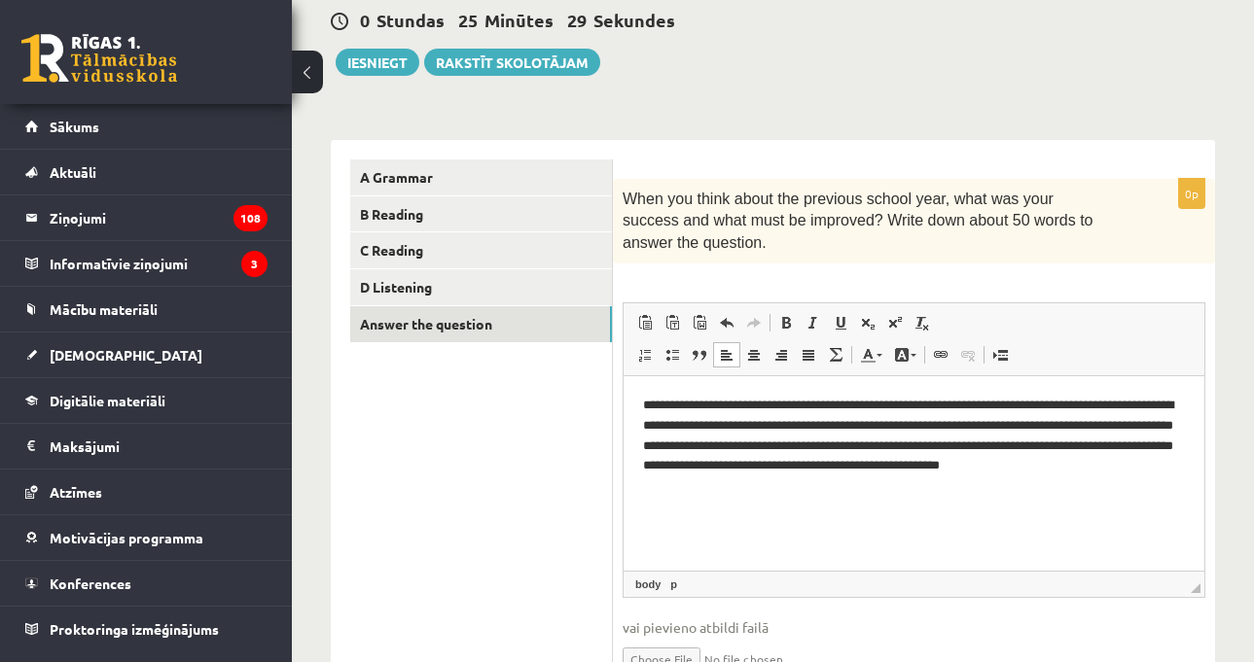
scroll to position [100, 0]
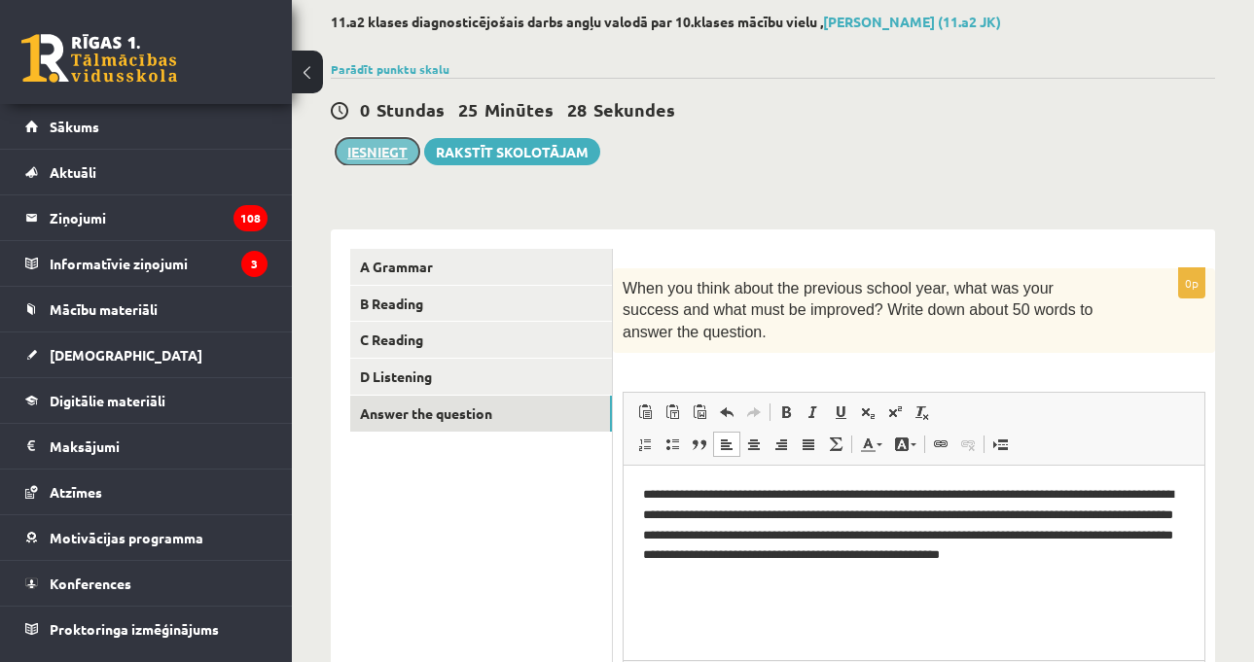
click at [383, 149] on button "Iesniegt" at bounding box center [378, 151] width 84 height 27
